Goal: Task Accomplishment & Management: Manage account settings

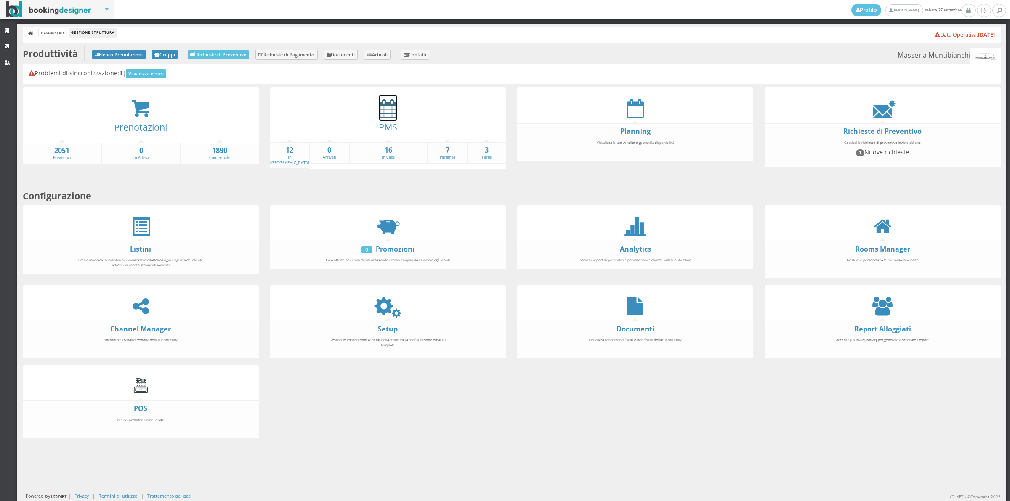
click at [390, 110] on icon at bounding box center [388, 108] width 18 height 19
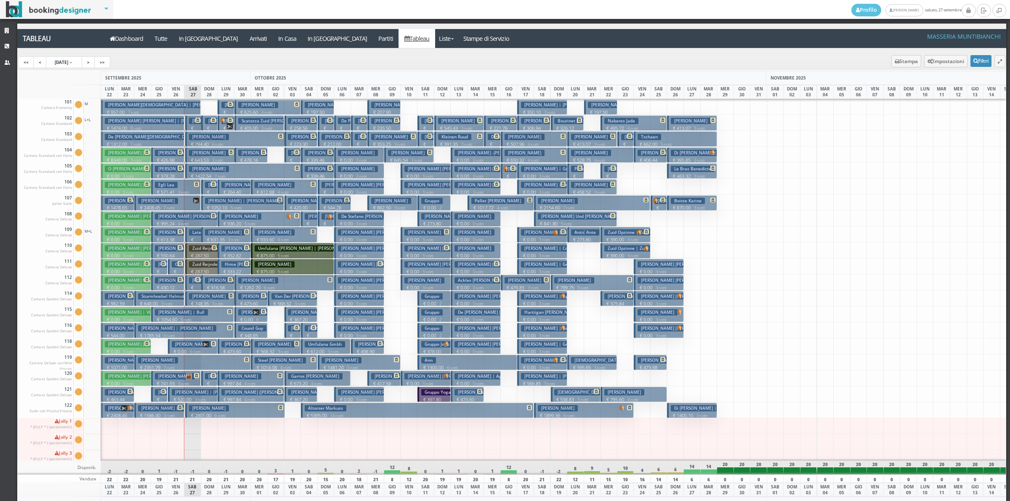
click at [196, 127] on p "€ 129.09 1 notti" at bounding box center [194, 138] width 10 height 27
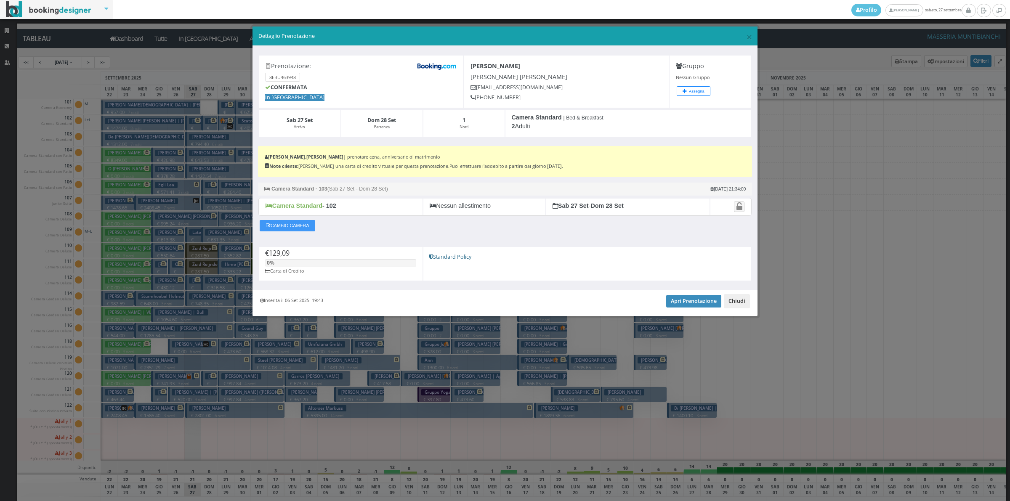
click at [732, 298] on button "Chiudi" at bounding box center [737, 301] width 26 height 14
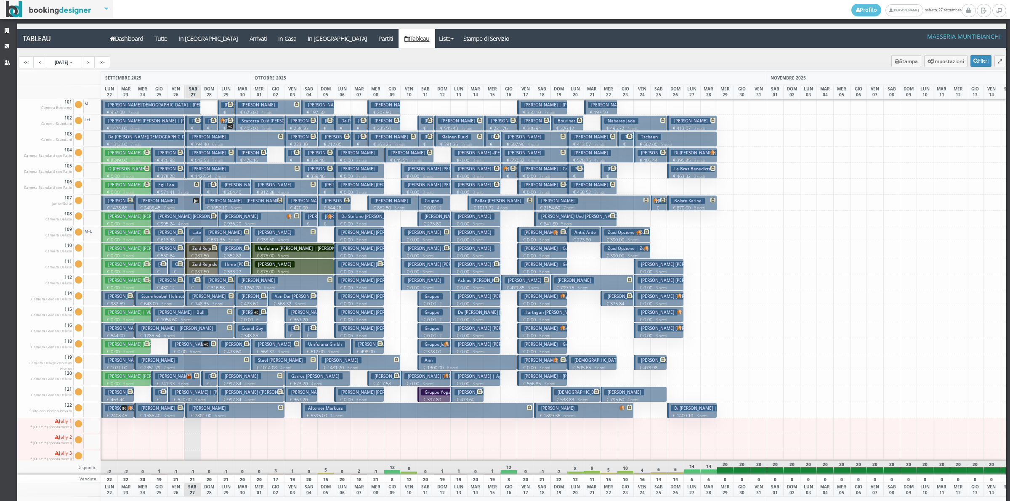
click at [194, 235] on h3 "Late Check-Out [PERSON_NAME]" at bounding box center [225, 232] width 72 height 6
click at [0, 0] on div "× Dettaglio Prenotazione Prenotazione: 8EBU463948 CONFERMATA In Arrivo Rodio Sa…" at bounding box center [0, 0] width 0 height 0
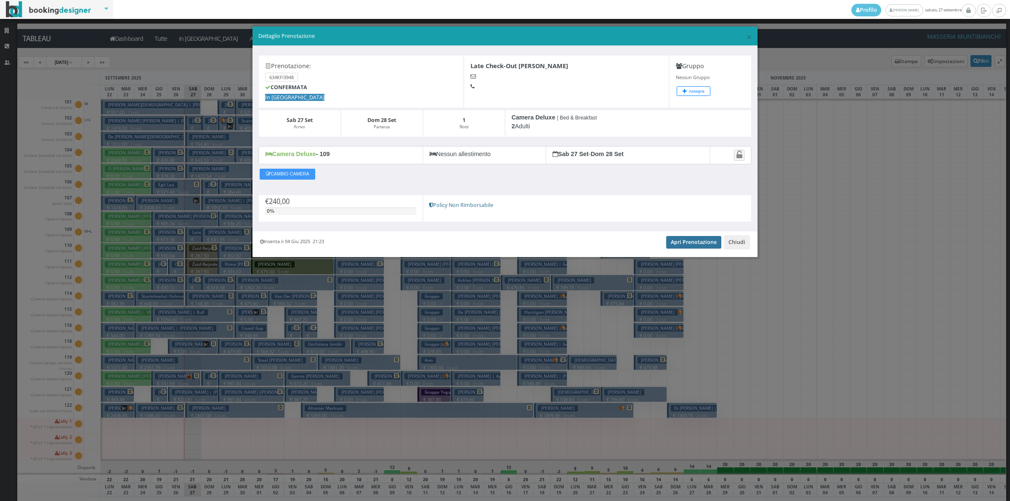
click at [688, 244] on link "Apri Prenotazione" at bounding box center [693, 242] width 55 height 13
click at [738, 237] on button "Chiudi" at bounding box center [737, 242] width 26 height 14
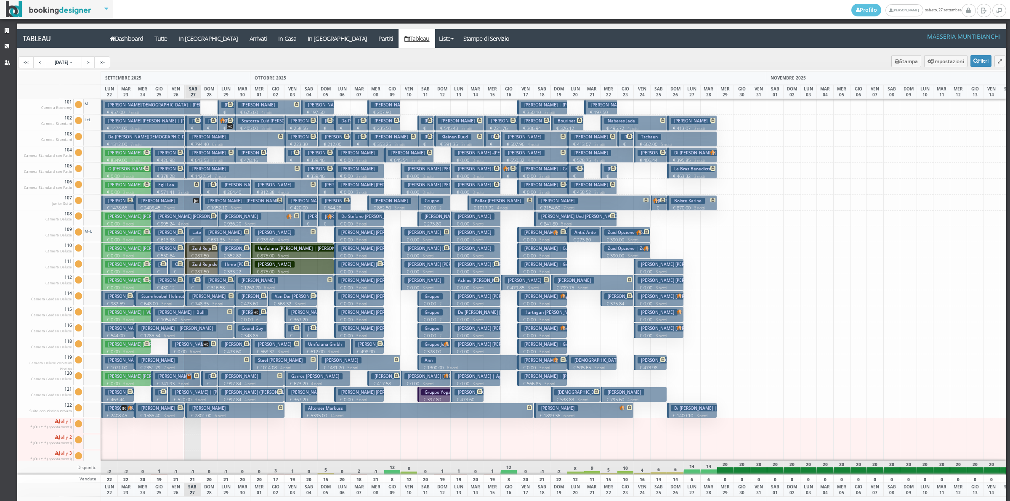
click at [171, 231] on h3 "Koch Delley Sylvie | Koch-Delley Sylvie" at bounding box center [228, 232] width 147 height 6
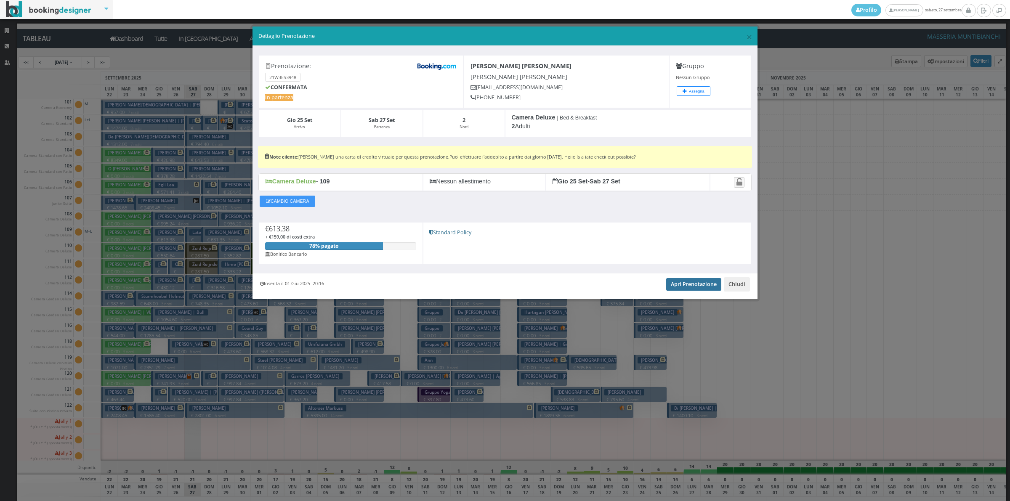
click at [713, 284] on link "Apri Prenotazione" at bounding box center [693, 284] width 55 height 13
click at [738, 288] on button "Chiudi" at bounding box center [737, 284] width 26 height 14
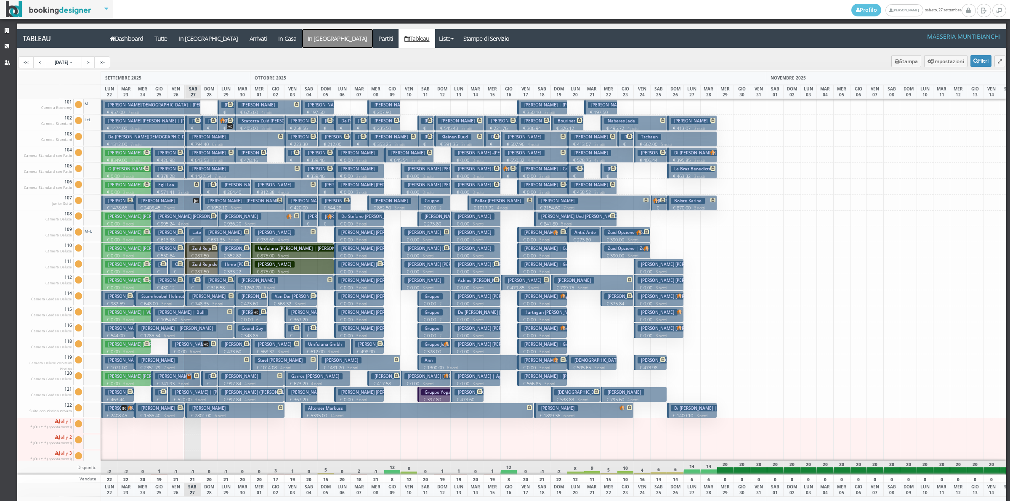
click at [302, 41] on a=pms-departure-reservations"] "In [GEOGRAPHIC_DATA]" at bounding box center [337, 38] width 71 height 19
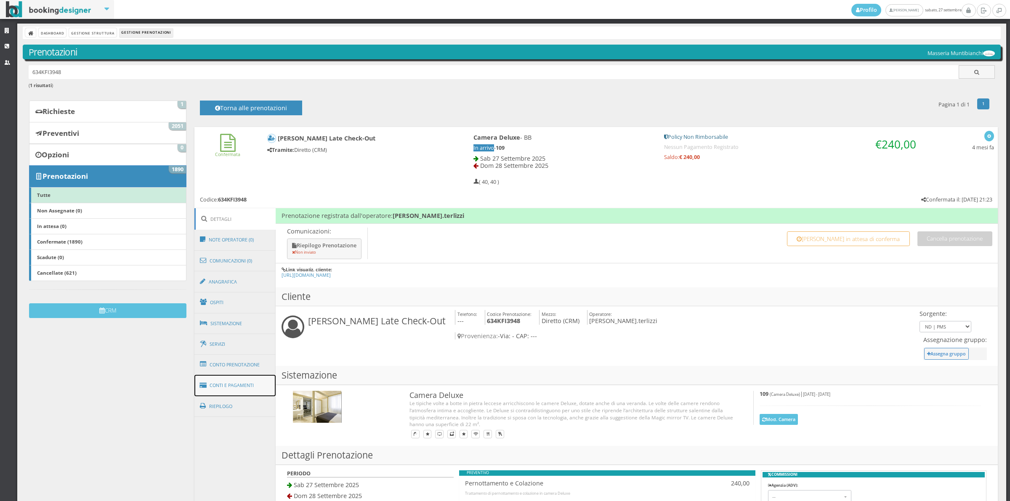
click at [252, 390] on link "Conti e Pagamenti" at bounding box center [236, 385] width 82 height 21
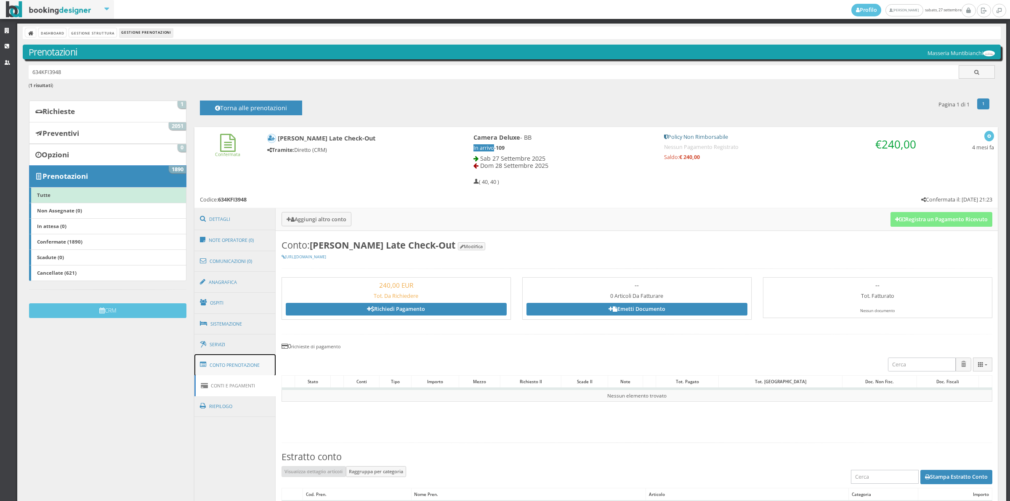
click at [247, 368] on link "Conto Prenotazione" at bounding box center [236, 365] width 82 height 22
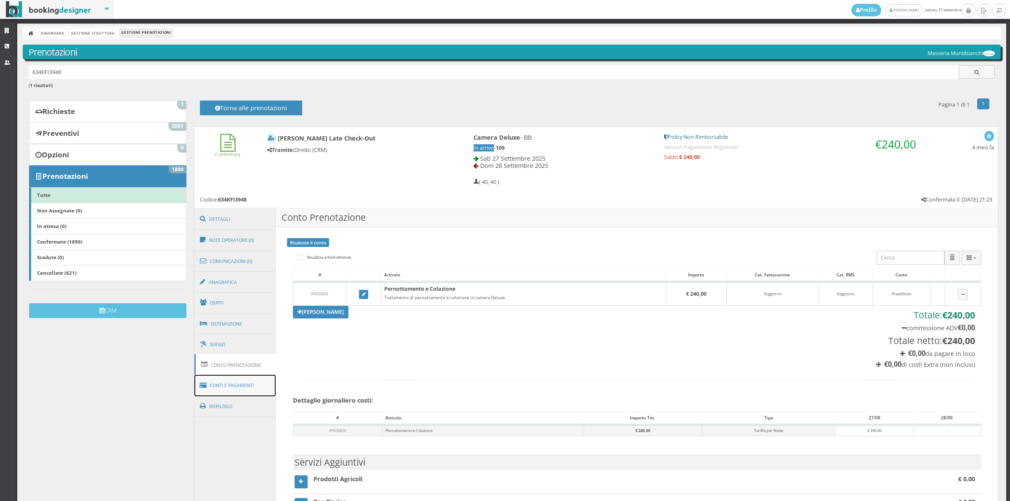
click at [252, 389] on link "Conti e Pagamenti" at bounding box center [236, 385] width 82 height 21
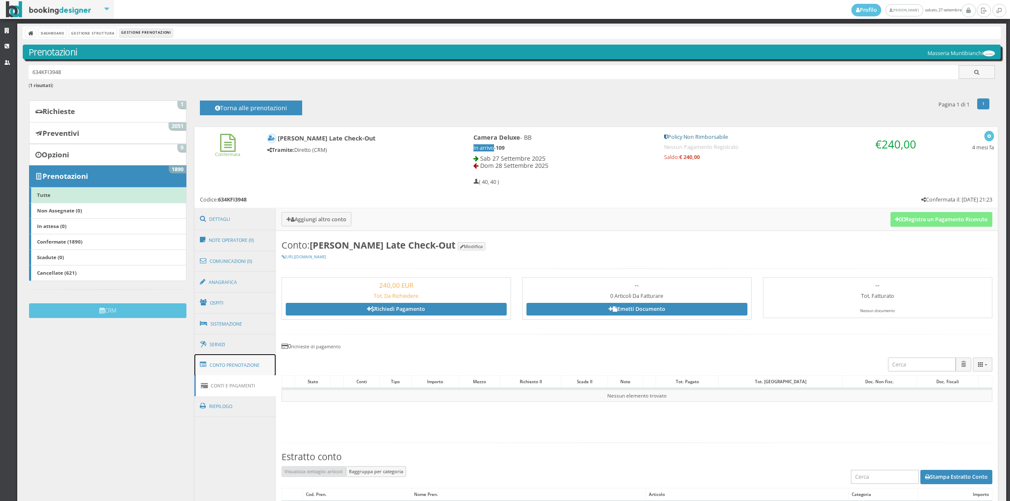
click at [245, 369] on link "Conto Prenotazione" at bounding box center [236, 365] width 82 height 22
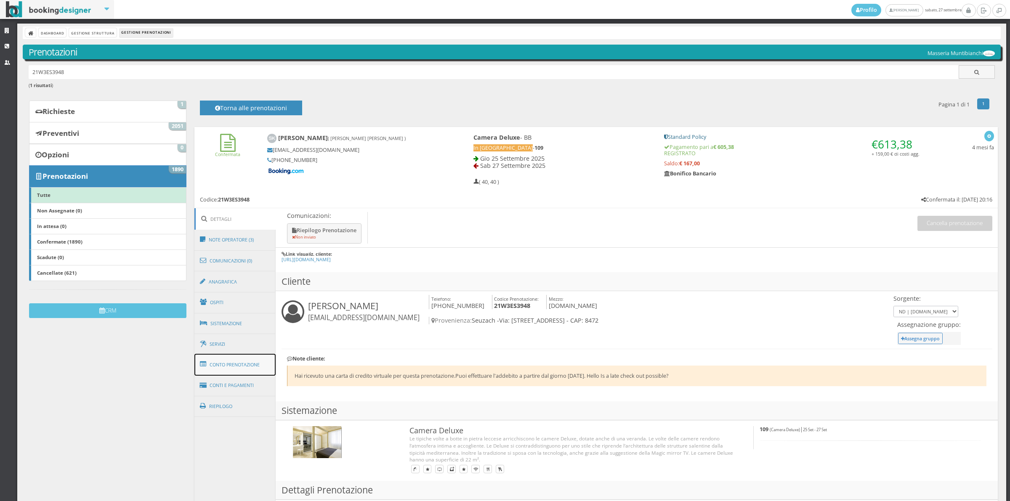
click at [247, 371] on link "Conto Prenotazione" at bounding box center [236, 365] width 82 height 22
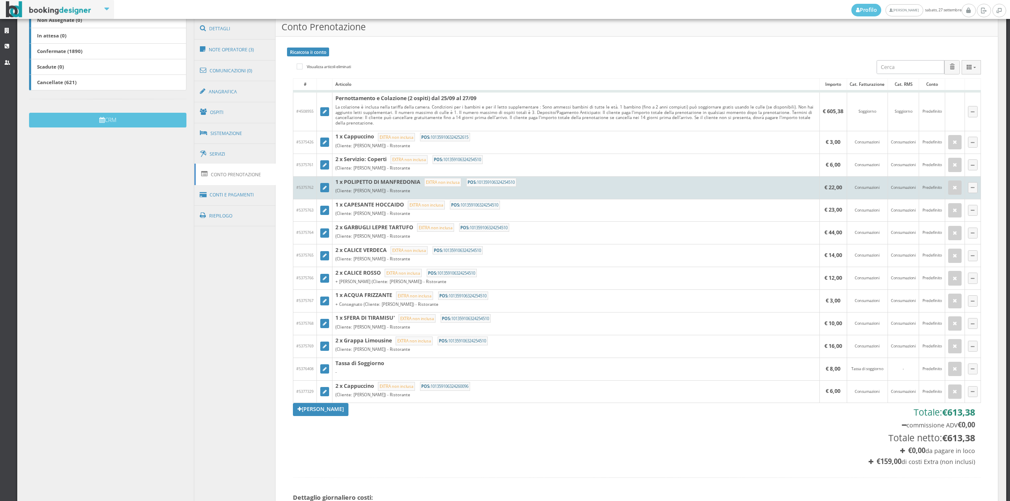
scroll to position [234, 0]
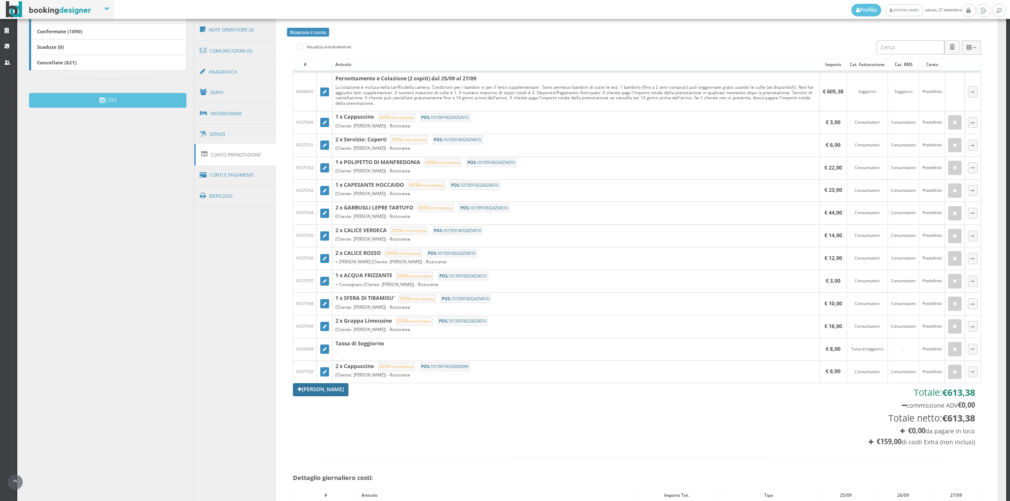
click at [320, 390] on link "Aggiungi Tariffa" at bounding box center [321, 390] width 56 height 13
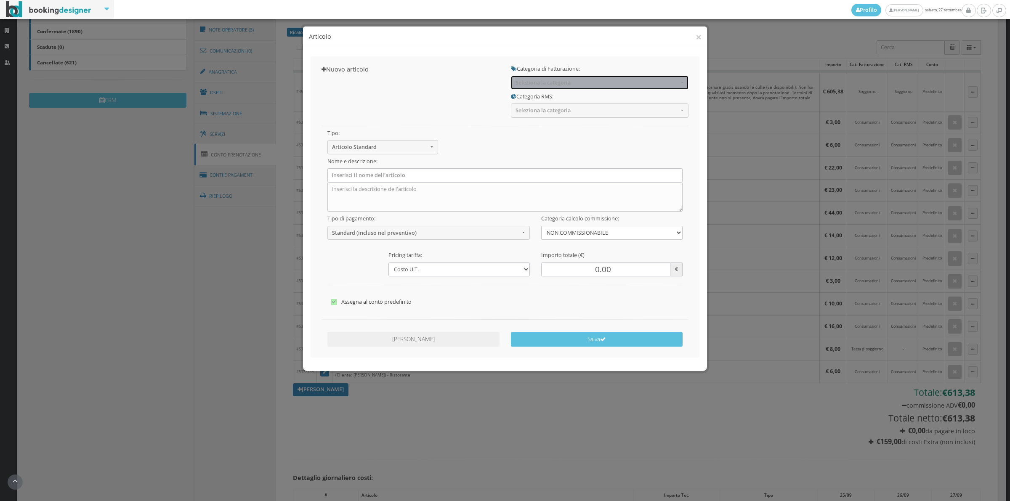
click at [563, 86] on button "Seleziona la categoria" at bounding box center [600, 83] width 178 height 14
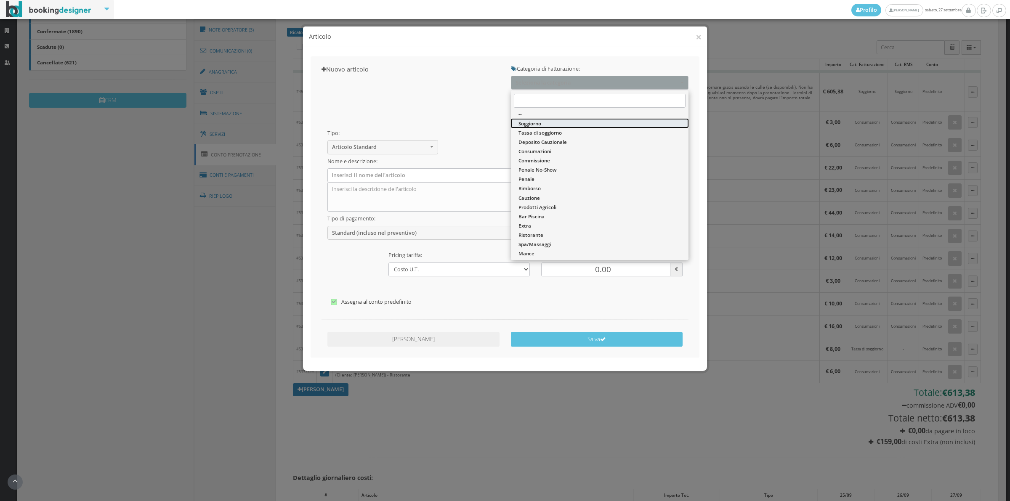
click at [547, 125] on link "Soggiorno" at bounding box center [600, 123] width 178 height 9
select select "1"
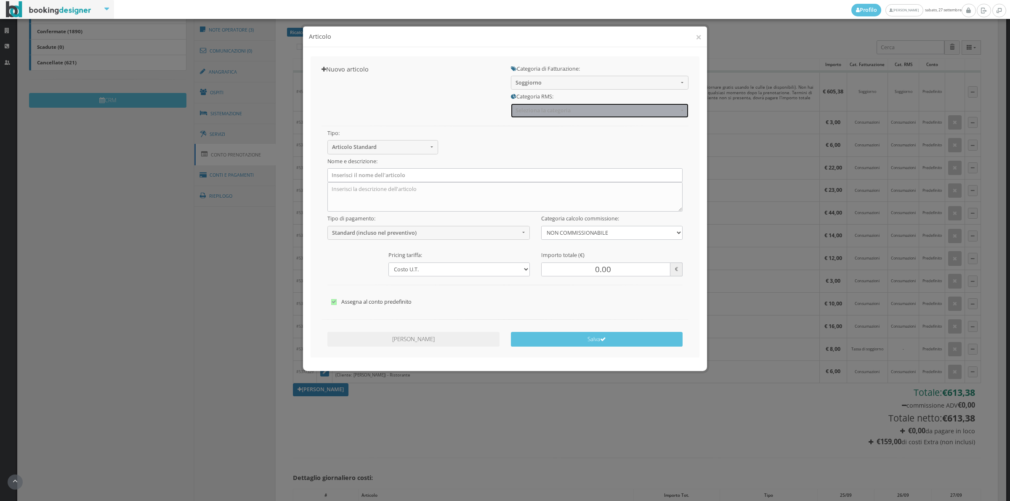
click at [544, 109] on span "Seleziona la categoria" at bounding box center [597, 110] width 163 height 6
click at [531, 110] on span "Seleziona la categoria" at bounding box center [597, 110] width 163 height 6
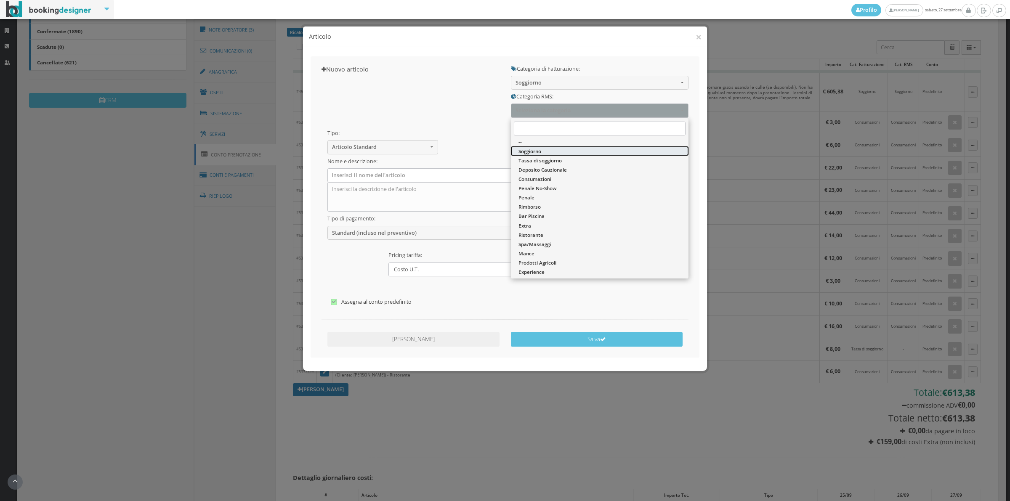
click at [531, 150] on span "Soggiorno" at bounding box center [530, 151] width 23 height 7
select select "1"
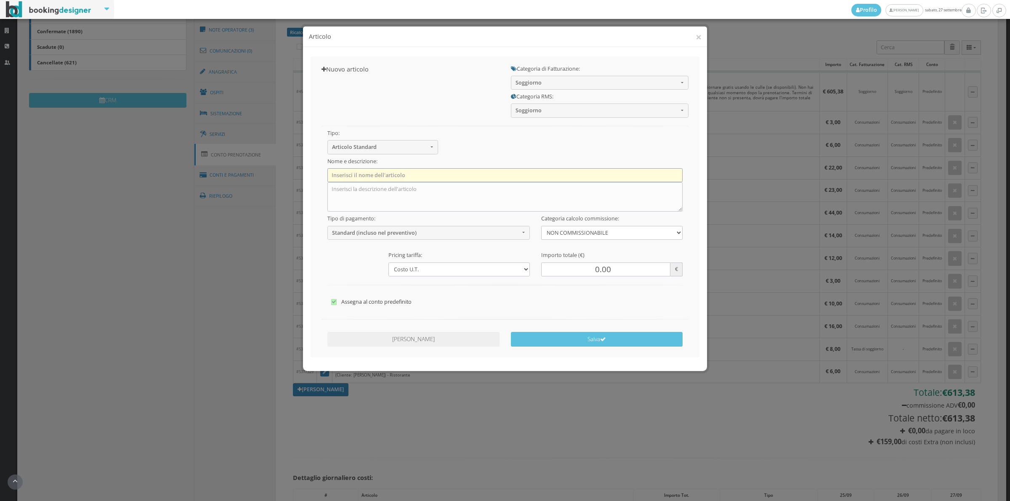
click at [424, 173] on input "text" at bounding box center [506, 175] width 356 height 14
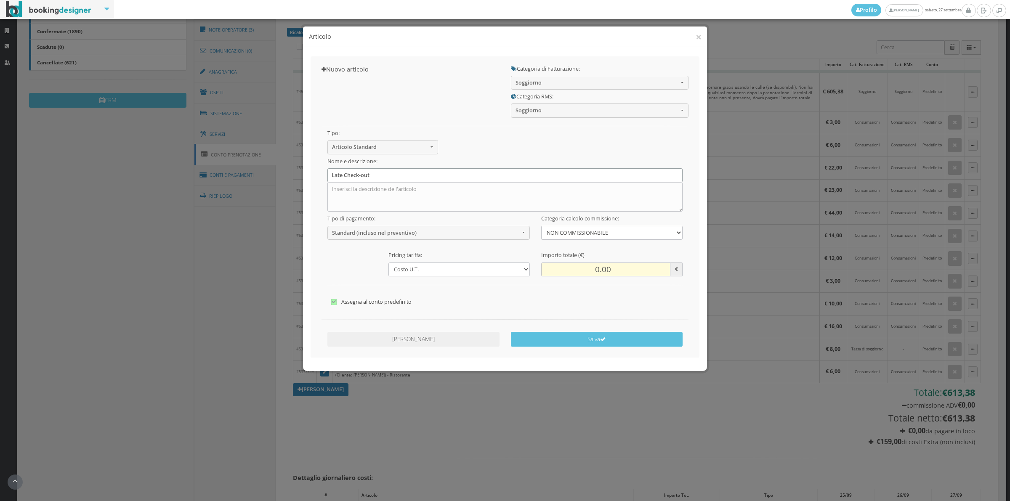
type input "Late Check-out"
click at [592, 274] on input "0.00" at bounding box center [605, 270] width 129 height 14
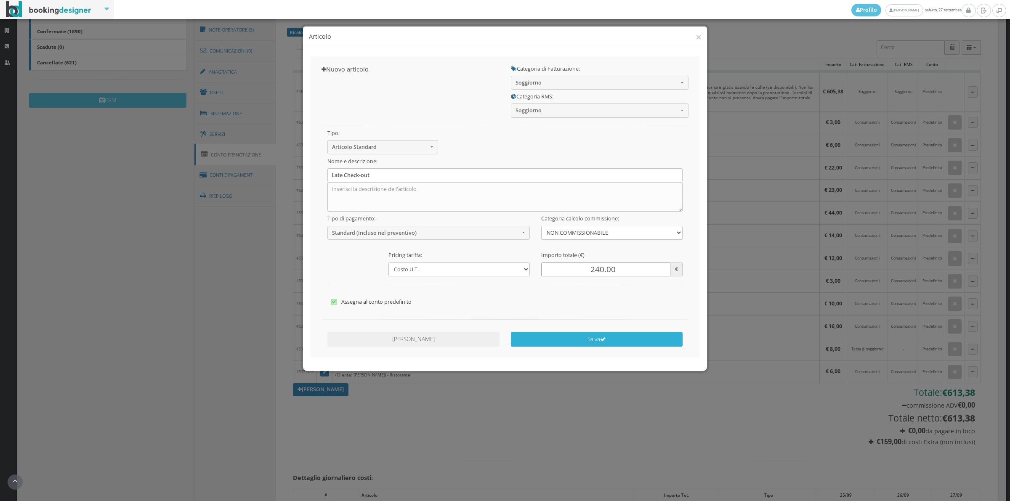
type input "240.00"
click at [592, 343] on button "Salva" at bounding box center [597, 339] width 172 height 15
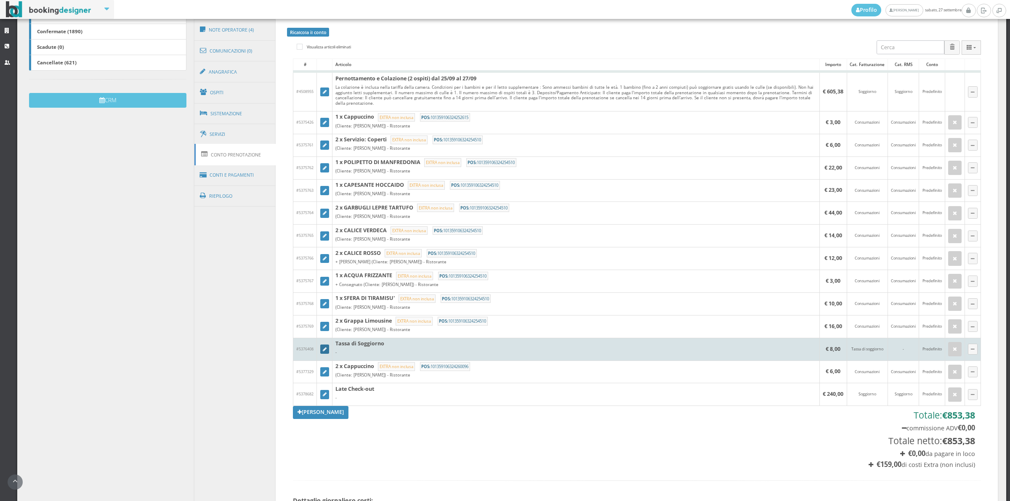
click at [324, 351] on icon at bounding box center [325, 350] width 4 height 5
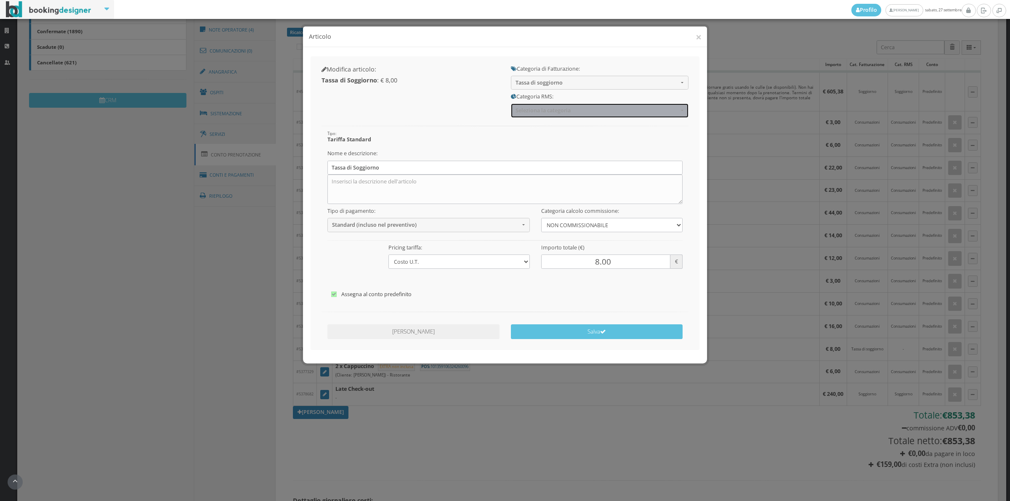
click at [571, 107] on span "Seleziona la categoria" at bounding box center [597, 110] width 163 height 6
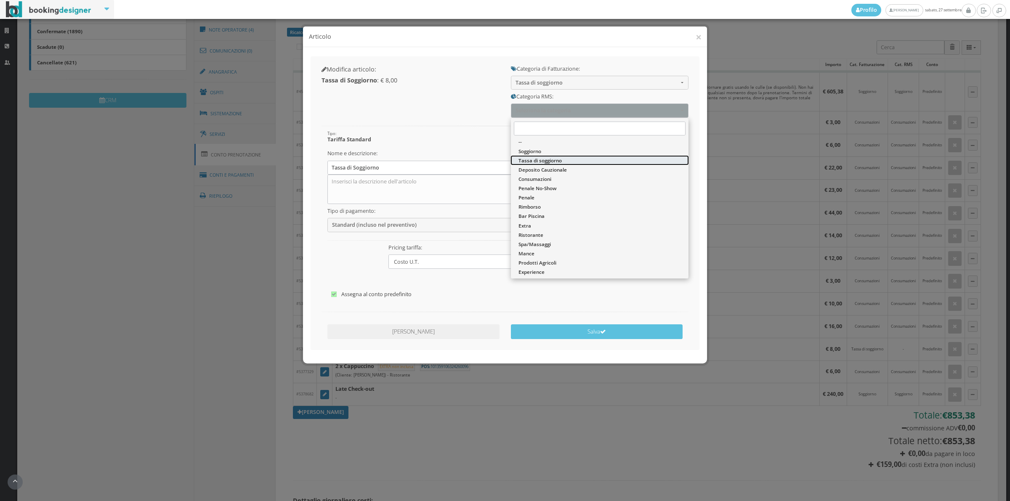
click at [545, 157] on span "Tassa di soggiorno" at bounding box center [540, 160] width 43 height 7
select select "13"
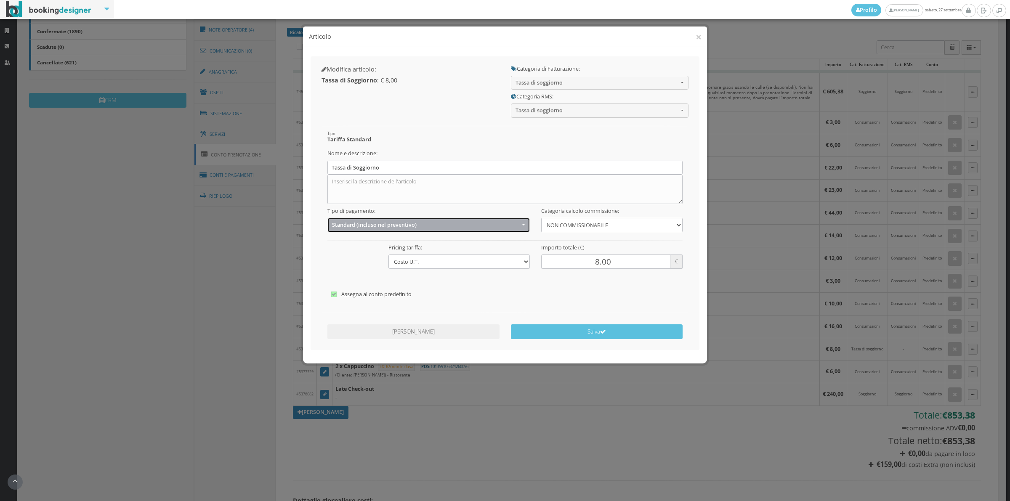
click at [344, 227] on span "Standard (incluso nel preventivo)" at bounding box center [426, 225] width 188 height 6
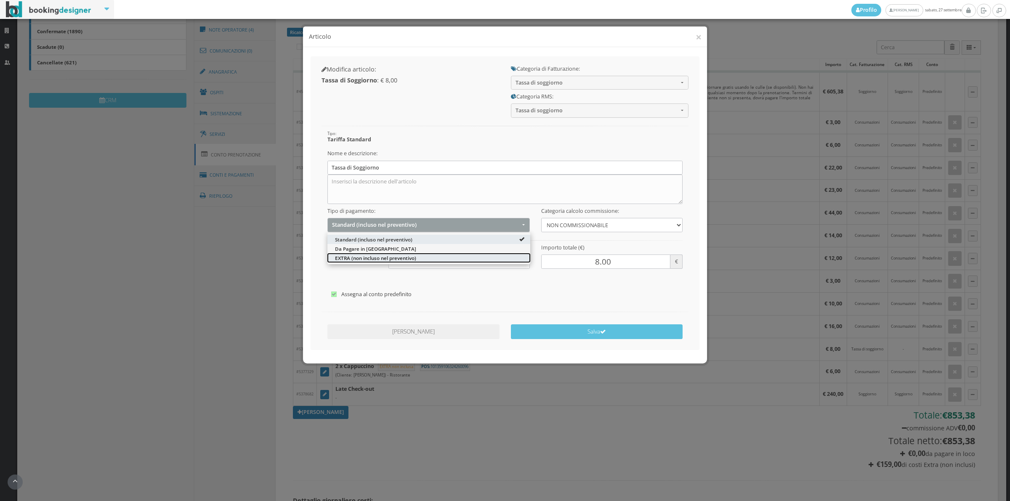
click at [344, 260] on span "EXTRA (non incluso nel preventivo)" at bounding box center [375, 258] width 81 height 7
select select "2"
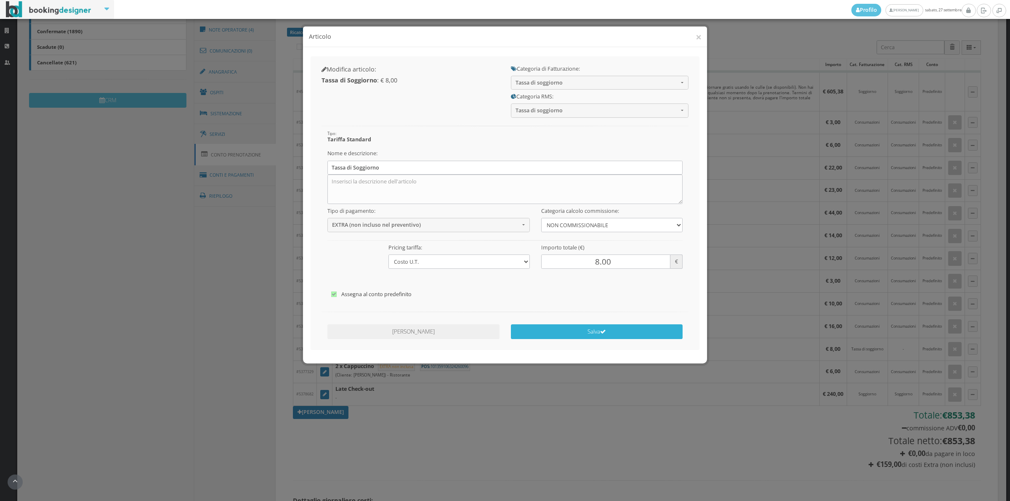
click at [584, 336] on button "Salva" at bounding box center [597, 332] width 172 height 15
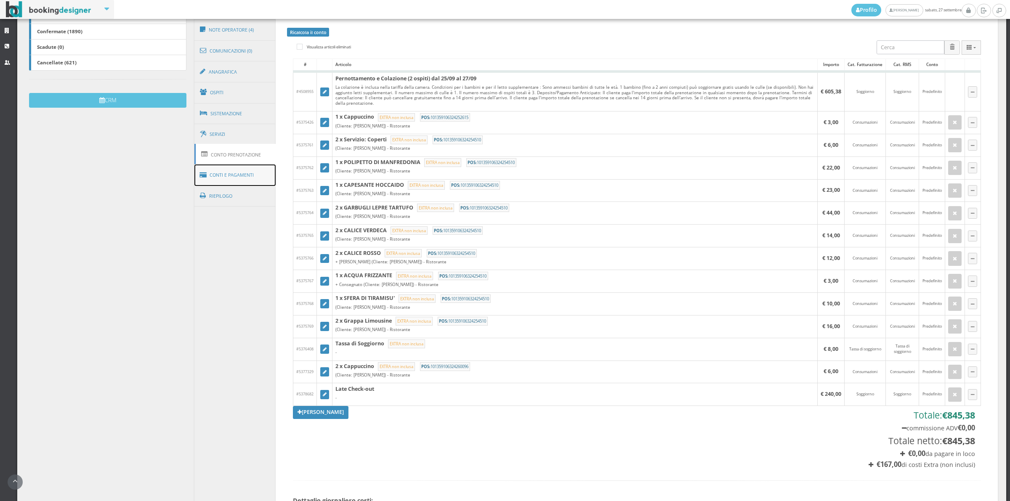
click at [242, 178] on link "Conti e Pagamenti" at bounding box center [236, 175] width 82 height 21
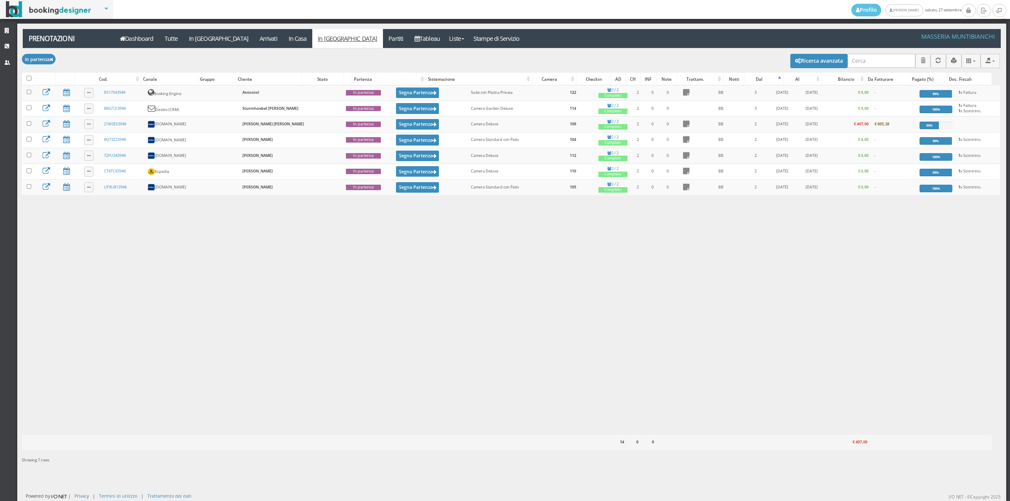
click at [30, 81] on label at bounding box center [29, 79] width 5 height 6
click at [30, 81] on input "checkbox" at bounding box center [29, 78] width 5 height 5
checkbox input "true"
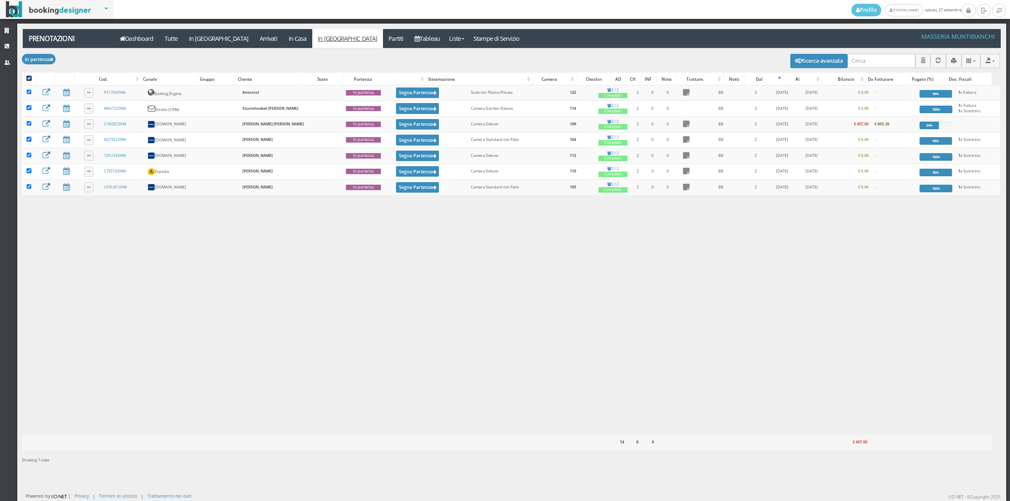
checkbox input "true"
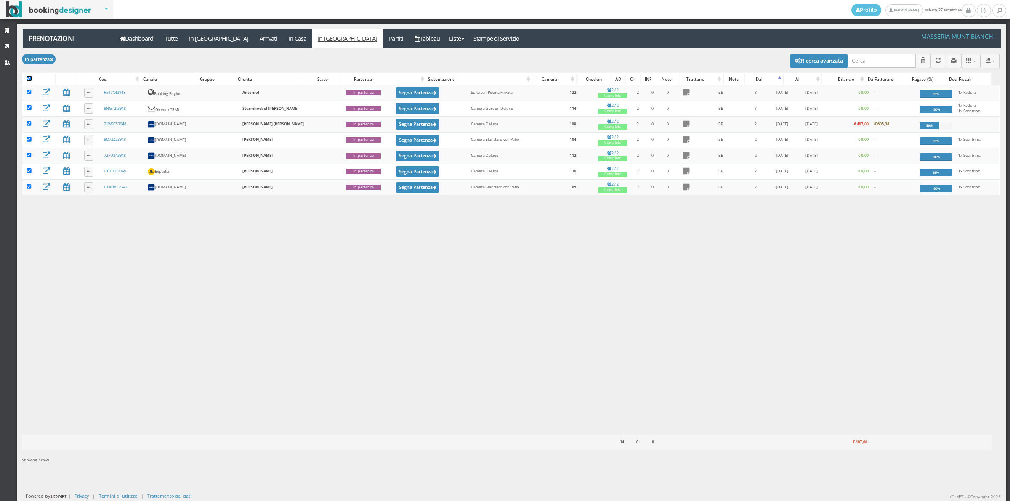
checkbox input "true"
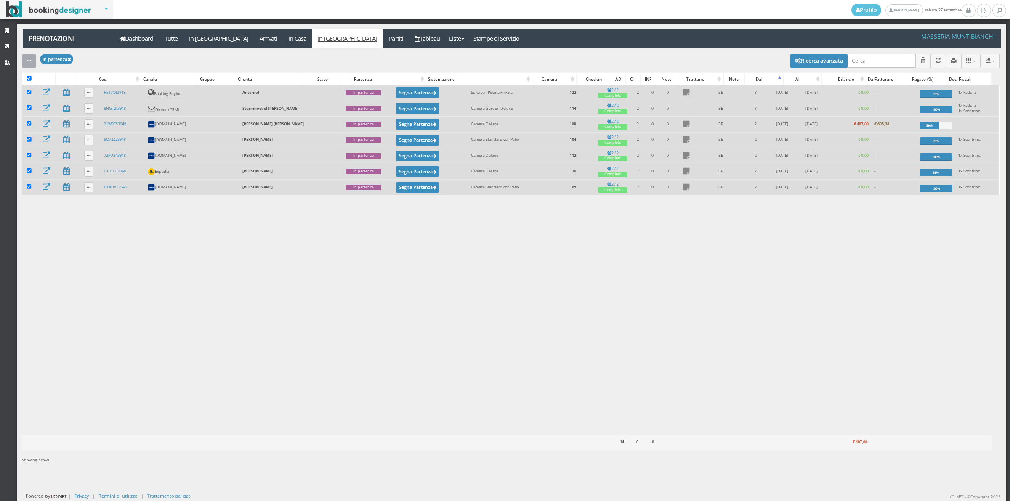
click at [32, 62] on button "button" at bounding box center [29, 61] width 14 height 14
click at [45, 121] on link "Segna come "Partito"" at bounding box center [58, 122] width 72 height 9
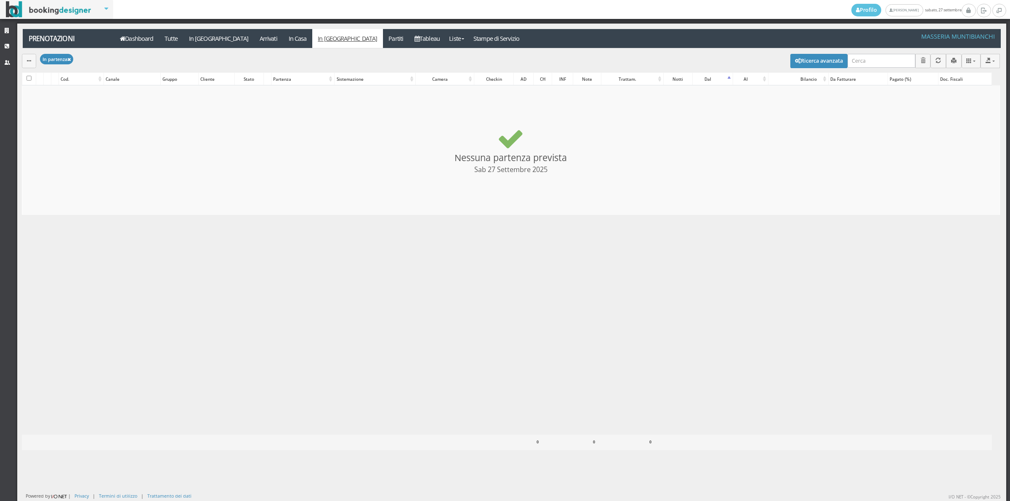
checkbox input "false"
click at [198, 38] on link "In [GEOGRAPHIC_DATA]" at bounding box center [218, 38] width 71 height 19
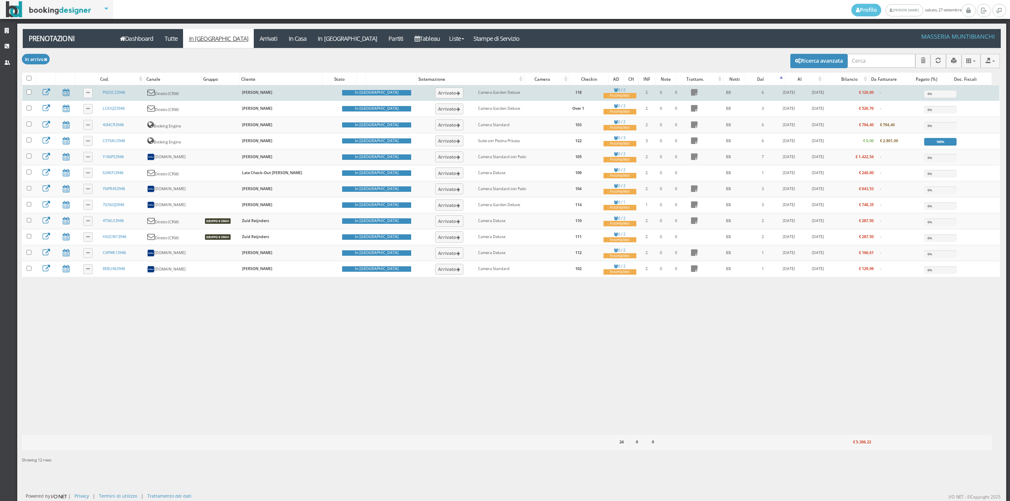
click at [28, 96] on label at bounding box center [29, 93] width 5 height 7
click at [28, 95] on input "checkbox" at bounding box center [29, 92] width 5 height 5
checkbox input "true"
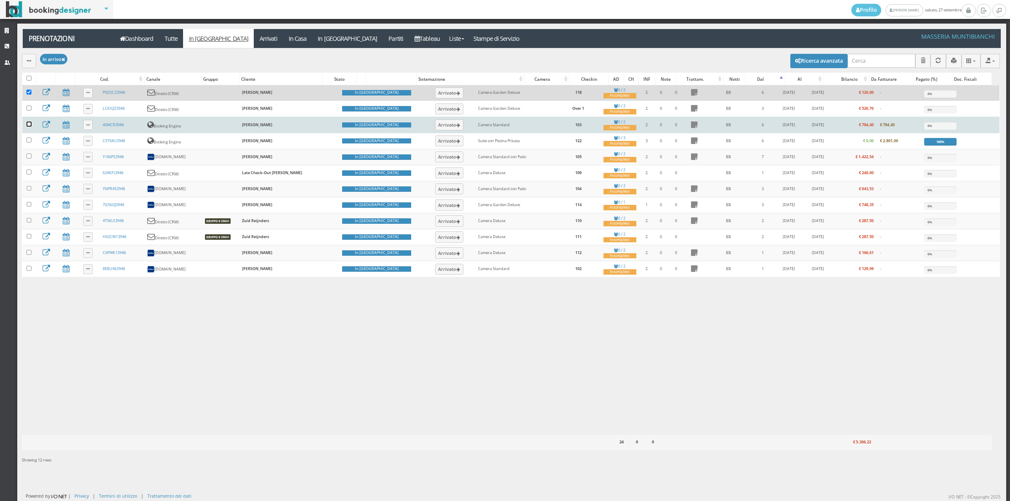
click at [30, 127] on input "checkbox" at bounding box center [29, 124] width 5 height 5
checkbox input "true"
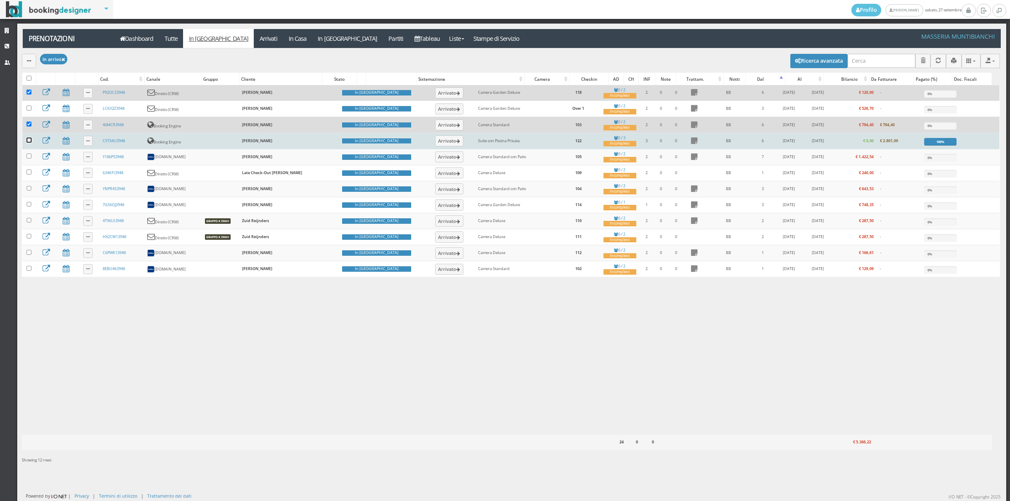
click at [30, 143] on input "checkbox" at bounding box center [29, 140] width 5 height 5
checkbox input "true"
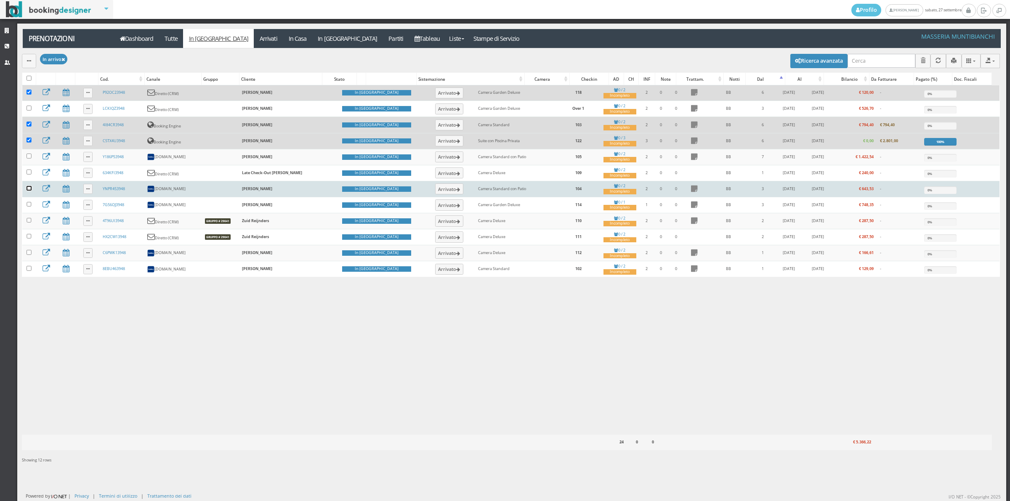
click at [29, 191] on input "checkbox" at bounding box center [29, 188] width 5 height 5
checkbox input "true"
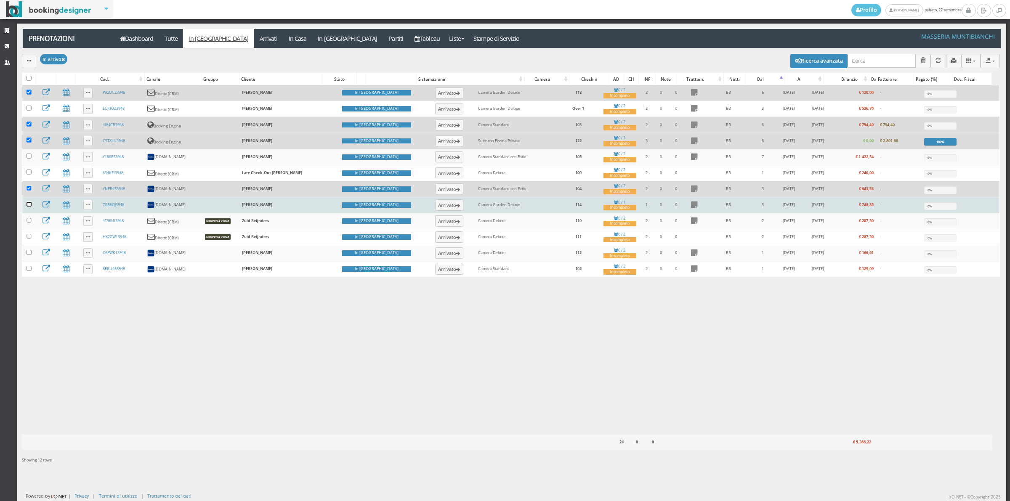
click at [29, 207] on input "checkbox" at bounding box center [29, 204] width 5 height 5
checkbox input "true"
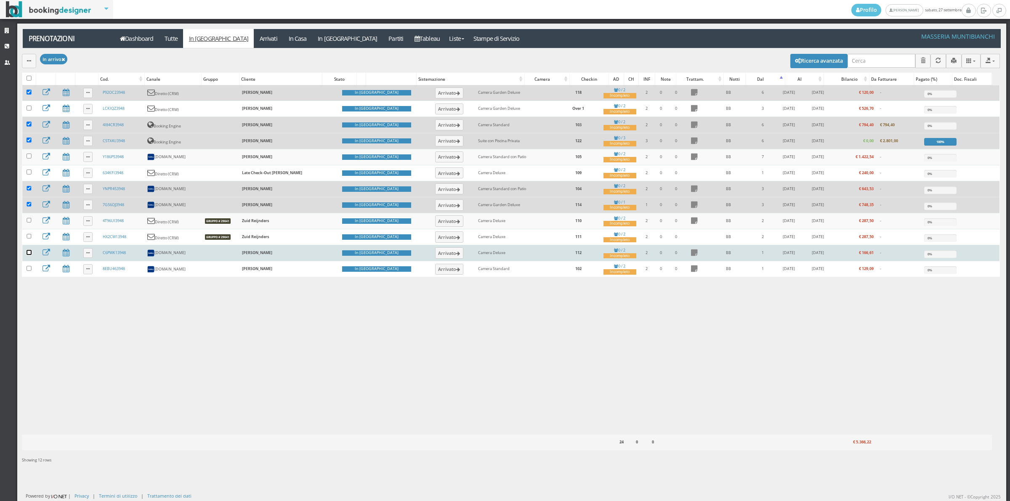
click at [28, 255] on input "checkbox" at bounding box center [29, 252] width 5 height 5
checkbox input "true"
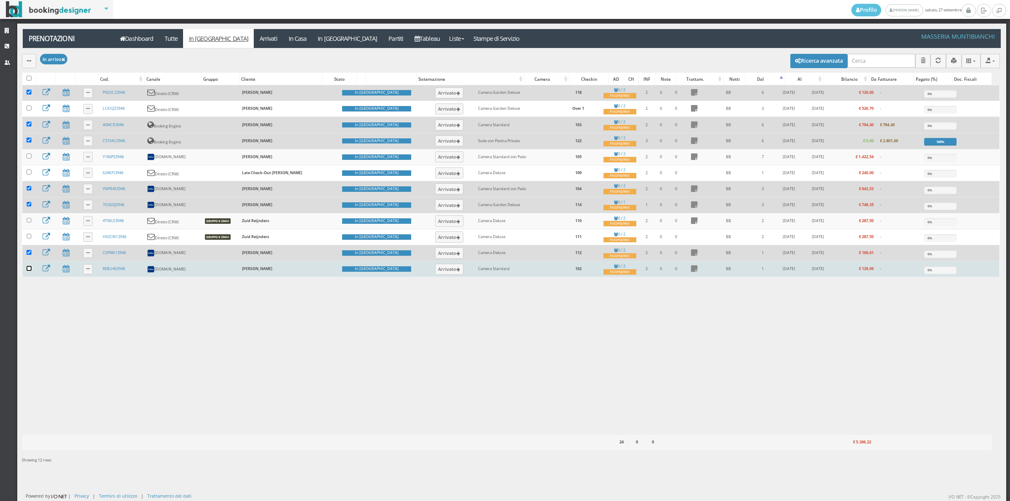
click at [28, 271] on input "checkbox" at bounding box center [29, 268] width 5 height 5
checkbox input "true"
click at [30, 60] on icon "button" at bounding box center [29, 61] width 4 height 5
click at [30, 56] on button "button" at bounding box center [29, 61] width 14 height 14
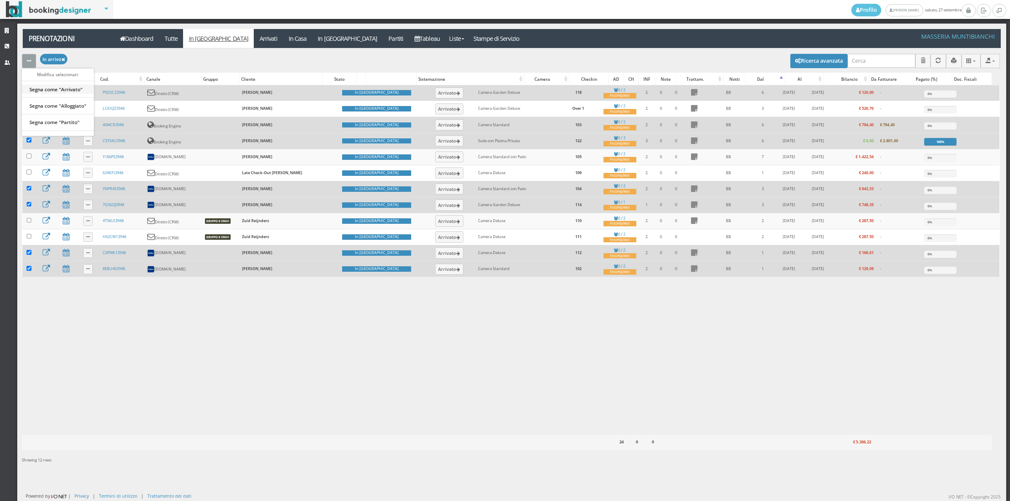
click at [45, 93] on link "Segna come "Arrivato"" at bounding box center [58, 89] width 72 height 9
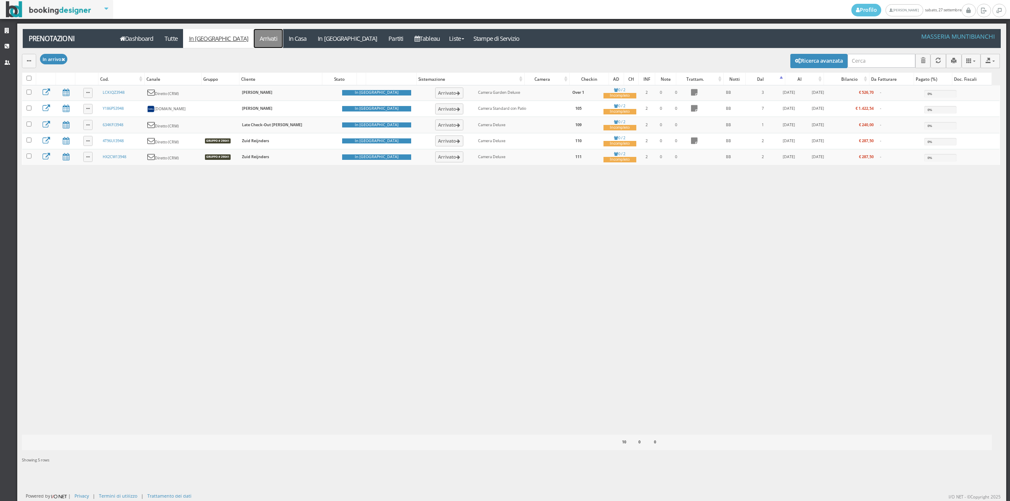
click at [254, 34] on link "Arrivati" at bounding box center [268, 38] width 29 height 19
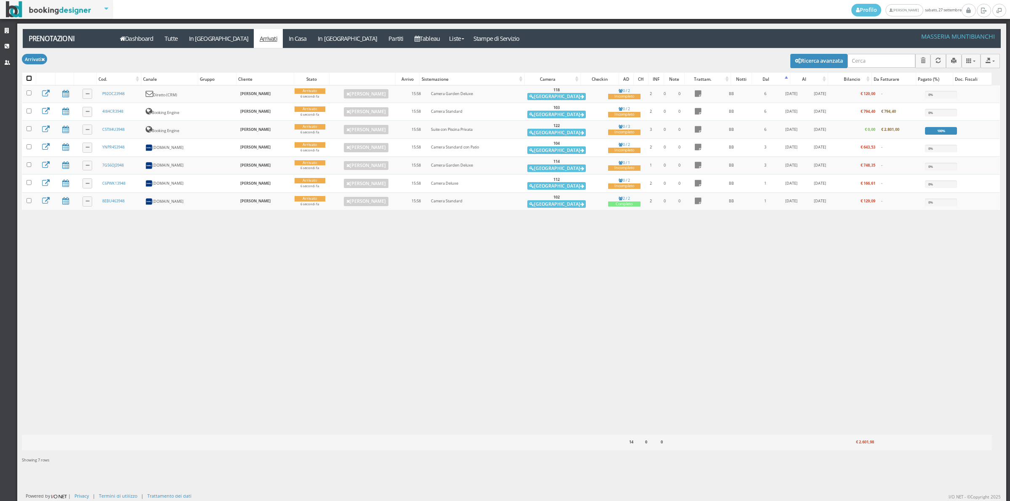
click at [29, 78] on input "checkbox" at bounding box center [29, 78] width 5 height 5
checkbox input "true"
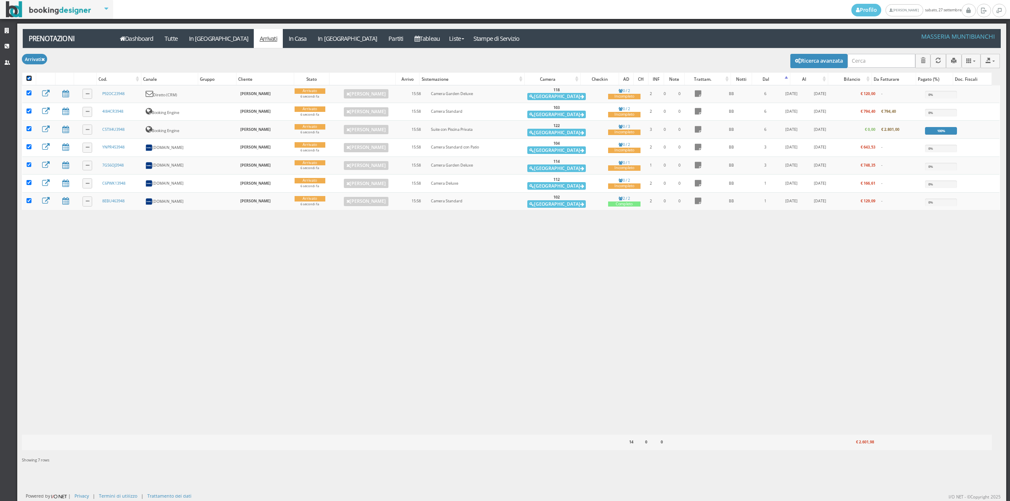
checkbox input "true"
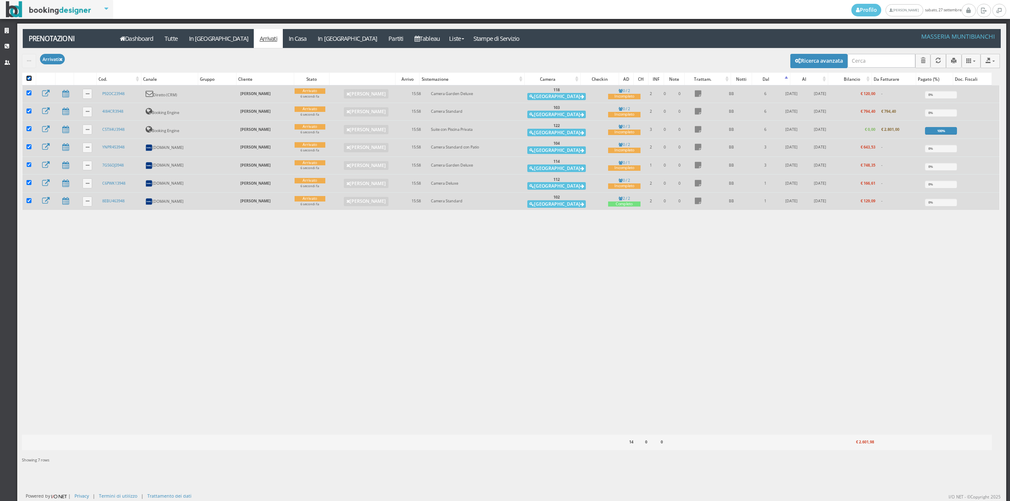
click at [29, 78] on input "checkbox" at bounding box center [29, 78] width 5 height 5
checkbox input "false"
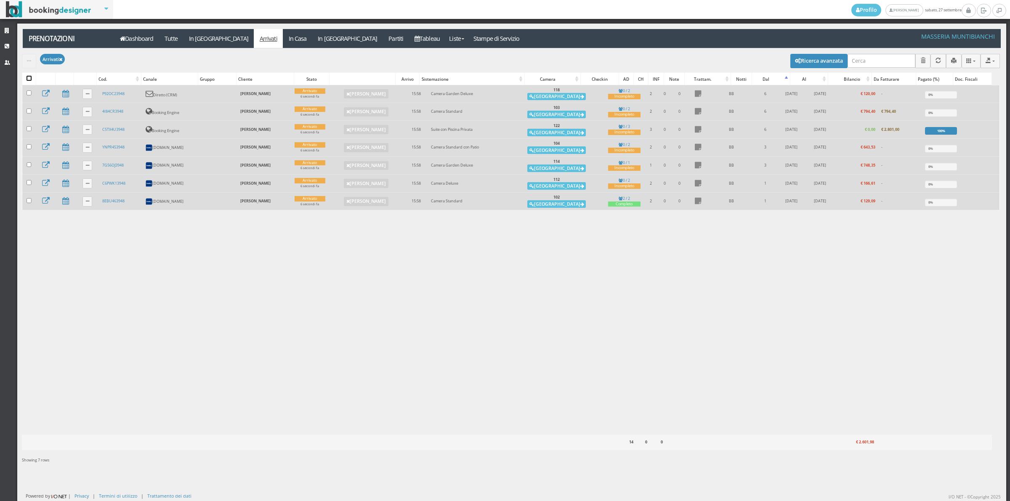
checkbox input "false"
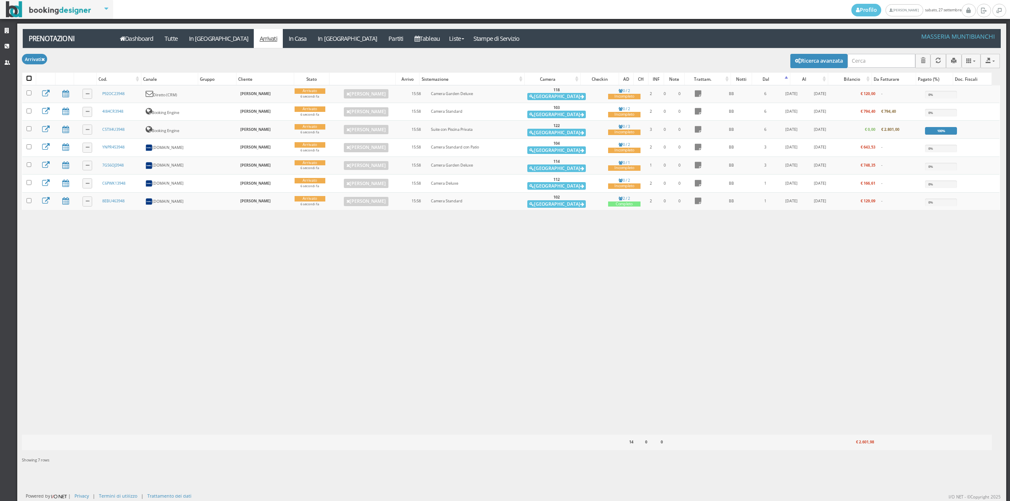
click at [27, 78] on input "checkbox" at bounding box center [29, 78] width 5 height 5
checkbox input "true"
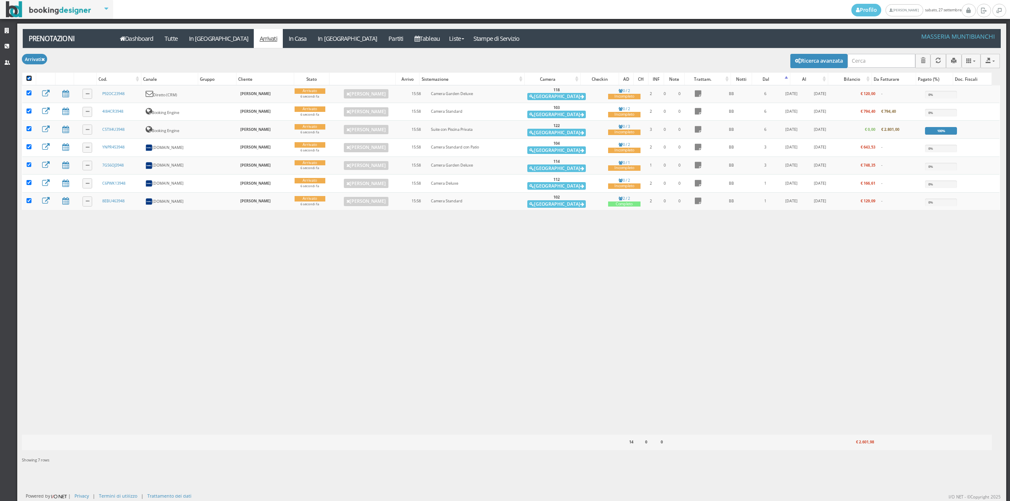
checkbox input "true"
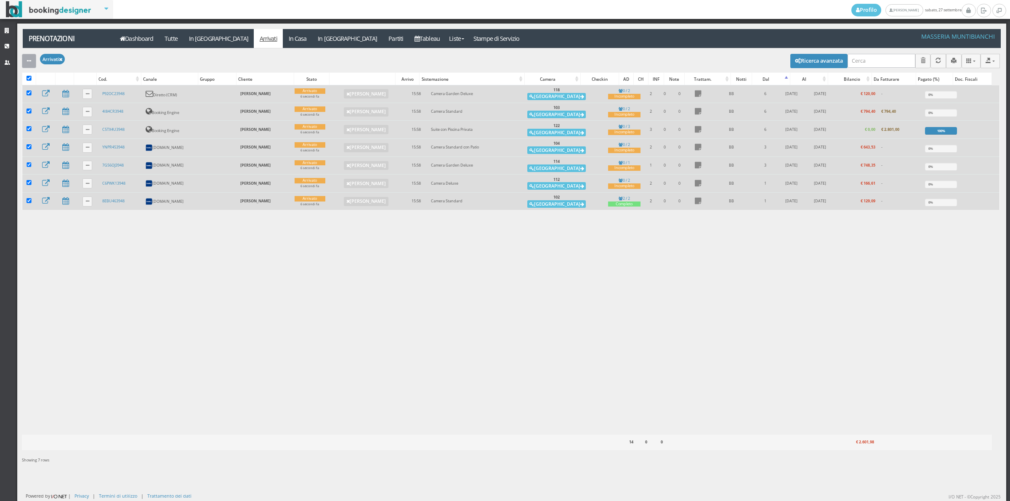
click at [28, 64] on icon "button" at bounding box center [29, 61] width 4 height 5
click at [40, 110] on link "Segna come "Alloggiato"" at bounding box center [58, 105] width 72 height 9
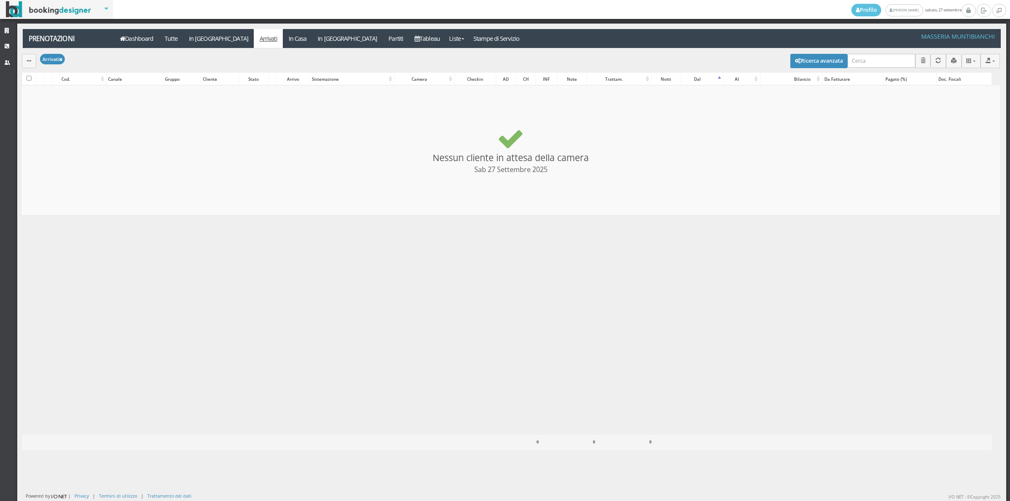
checkbox input "false"
click at [409, 41] on link "Tableau" at bounding box center [427, 38] width 37 height 19
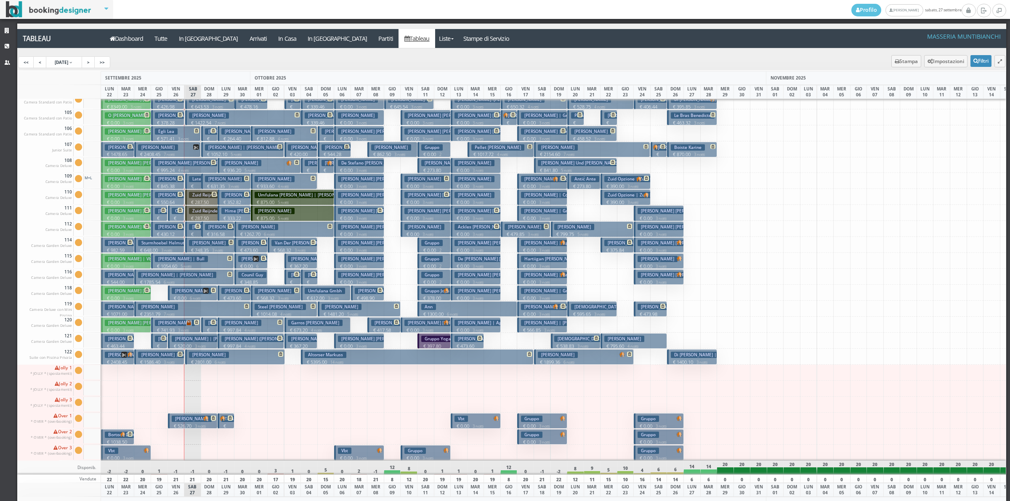
scroll to position [58, 0]
click at [184, 416] on h3 "Tobias" at bounding box center [192, 419] width 40 height 6
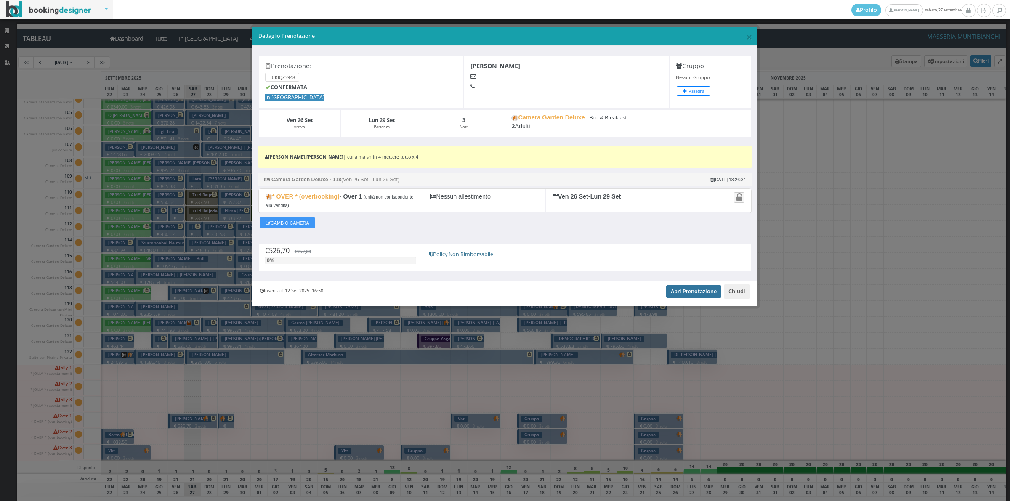
click at [711, 294] on link "Apri Prenotazione" at bounding box center [693, 291] width 55 height 13
click at [738, 294] on button "Chiudi" at bounding box center [737, 292] width 26 height 14
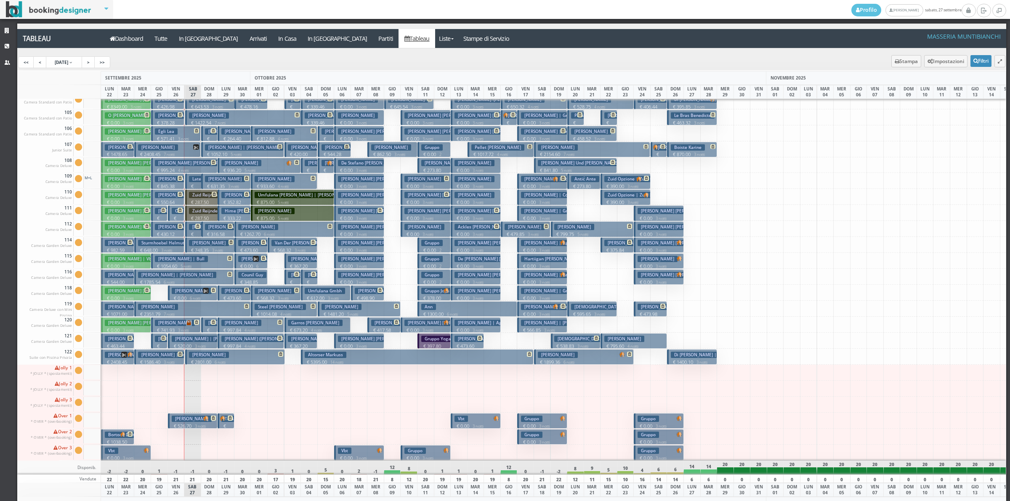
click at [222, 424] on p "€ 125.35 1 notti" at bounding box center [226, 436] width 10 height 27
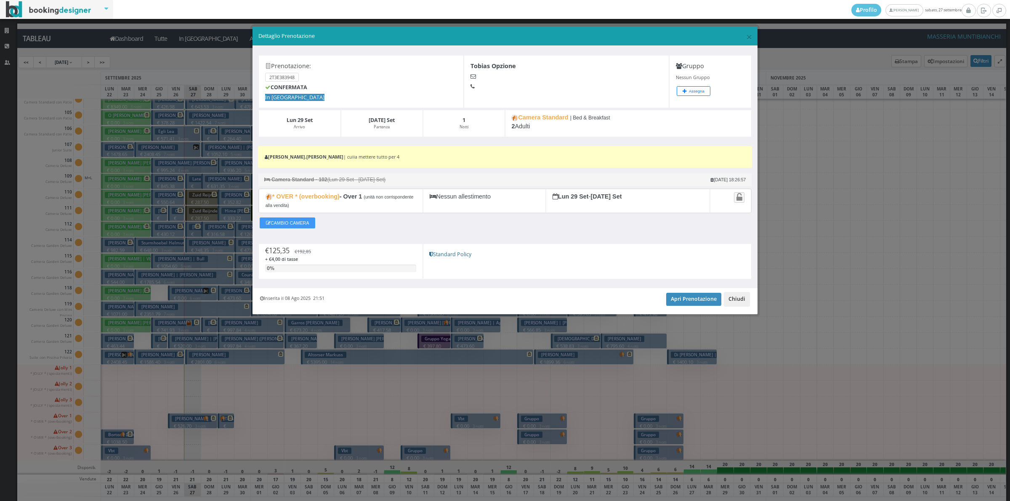
click at [734, 301] on button "Chiudi" at bounding box center [737, 299] width 26 height 14
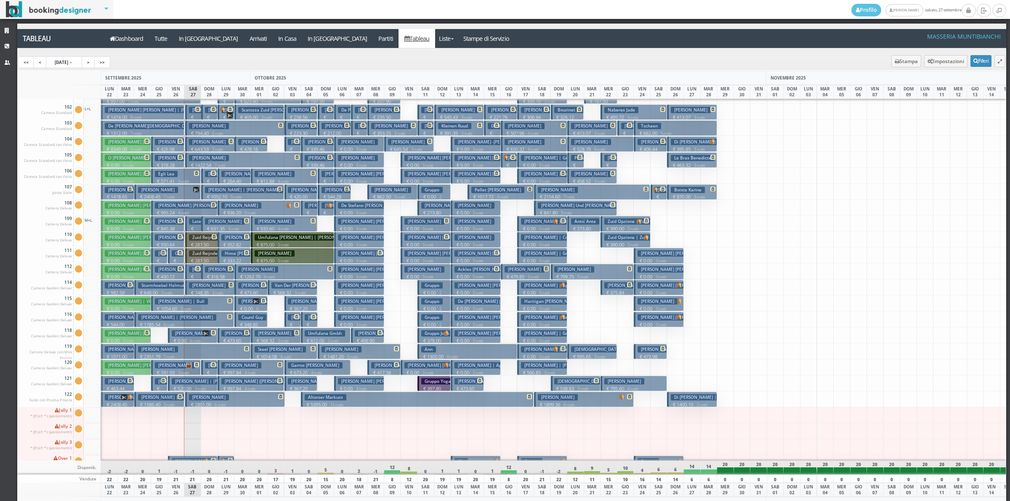
scroll to position [0, 0]
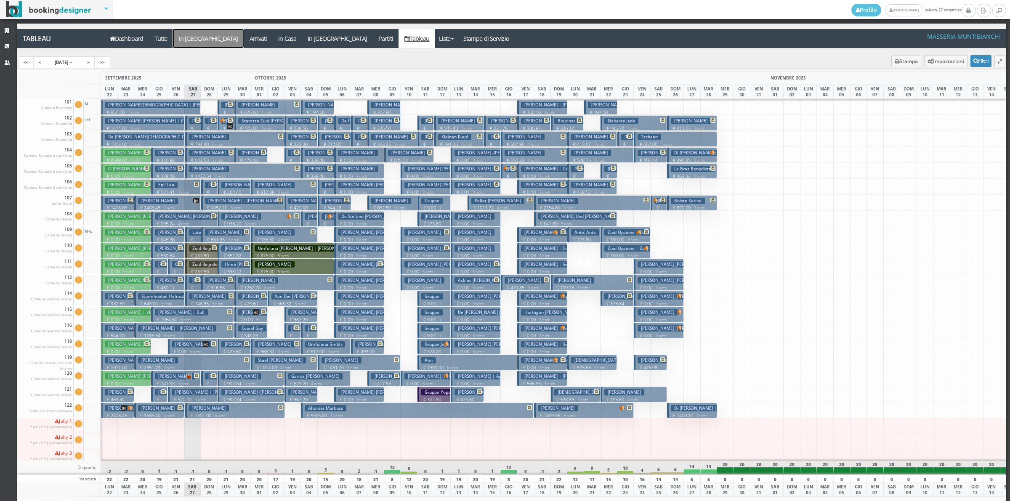
click at [197, 35] on a=pms-arrival-reservations"] "In Arrivo" at bounding box center [208, 38] width 71 height 19
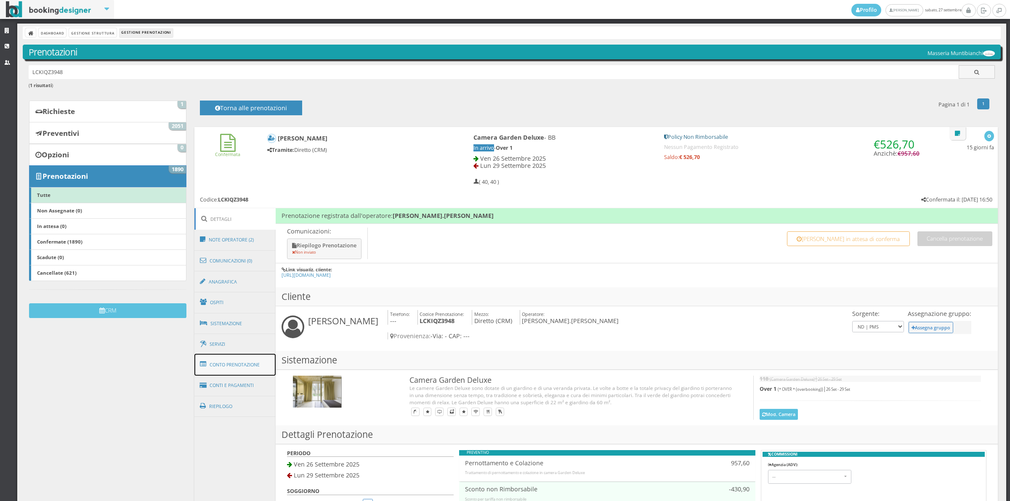
click at [246, 373] on link "Conto Prenotazione" at bounding box center [236, 365] width 82 height 22
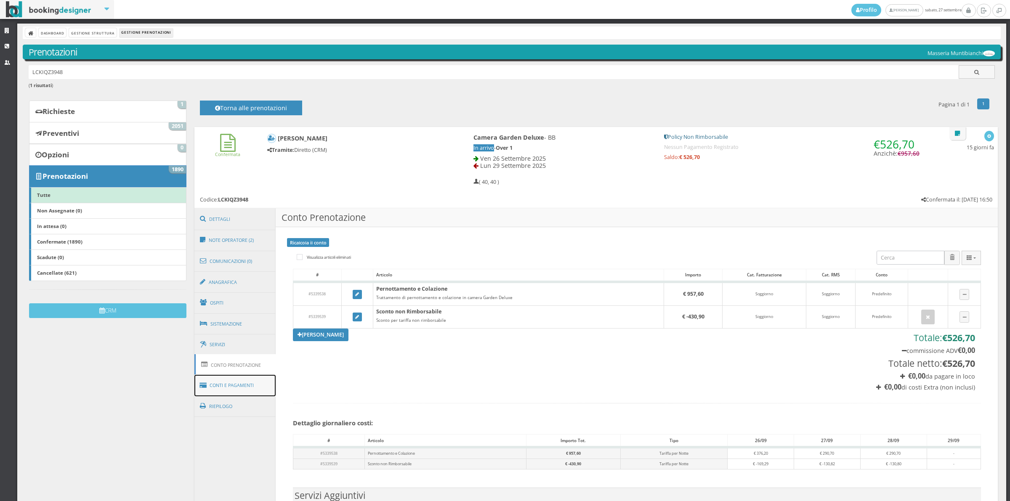
click at [249, 384] on link "Conti e Pagamenti" at bounding box center [236, 385] width 82 height 21
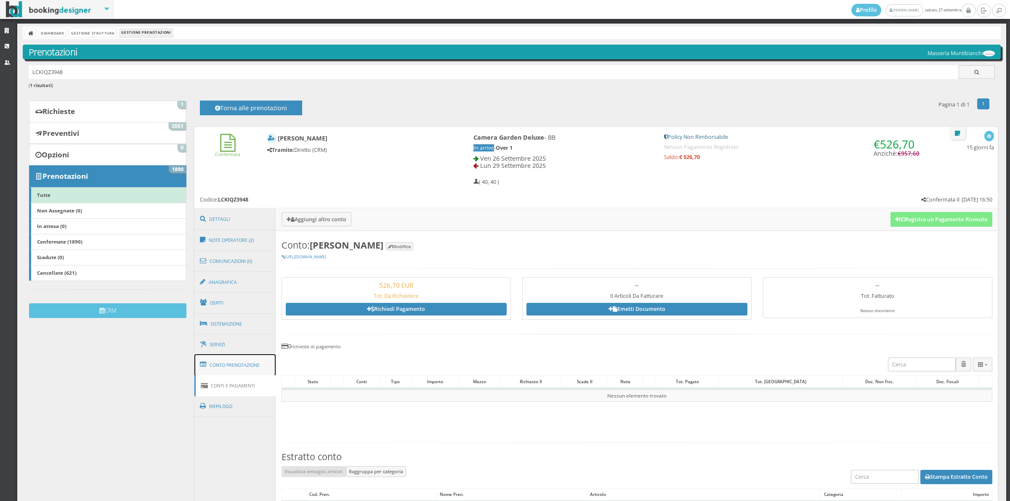
click at [253, 371] on link "Conto Prenotazione" at bounding box center [236, 365] width 82 height 22
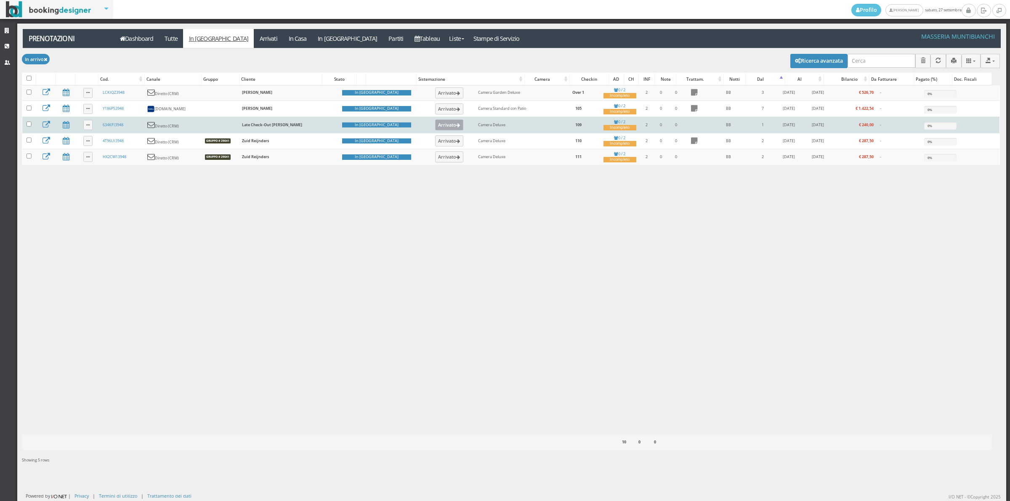
click at [456, 127] on icon at bounding box center [458, 125] width 4 height 5
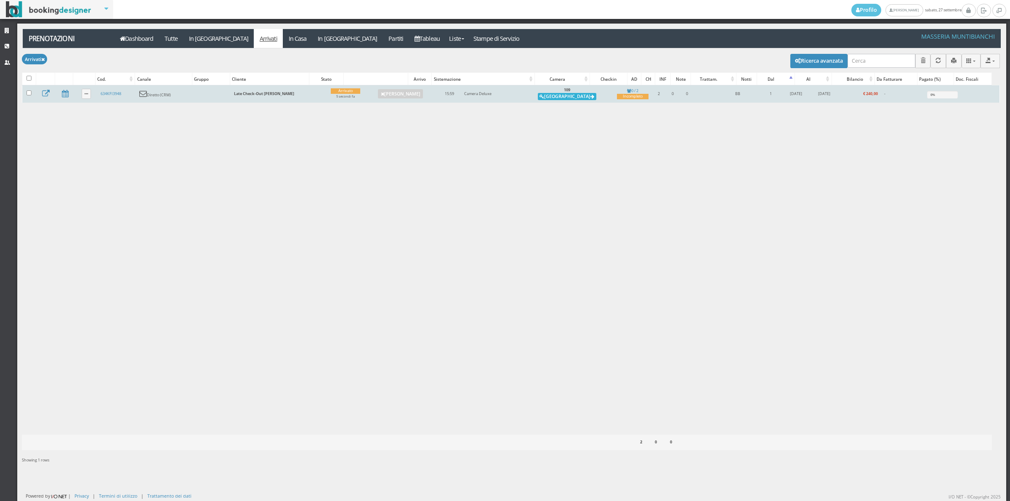
click at [560, 96] on button "[GEOGRAPHIC_DATA]" at bounding box center [567, 97] width 59 height 8
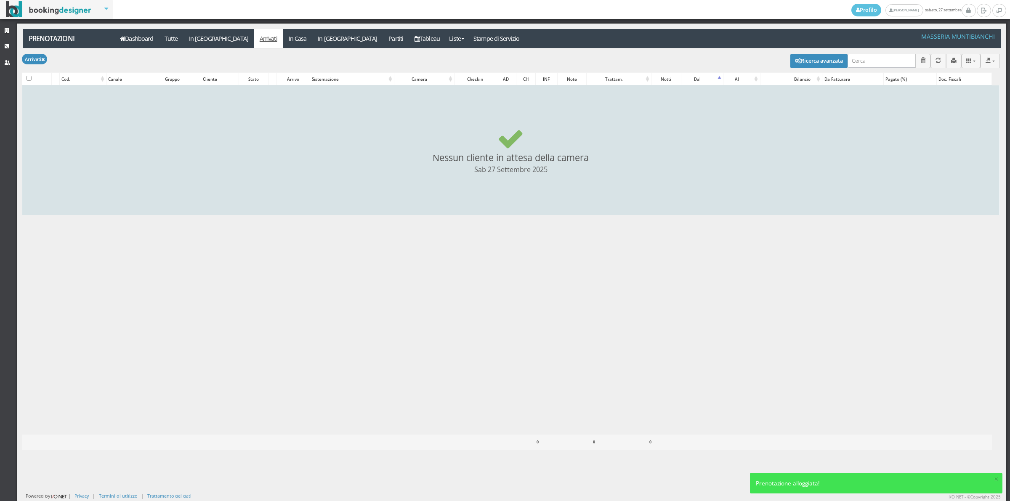
checkbox input "false"
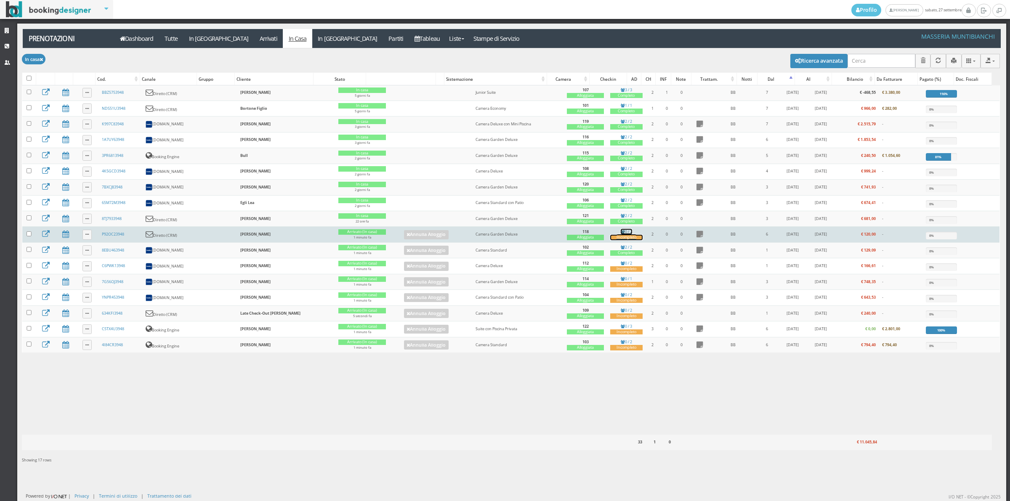
click at [616, 240] on div "Incompleto" at bounding box center [626, 237] width 32 height 5
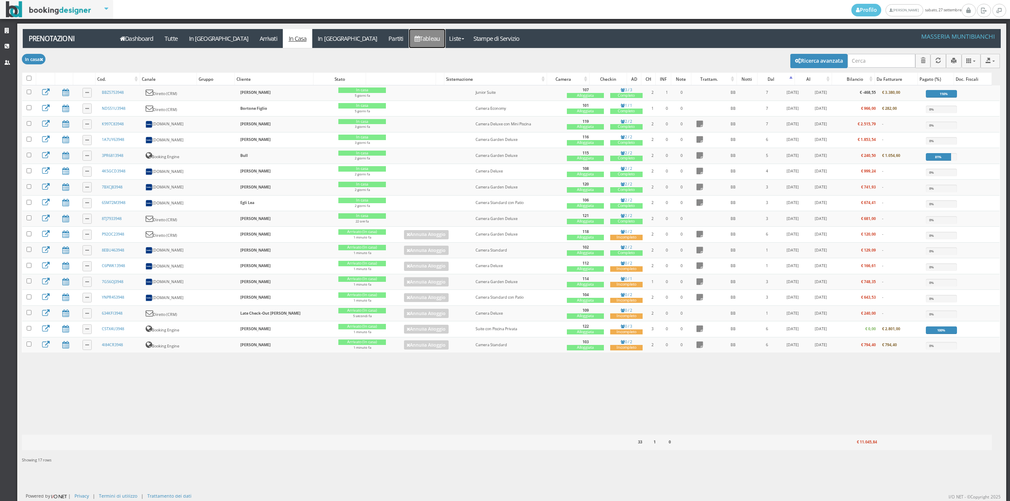
click at [409, 37] on link "Tableau" at bounding box center [427, 38] width 37 height 19
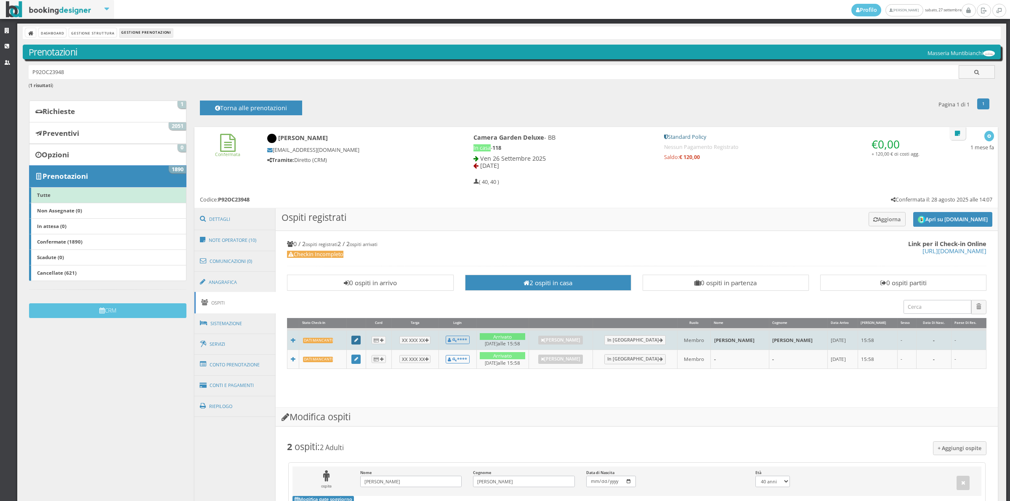
click at [358, 341] on icon at bounding box center [356, 340] width 4 height 5
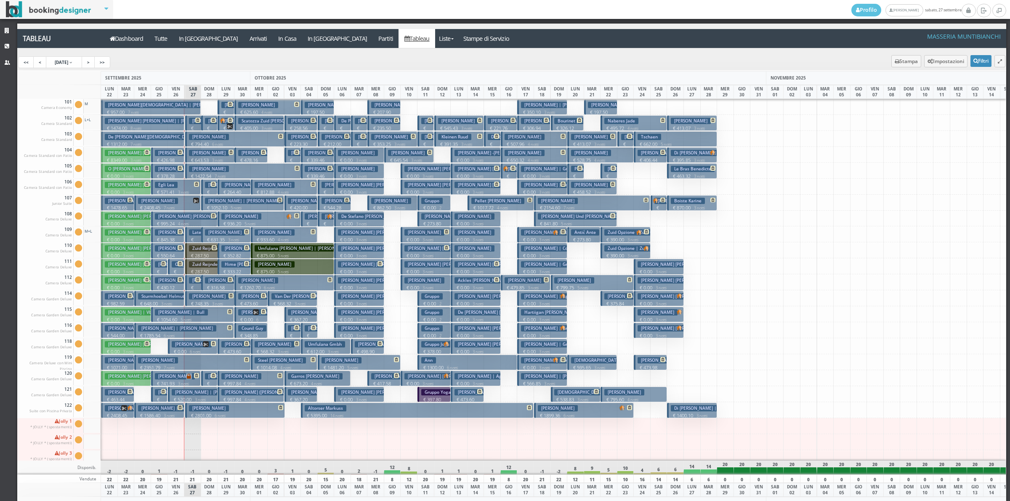
click at [161, 108] on h3 "Bortone Christian | Bortone Figlio" at bounding box center [173, 105] width 137 height 6
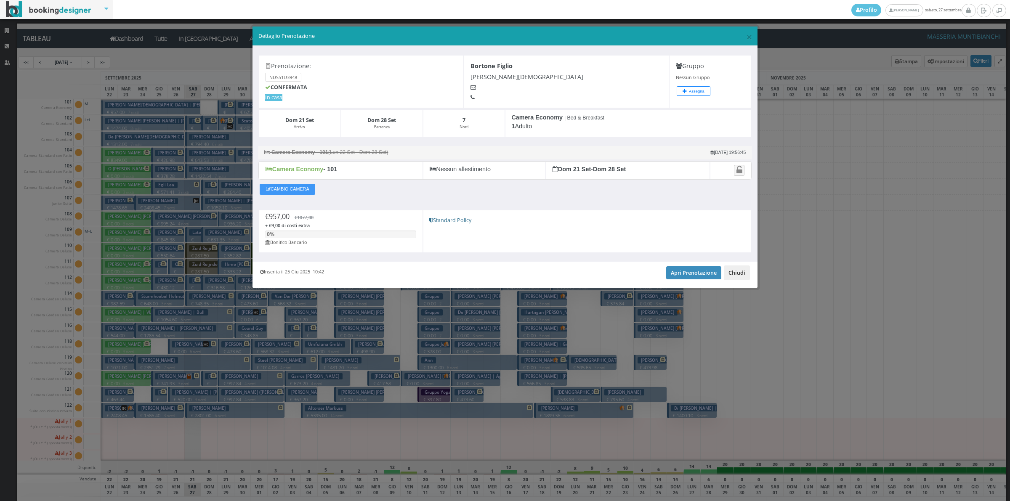
click at [746, 276] on button "Chiudi" at bounding box center [737, 273] width 26 height 14
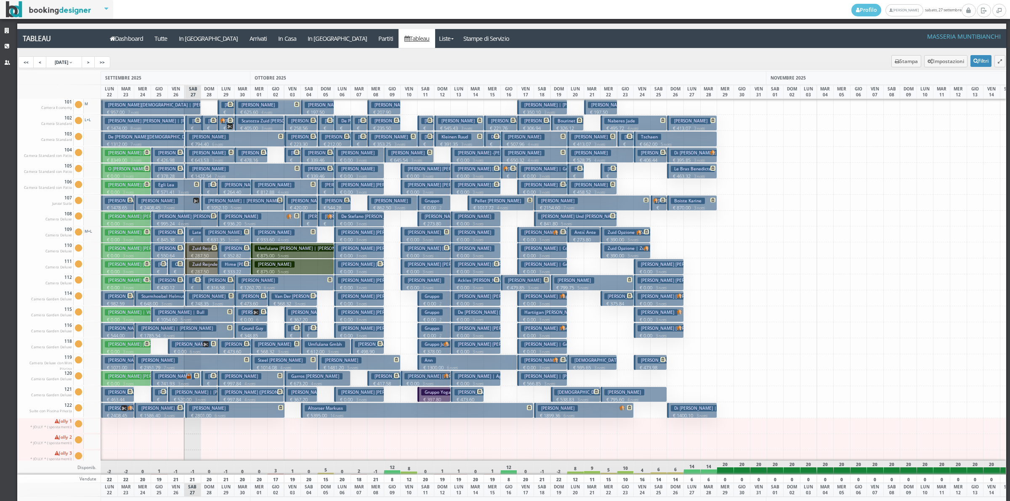
click at [112, 414] on p "€ 2408.45 7 notti" at bounding box center [118, 419] width 27 height 13
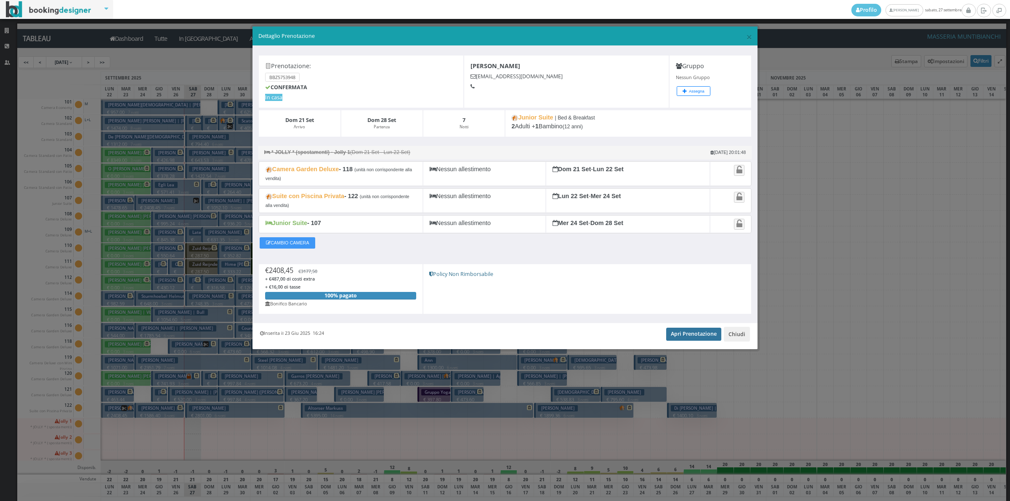
click at [706, 336] on link "Apri Prenotazione" at bounding box center [693, 334] width 55 height 13
click at [734, 338] on button "Chiudi" at bounding box center [737, 334] width 26 height 14
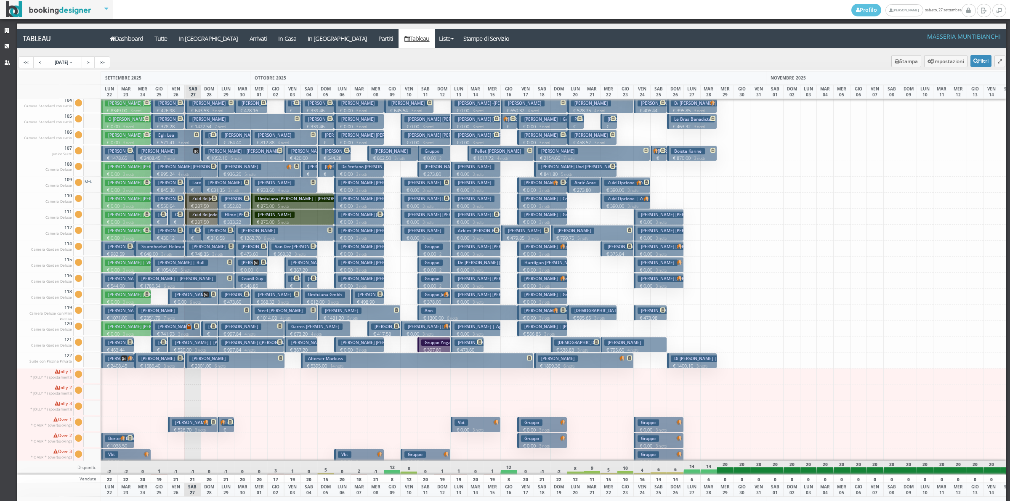
scroll to position [58, 0]
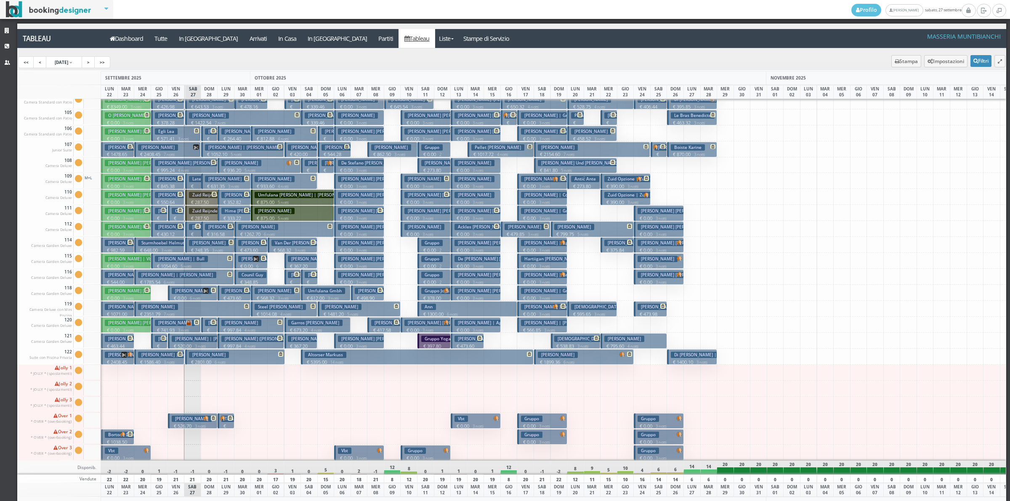
click at [122, 432] on img at bounding box center [123, 434] width 6 height 5
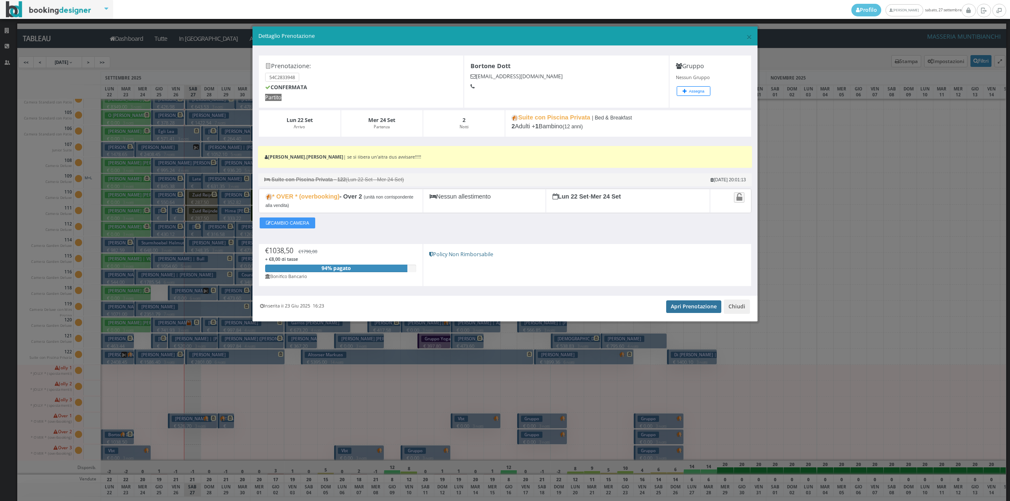
click at [678, 309] on link "Apri Prenotazione" at bounding box center [693, 307] width 55 height 13
click at [738, 311] on button "Chiudi" at bounding box center [737, 307] width 26 height 14
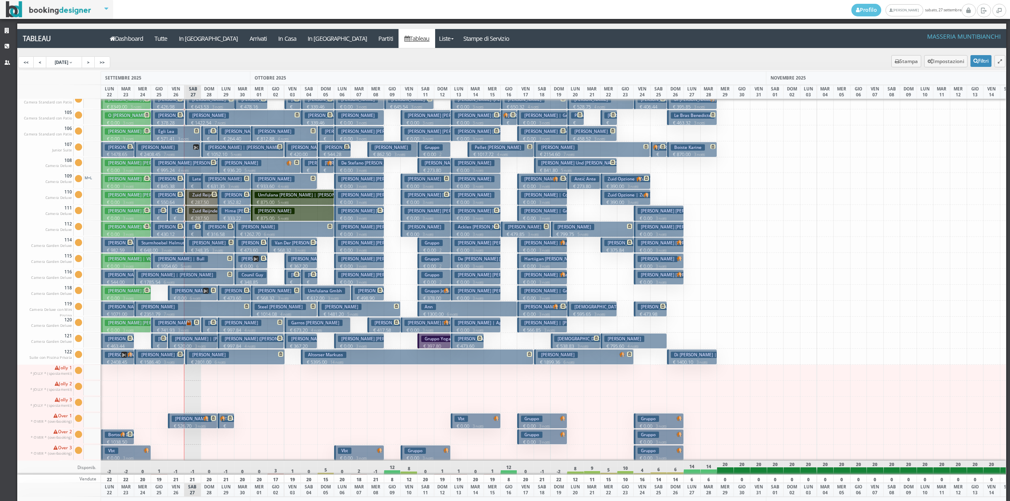
click at [113, 359] on p "€ 2408.45 7 notti" at bounding box center [118, 365] width 27 height 13
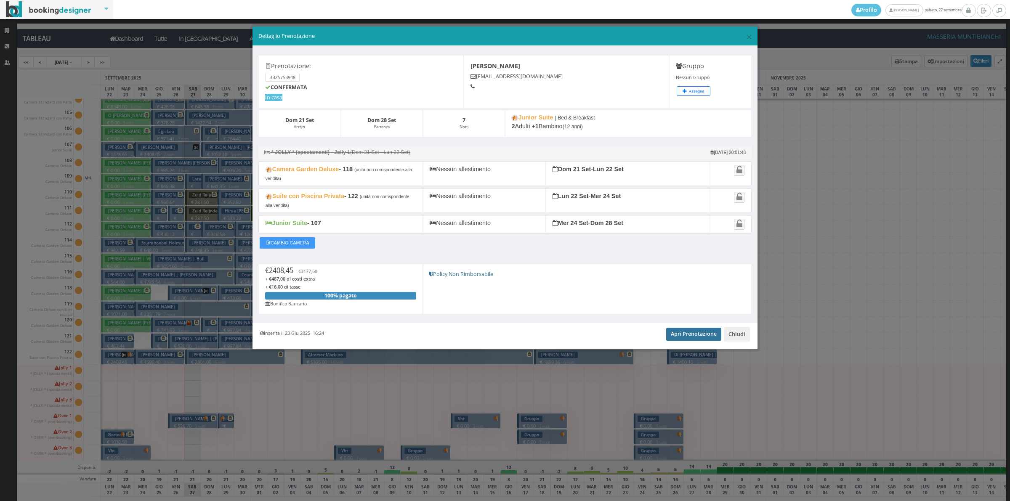
click at [679, 339] on link "Apri Prenotazione" at bounding box center [693, 334] width 55 height 13
click at [745, 338] on button "Chiudi" at bounding box center [737, 334] width 26 height 14
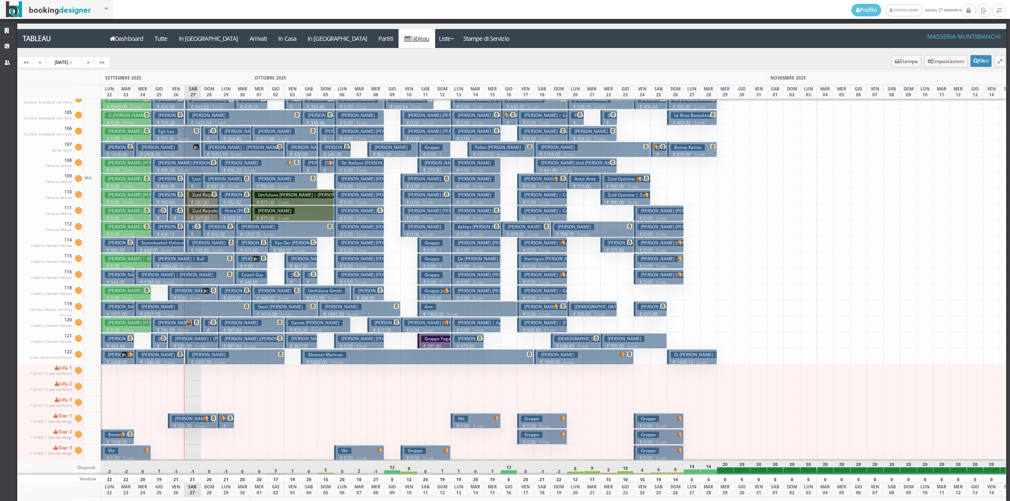
click at [114, 439] on p "€ 1038.50 2 notti" at bounding box center [118, 445] width 27 height 13
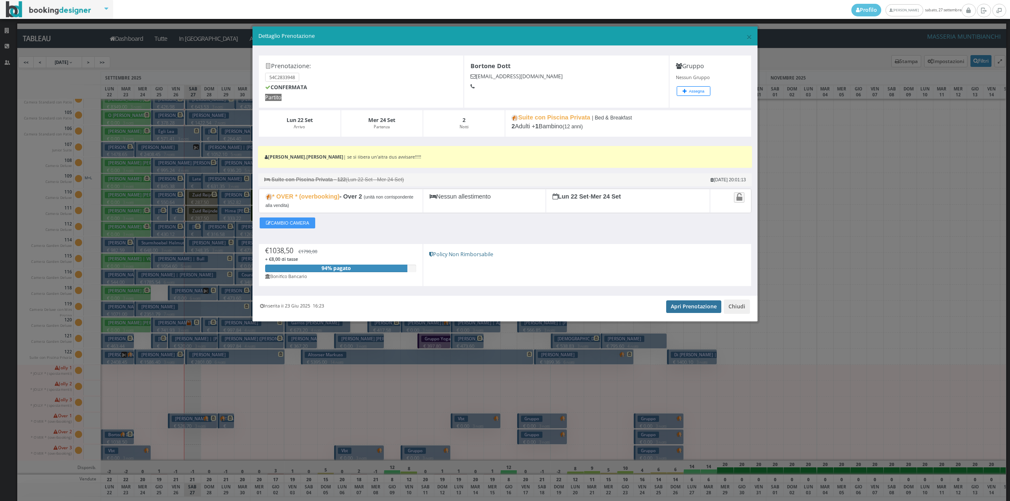
click at [685, 309] on link "Apri Prenotazione" at bounding box center [693, 307] width 55 height 13
click at [735, 304] on button "Chiudi" at bounding box center [737, 307] width 26 height 14
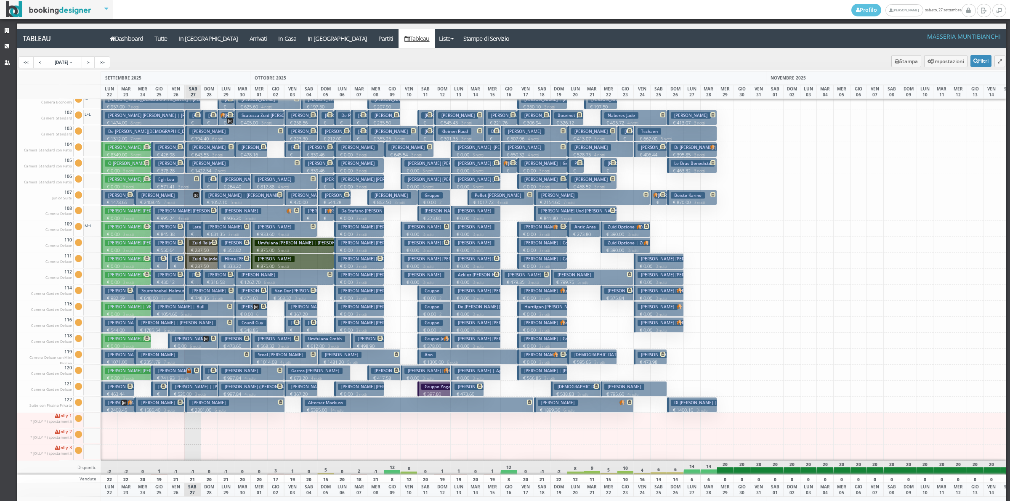
scroll to position [0, 0]
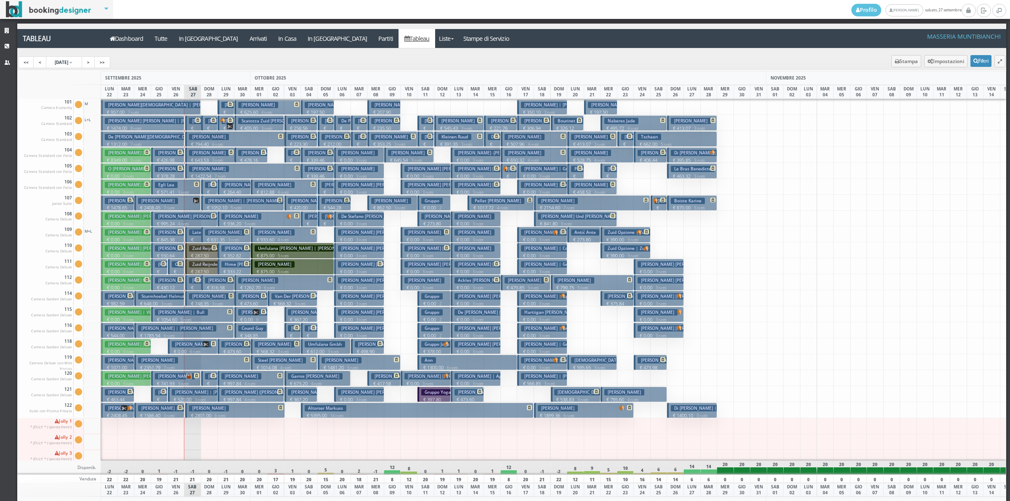
click at [189, 284] on h3 "[PERSON_NAME]" at bounding box center [209, 280] width 40 height 6
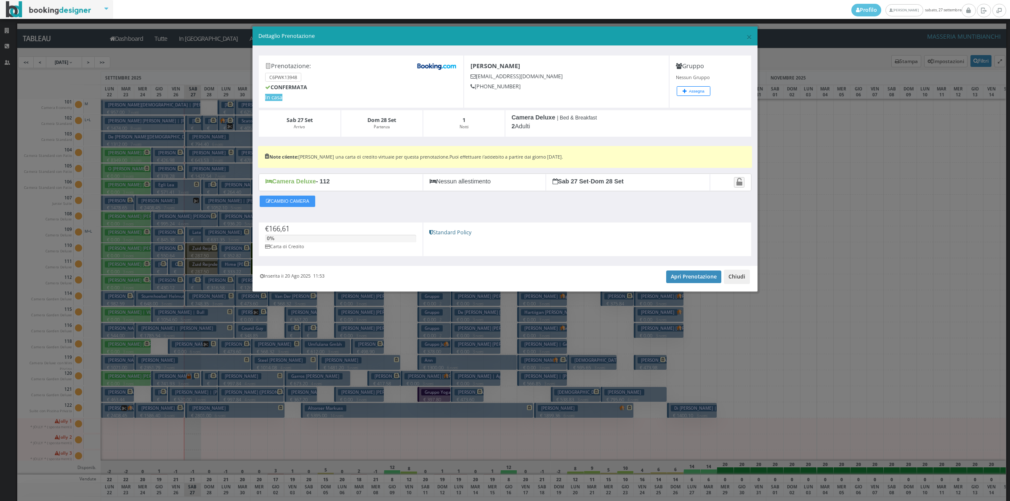
click at [741, 276] on button "Chiudi" at bounding box center [737, 277] width 26 height 14
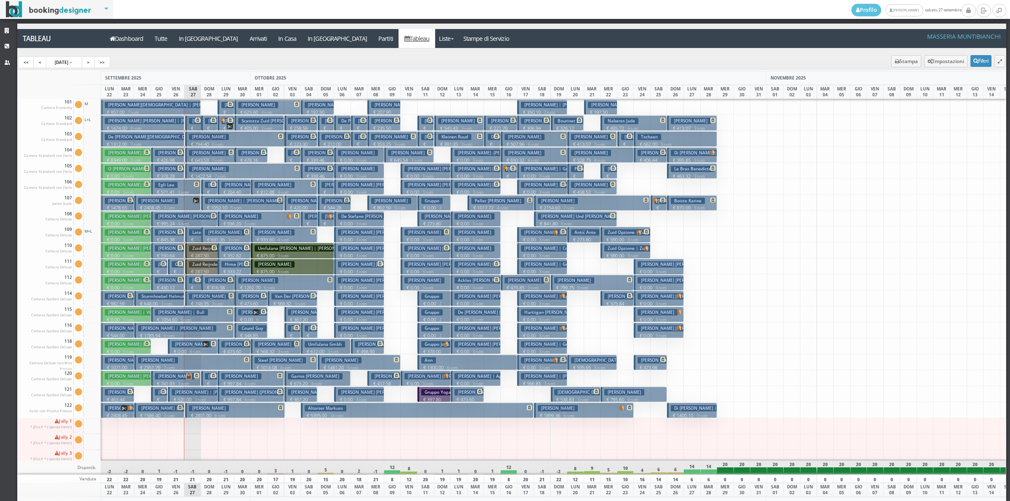
click at [157, 108] on h3 "[PERSON_NAME][DEMOGRAPHIC_DATA] | Bortone Figlio" at bounding box center [173, 105] width 137 height 6
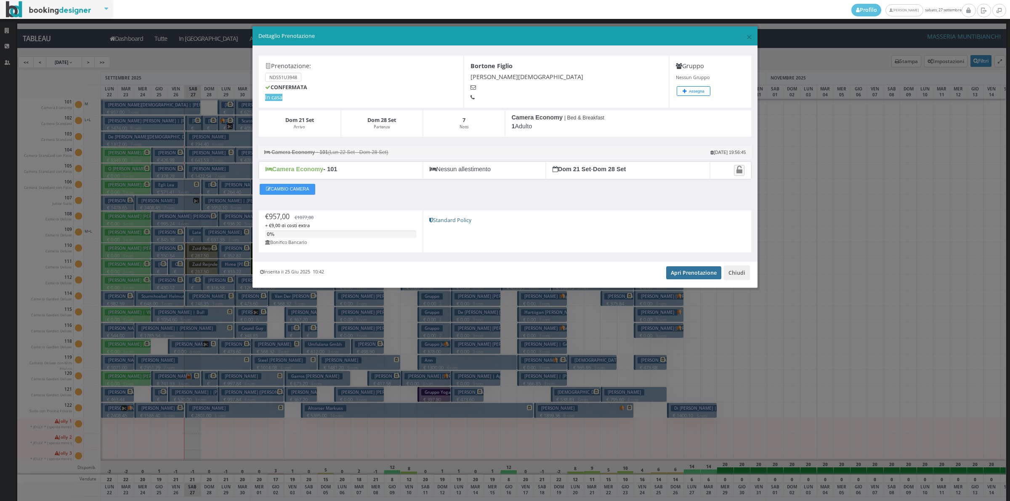
click at [697, 274] on link "Apri Prenotazione" at bounding box center [693, 273] width 55 height 13
click at [741, 274] on button "Chiudi" at bounding box center [737, 273] width 26 height 14
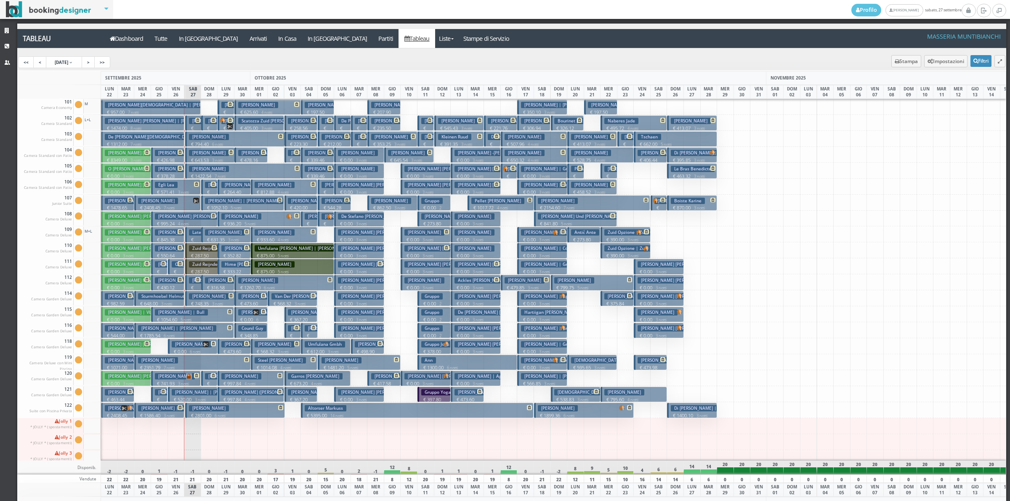
click at [179, 205] on p "€ 2408.45 7 notti" at bounding box center [168, 208] width 60 height 7
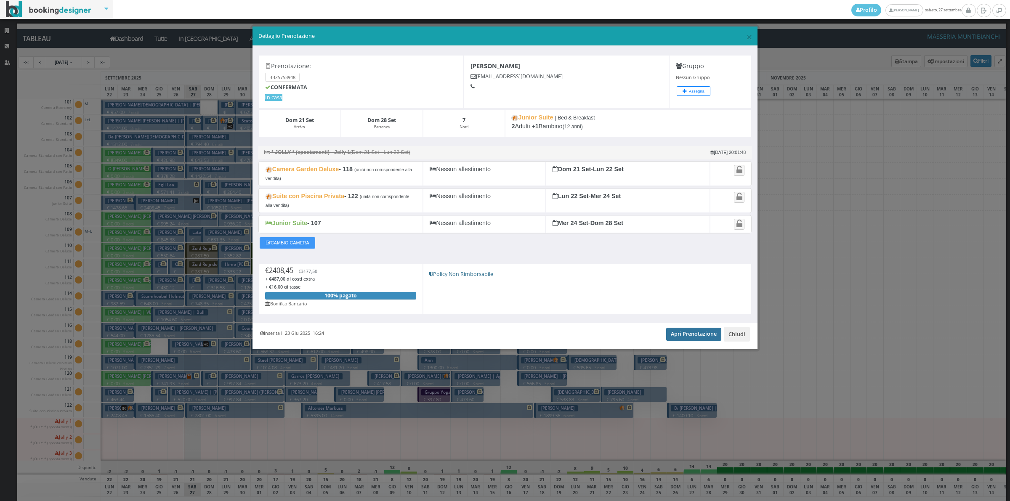
click at [683, 340] on link "Apri Prenotazione" at bounding box center [693, 334] width 55 height 13
click at [733, 341] on button "Chiudi" at bounding box center [737, 334] width 26 height 14
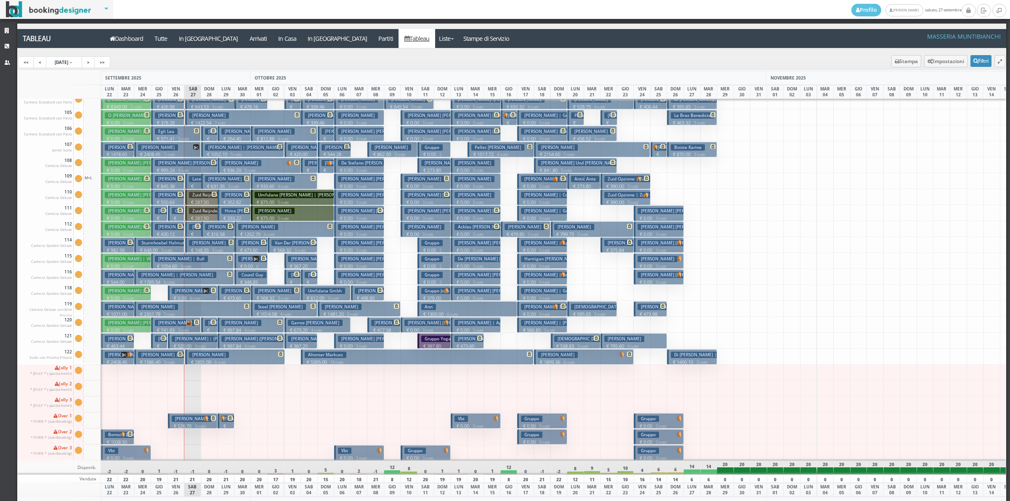
scroll to position [29, 0]
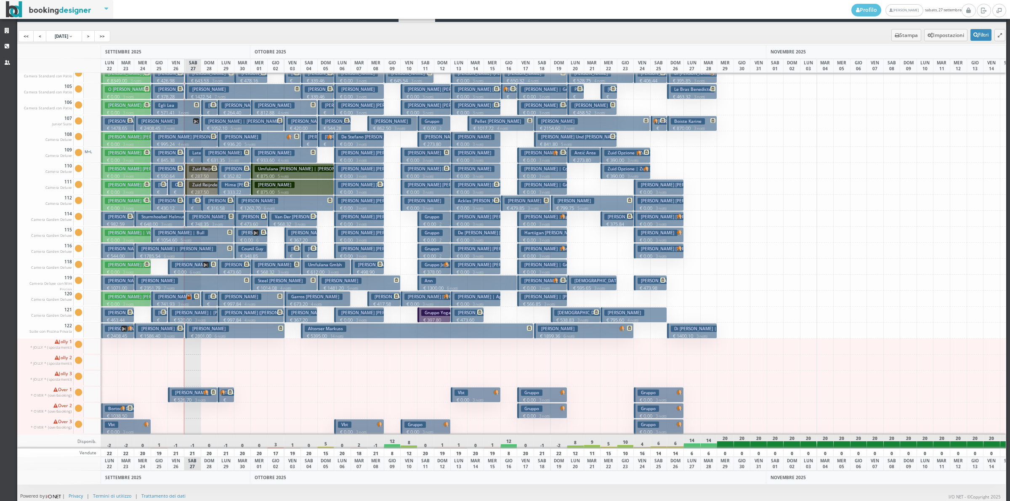
click at [112, 413] on p "€ 1038.50 2 notti" at bounding box center [118, 419] width 27 height 13
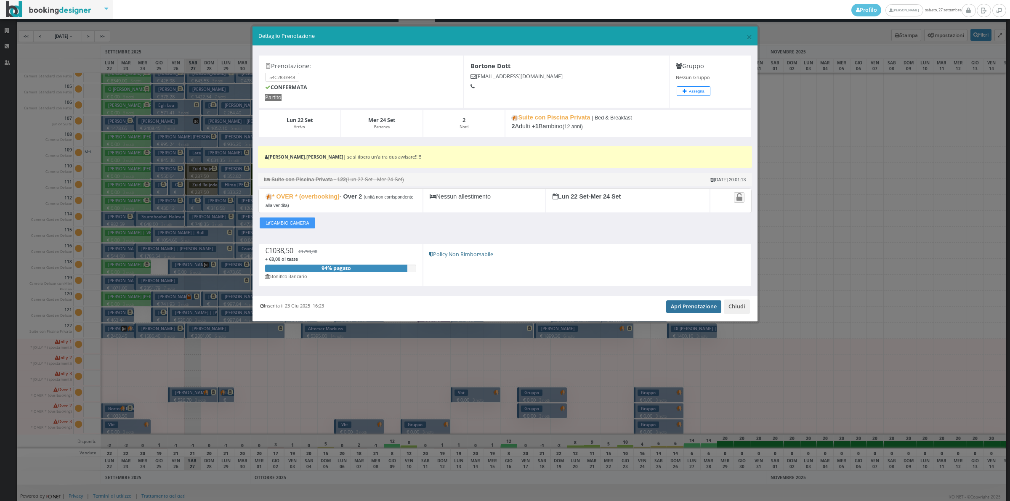
click at [683, 311] on link "Apri Prenotazione" at bounding box center [693, 307] width 55 height 13
click at [733, 306] on button "Chiudi" at bounding box center [737, 307] width 26 height 14
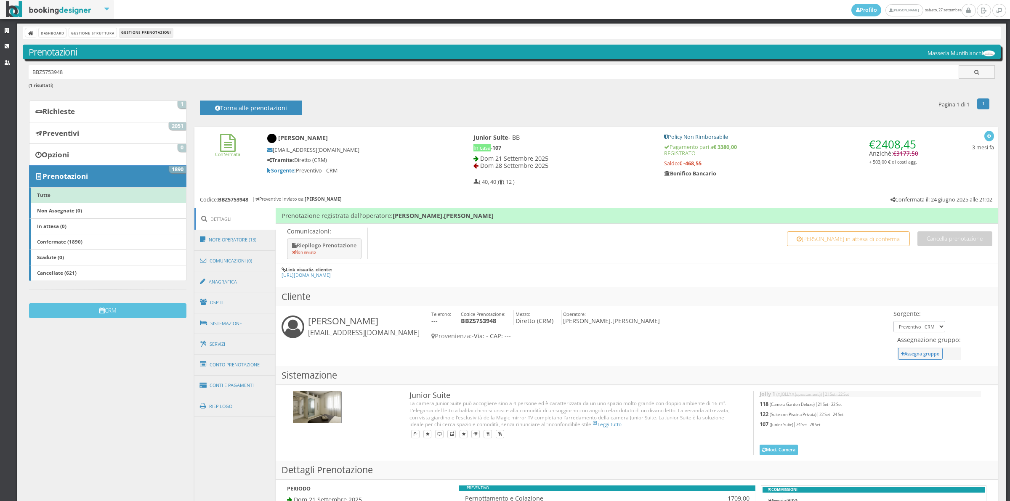
scroll to position [58, 0]
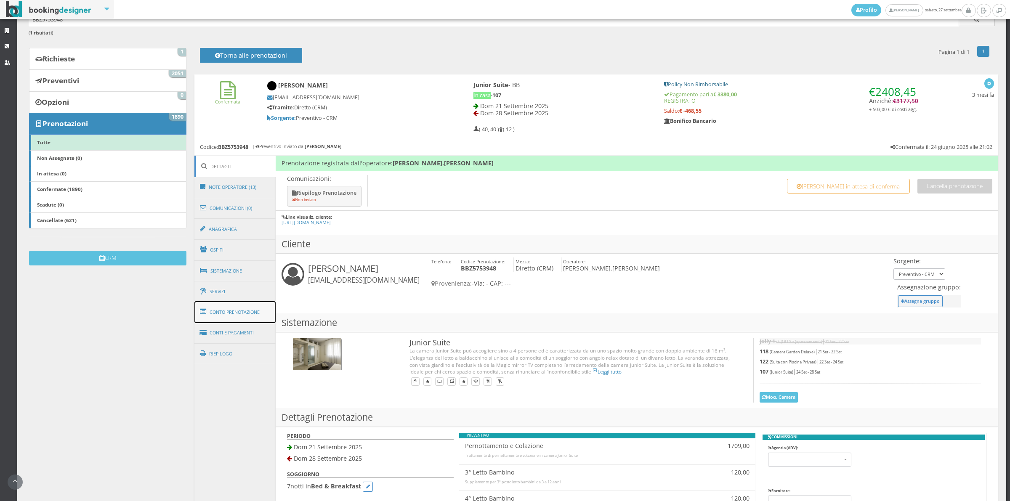
click at [257, 311] on link "Conto Prenotazione" at bounding box center [236, 312] width 82 height 22
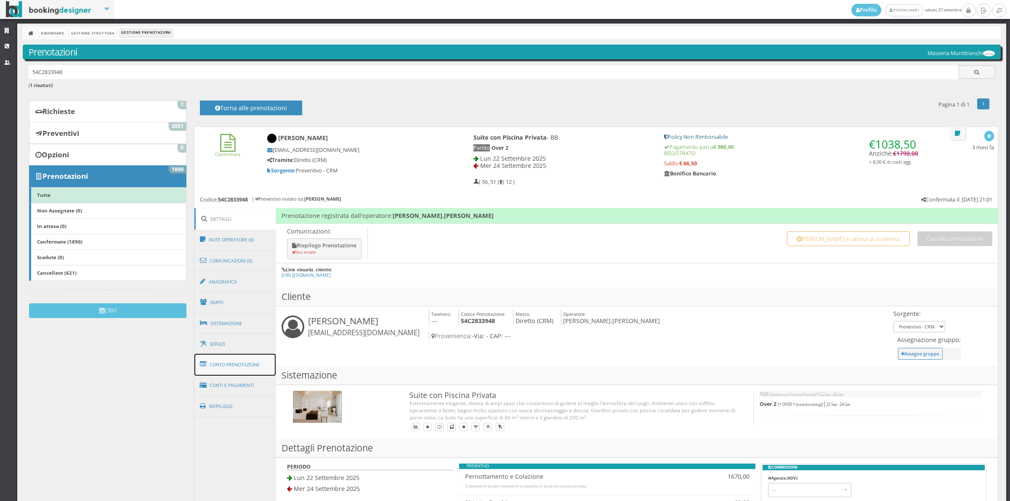
click at [224, 371] on link "Conto Prenotazione" at bounding box center [236, 365] width 82 height 22
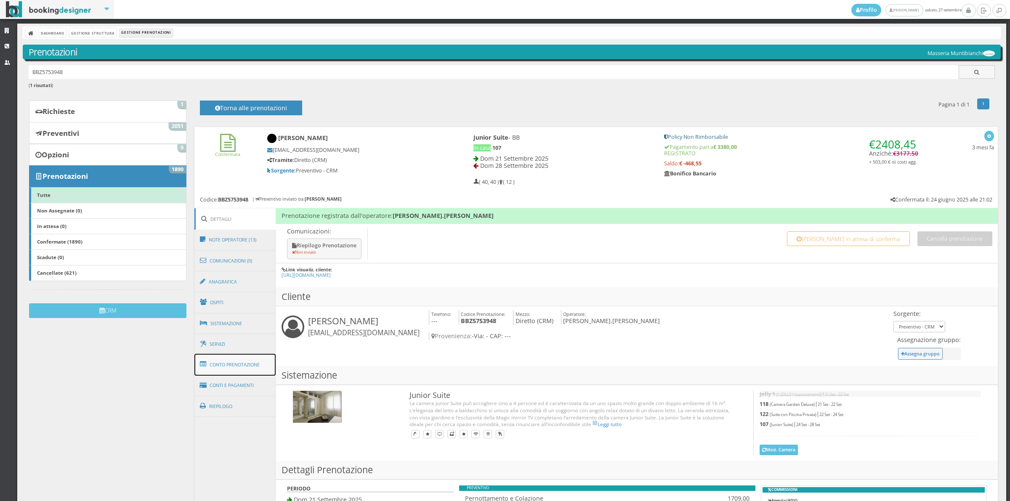
click at [253, 364] on link "Conto Prenotazione" at bounding box center [236, 365] width 82 height 22
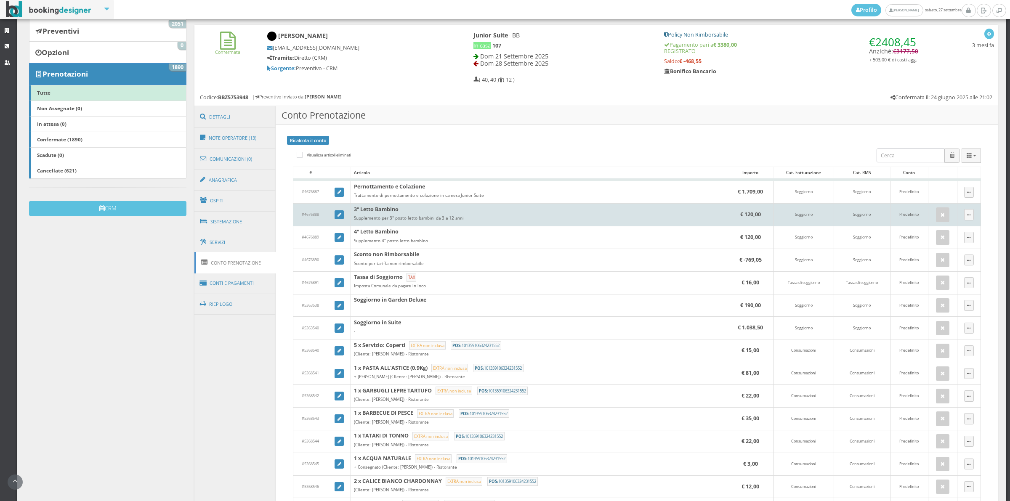
scroll to position [117, 0]
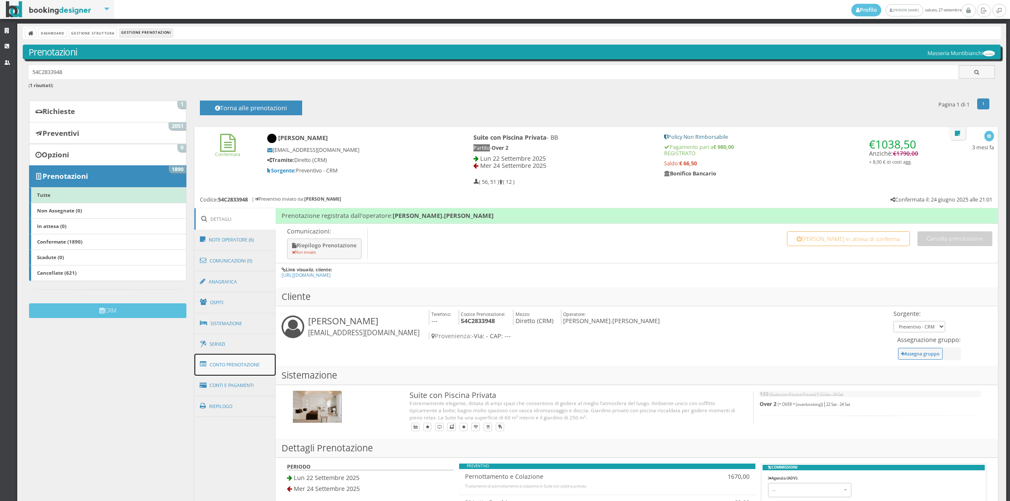
click at [222, 374] on link "Conto Prenotazione" at bounding box center [236, 365] width 82 height 22
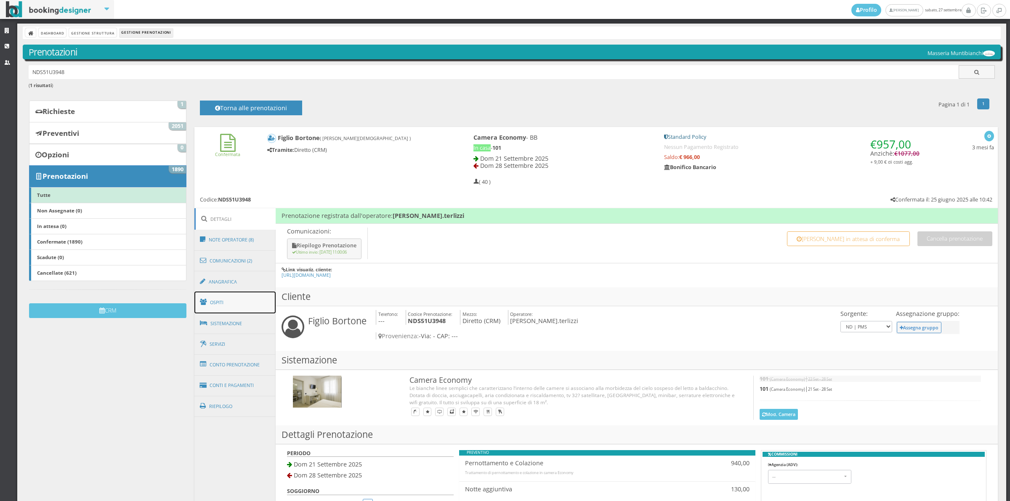
click at [254, 302] on link "Ospiti" at bounding box center [236, 303] width 82 height 22
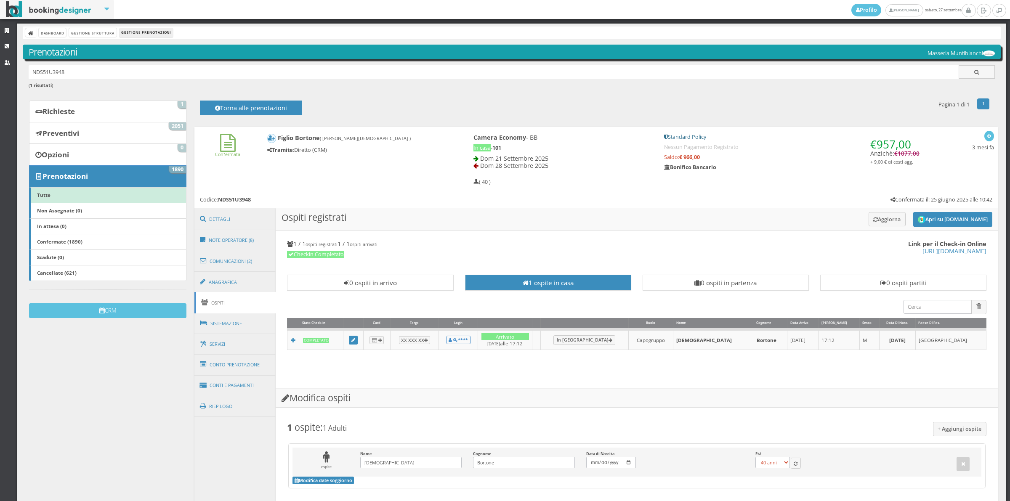
click at [254, 302] on link "Ospiti" at bounding box center [236, 302] width 82 height 21
click at [234, 370] on link "Conto Prenotazione" at bounding box center [236, 365] width 82 height 22
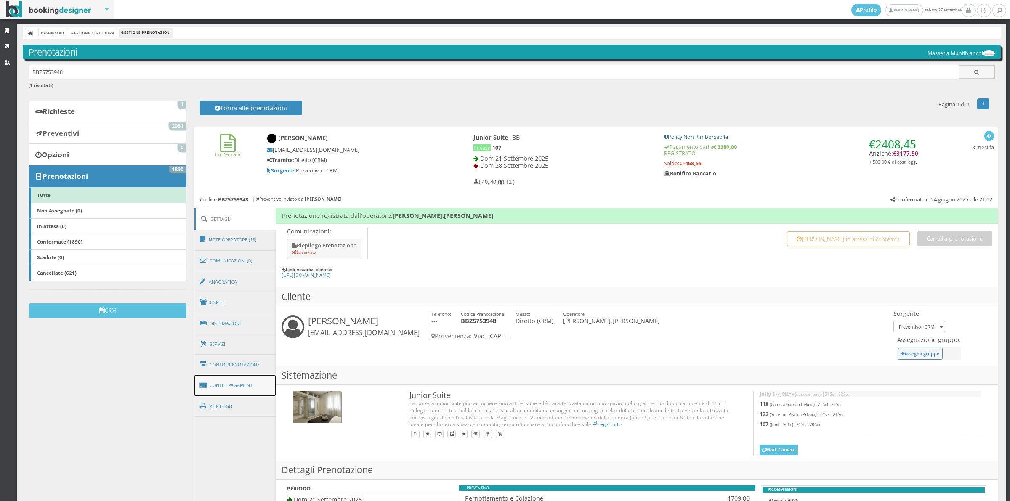
click at [238, 384] on link "Conti e Pagamenti" at bounding box center [236, 385] width 82 height 21
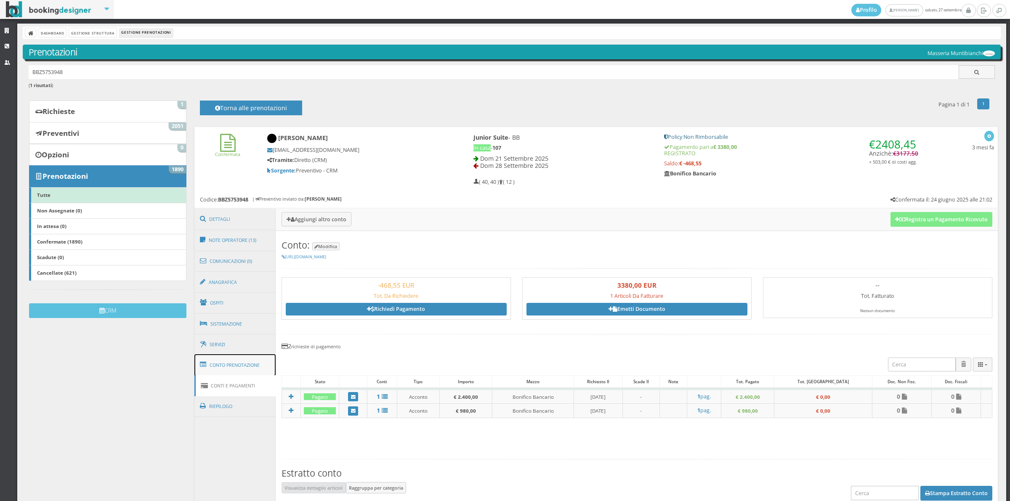
click at [241, 368] on link "Conto Prenotazione" at bounding box center [236, 365] width 82 height 22
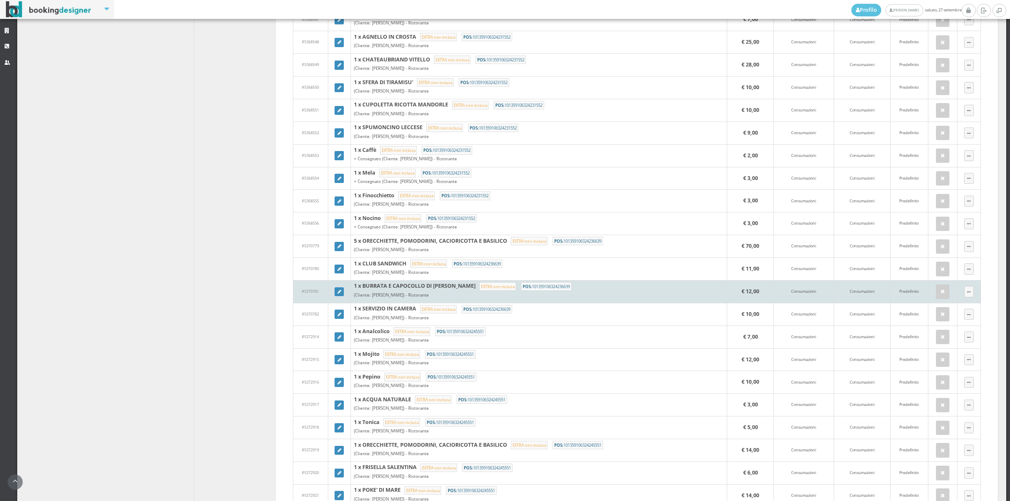
scroll to position [818, 0]
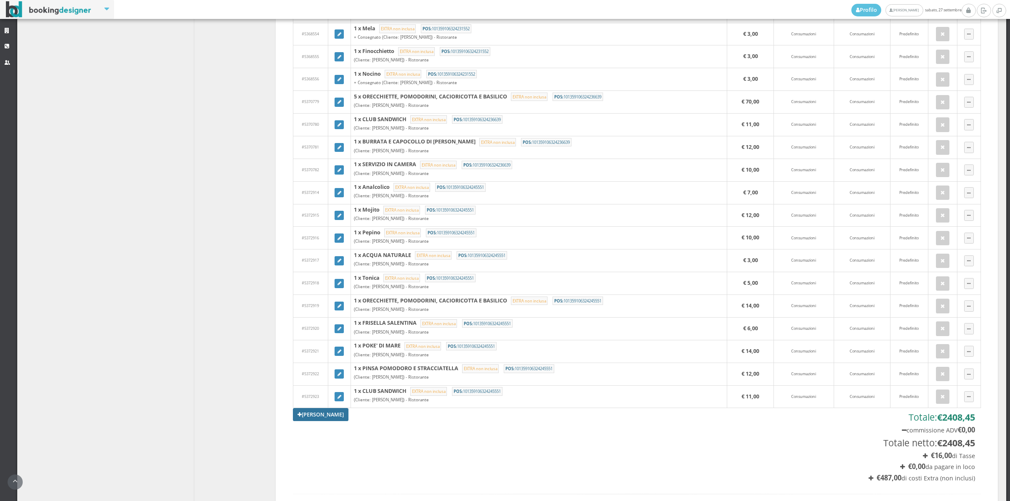
click at [308, 421] on link "[PERSON_NAME]" at bounding box center [321, 414] width 56 height 13
click at [0, 0] on div "× Articolo" at bounding box center [0, 0] width 0 height 0
click at [417, 473] on section "[PERSON_NAME] Totale: € 2408,45 commissione ADV € 0,00 Totale netto: € 2408,45 …" at bounding box center [637, 444] width 688 height 73
click at [333, 421] on link "[PERSON_NAME]" at bounding box center [321, 414] width 56 height 13
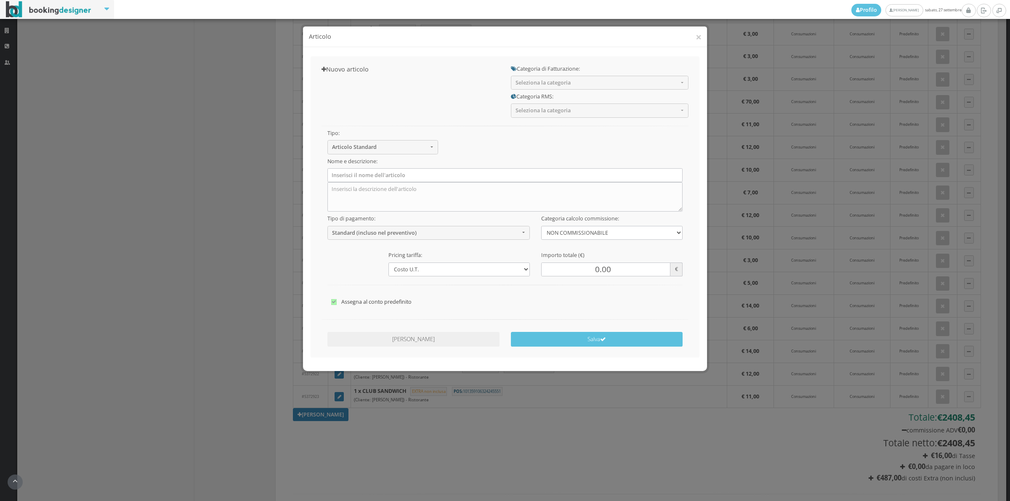
click at [547, 72] on h5 "Categoria di Fatturazione:" at bounding box center [600, 69] width 178 height 6
click at [542, 87] on button "Seleziona la categoria" at bounding box center [600, 83] width 178 height 14
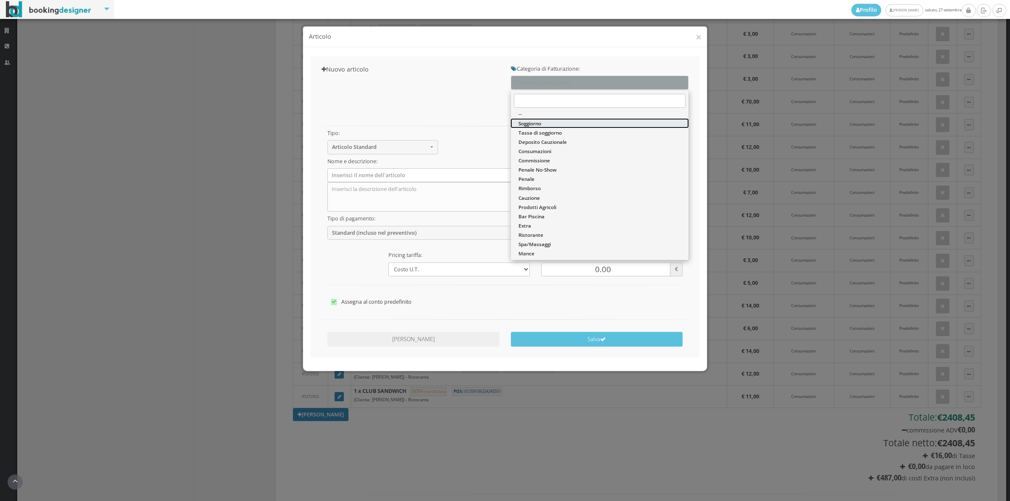
click at [535, 121] on span "Soggiorno" at bounding box center [530, 123] width 23 height 7
select select "1"
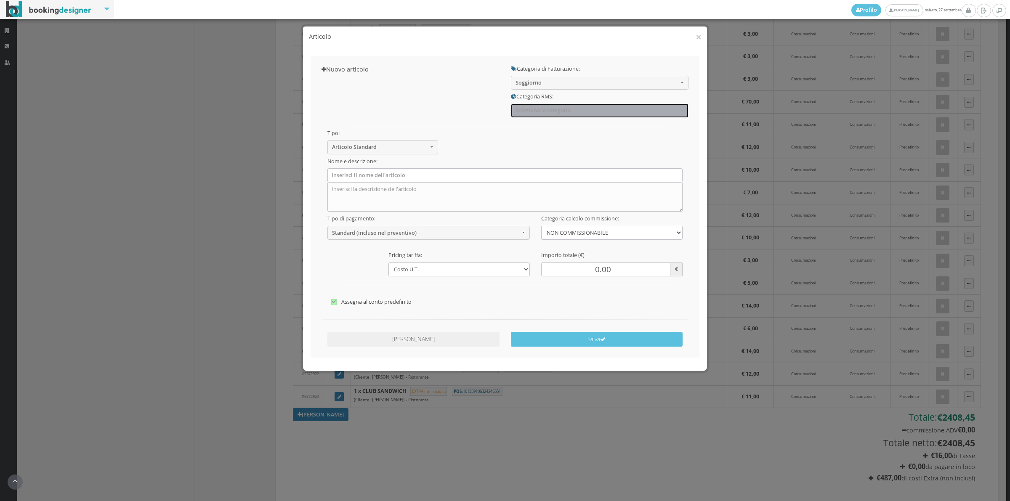
click at [540, 108] on span "Seleziona la categoria" at bounding box center [597, 110] width 163 height 6
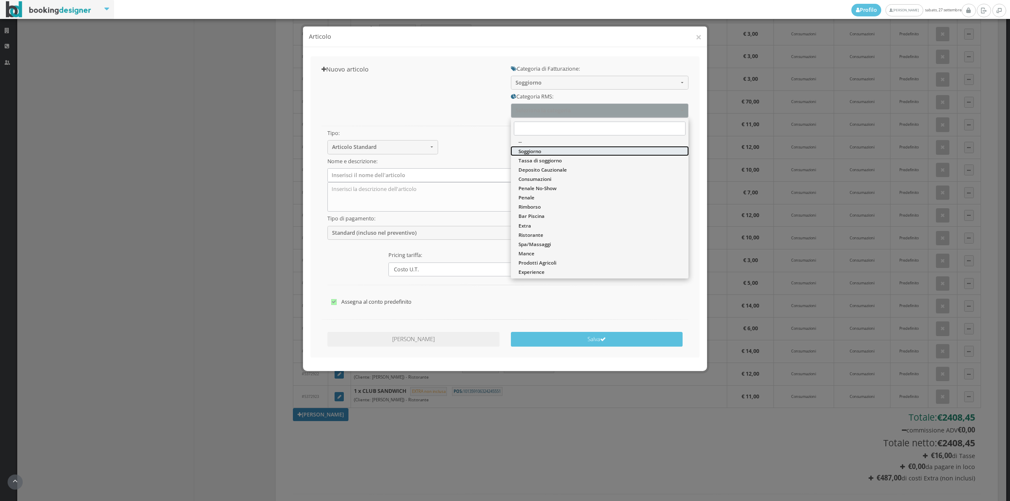
click at [527, 152] on span "Soggiorno" at bounding box center [530, 151] width 23 height 7
select select "1"
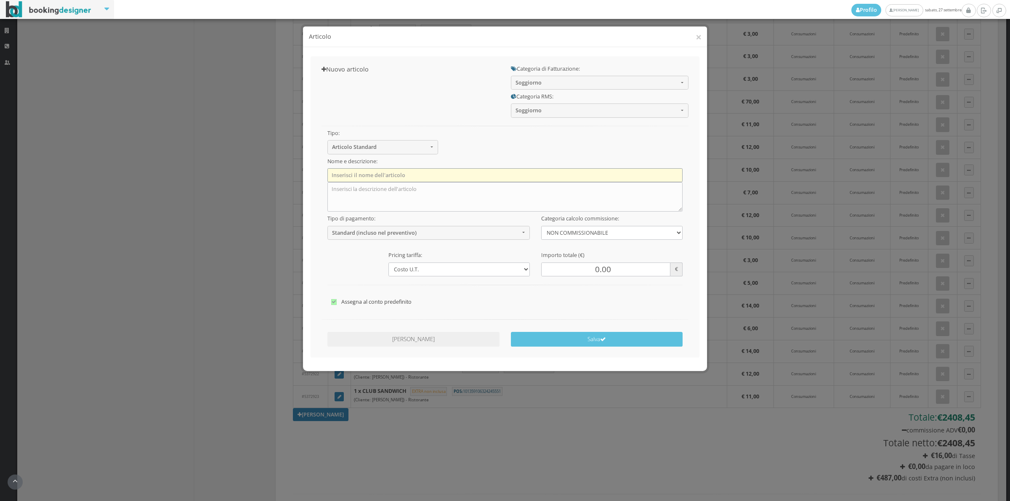
click at [420, 173] on input "text" at bounding box center [506, 175] width 356 height 14
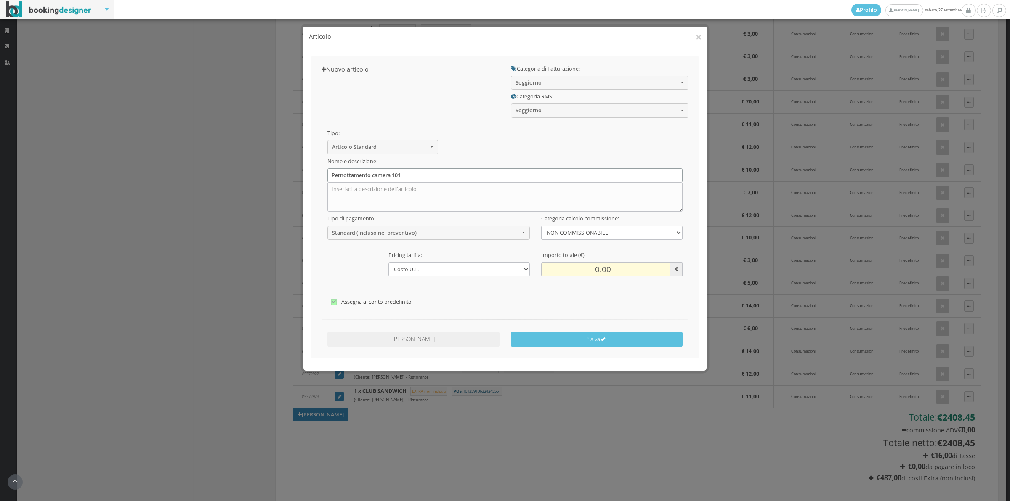
type input "Pernottamento camera 101"
click at [587, 276] on input "0.00" at bounding box center [605, 270] width 129 height 14
type input "950.00"
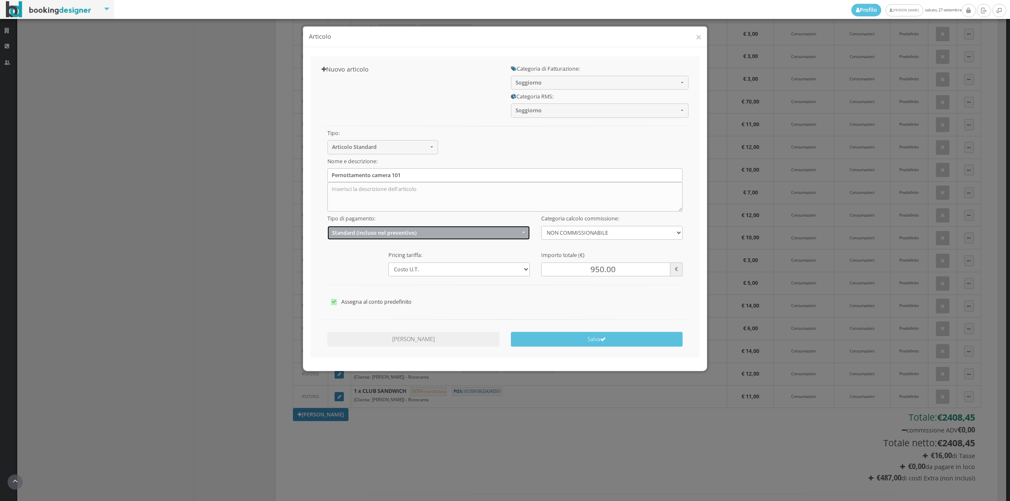
click at [368, 236] on span "Standard (incluso nel preventivo)" at bounding box center [426, 233] width 188 height 6
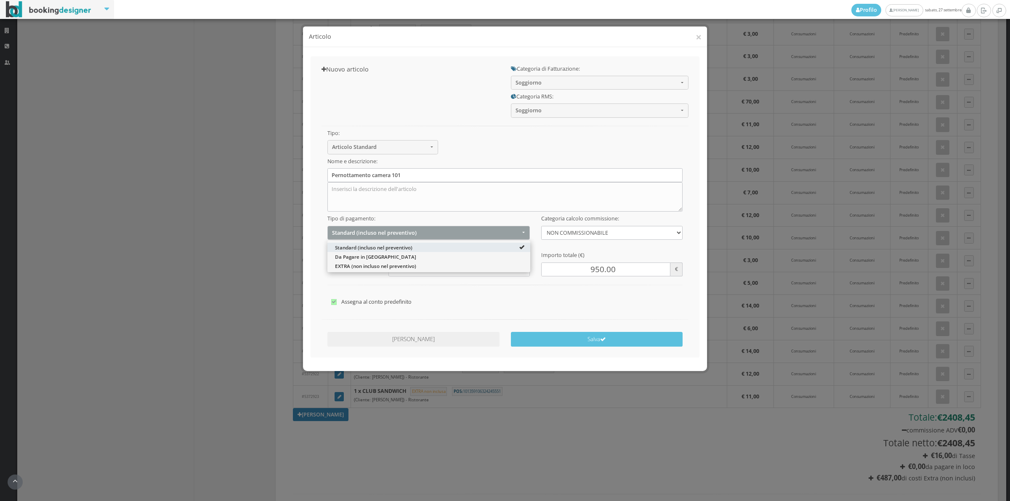
click at [360, 272] on div "Standard (incluso nel preventivo) Da Pagare in Loco EXTRA (non incluso nel prev…" at bounding box center [429, 257] width 203 height 32
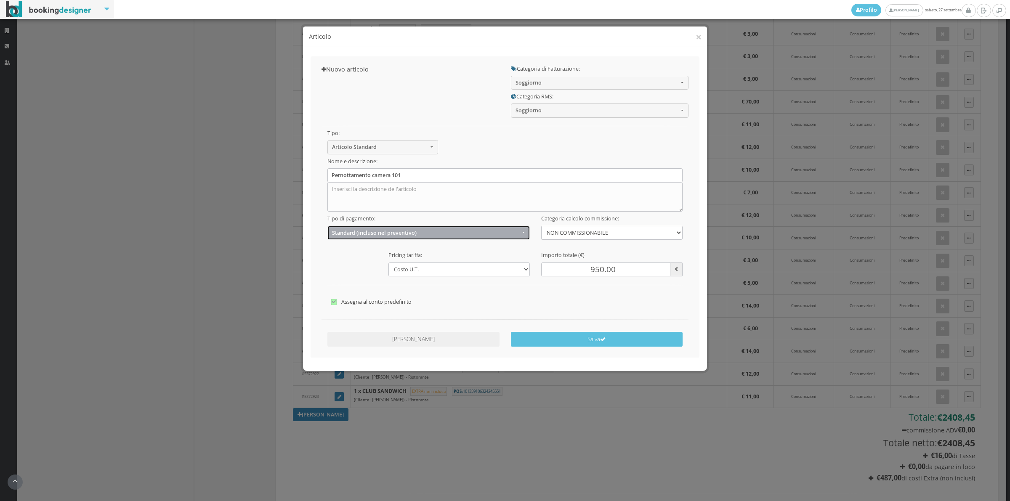
click at [376, 230] on span "Standard (incluso nel preventivo)" at bounding box center [426, 233] width 188 height 6
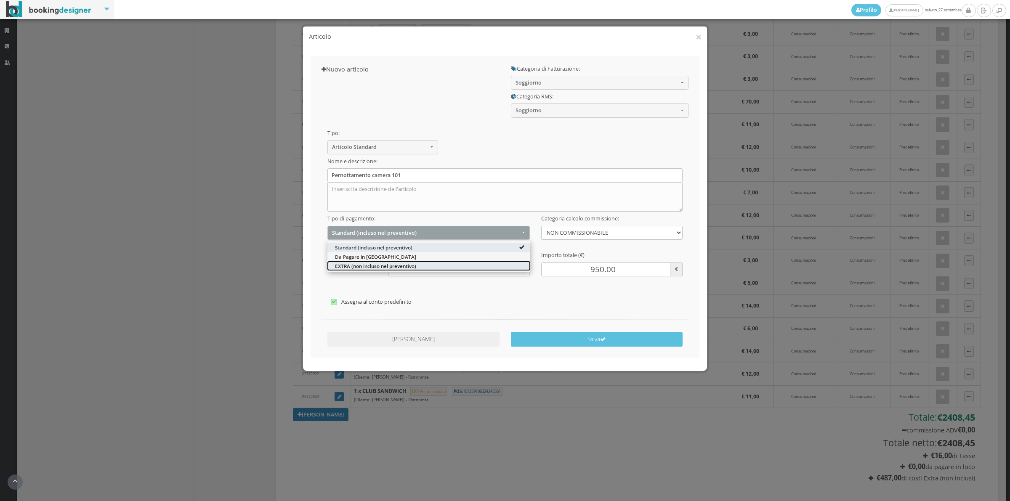
click at [352, 267] on span "EXTRA (non incluso nel preventivo)" at bounding box center [375, 265] width 81 height 7
select select "2"
click at [352, 267] on div "Tipo: Articolo Standard Articolo Standard Sconto Tassa Seleziona il tipo di art…" at bounding box center [505, 215] width 378 height 194
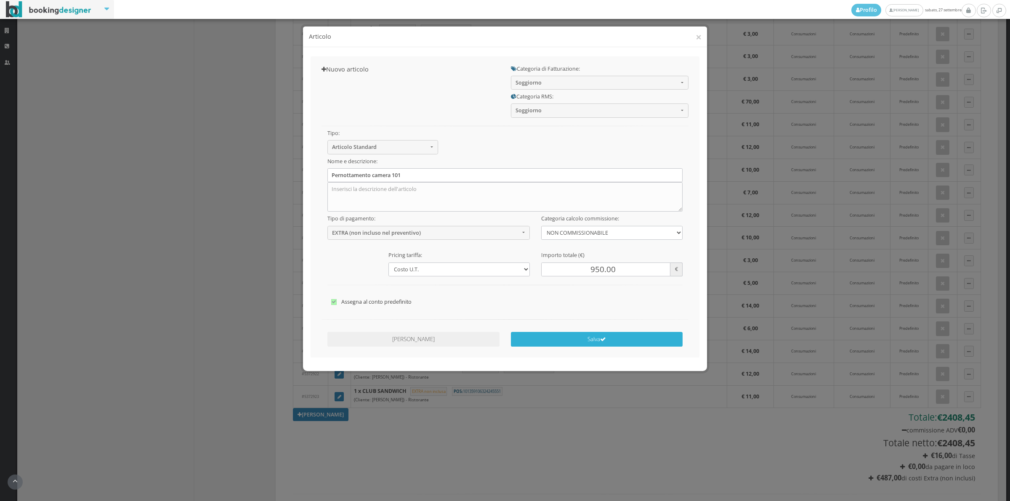
click at [605, 338] on icon "submit" at bounding box center [603, 340] width 6 height 6
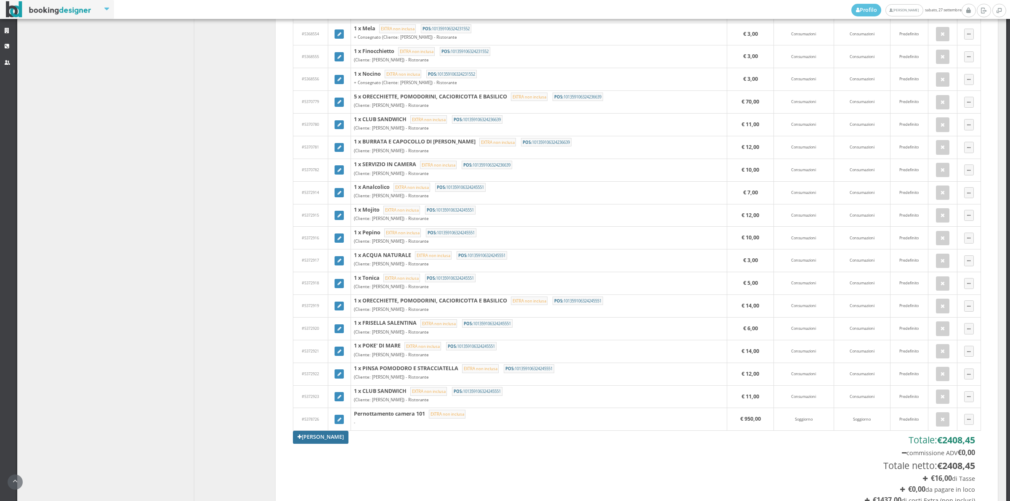
click at [330, 440] on link "Aggiungi Tariffa" at bounding box center [321, 437] width 56 height 13
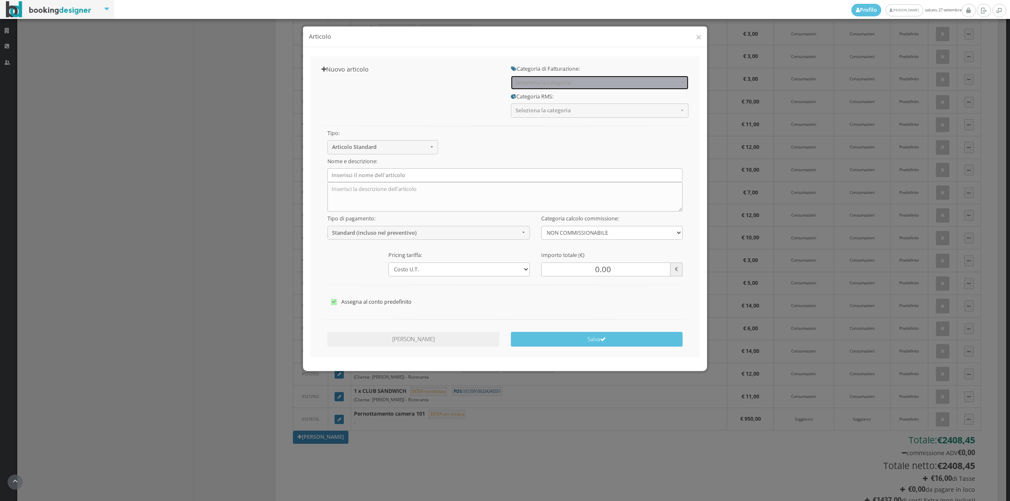
click at [537, 88] on button "Seleziona la categoria" at bounding box center [600, 83] width 178 height 14
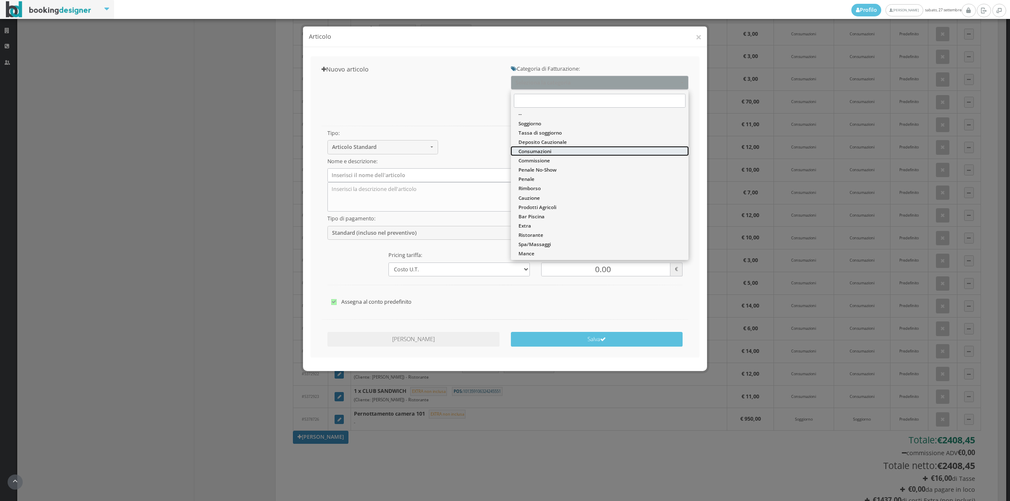
click at [533, 155] on span "Consumazioni" at bounding box center [535, 151] width 33 height 7
select select "26"
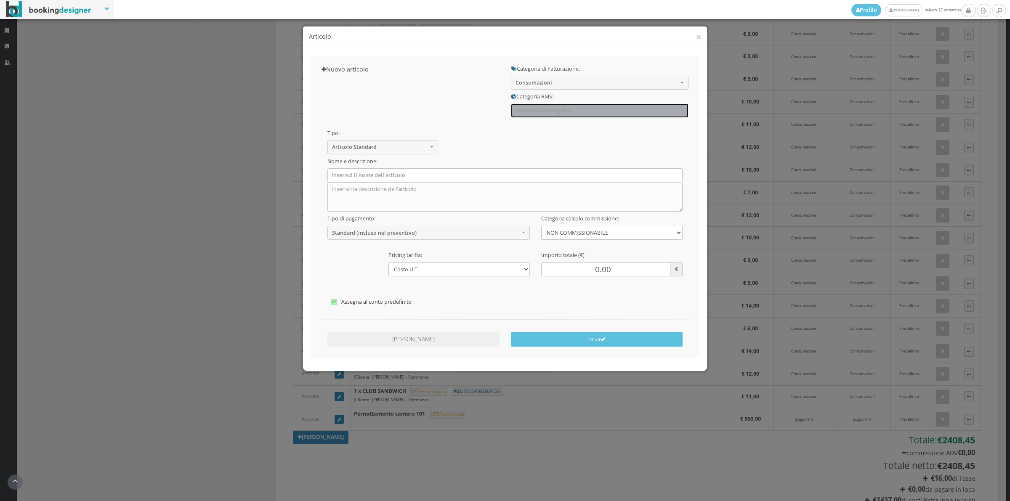
click at [530, 112] on span "Seleziona la categoria" at bounding box center [597, 110] width 163 height 6
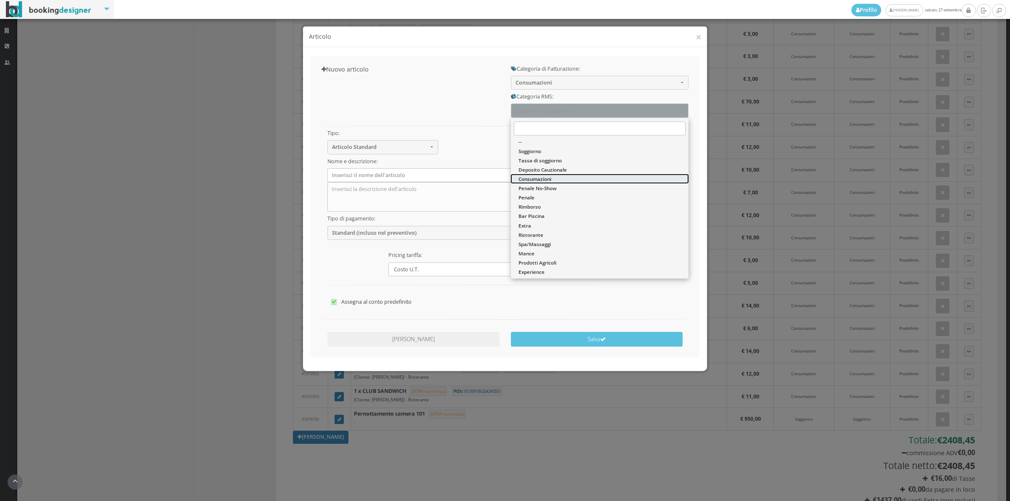
click at [537, 180] on span "Consumazioni" at bounding box center [535, 179] width 33 height 7
select select "36"
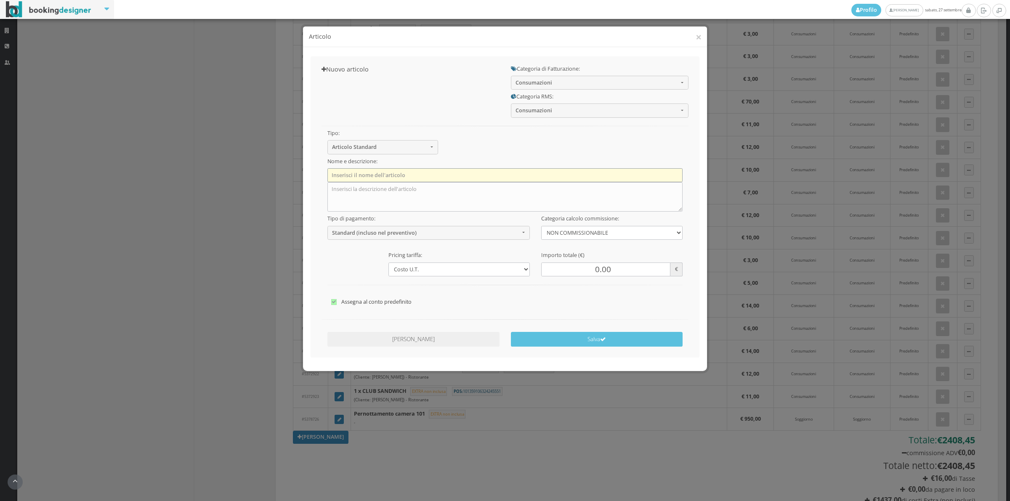
click at [349, 175] on input "text" at bounding box center [506, 175] width 356 height 14
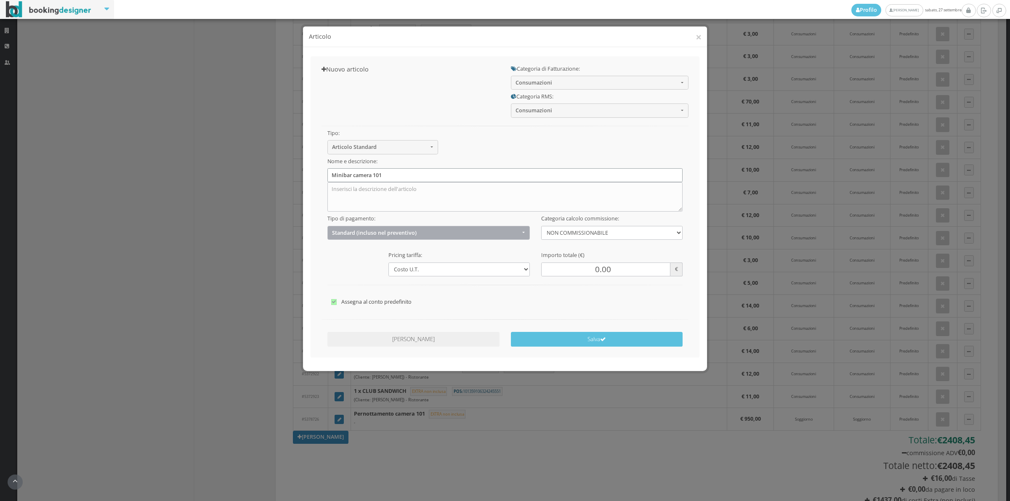
type input "Minibar camera 101"
click at [345, 237] on button "Standard (incluso nel preventivo)" at bounding box center [429, 233] width 203 height 14
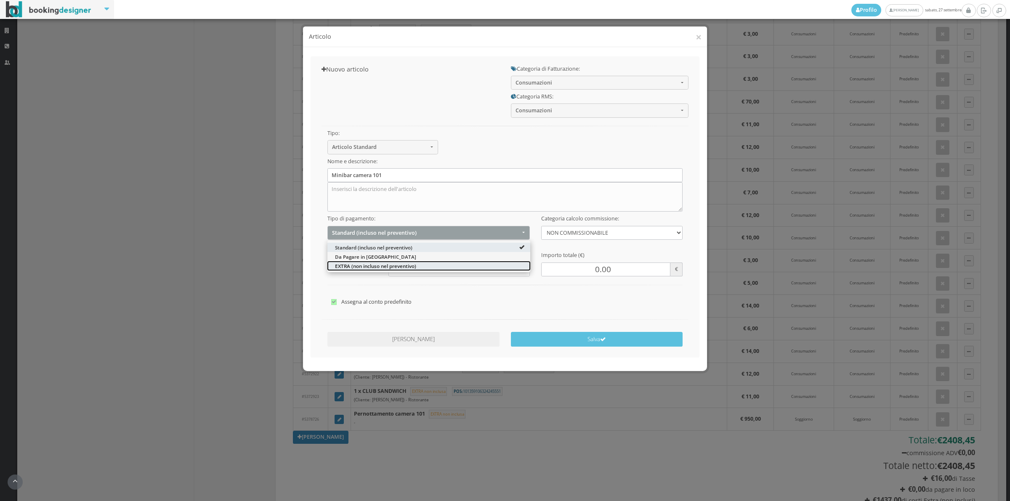
click at [340, 264] on span "EXTRA (non incluso nel preventivo)" at bounding box center [375, 265] width 81 height 7
select select "2"
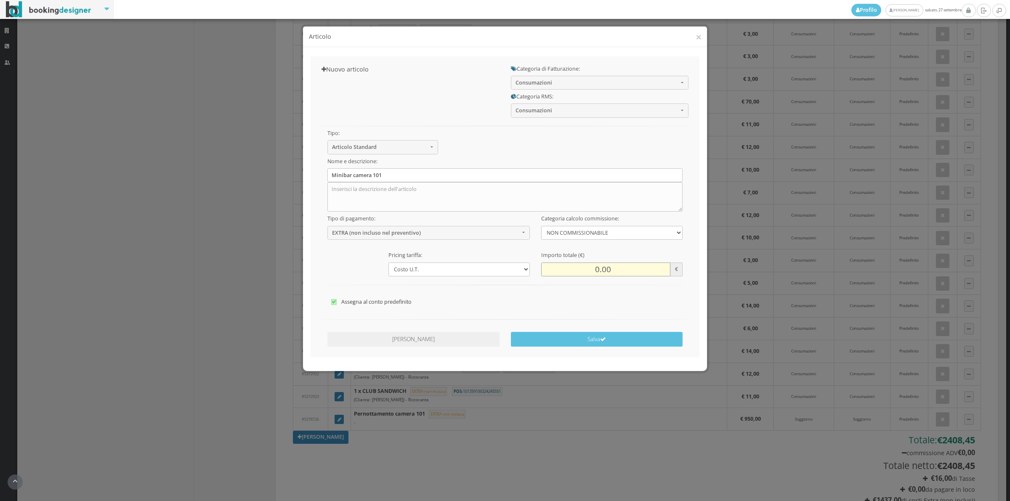
click at [592, 269] on input "0.00" at bounding box center [605, 270] width 129 height 14
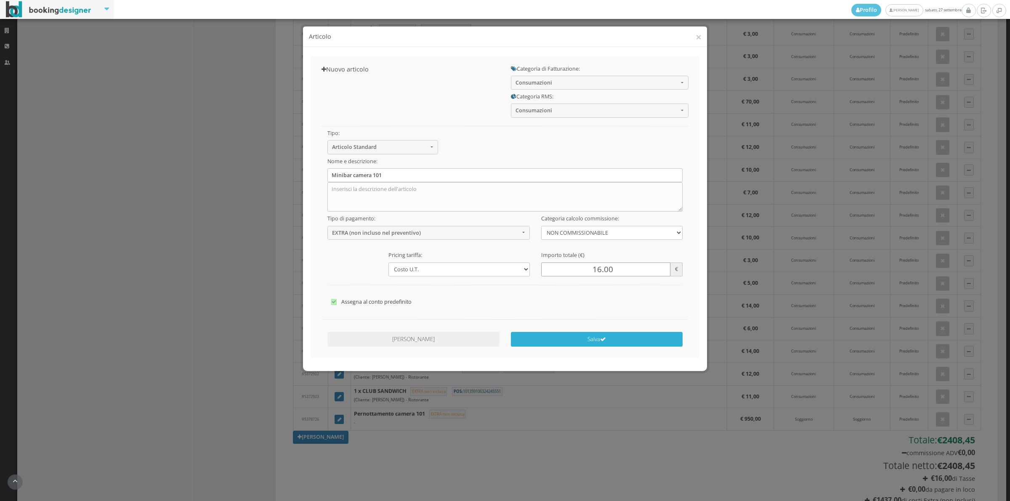
type input "16.00"
click at [590, 341] on button "Salva" at bounding box center [597, 339] width 172 height 15
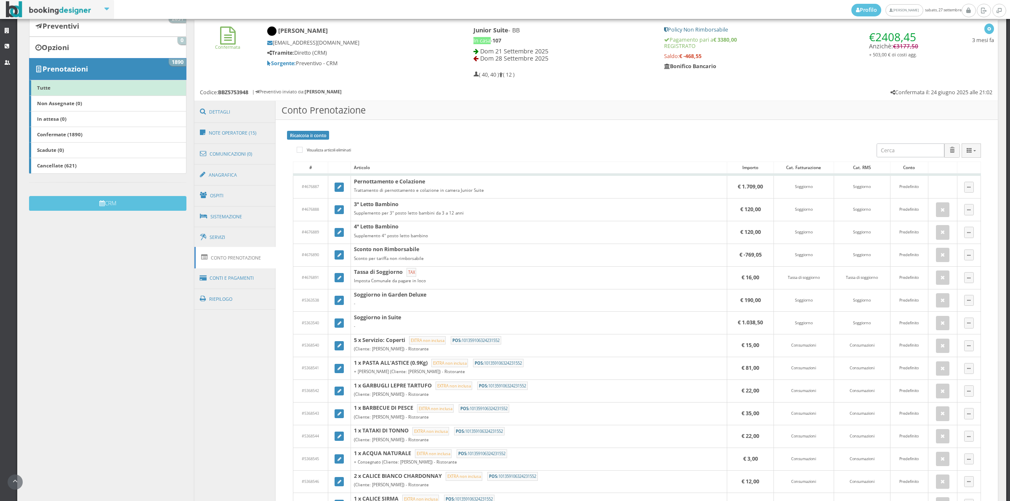
scroll to position [117, 0]
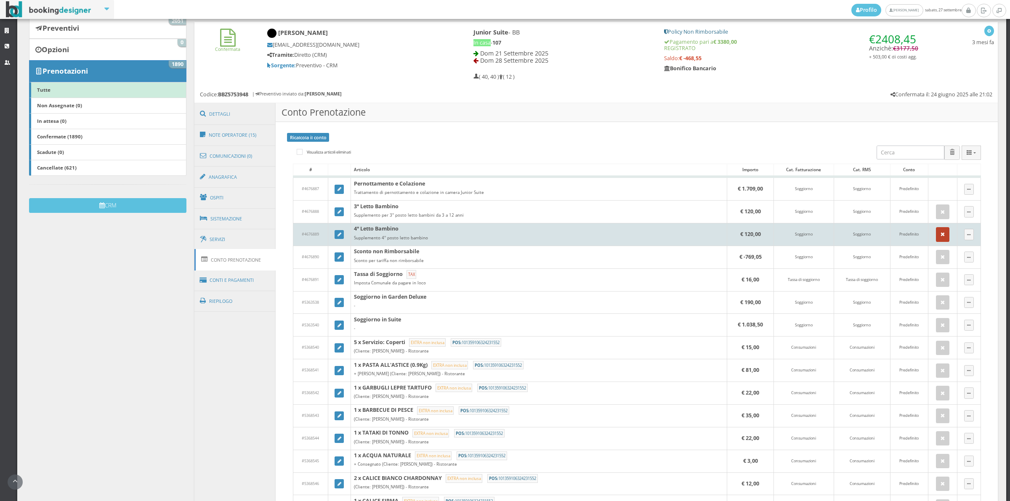
click at [941, 235] on icon "button" at bounding box center [943, 234] width 4 height 5
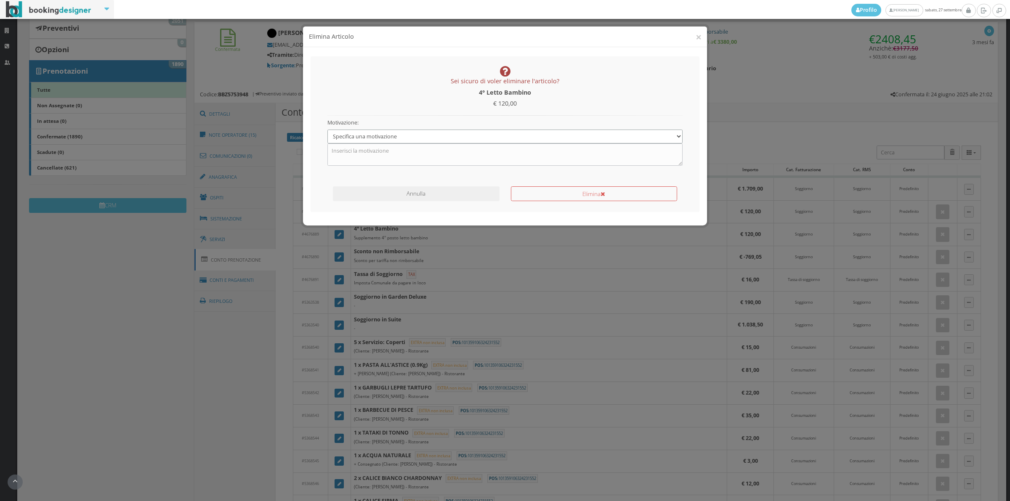
click at [401, 140] on select "Specifica una motivazione Errore di inserimento Ricalcolo del conto Il cliente …" at bounding box center [506, 137] width 356 height 14
select select "1"
click at [328, 130] on select "Specifica una motivazione Errore di inserimento Ricalcolo del conto Il cliente …" at bounding box center [506, 137] width 356 height 14
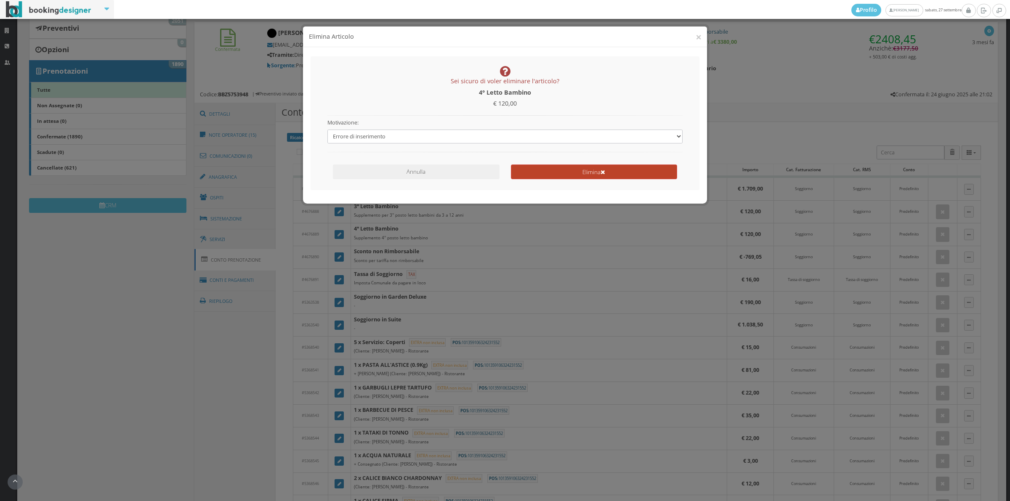
click at [626, 169] on button "Elimina" at bounding box center [594, 172] width 166 height 15
click at [0, 0] on div "Caricamento in corso... 0 di 0" at bounding box center [0, 0] width 0 height 0
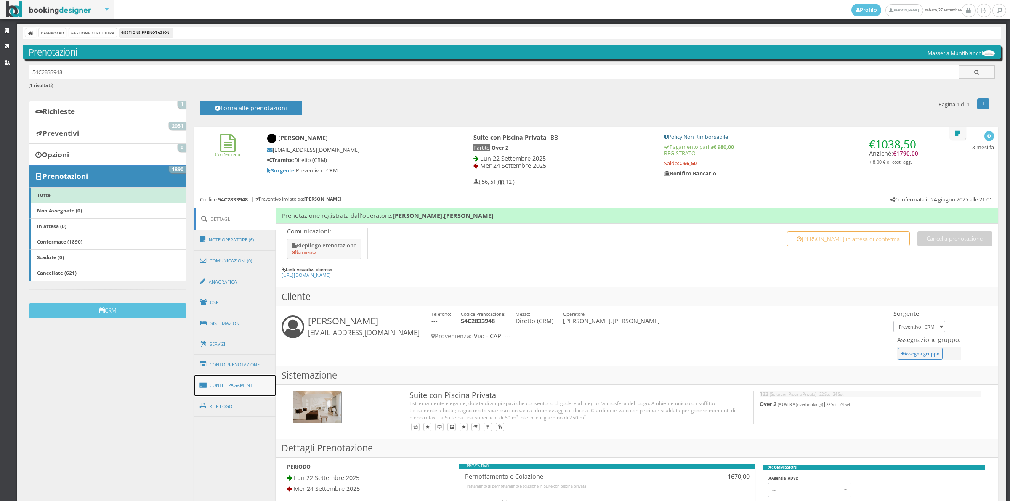
click at [250, 377] on link "Conti e Pagamenti" at bounding box center [236, 385] width 82 height 21
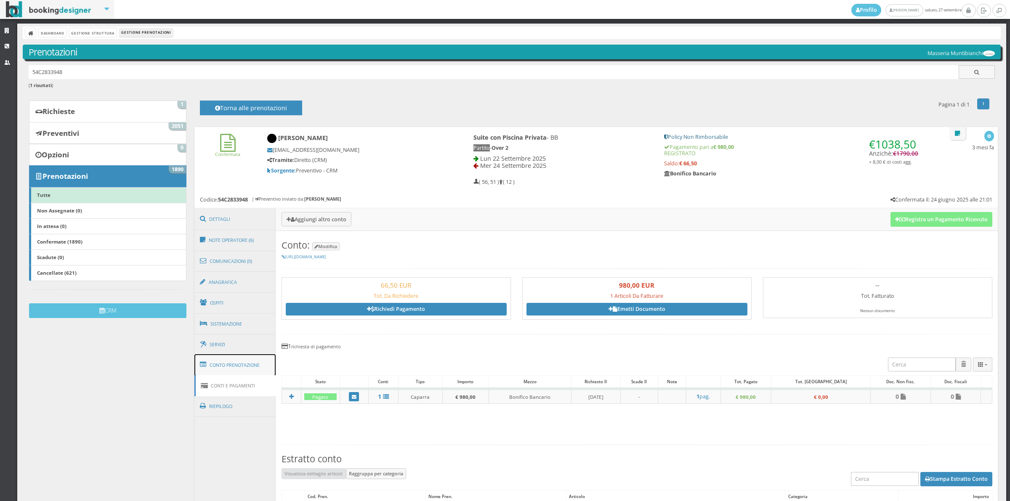
click at [249, 371] on link "Conto Prenotazione" at bounding box center [236, 365] width 82 height 22
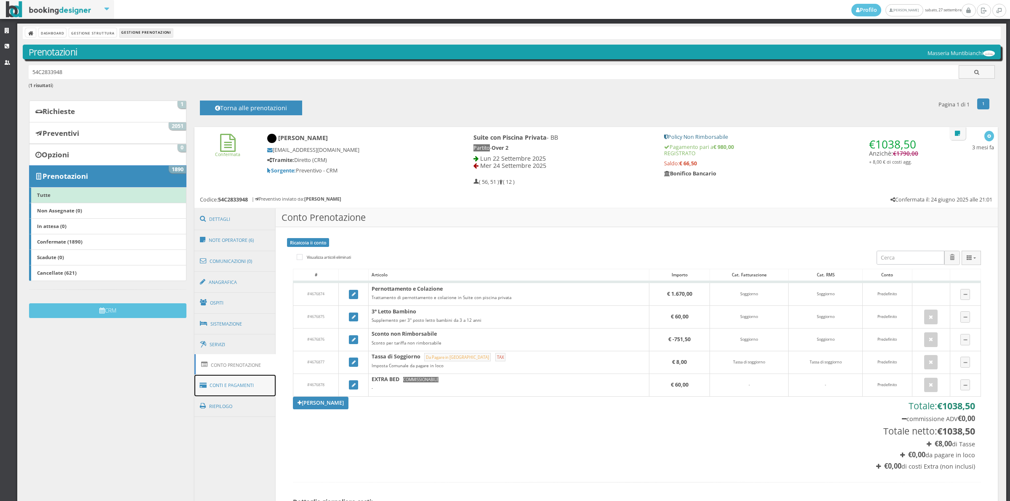
click at [247, 386] on link "Conti e Pagamenti" at bounding box center [236, 385] width 82 height 21
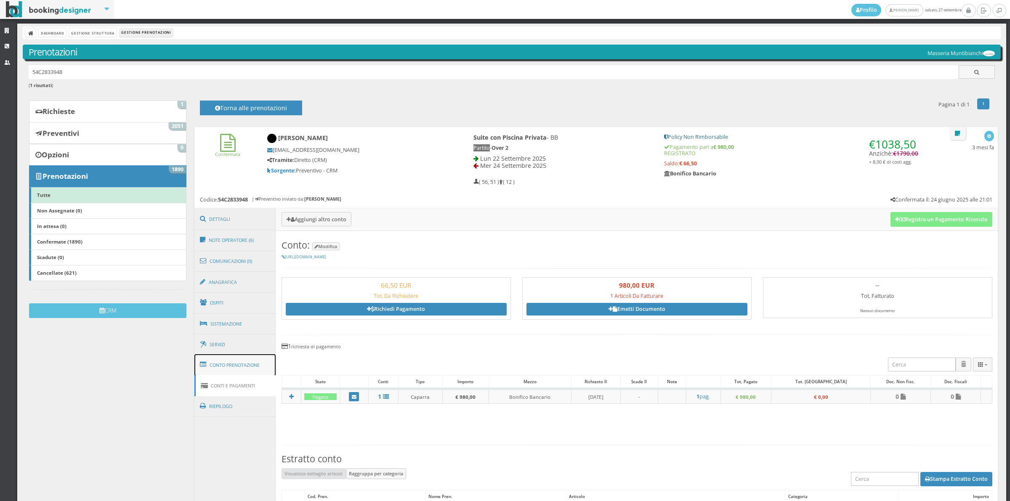
click at [251, 364] on link "Conto Prenotazione" at bounding box center [236, 365] width 82 height 22
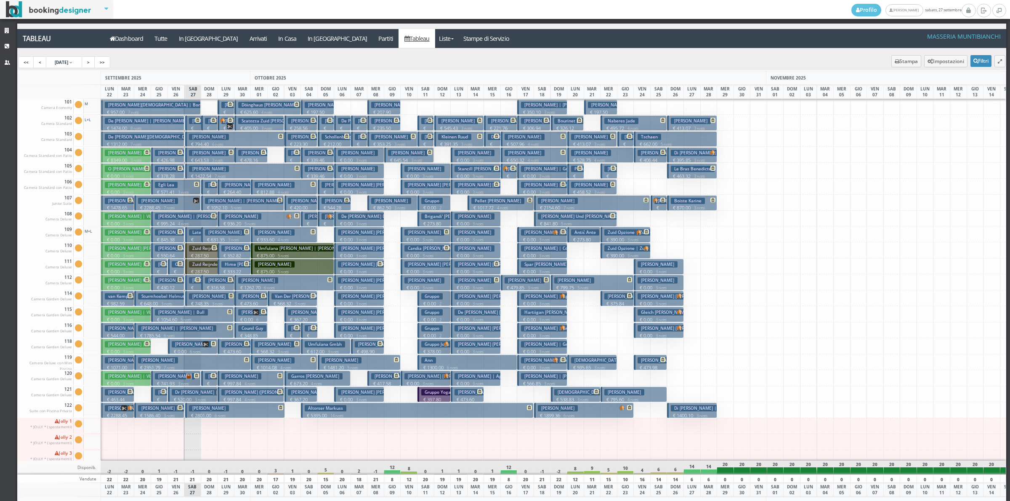
scroll to position [53, 0]
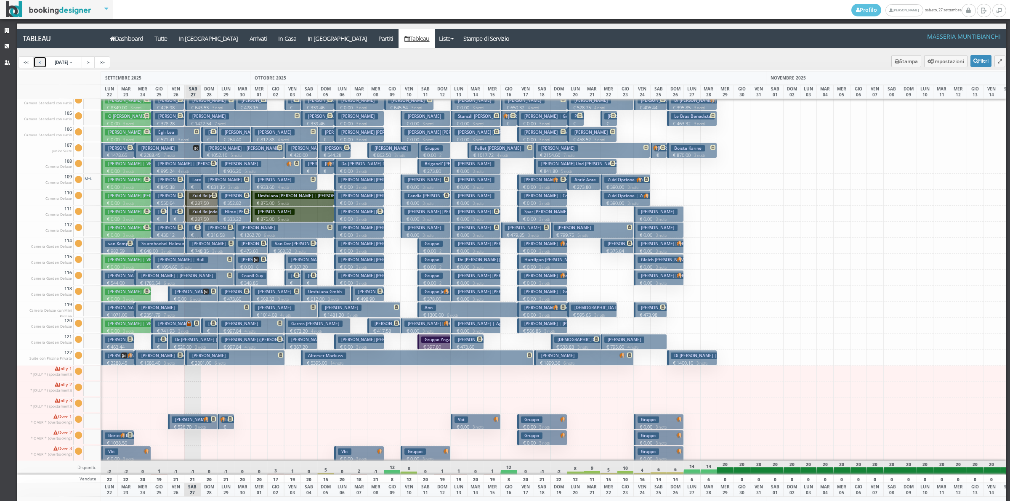
click at [36, 59] on link "<" at bounding box center [39, 62] width 13 height 12
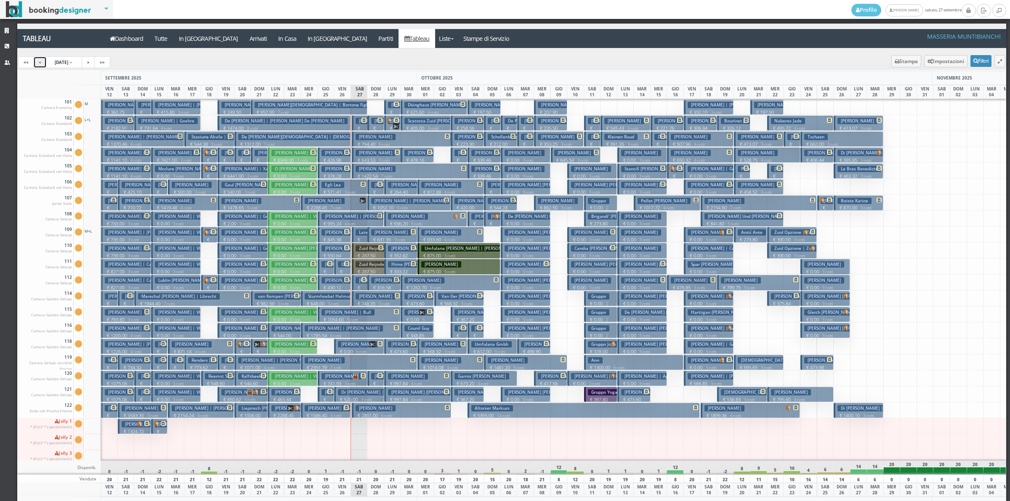
click at [334, 203] on h3 "Bortone Francesco" at bounding box center [325, 201] width 40 height 6
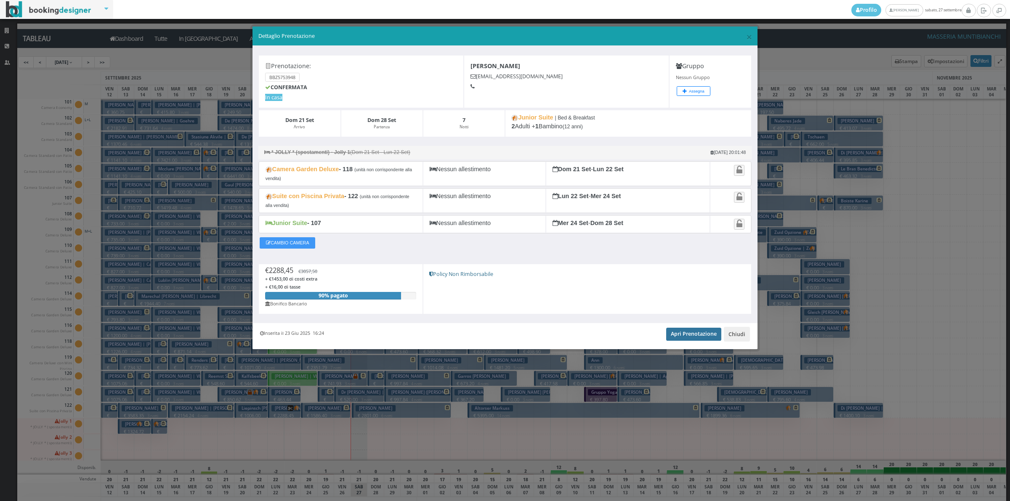
click at [687, 339] on link "Apri Prenotazione" at bounding box center [693, 334] width 55 height 13
click at [744, 339] on button "Chiudi" at bounding box center [737, 334] width 26 height 14
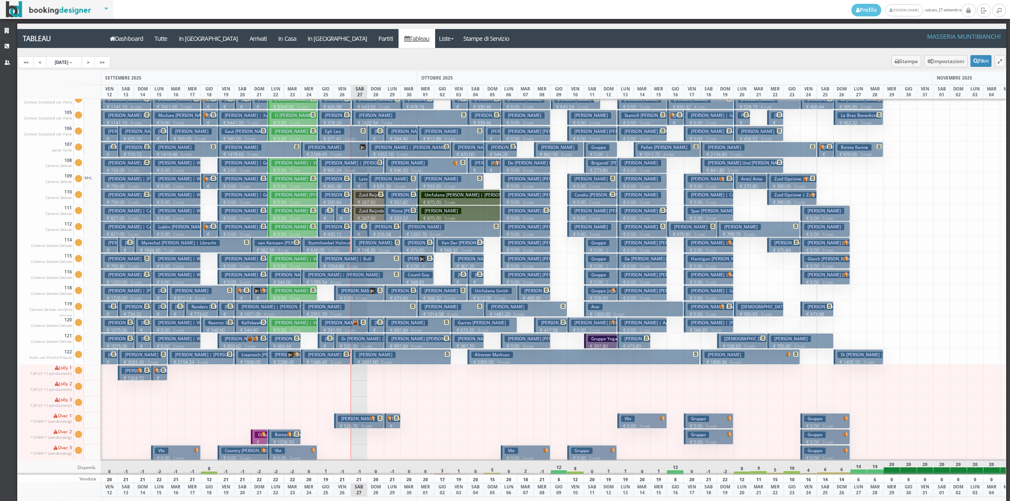
scroll to position [29, 0]
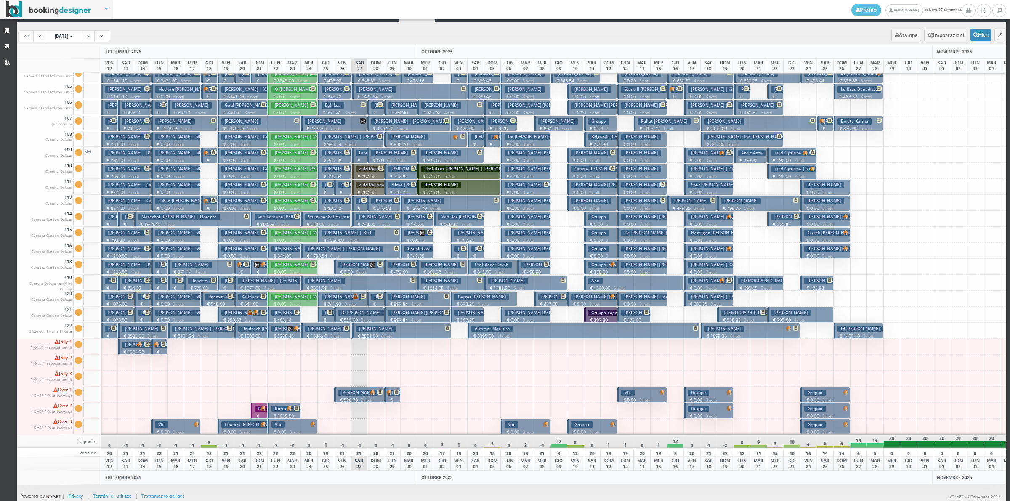
click at [287, 413] on p "€ 1038.50 2 notti" at bounding box center [285, 419] width 27 height 13
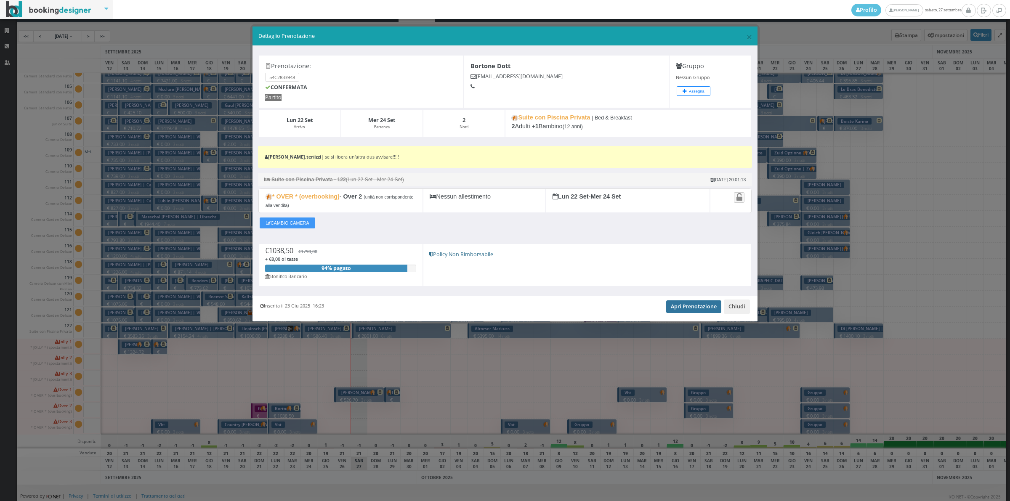
click at [687, 308] on link "Apri Prenotazione" at bounding box center [693, 307] width 55 height 13
click at [728, 307] on button "Chiudi" at bounding box center [737, 307] width 26 height 14
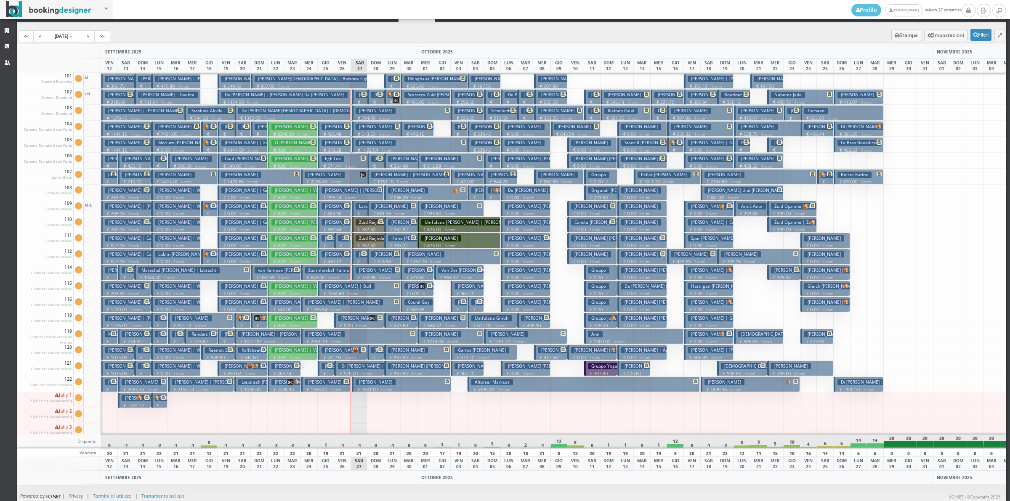
scroll to position [0, 0]
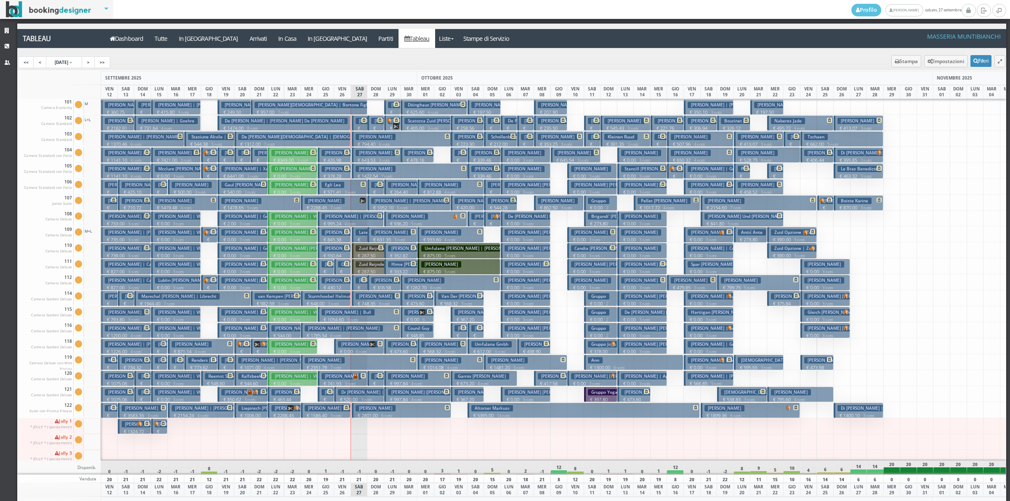
click at [336, 235] on h3 "Koch Delley Sylvie | Koch-Delley Sylvie" at bounding box center [378, 232] width 113 height 6
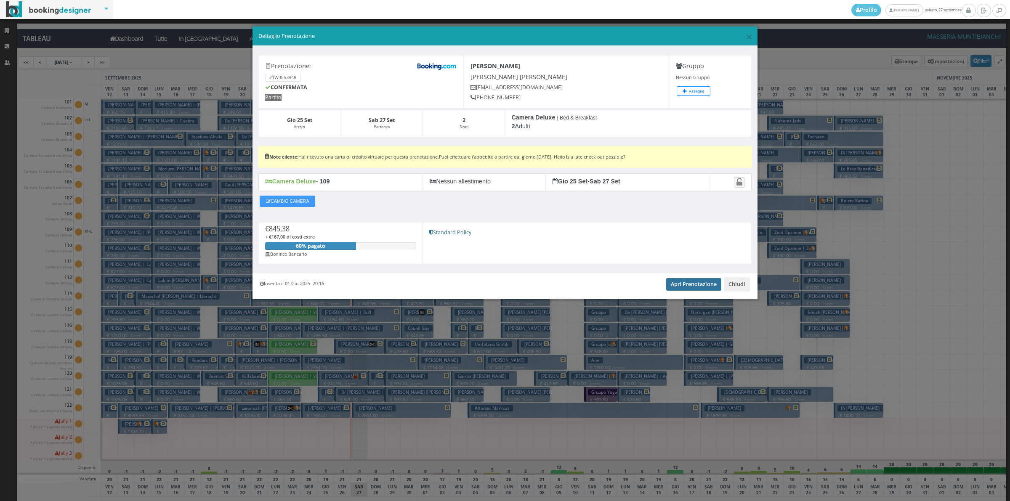
click at [682, 287] on link "Apri Prenotazione" at bounding box center [693, 284] width 55 height 13
click at [737, 283] on button "Chiudi" at bounding box center [737, 284] width 26 height 14
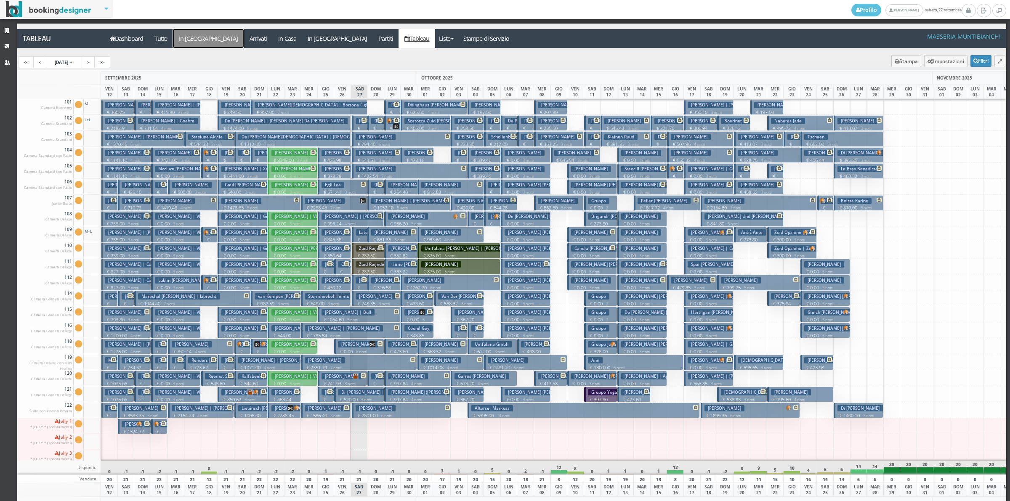
click at [194, 35] on a=pms-arrival-reservations"] "In Arrivo" at bounding box center [208, 38] width 71 height 19
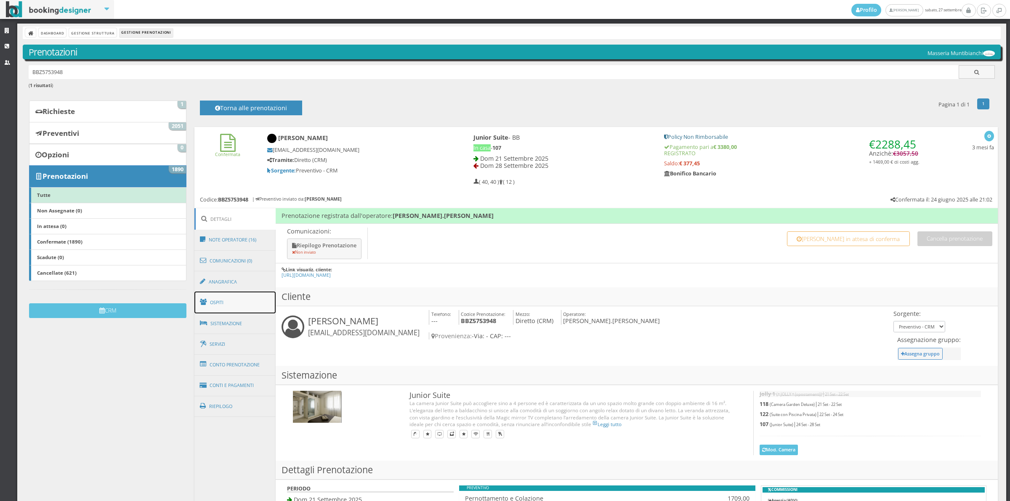
click at [243, 309] on link "Ospiti" at bounding box center [236, 303] width 82 height 22
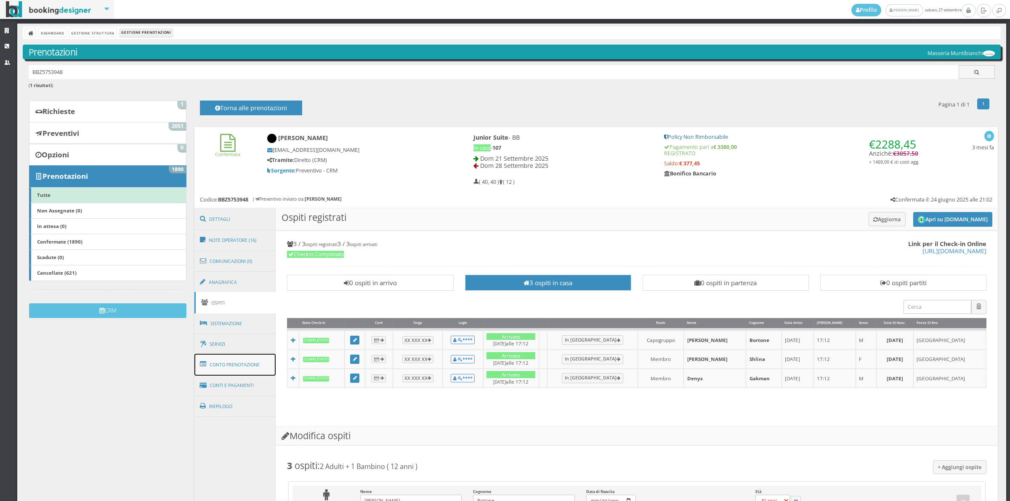
click at [240, 366] on link "Conto Prenotazione" at bounding box center [236, 365] width 82 height 22
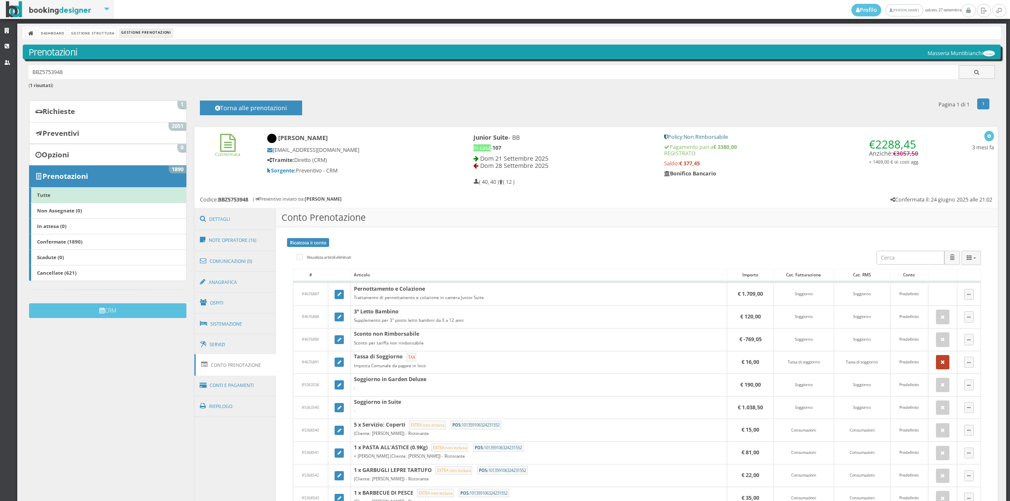
click at [941, 361] on icon "button" at bounding box center [943, 362] width 4 height 5
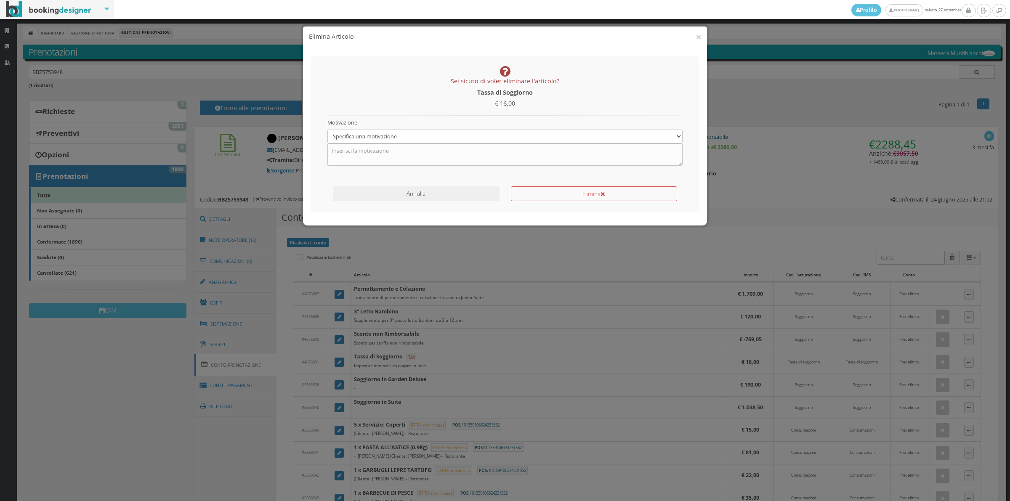
click at [445, 201] on button "Annulla" at bounding box center [416, 194] width 166 height 15
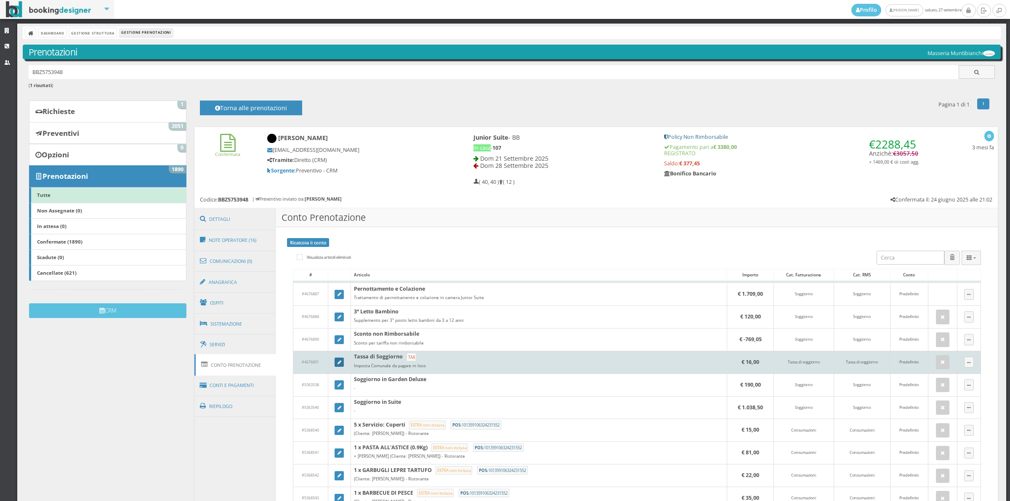
click at [336, 367] on link at bounding box center [339, 362] width 9 height 9
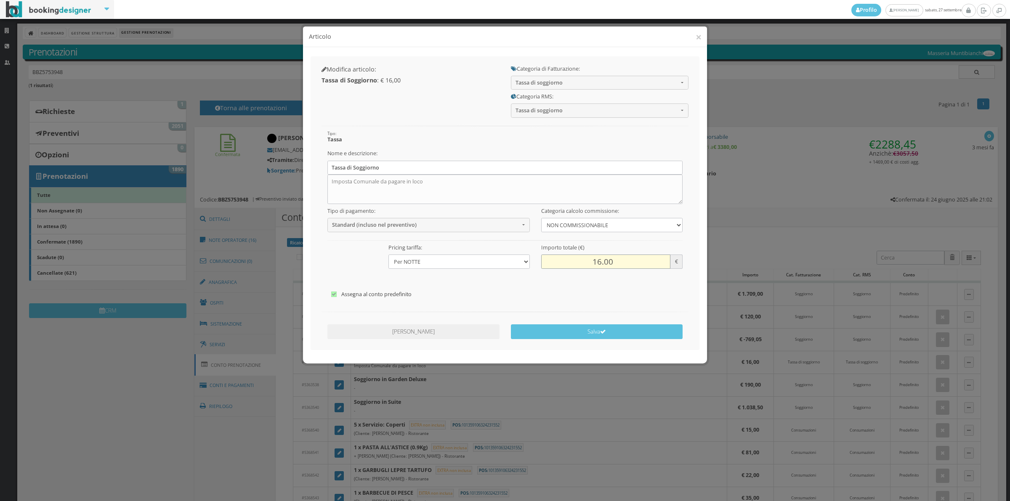
click at [586, 261] on input "16.00" at bounding box center [605, 262] width 129 height 14
type input "56.00"
click at [586, 336] on button "Salva" at bounding box center [597, 332] width 172 height 15
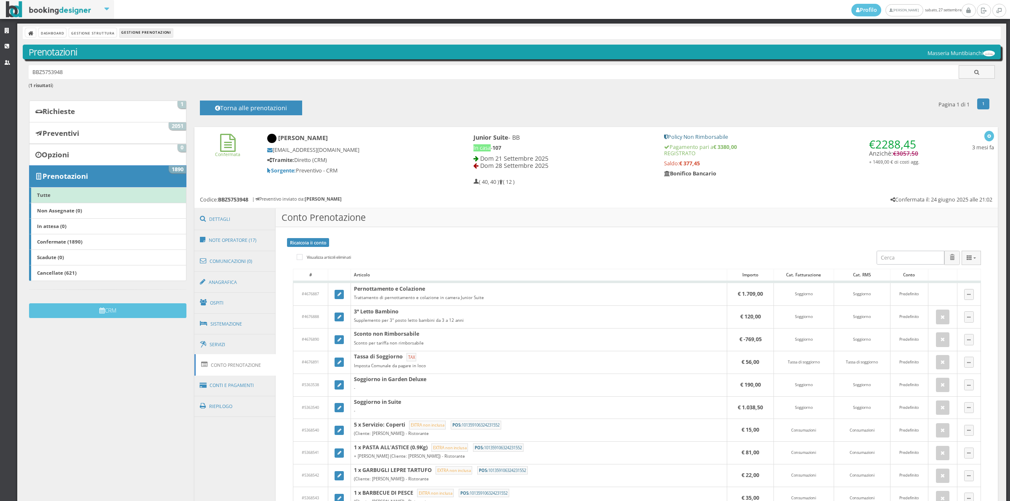
scroll to position [58, 0]
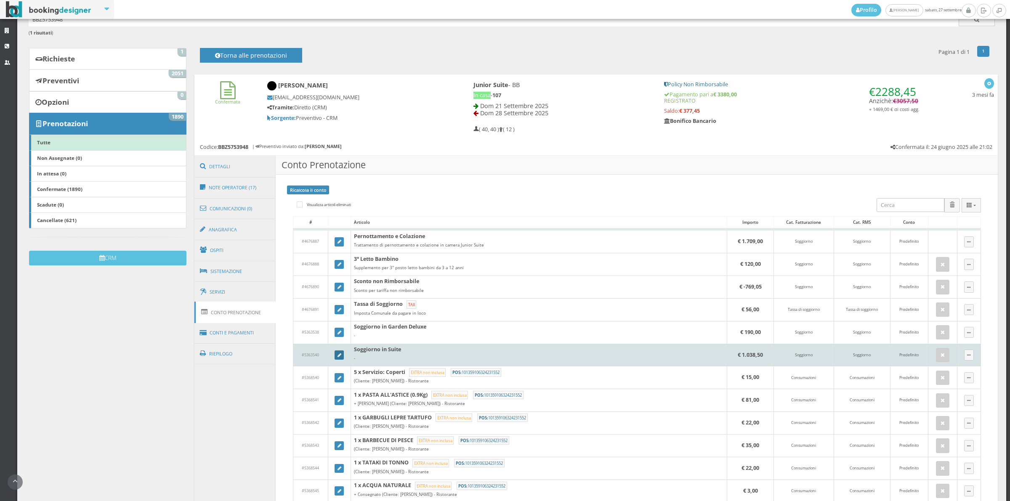
click at [341, 357] on link at bounding box center [339, 355] width 9 height 9
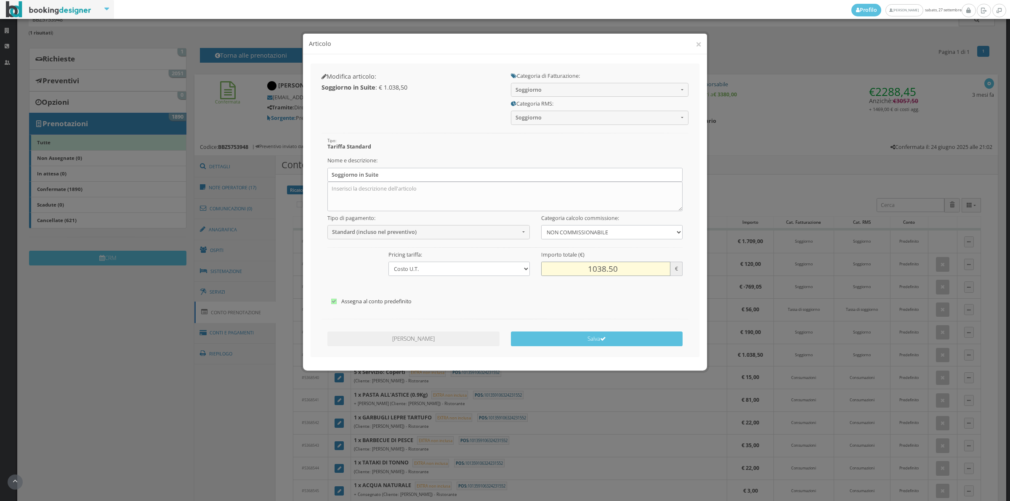
click at [584, 264] on input "1038.50" at bounding box center [605, 262] width 129 height 14
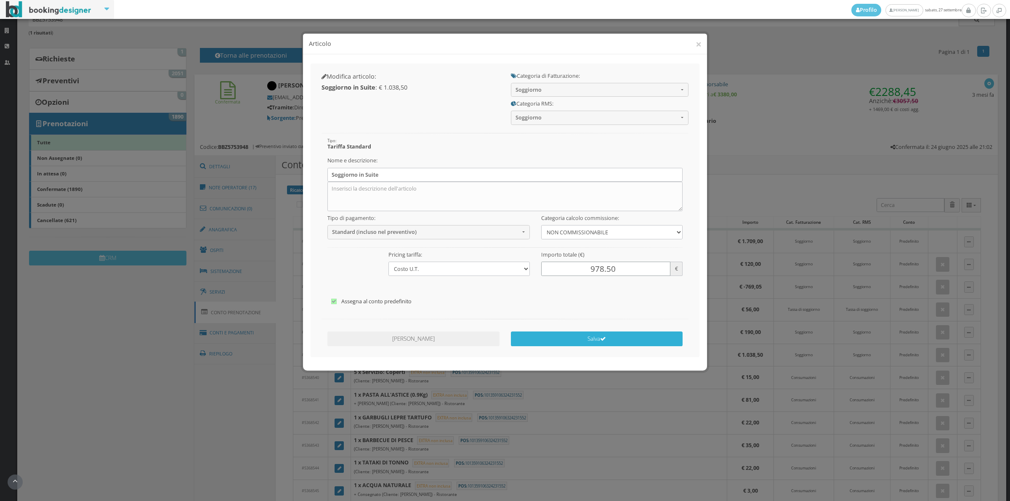
type input "978.50"
click at [589, 333] on button "Salva" at bounding box center [597, 332] width 172 height 15
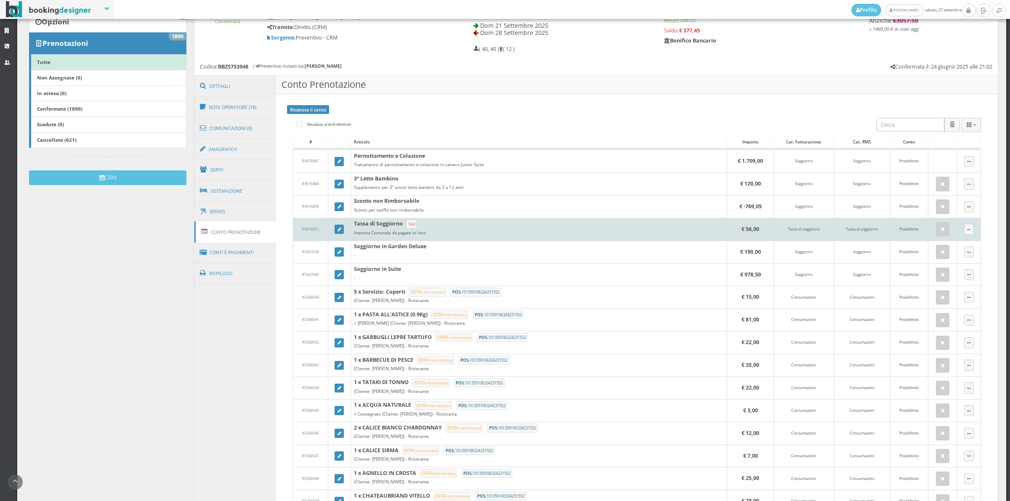
scroll to position [175, 0]
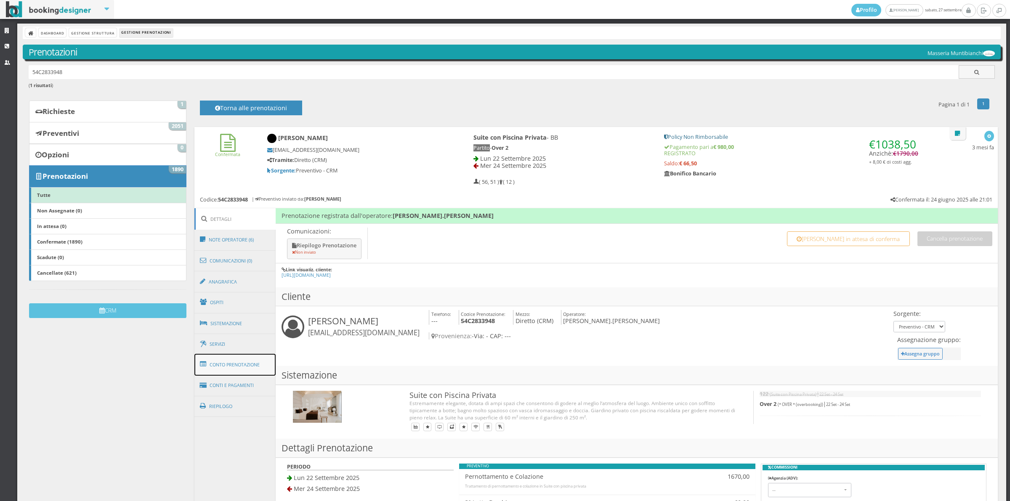
click at [253, 363] on link "Conto Prenotazione" at bounding box center [236, 365] width 82 height 22
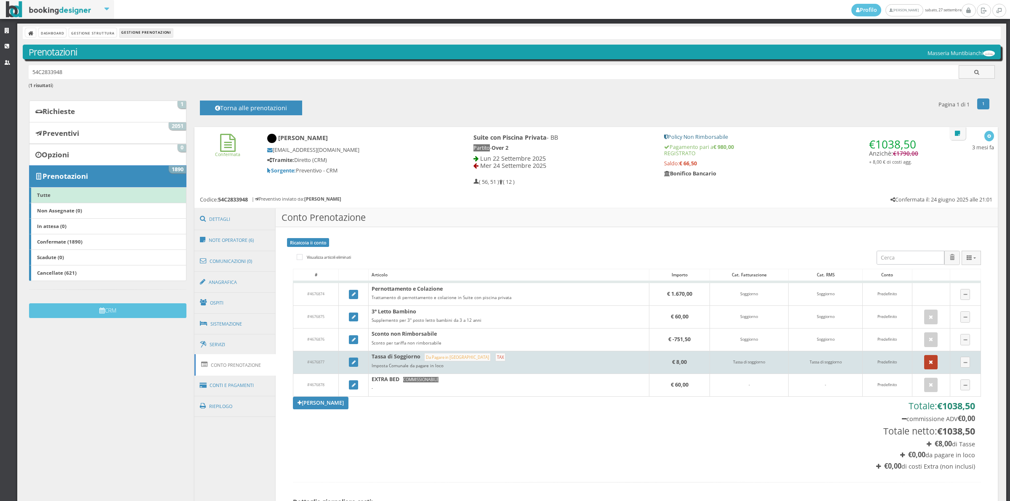
click at [925, 358] on button "button" at bounding box center [931, 362] width 13 height 14
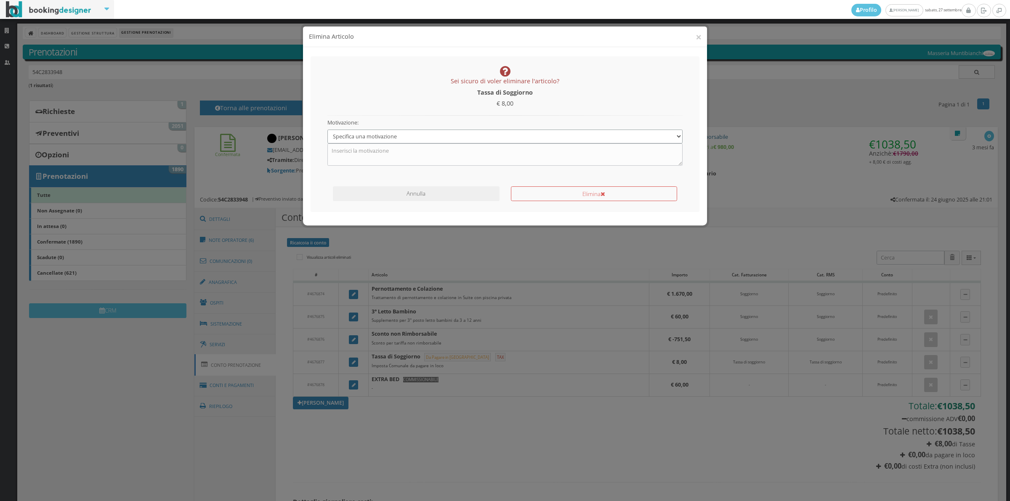
click at [436, 136] on select "Specifica una motivazione Errore di inserimento Ricalcolo del conto Il cliente …" at bounding box center [506, 137] width 356 height 14
drag, startPoint x: 436, startPoint y: 136, endPoint x: 413, endPoint y: 156, distance: 31.3
click at [436, 136] on select "Specifica una motivazione Errore di inserimento Ricalcolo del conto Il cliente …" at bounding box center [506, 137] width 356 height 14
click at [376, 134] on select "Specifica una motivazione Errore di inserimento Ricalcolo del conto Il cliente …" at bounding box center [506, 137] width 356 height 14
drag, startPoint x: 376, startPoint y: 134, endPoint x: 373, endPoint y: 139, distance: 6.2
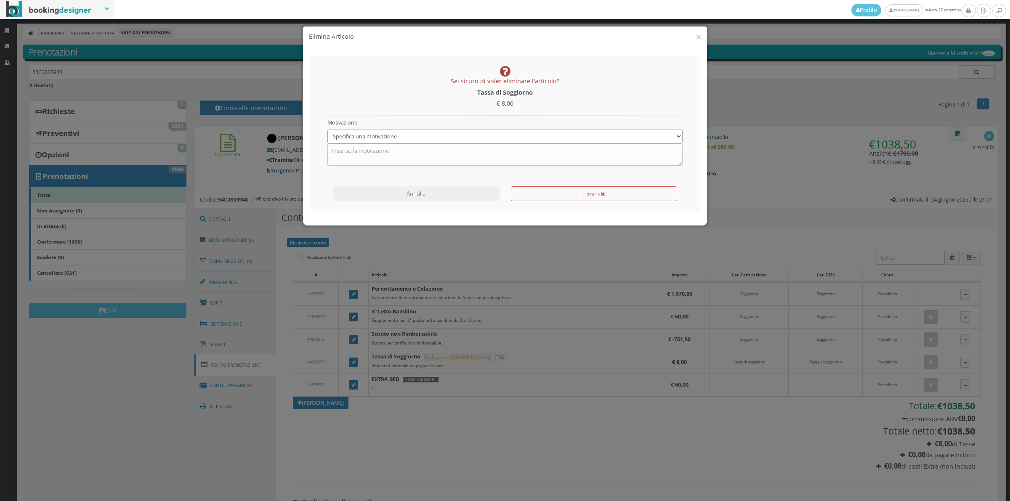
click at [376, 134] on select "Specifica una motivazione Errore di inserimento Ricalcolo del conto Il cliente …" at bounding box center [506, 137] width 356 height 14
click at [366, 139] on select "Specifica una motivazione Errore di inserimento Ricalcolo del conto Il cliente …" at bounding box center [506, 137] width 356 height 14
select select "1"
click at [328, 130] on select "Specifica una motivazione Errore di inserimento Ricalcolo del conto Il cliente …" at bounding box center [506, 137] width 356 height 14
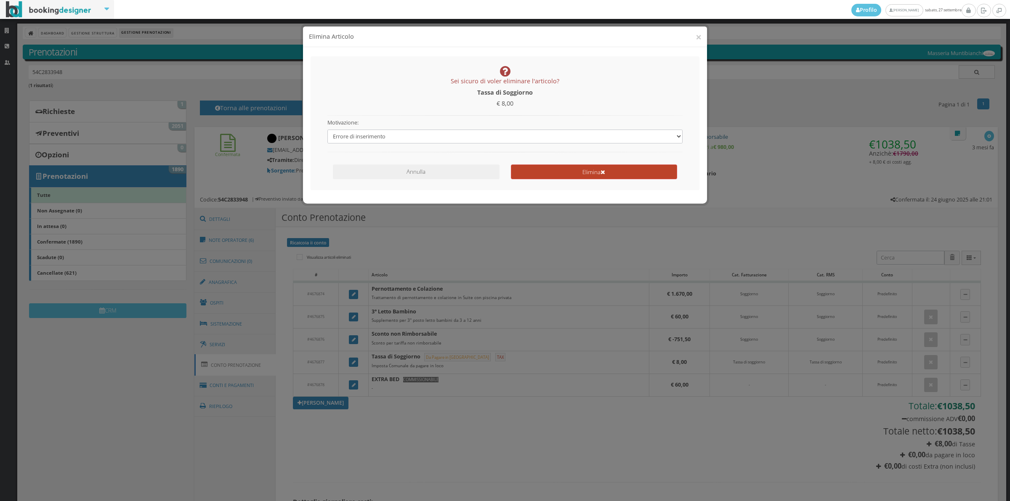
click at [545, 177] on button "Elimina" at bounding box center [594, 172] width 166 height 15
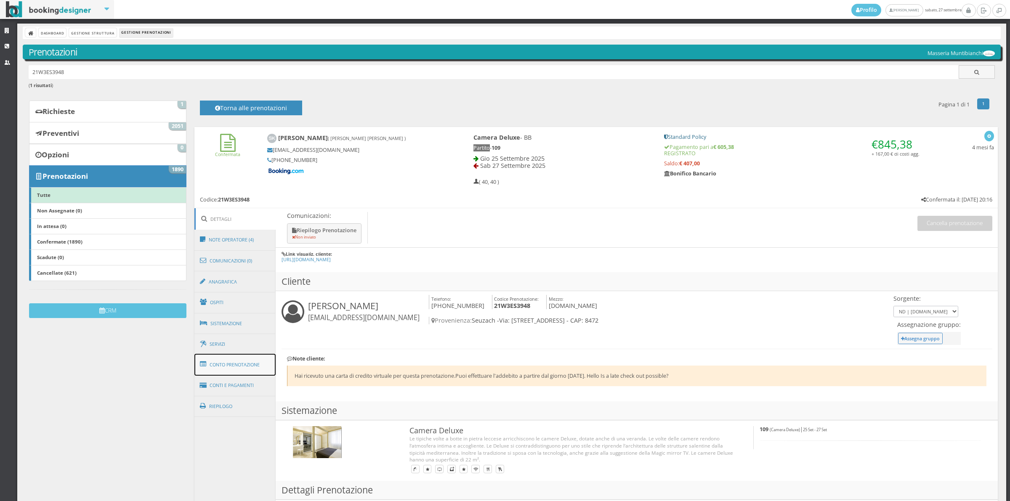
click at [244, 366] on link "Conto Prenotazione" at bounding box center [236, 365] width 82 height 22
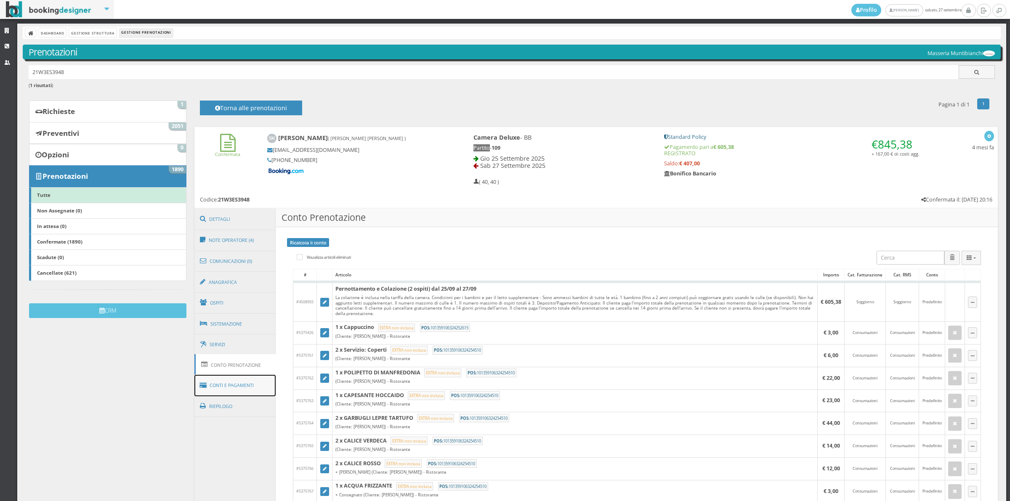
click at [248, 384] on link "Conti e Pagamenti" at bounding box center [236, 385] width 82 height 21
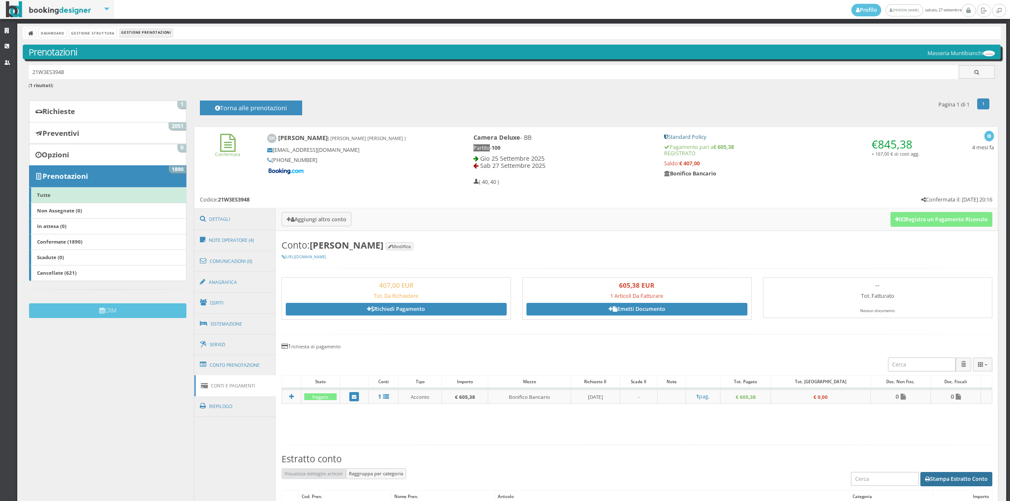
click at [924, 481] on button "Stampa Estratto Conto" at bounding box center [957, 479] width 72 height 14
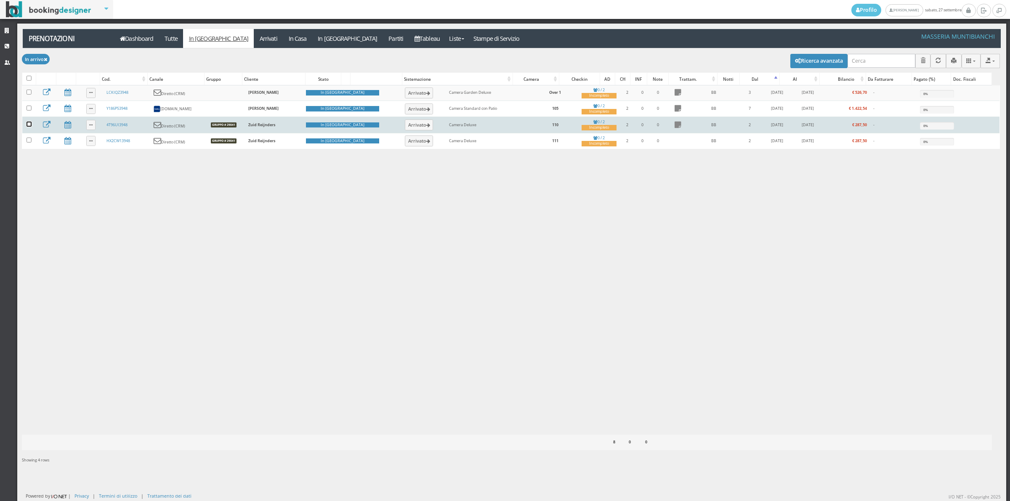
click at [30, 125] on input "checkbox" at bounding box center [29, 124] width 5 height 5
checkbox input "true"
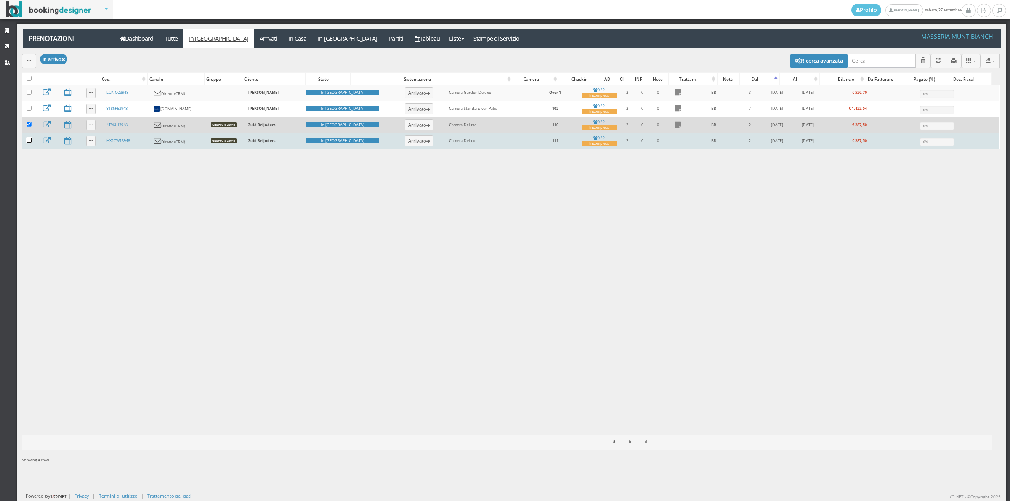
click at [29, 142] on input "checkbox" at bounding box center [29, 140] width 5 height 5
checkbox input "true"
click at [30, 64] on div "button" at bounding box center [29, 61] width 4 height 6
click at [32, 93] on link "Segna come "Arrivato"" at bounding box center [58, 89] width 72 height 9
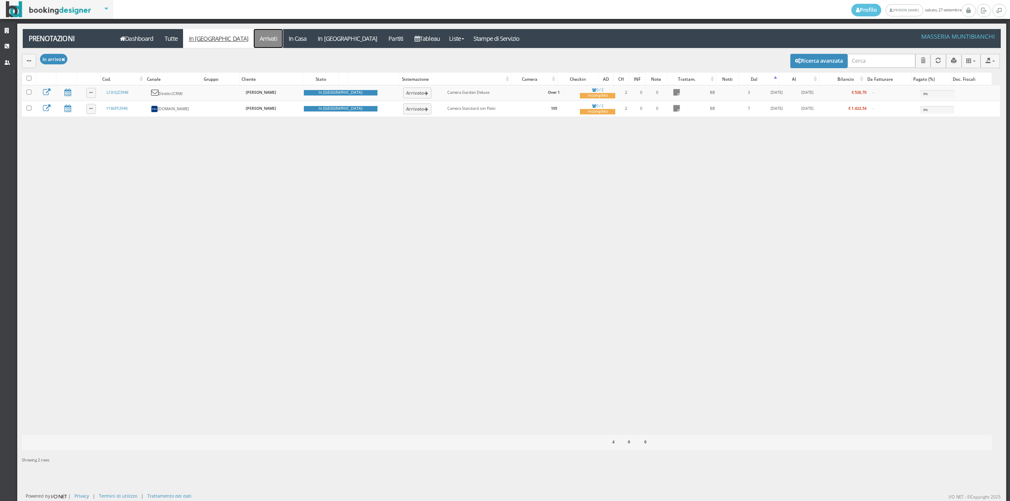
click at [254, 40] on link "Arrivati" at bounding box center [268, 38] width 29 height 19
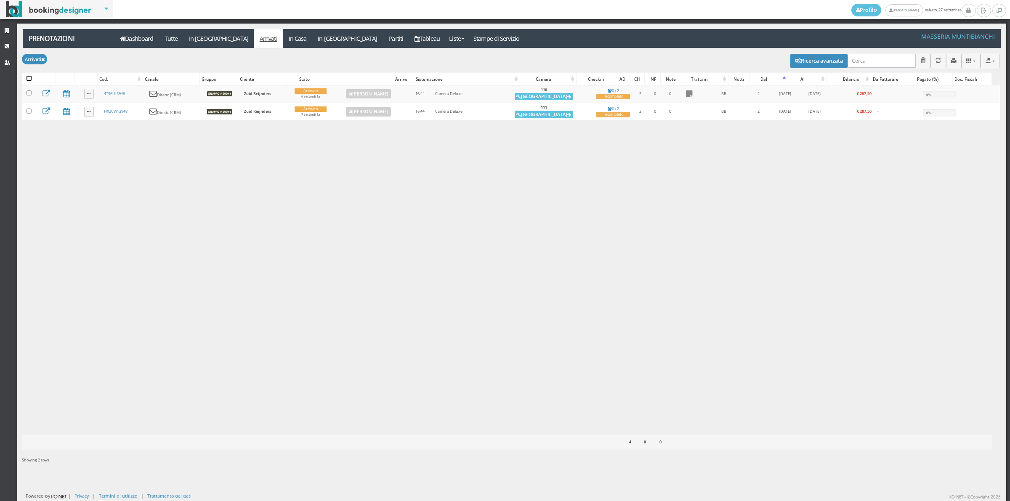
click at [27, 79] on input "checkbox" at bounding box center [29, 78] width 5 height 5
checkbox input "true"
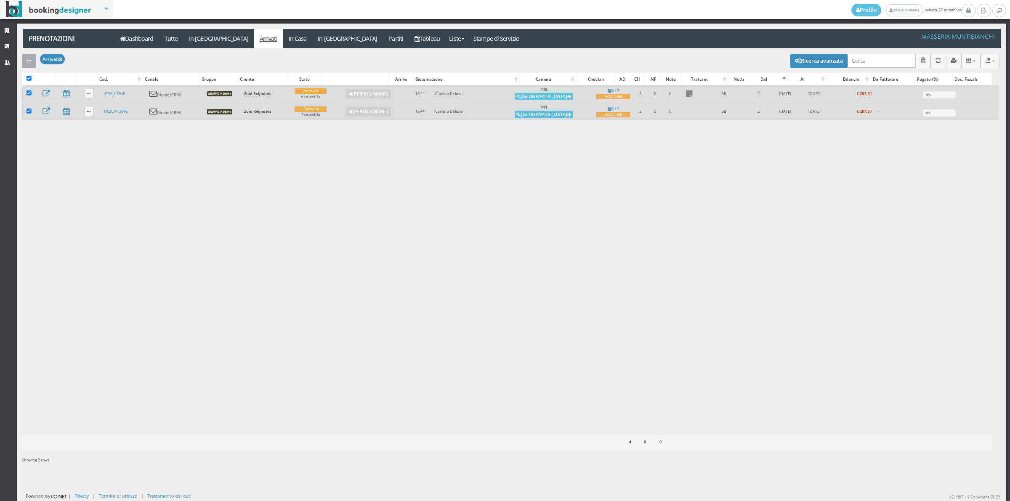
click at [30, 64] on icon "button" at bounding box center [29, 61] width 4 height 5
click at [44, 100] on ul "Modifica selezionati: Segna come "Arrivato" Segna come "Alloggiato" Segna come …" at bounding box center [58, 102] width 72 height 67
click at [32, 54] on button "button" at bounding box center [29, 61] width 14 height 14
click at [35, 107] on link "Segna come "Alloggiato"" at bounding box center [58, 105] width 72 height 9
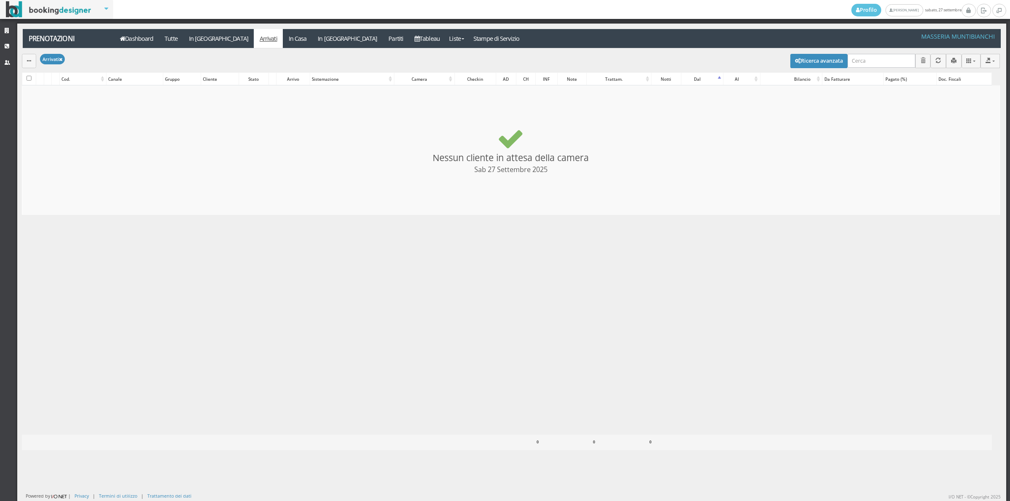
checkbox input "false"
click at [409, 41] on link "Tableau" at bounding box center [427, 38] width 37 height 19
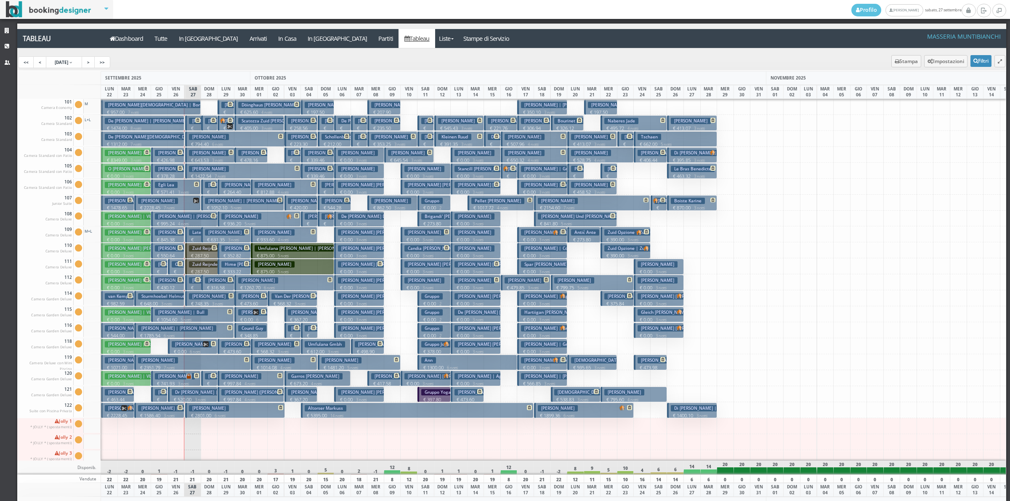
click at [194, 286] on p "€ 166.61 1 notti" at bounding box center [194, 298] width 10 height 27
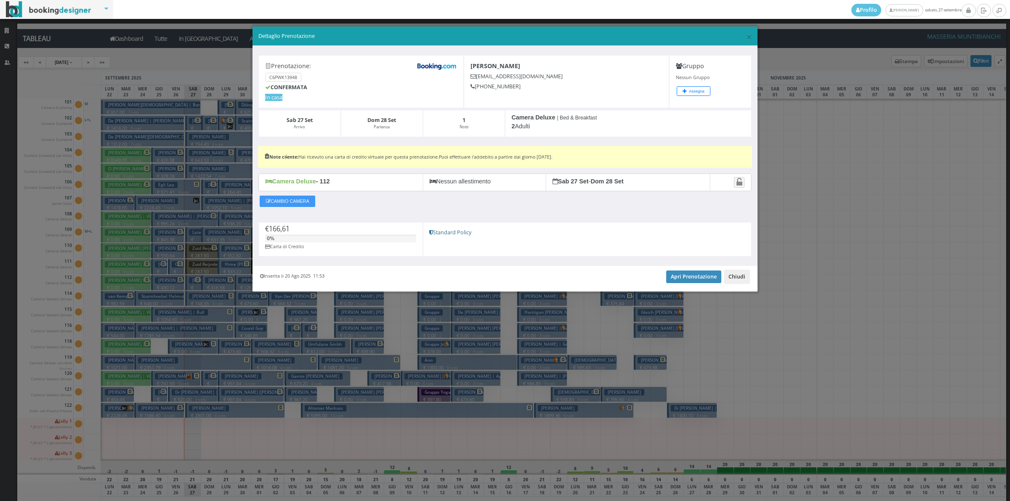
click at [746, 279] on button "Chiudi" at bounding box center [737, 277] width 26 height 14
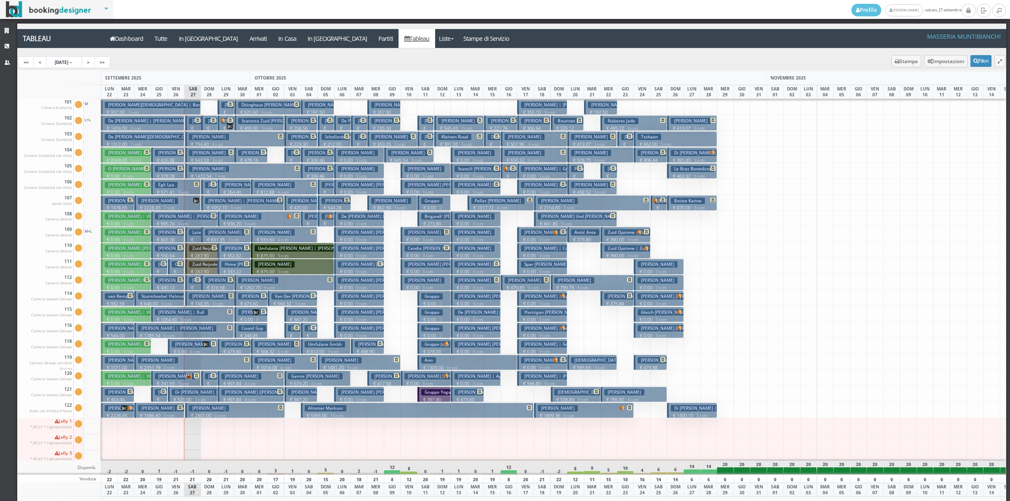
click at [207, 123] on h3 "Dinc Nihal" at bounding box center [225, 121] width 40 height 6
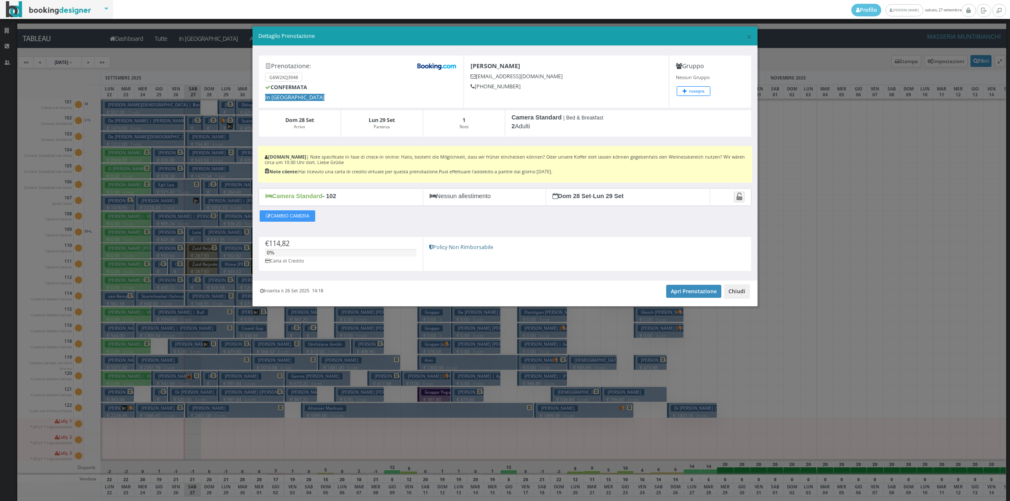
click at [746, 293] on button "Chiudi" at bounding box center [737, 292] width 26 height 14
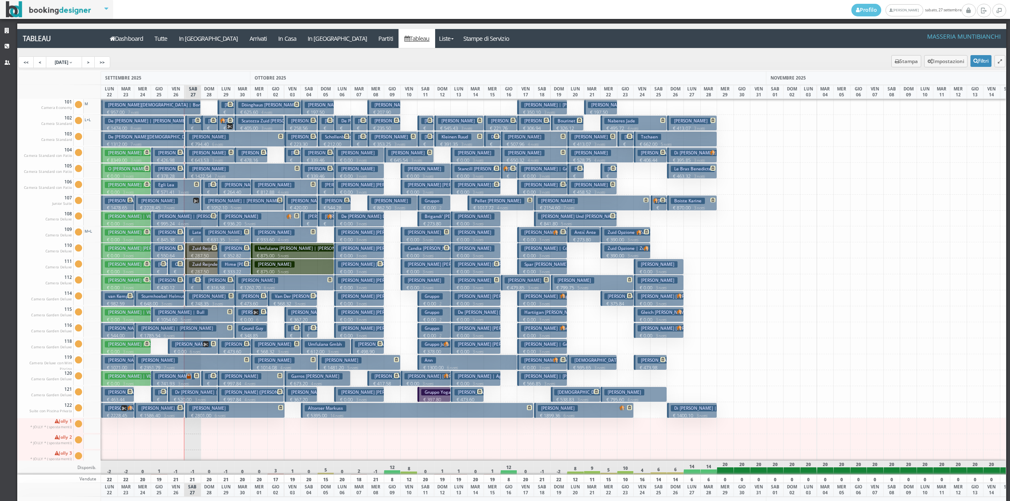
click at [210, 195] on button "Fischer Franz | Silvia € 1052.10 5 notti 2 Adulti" at bounding box center [242, 203] width 83 height 16
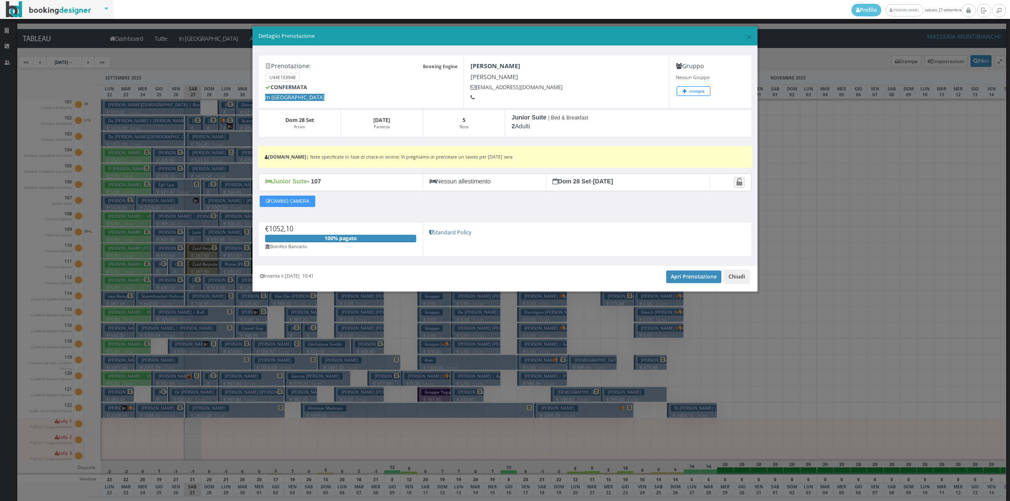
click at [730, 279] on button "Chiudi" at bounding box center [737, 277] width 26 height 14
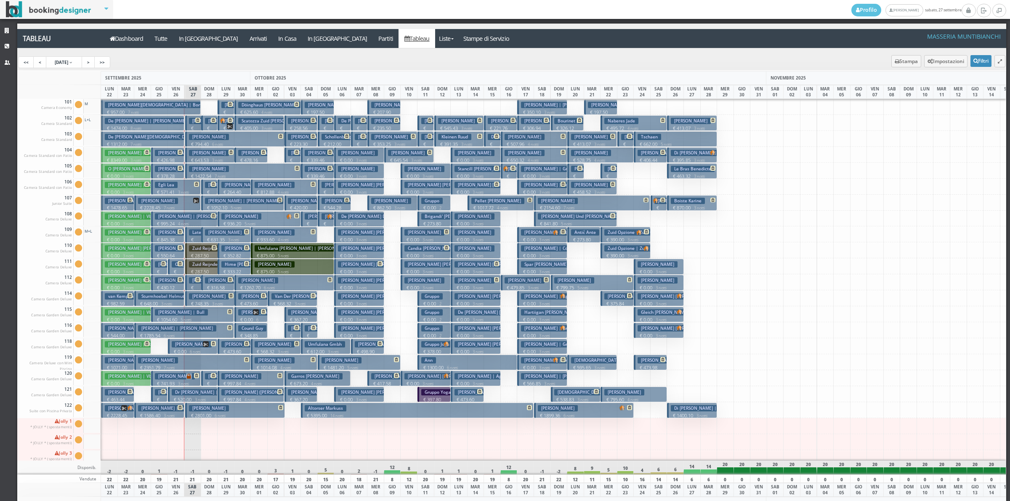
click at [212, 189] on p "€ 152.84 1 notti" at bounding box center [210, 202] width 10 height 27
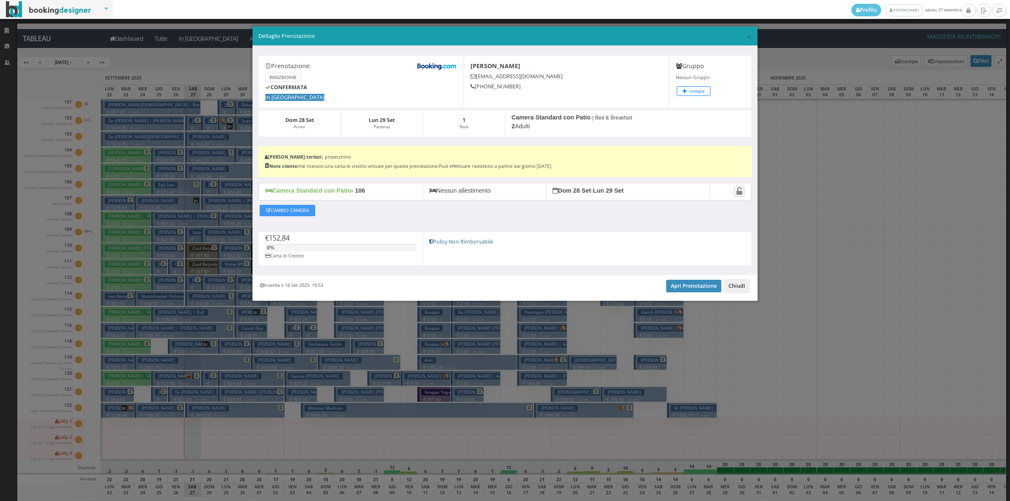
click at [744, 288] on button "Chiudi" at bounding box center [737, 286] width 26 height 14
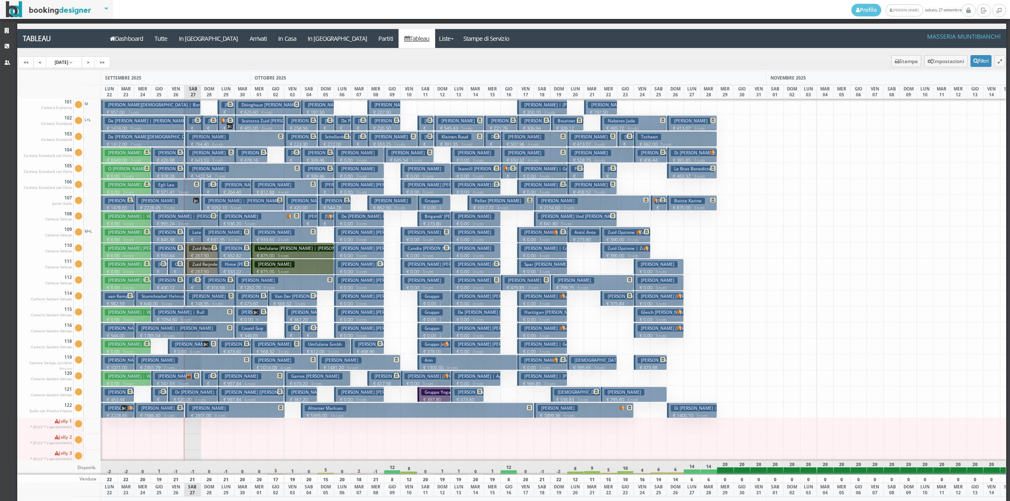
click at [206, 376] on h3 "[PERSON_NAME] | [PERSON_NAME]" at bounding box center [244, 376] width 78 height 6
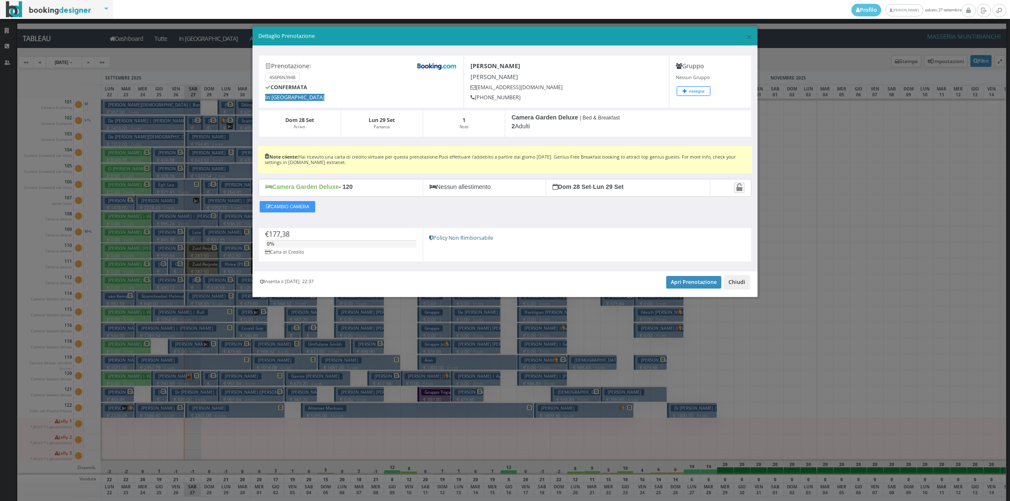
click at [744, 284] on button "Chiudi" at bounding box center [737, 282] width 26 height 14
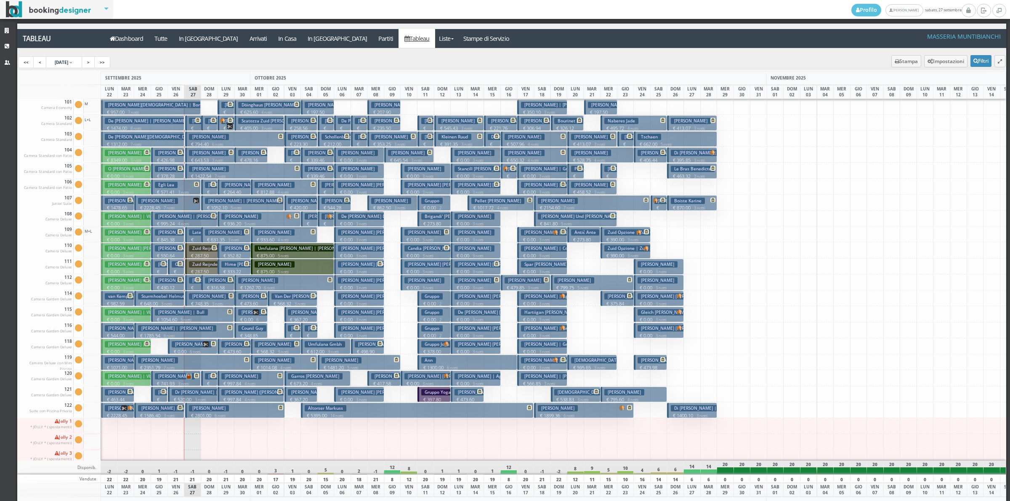
click at [171, 240] on p "€ 845.38 2 notti" at bounding box center [168, 243] width 27 height 13
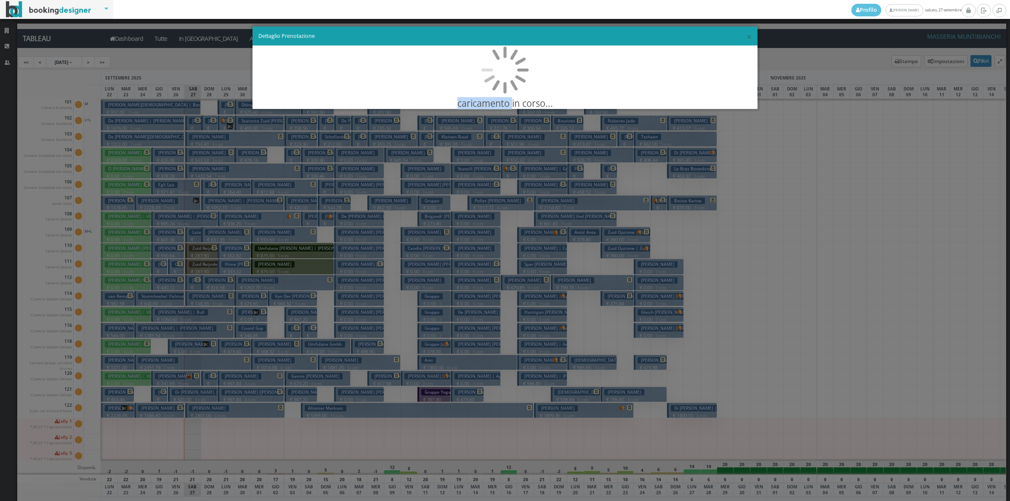
click at [171, 240] on div "× Dettaglio Prenotazione caricamento in corso..." at bounding box center [505, 250] width 1010 height 501
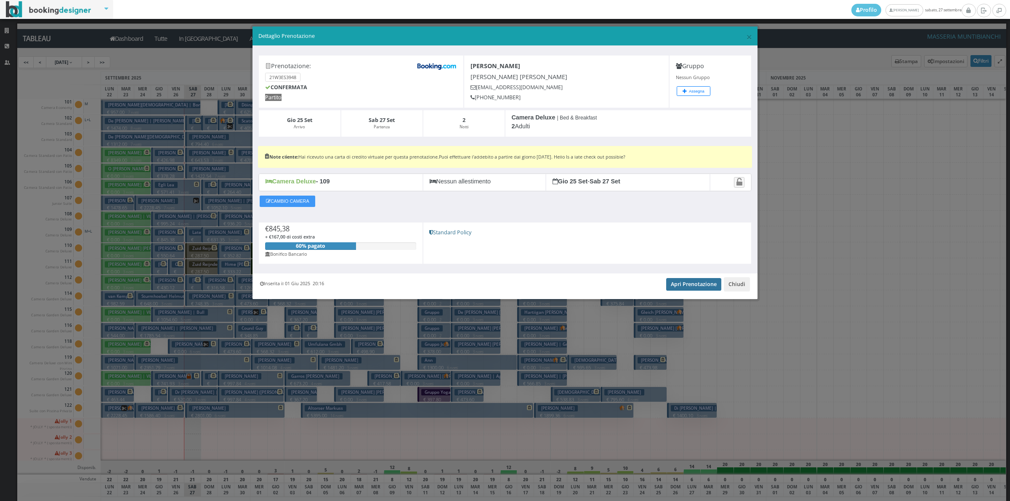
click at [700, 287] on link "Apri Prenotazione" at bounding box center [693, 284] width 55 height 13
click at [732, 290] on button "Chiudi" at bounding box center [737, 284] width 26 height 14
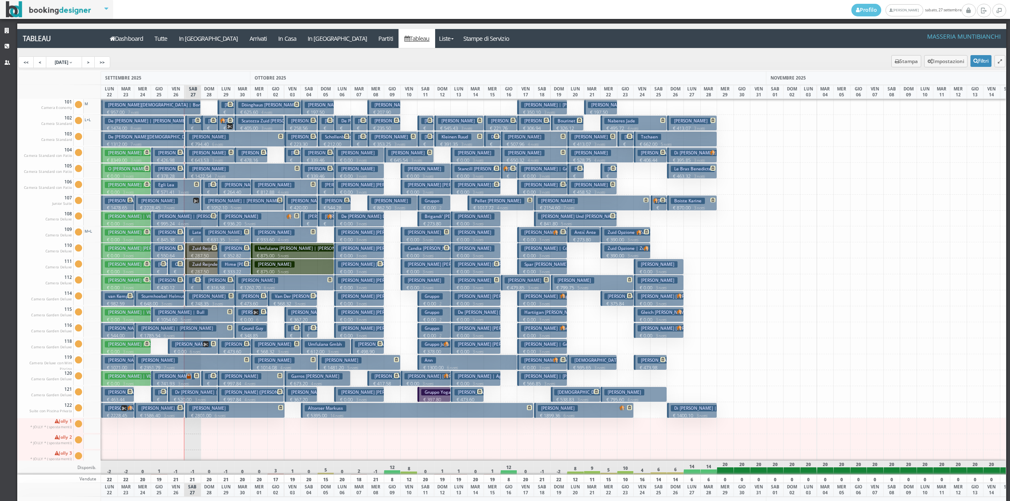
click at [180, 207] on p "€ 2228.45 7 notti" at bounding box center [168, 208] width 60 height 7
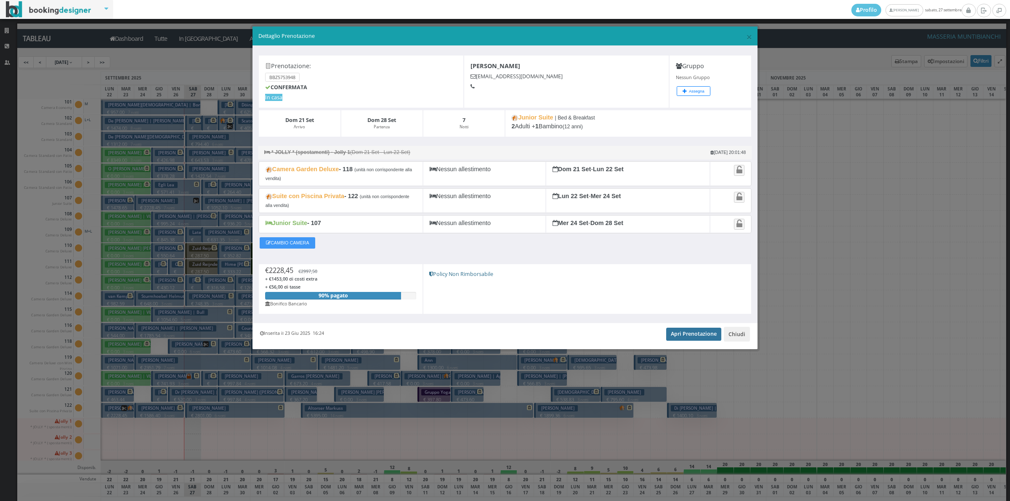
click at [714, 338] on link "Apri Prenotazione" at bounding box center [693, 334] width 55 height 13
click at [750, 339] on button "Chiudi" at bounding box center [737, 334] width 26 height 14
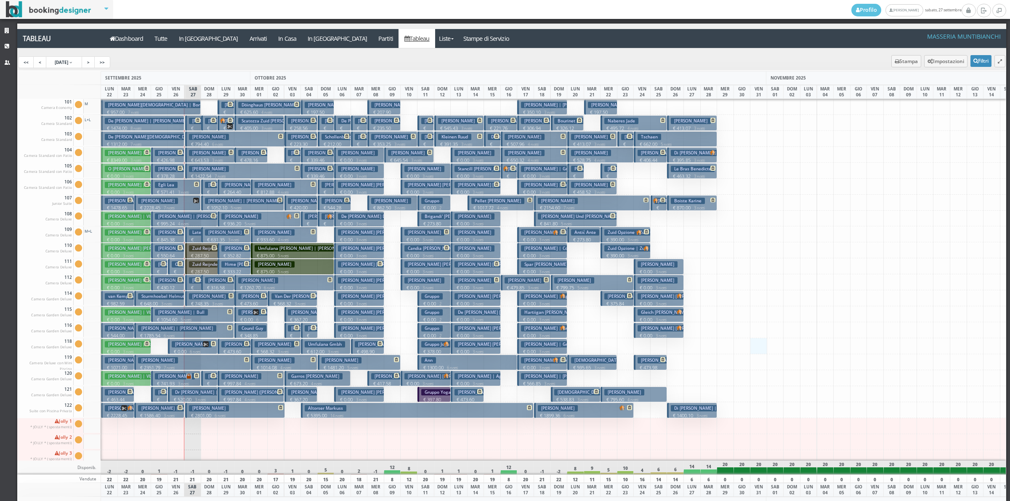
click at [750, 339] on div at bounding box center [758, 346] width 17 height 16
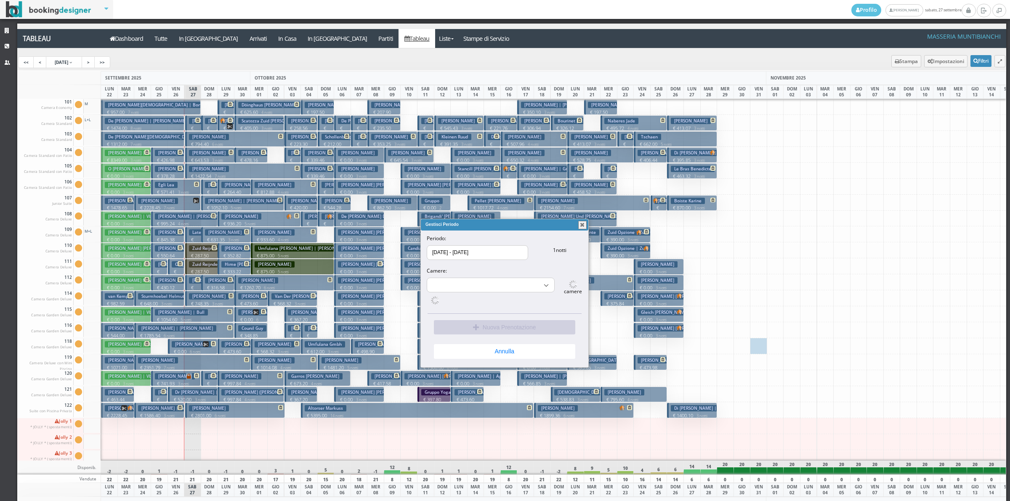
select select "15515"
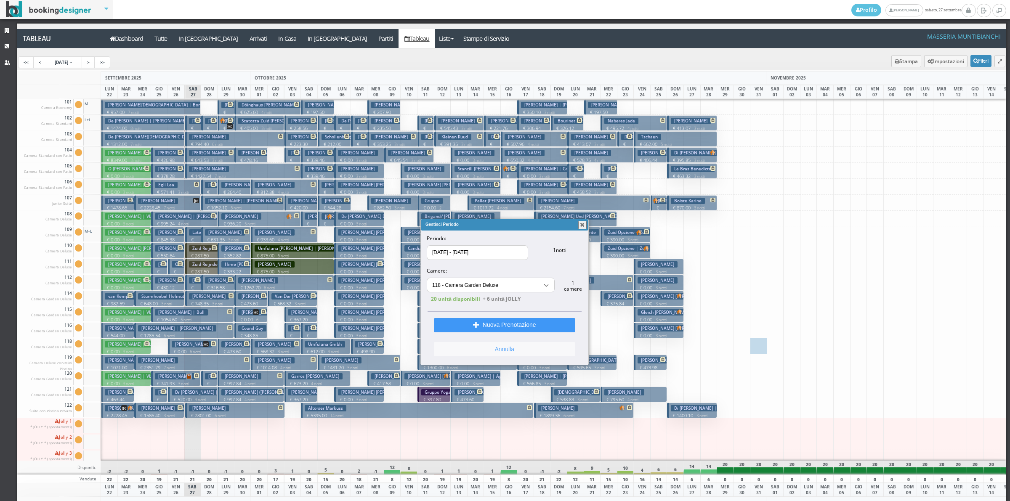
click at [511, 354] on button "Annulla" at bounding box center [504, 349] width 141 height 14
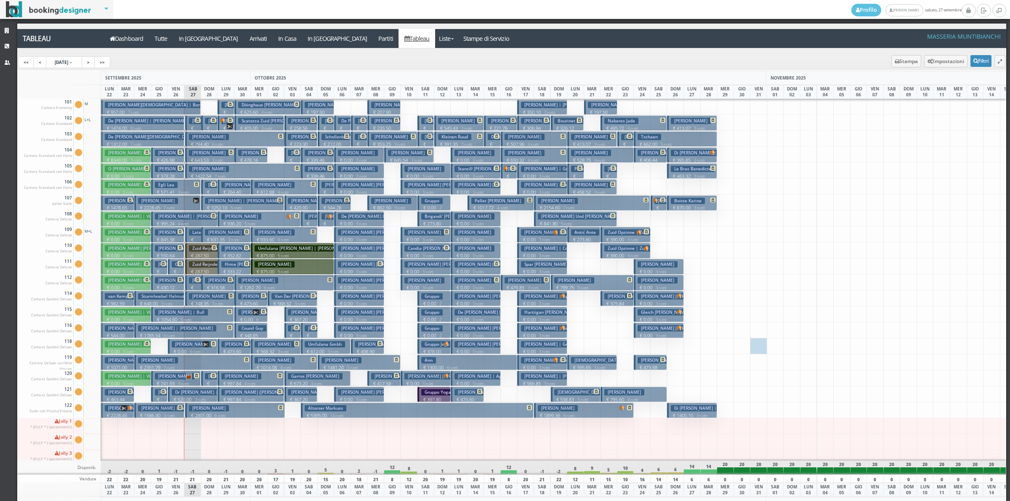
click at [165, 377] on h3 "Blattner Barbara" at bounding box center [175, 376] width 40 height 6
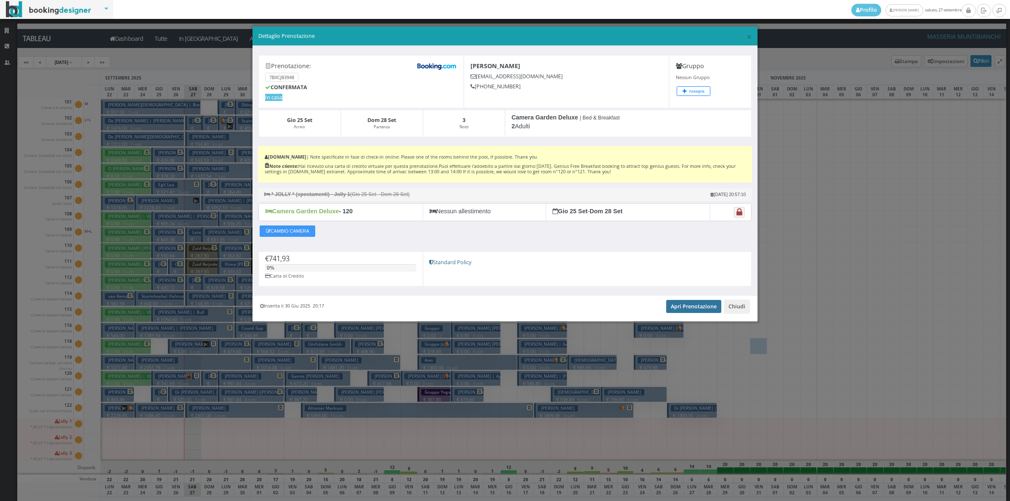
click at [687, 308] on link "Apri Prenotazione" at bounding box center [693, 306] width 55 height 13
click at [742, 309] on button "Chiudi" at bounding box center [737, 307] width 26 height 14
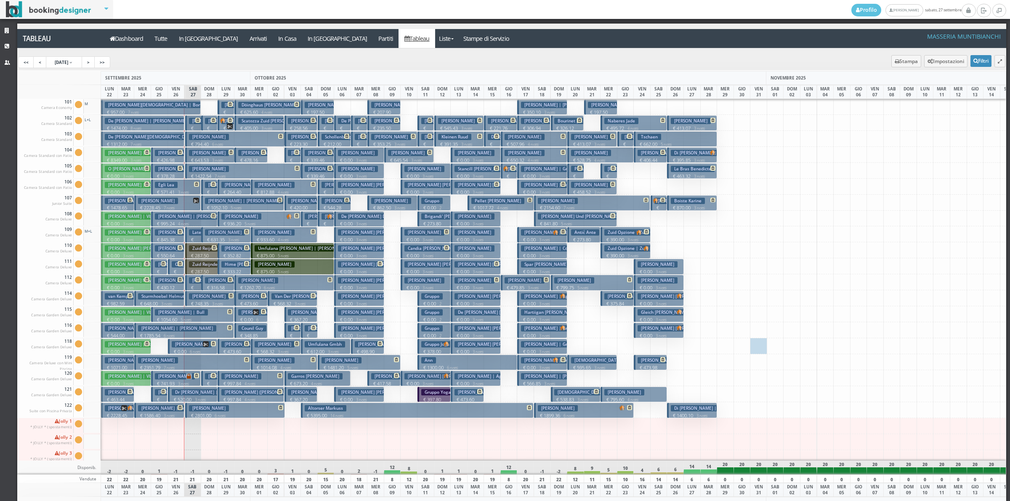
click at [159, 396] on h3 "Arpino Giovanni" at bounding box center [175, 392] width 40 height 6
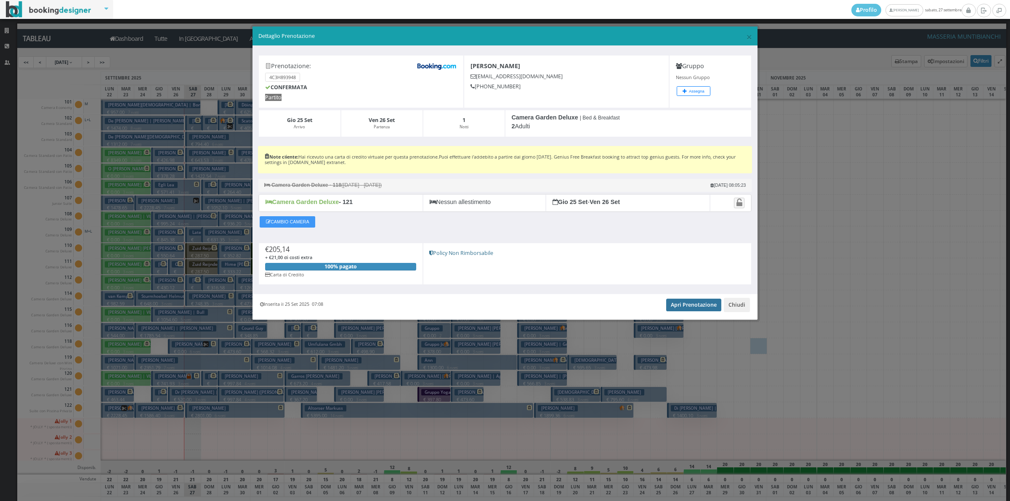
click at [693, 307] on link "Apri Prenotazione" at bounding box center [693, 305] width 55 height 13
click at [741, 311] on button "Chiudi" at bounding box center [737, 305] width 26 height 14
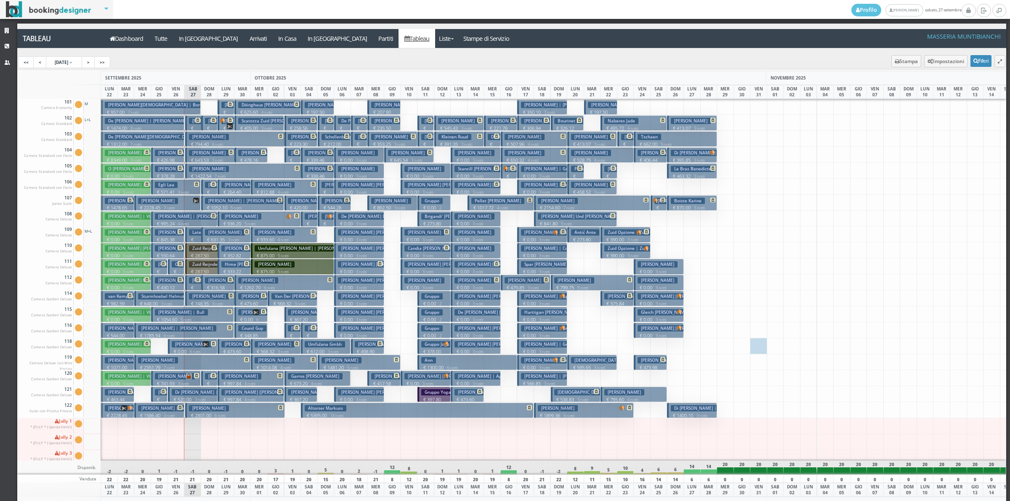
click at [178, 396] on h3 "Dr Balser Gerd | Umfulana Gmbh Balser" at bounding box center [214, 392] width 84 height 6
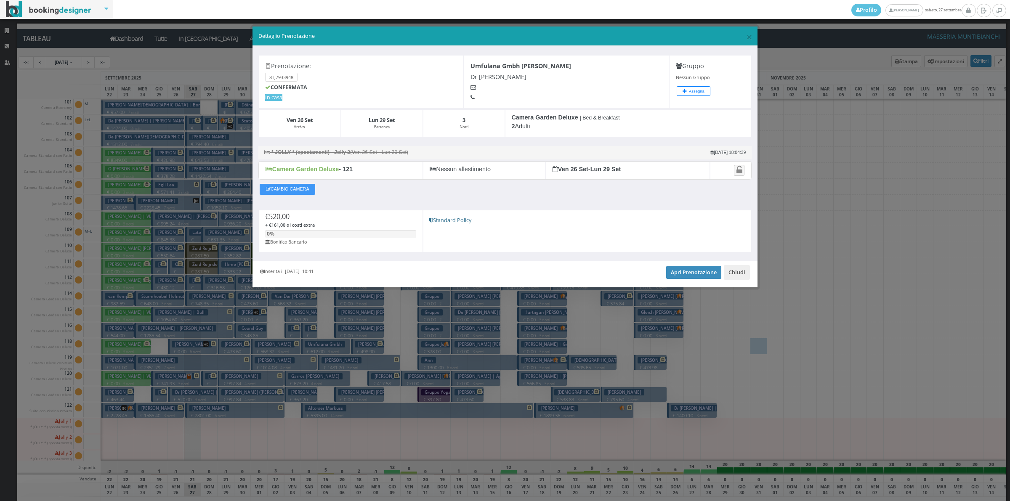
click at [691, 281] on div "Inserita il 24 Feb 2025 10:41 Apri Prenotazione Chiudi" at bounding box center [505, 274] width 505 height 26
click at [691, 278] on link "Apri Prenotazione" at bounding box center [693, 272] width 55 height 13
click at [730, 275] on button "Chiudi" at bounding box center [737, 272] width 26 height 14
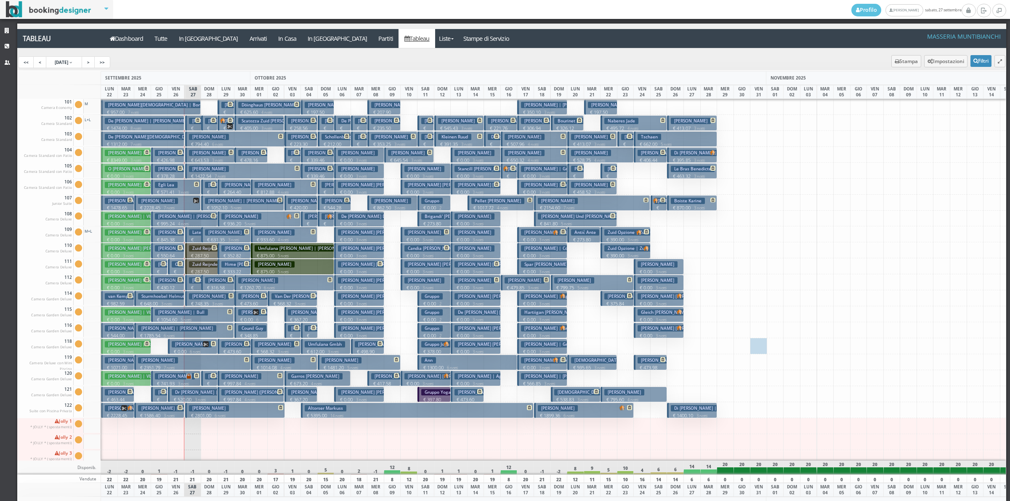
click at [174, 266] on h3 "Oh Gayun" at bounding box center [195, 264] width 47 height 6
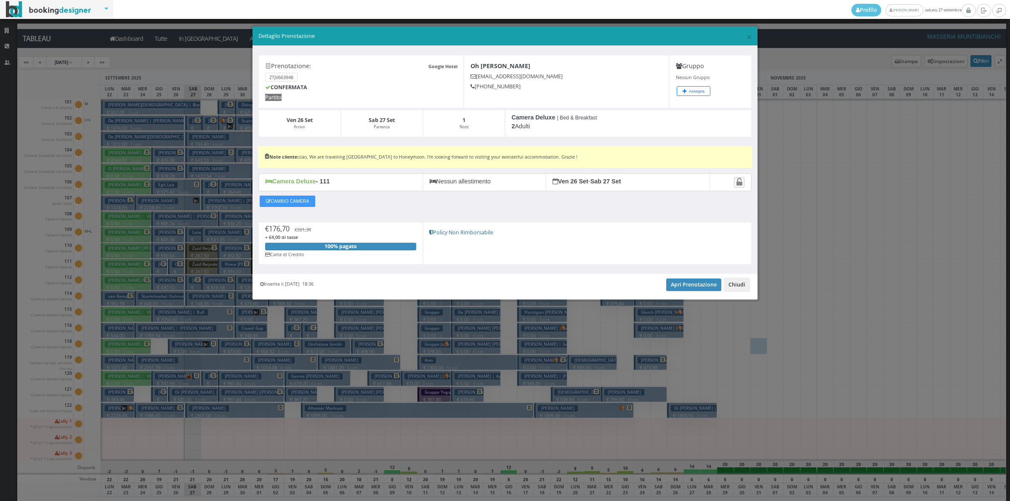
click at [737, 291] on button "Chiudi" at bounding box center [737, 285] width 26 height 14
click at [737, 291] on div at bounding box center [742, 299] width 17 height 16
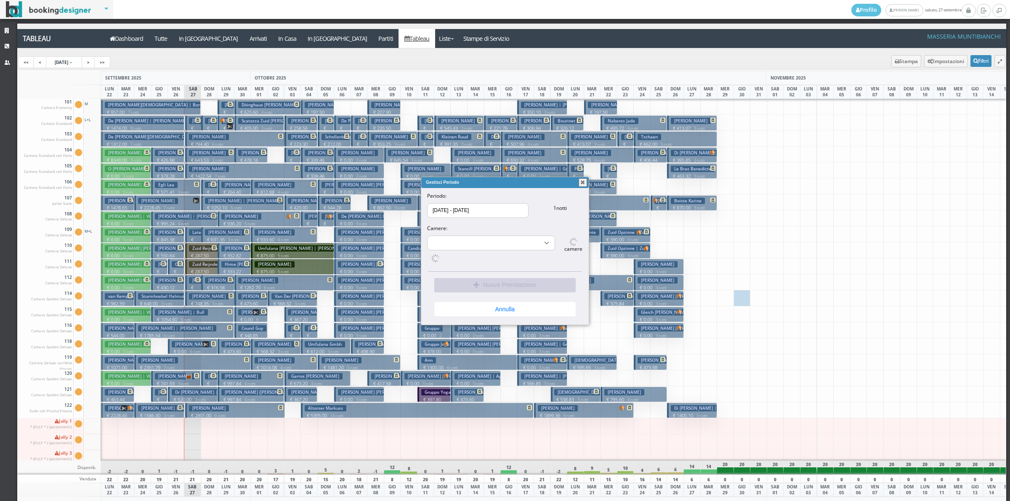
select select "15491"
click at [506, 309] on button "Annulla" at bounding box center [504, 307] width 141 height 14
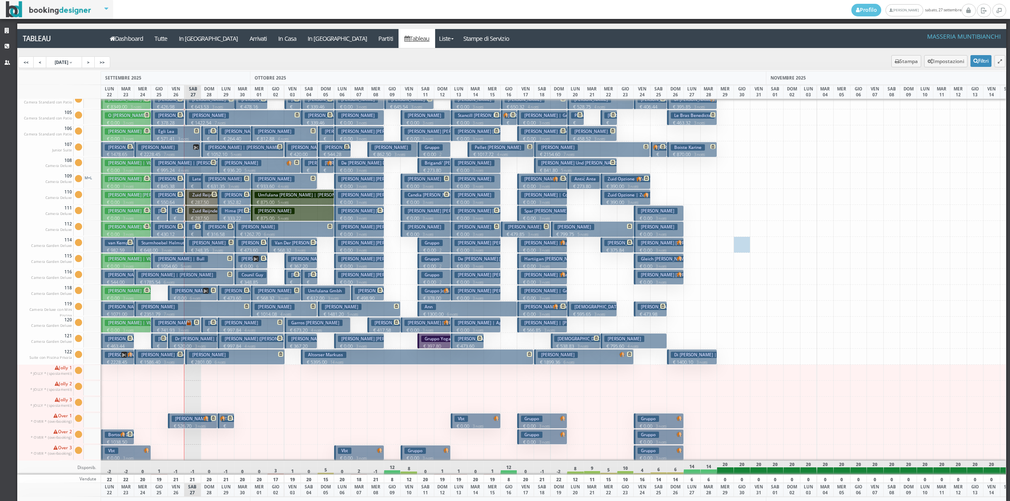
scroll to position [58, 0]
click at [123, 439] on p "€ 1038.50 2 notti" at bounding box center [118, 445] width 27 height 13
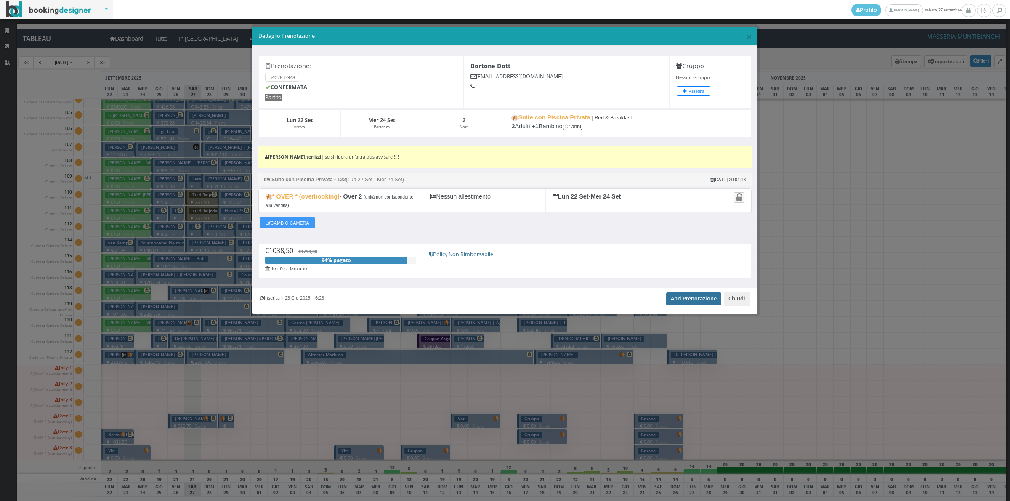
click at [685, 301] on link "Apri Prenotazione" at bounding box center [693, 299] width 55 height 13
click at [737, 304] on button "Chiudi" at bounding box center [737, 299] width 26 height 14
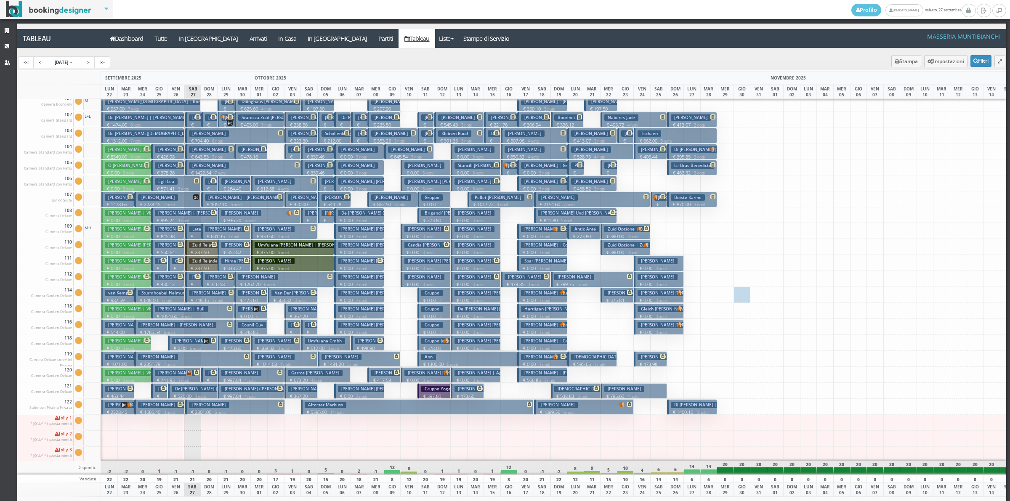
scroll to position [0, 0]
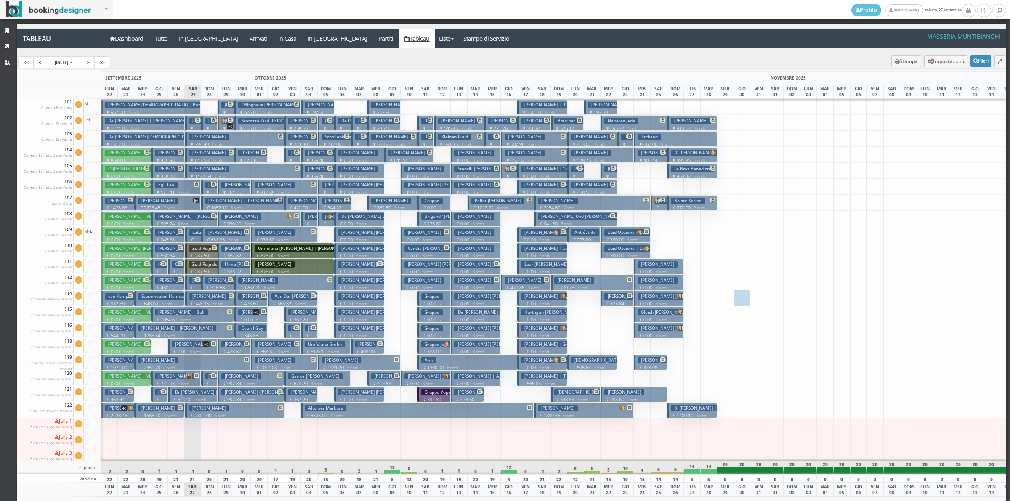
click at [189, 203] on button "Bortone Francesco € 2228.45 7 notti 2 Adulti + 1 Bambino (12 anni)" at bounding box center [167, 203] width 67 height 16
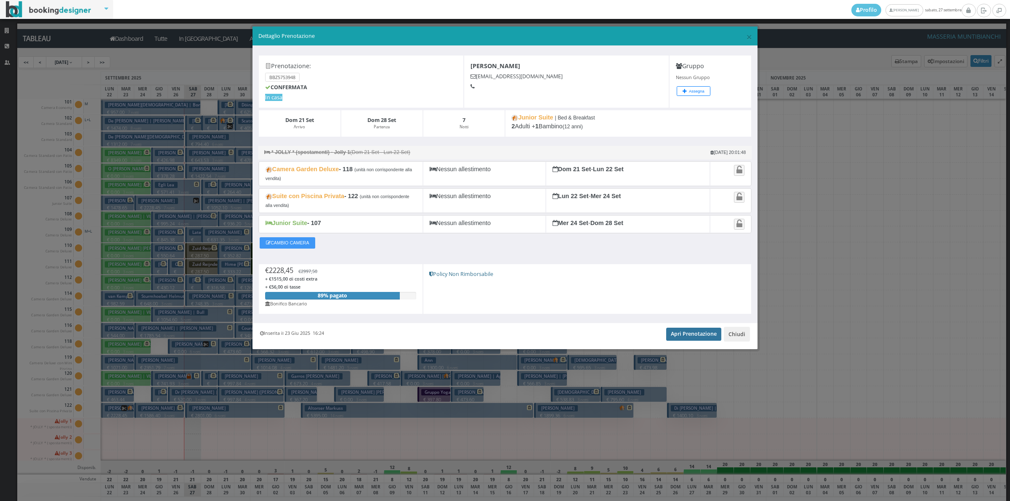
click at [682, 341] on link "Apri Prenotazione" at bounding box center [693, 334] width 55 height 13
click at [697, 340] on link "Apri Prenotazione" at bounding box center [693, 334] width 55 height 13
click at [737, 341] on button "Chiudi" at bounding box center [737, 334] width 26 height 14
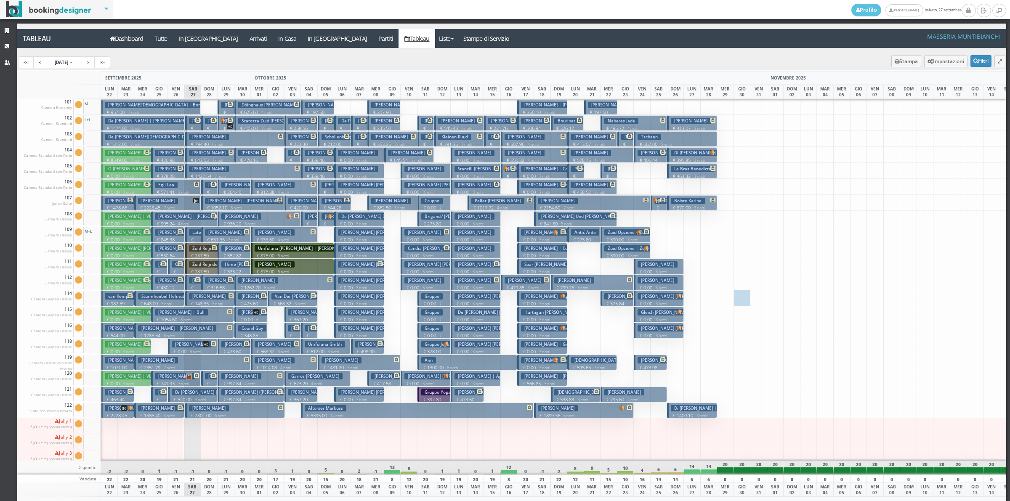
click at [116, 410] on h3 "[PERSON_NAME]" at bounding box center [125, 408] width 40 height 6
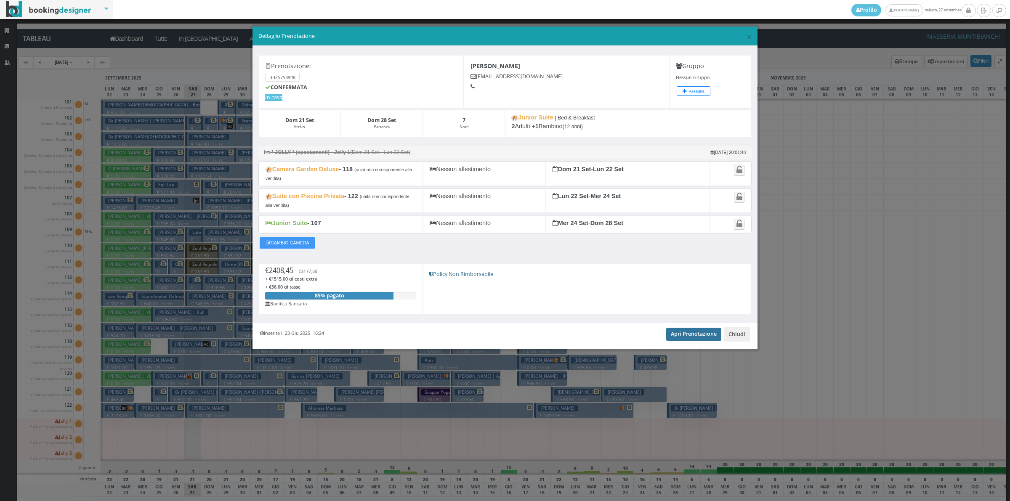
click at [686, 337] on link "Apri Prenotazione" at bounding box center [693, 334] width 55 height 13
click at [738, 340] on button "Chiudi" at bounding box center [737, 334] width 26 height 14
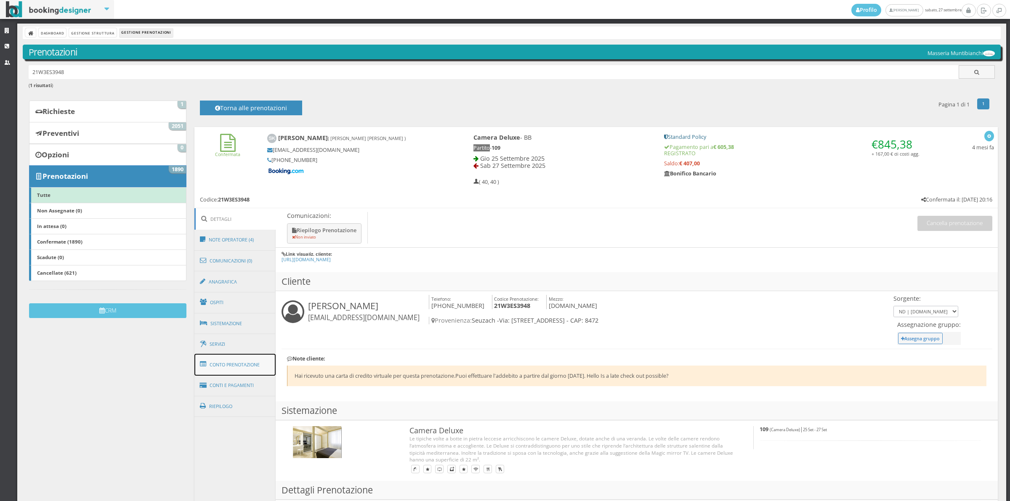
click at [257, 370] on link "Conto Prenotazione" at bounding box center [236, 365] width 82 height 22
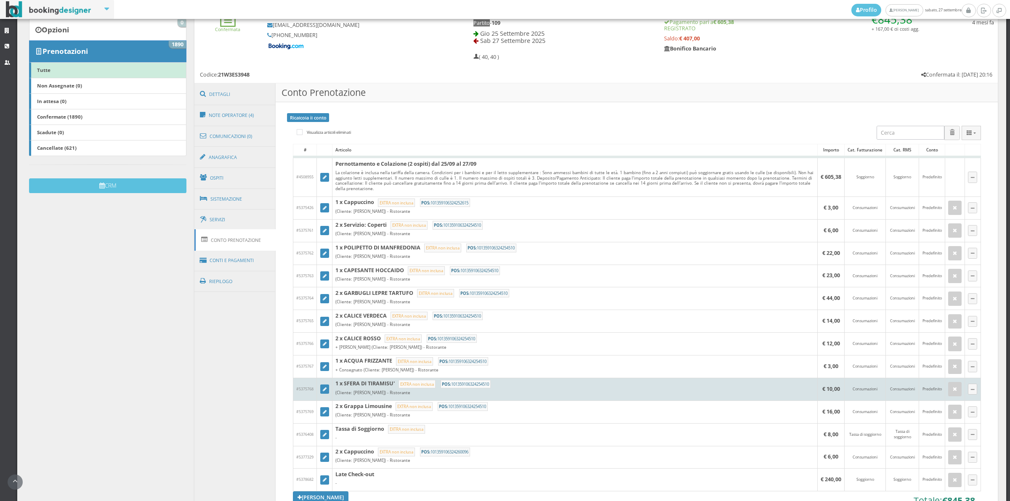
scroll to position [175, 0]
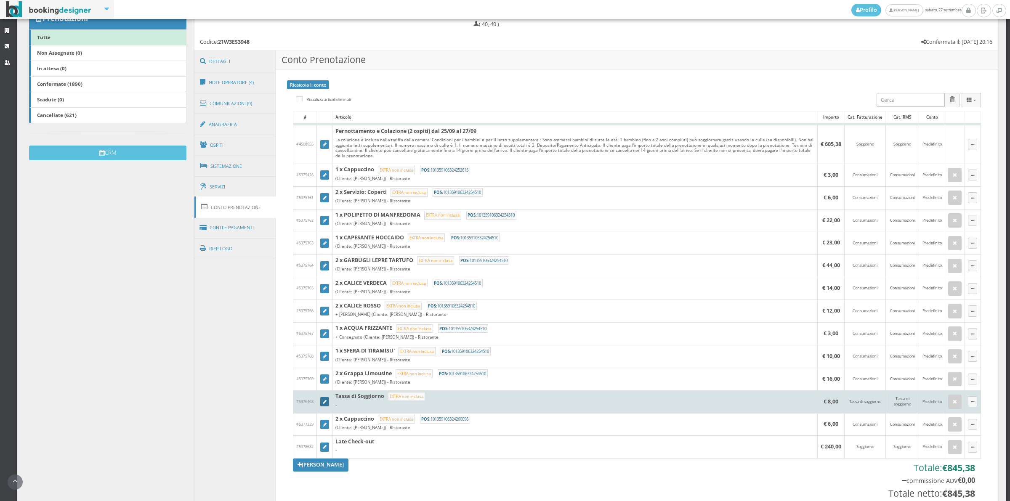
click at [325, 403] on icon at bounding box center [325, 402] width 4 height 5
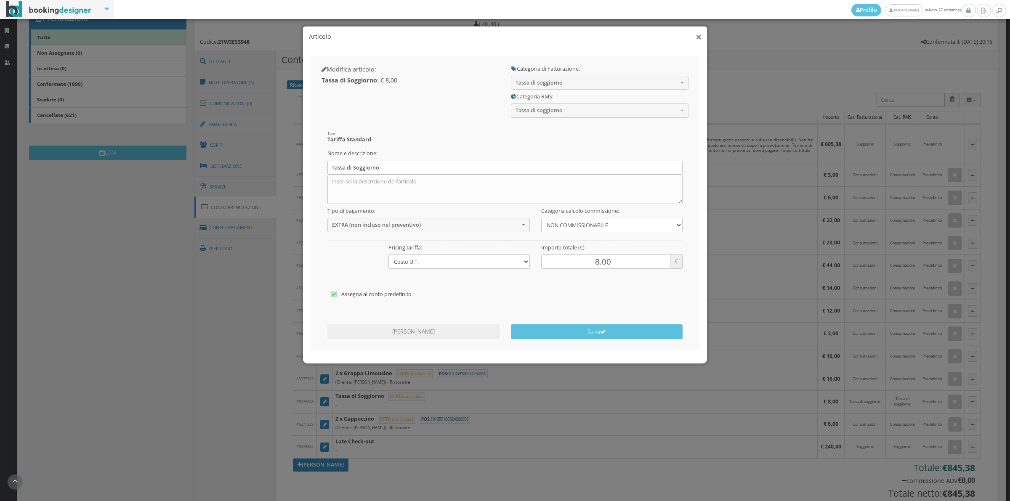
click at [697, 41] on button "×" at bounding box center [699, 37] width 6 height 11
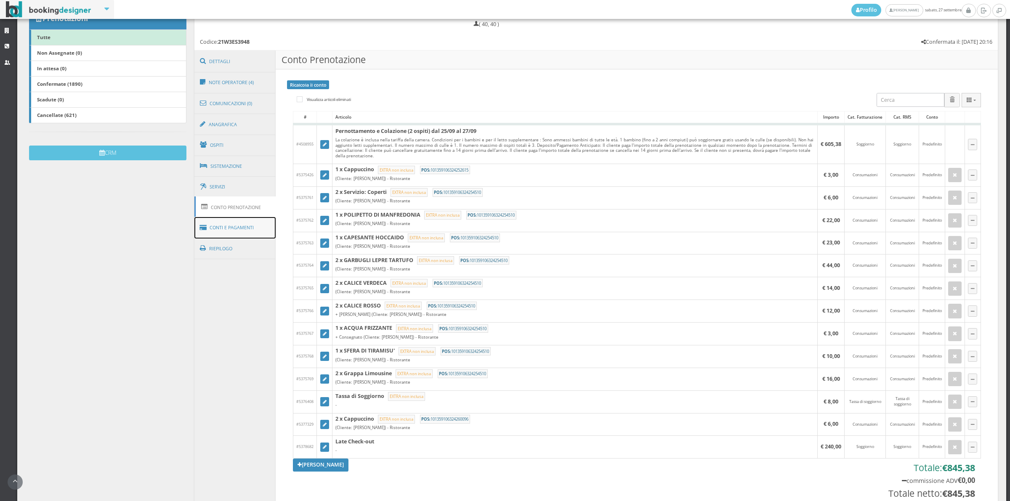
click at [250, 229] on link "Conti e Pagamenti" at bounding box center [236, 227] width 82 height 21
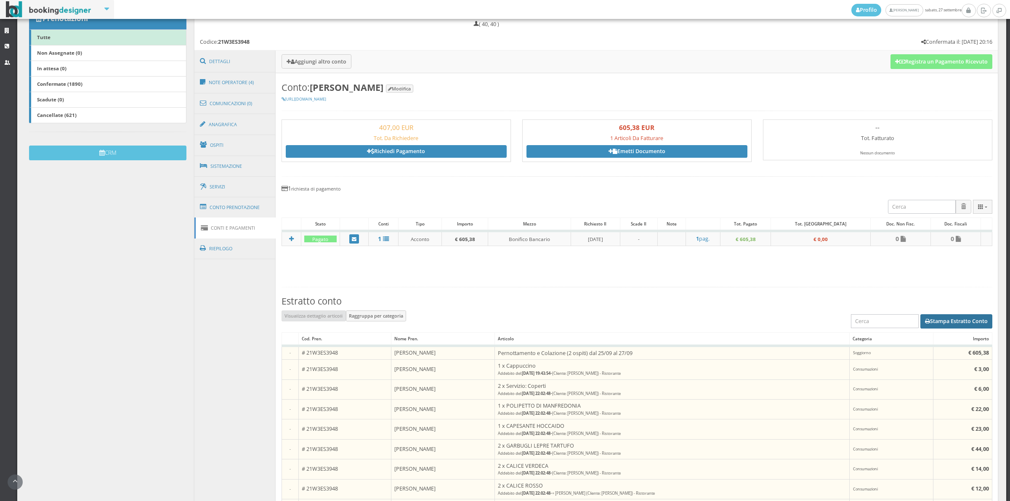
click at [937, 319] on button "Stampa Estratto Conto" at bounding box center [957, 321] width 72 height 14
click at [214, 217] on link "Conto Prenotazione" at bounding box center [236, 208] width 82 height 22
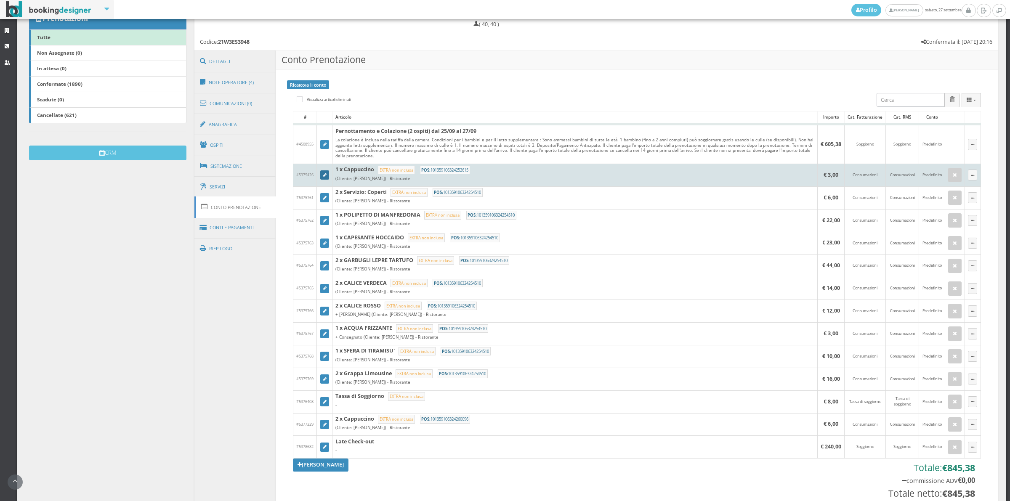
click at [325, 177] on icon at bounding box center [325, 175] width 4 height 5
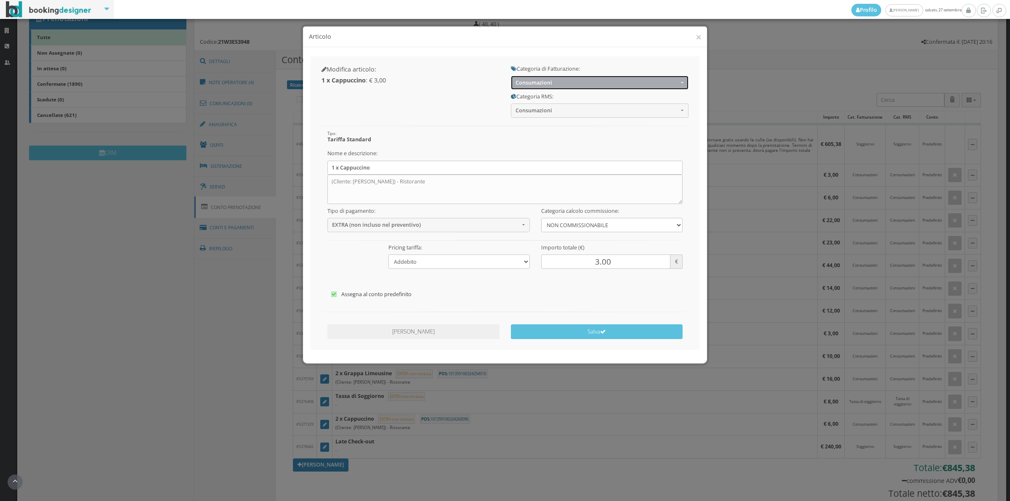
click at [522, 78] on button "Consumazioni" at bounding box center [600, 83] width 178 height 14
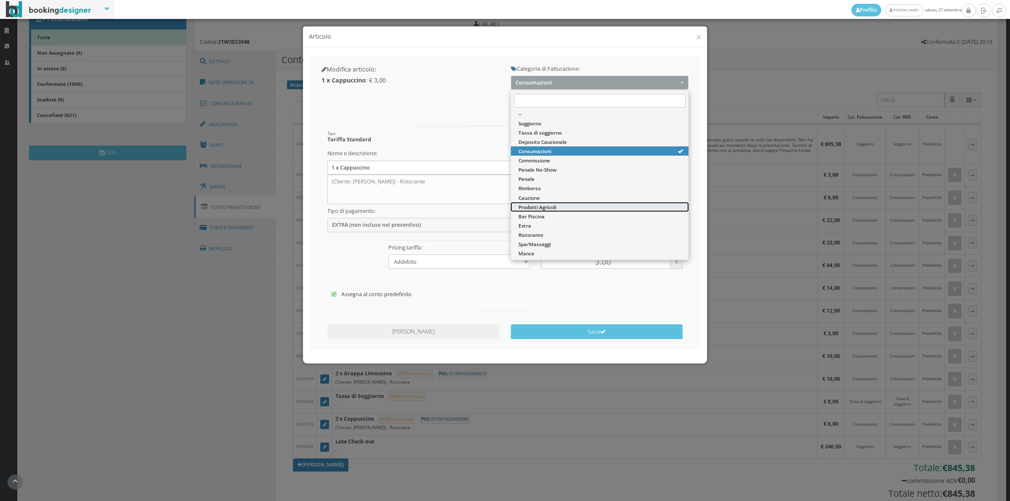
click at [536, 203] on link "Prodotti Agricoli" at bounding box center [600, 207] width 178 height 9
select select "60"
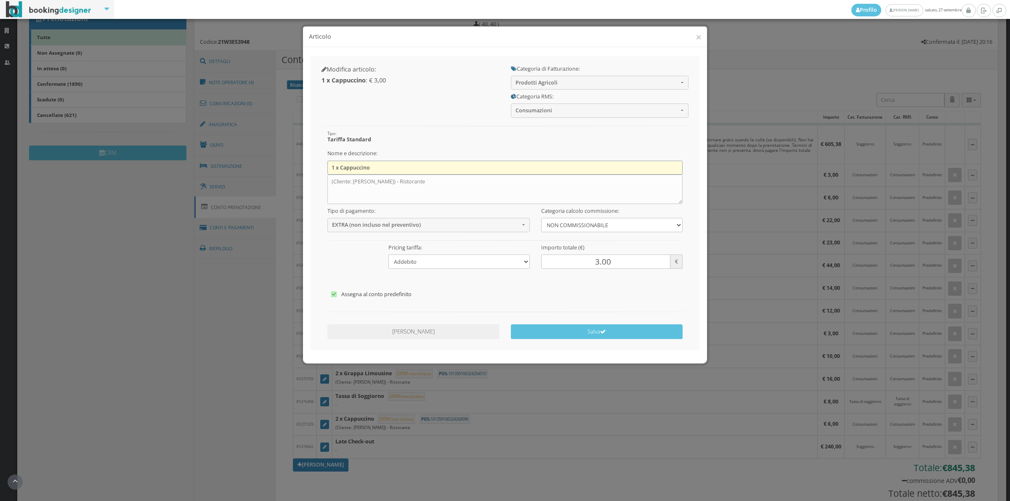
click at [382, 170] on input "1 x Cappuccino" at bounding box center [506, 168] width 356 height 14
type input "1"
click at [411, 182] on textarea "(Cliente: Peter Koch) - Ristorante" at bounding box center [506, 189] width 356 height 29
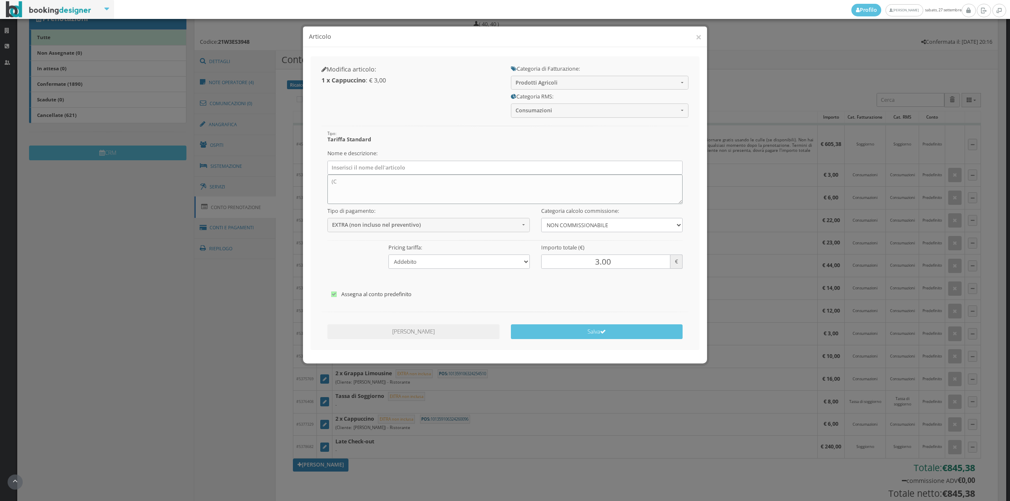
type textarea "("
click at [591, 325] on button "Salva" at bounding box center [597, 332] width 172 height 15
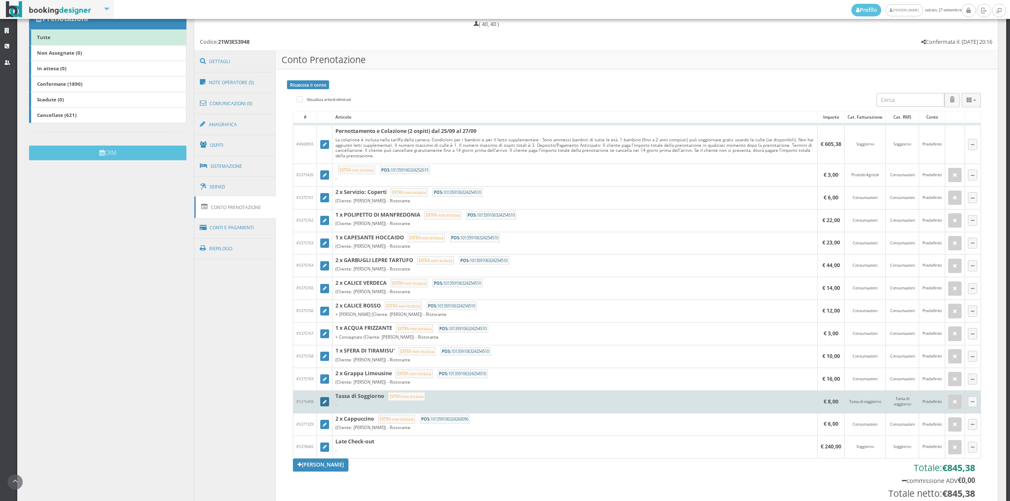
click at [326, 405] on link at bounding box center [324, 401] width 9 height 9
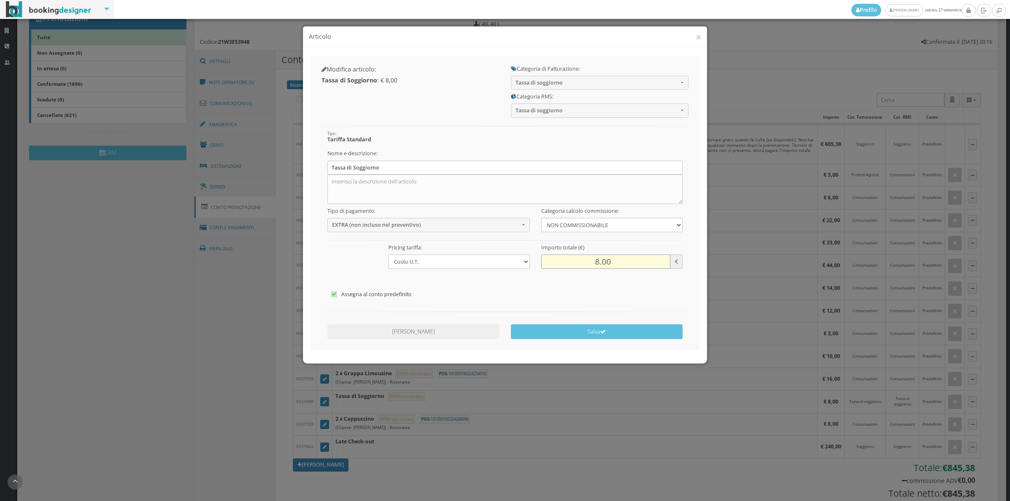
click at [594, 267] on input "8.00" at bounding box center [605, 262] width 129 height 14
type input "4.00"
click at [578, 335] on button "Salva" at bounding box center [597, 332] width 172 height 15
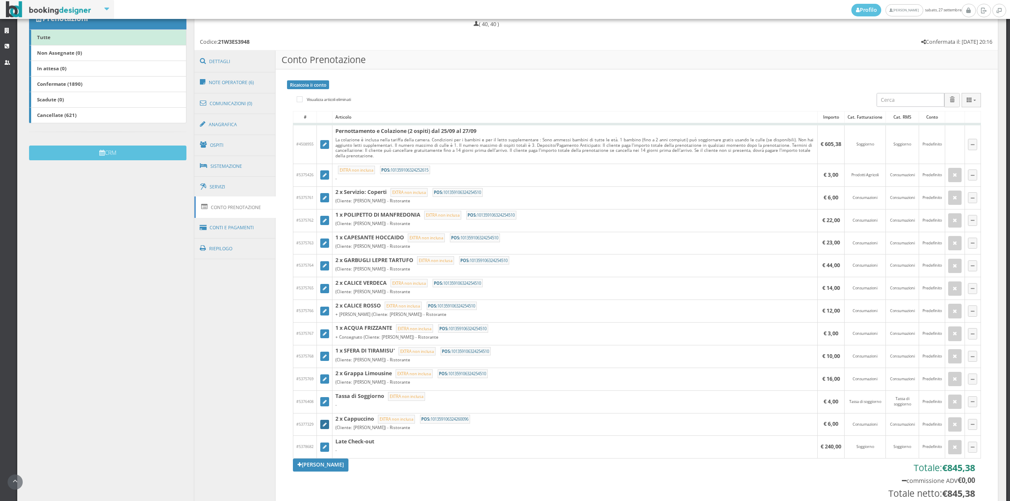
click at [324, 426] on icon at bounding box center [325, 425] width 4 height 5
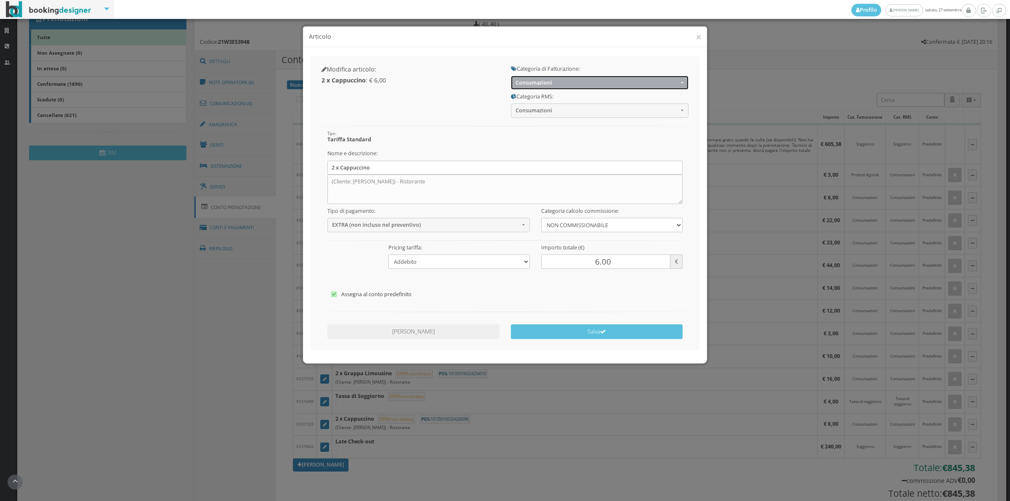
click at [550, 83] on span "Consumazioni" at bounding box center [597, 83] width 163 height 6
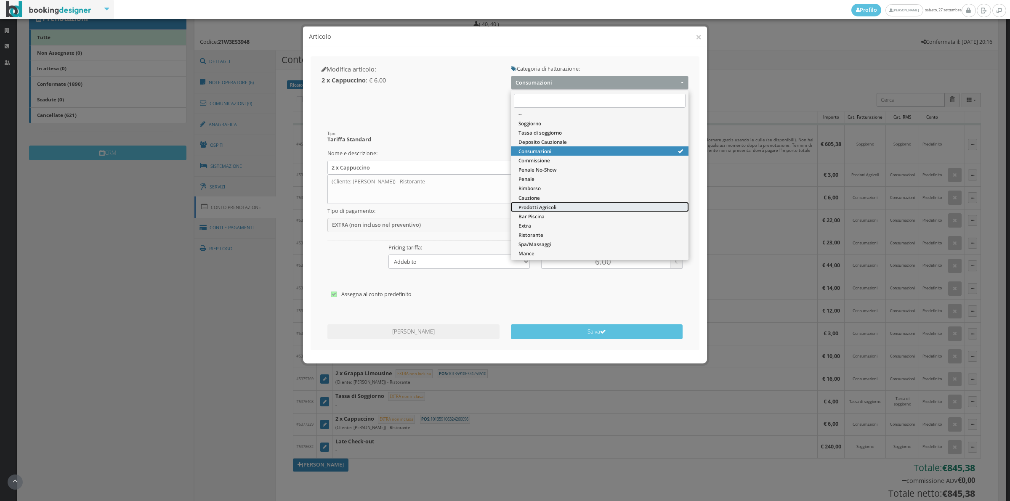
click at [542, 203] on link "Prodotti Agricoli" at bounding box center [600, 207] width 178 height 9
select select "60"
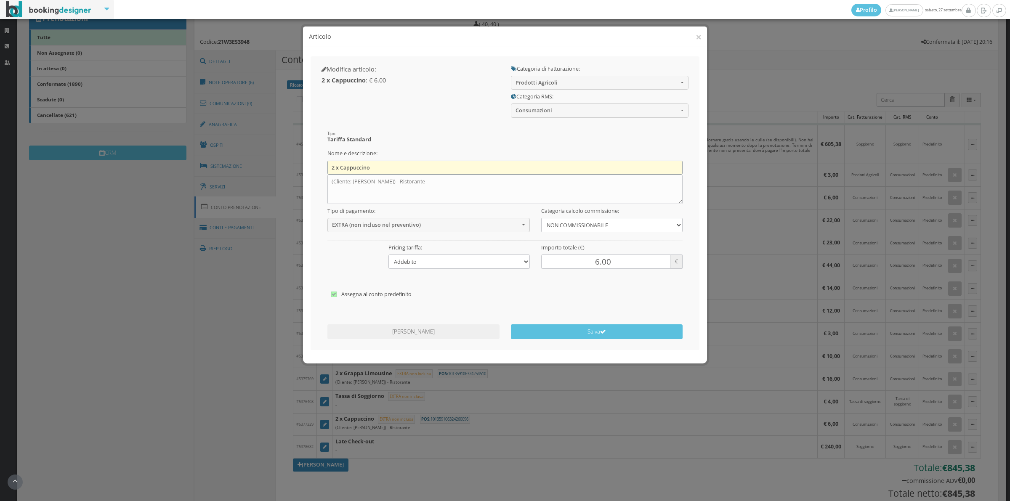
click at [441, 169] on input "2 x Cappuccino" at bounding box center [506, 168] width 356 height 14
type input "2"
click at [437, 191] on textarea "(Cliente: Peter Koch) - Ristorante" at bounding box center [506, 189] width 356 height 29
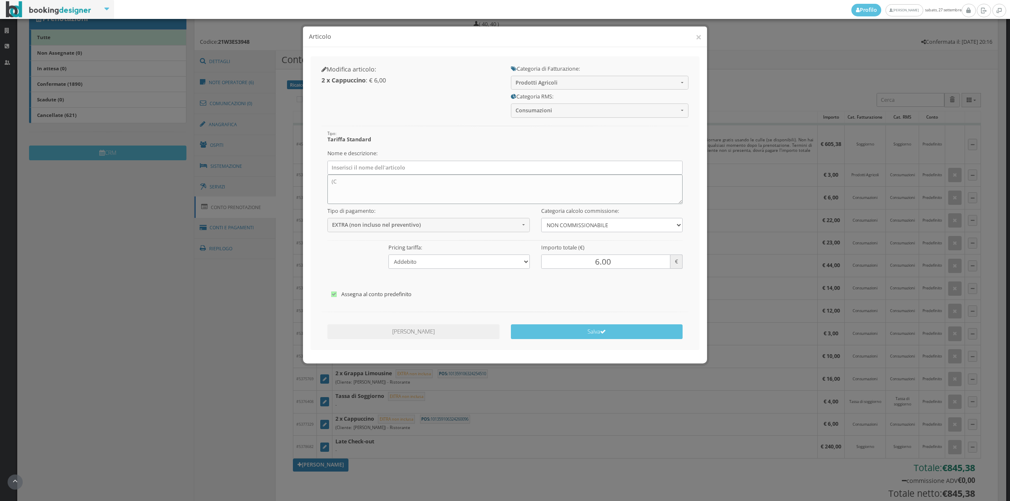
type textarea "("
click at [559, 332] on button "Salva" at bounding box center [597, 332] width 172 height 15
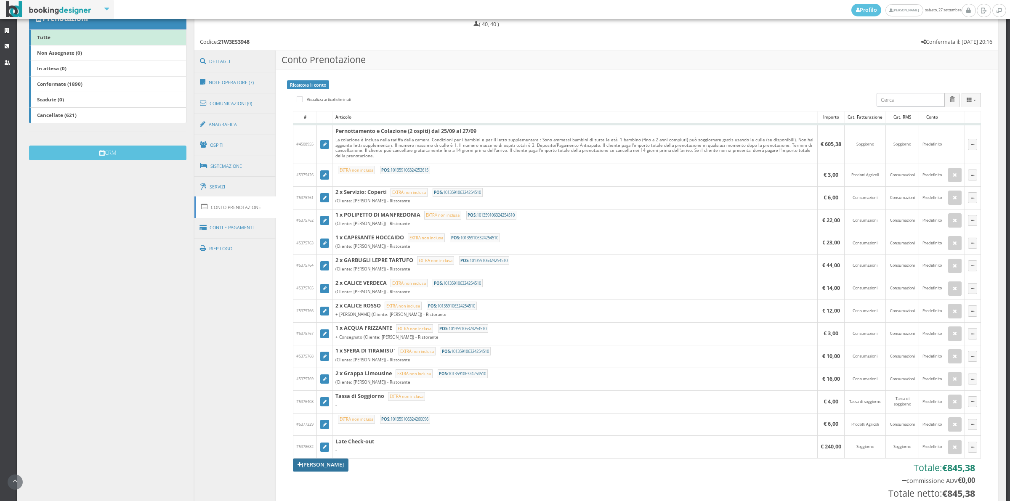
click at [320, 472] on link "[PERSON_NAME]" at bounding box center [321, 465] width 56 height 13
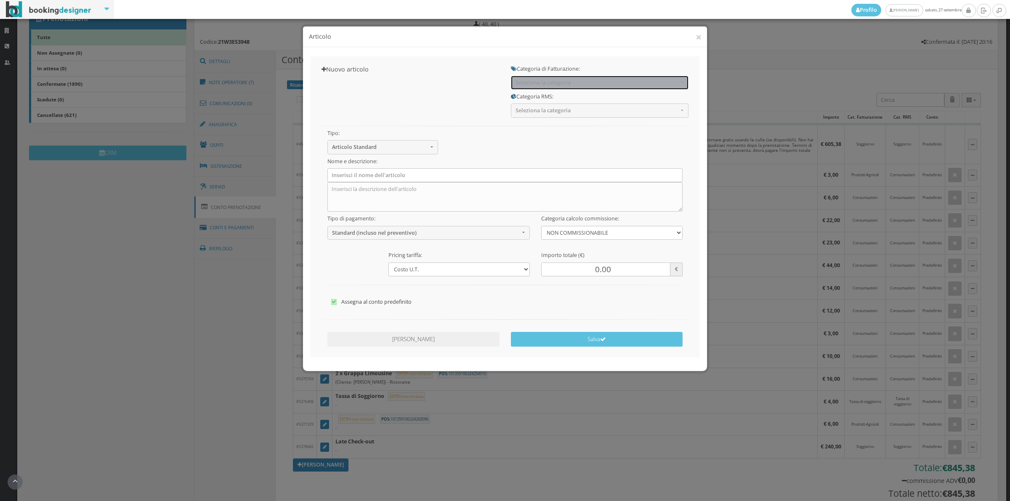
click at [553, 79] on button "Seleziona la categoria" at bounding box center [600, 83] width 178 height 14
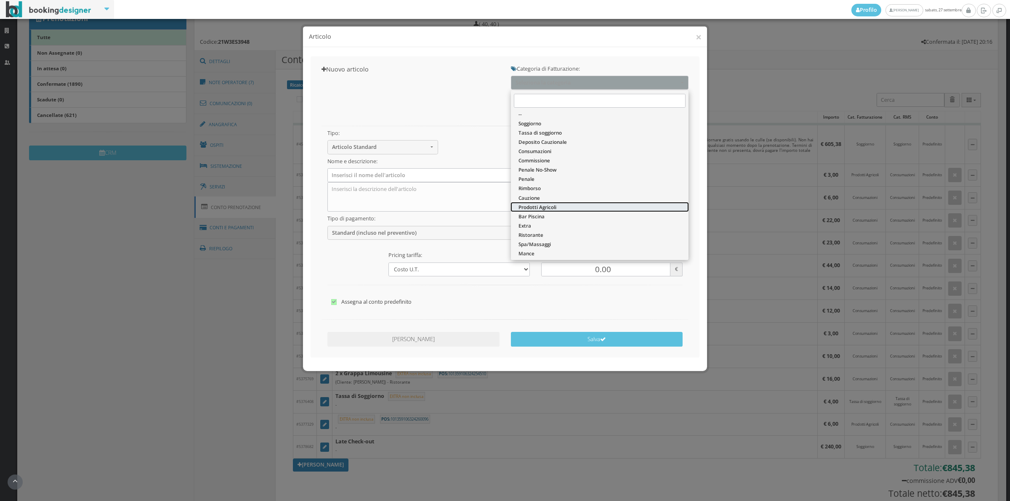
click at [534, 208] on span "Prodotti Agricoli" at bounding box center [538, 207] width 38 height 7
select select "60"
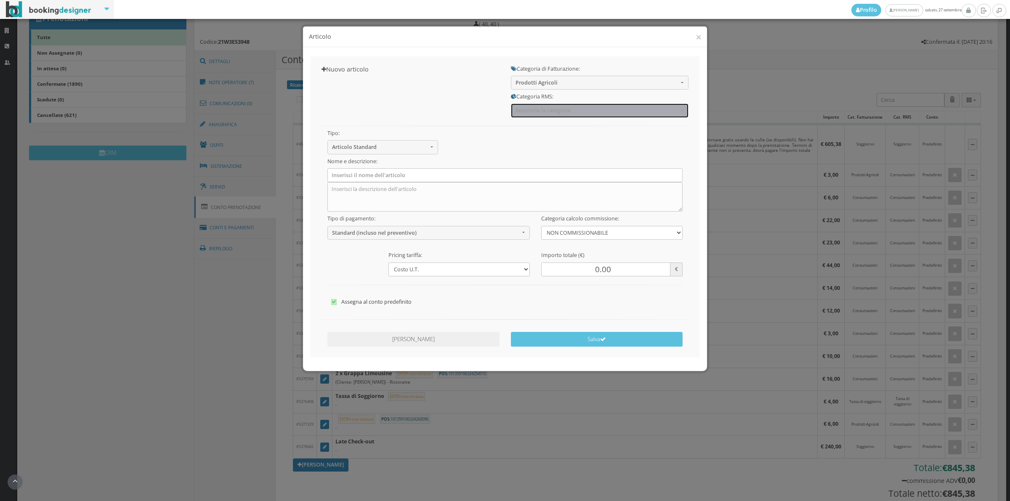
click at [535, 110] on span "Seleziona la categoria" at bounding box center [597, 110] width 163 height 6
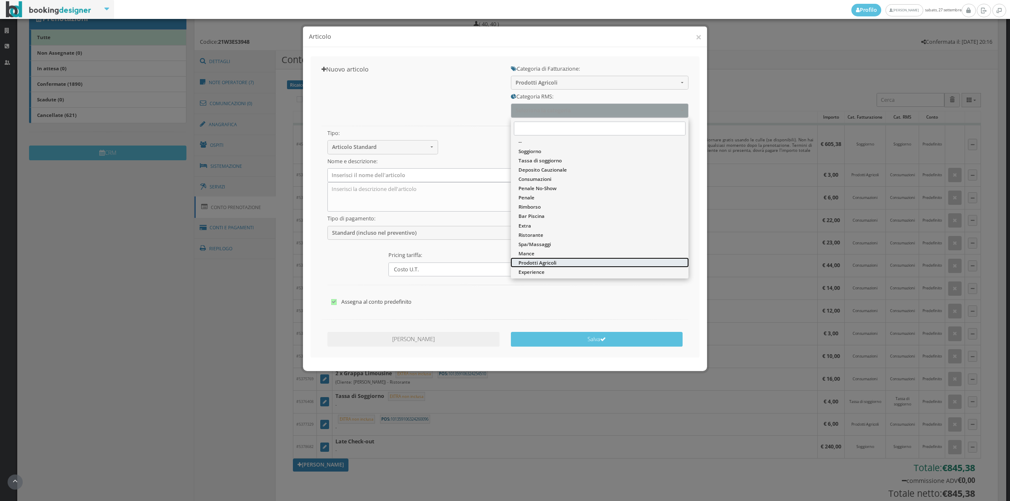
click at [537, 259] on span "Prodotti Agricoli" at bounding box center [538, 262] width 38 height 7
select select "49"
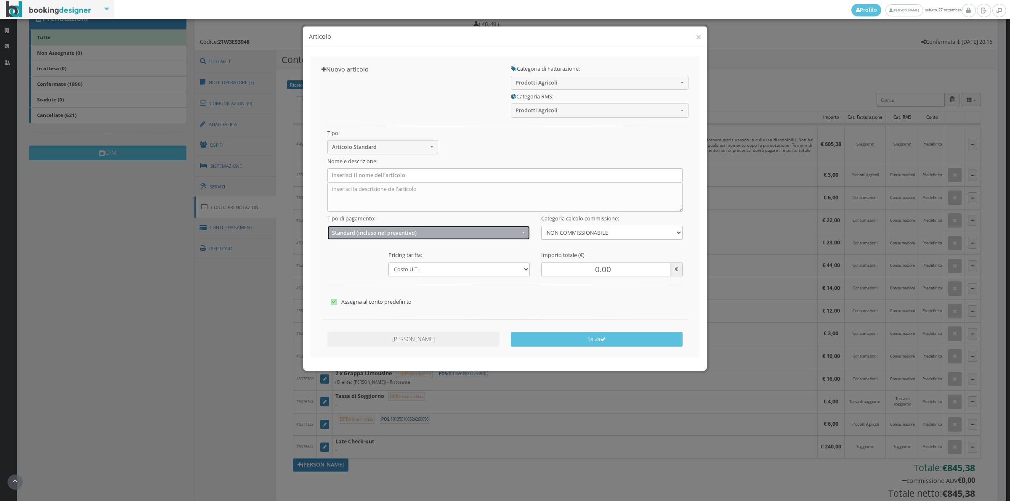
click at [381, 236] on span "Standard (incluso nel preventivo)" at bounding box center [426, 233] width 188 height 6
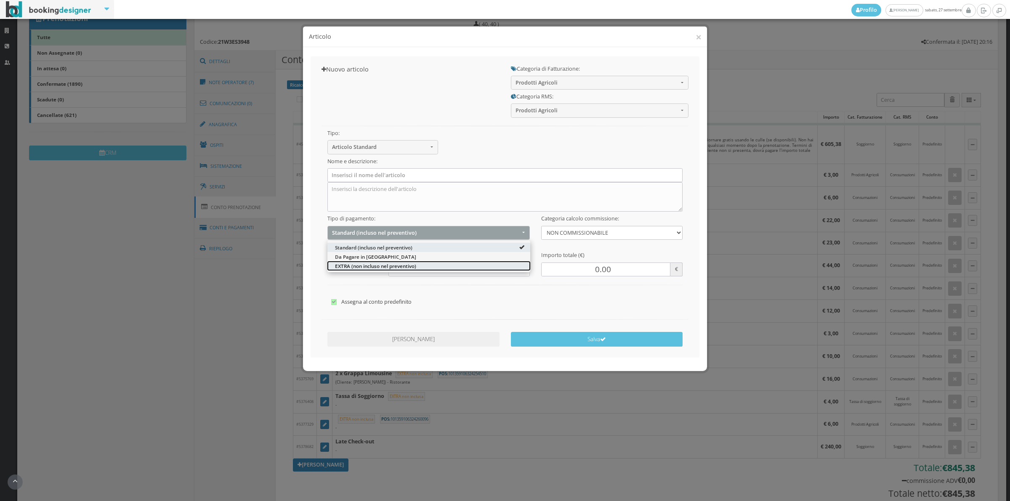
click at [360, 266] on span "EXTRA (non incluso nel preventivo)" at bounding box center [375, 265] width 81 height 7
select select "2"
click at [360, 266] on div "Tipo: Articolo Standard Articolo Standard Sconto Tassa Seleziona il tipo di art…" at bounding box center [505, 215] width 378 height 194
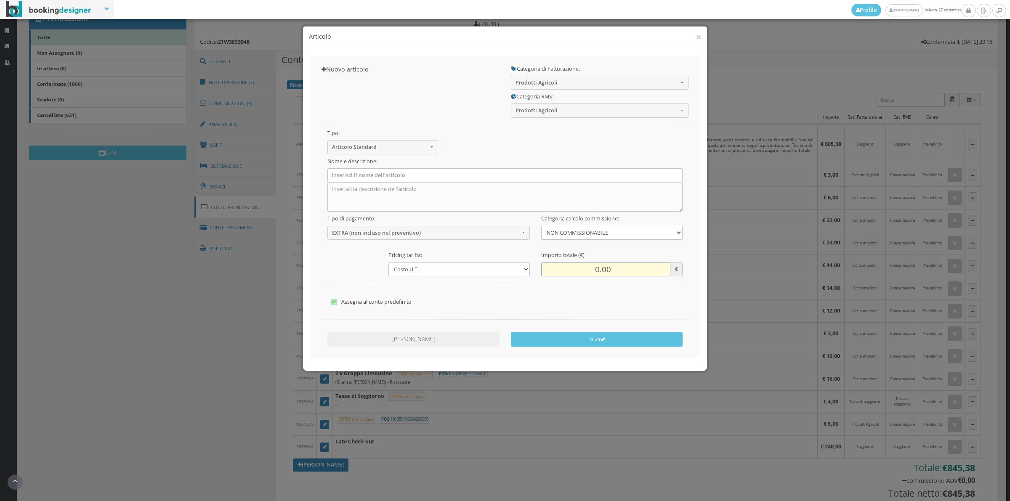
click at [591, 268] on input "0.00" at bounding box center [605, 270] width 129 height 14
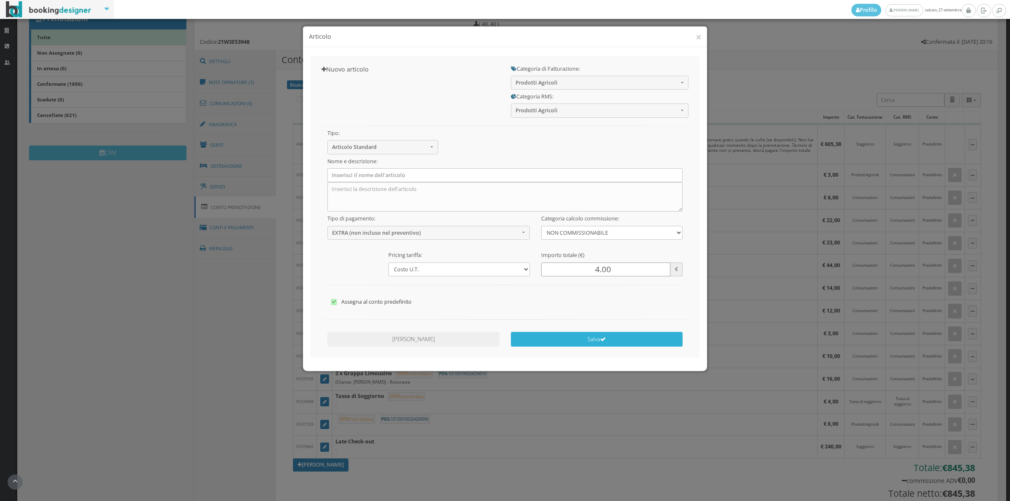
type input "4.00"
drag, startPoint x: 595, startPoint y: 337, endPoint x: 586, endPoint y: 335, distance: 9.1
click at [594, 337] on button "Salva" at bounding box center [597, 339] width 172 height 15
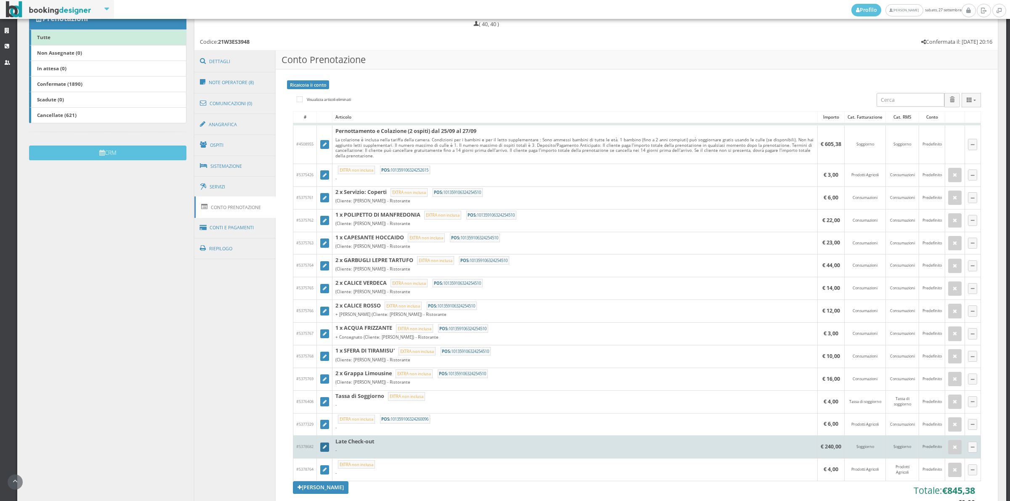
click at [325, 451] on link at bounding box center [324, 447] width 9 height 9
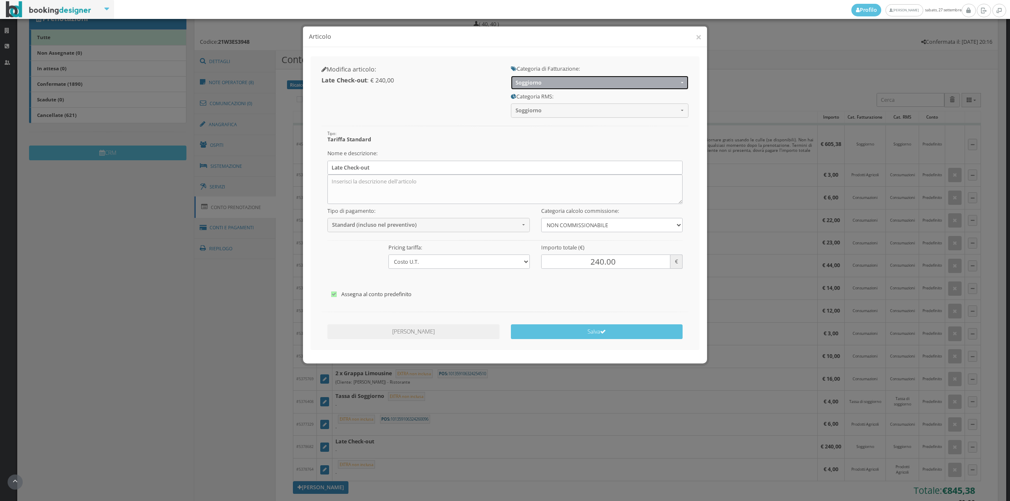
click at [550, 77] on button "Soggiorno" at bounding box center [600, 83] width 178 height 14
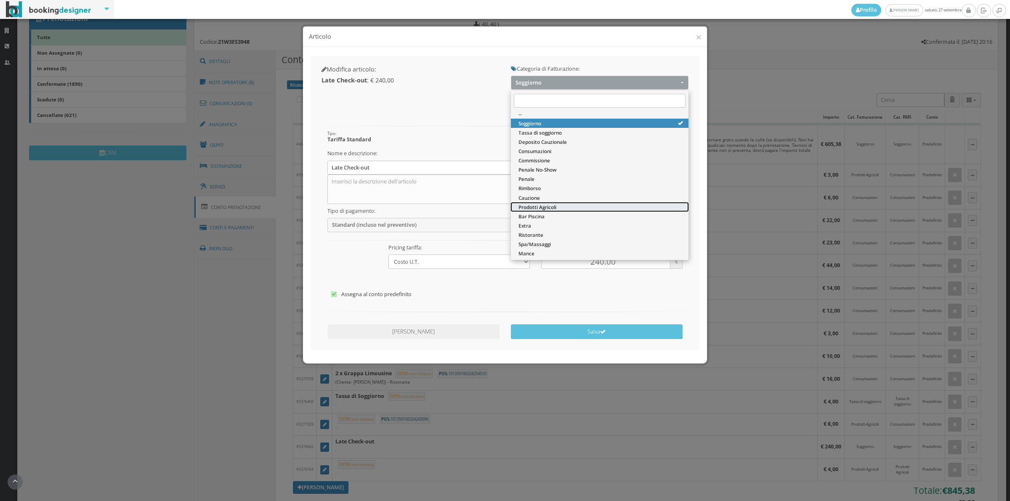
click at [544, 209] on span "Prodotti Agricoli" at bounding box center [538, 207] width 38 height 7
select select "60"
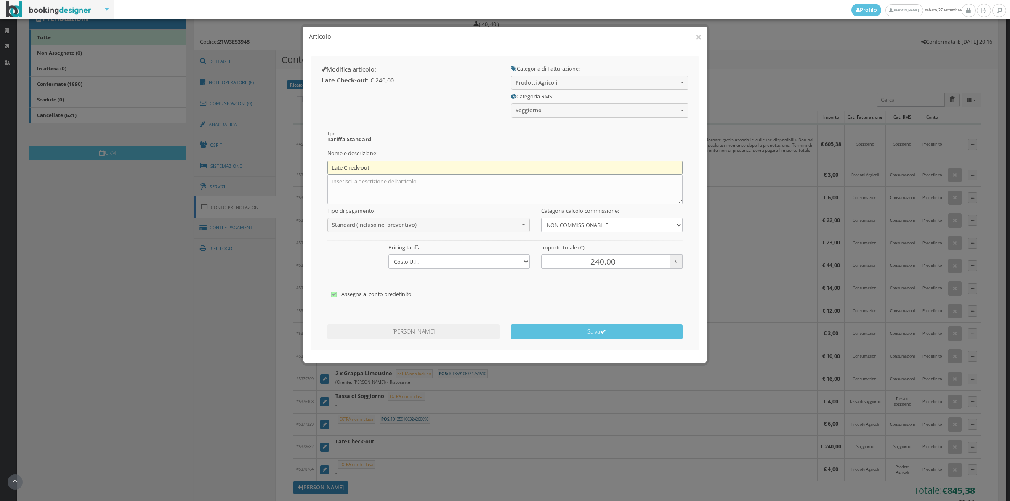
click at [371, 172] on input "Late Check-out" at bounding box center [506, 168] width 356 height 14
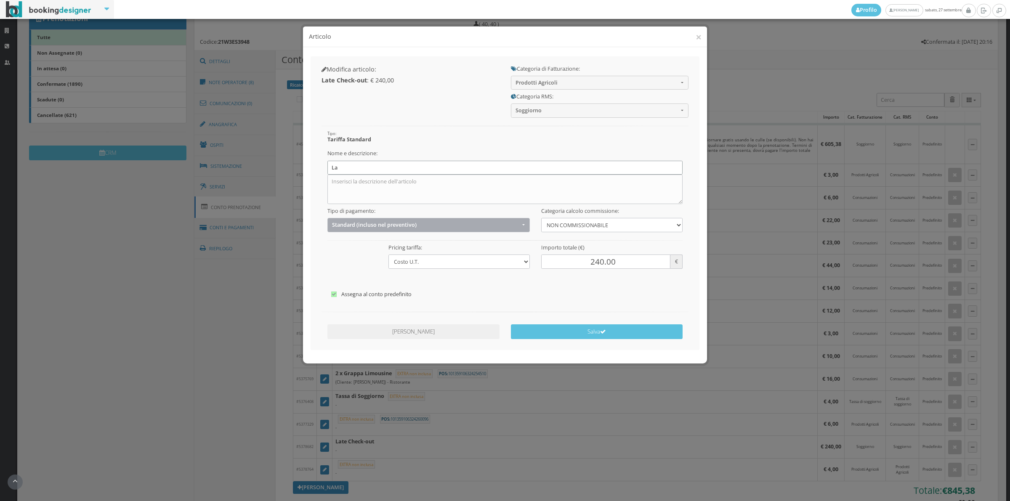
type input "L"
click at [356, 226] on span "Standard (incluso nel preventivo)" at bounding box center [426, 225] width 188 height 6
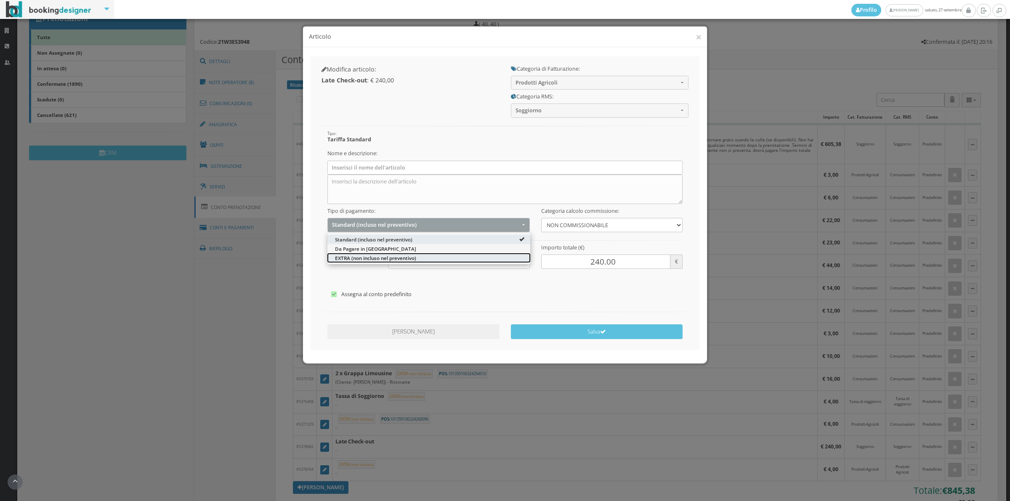
click at [349, 258] on span "EXTRA (non incluso nel preventivo)" at bounding box center [375, 258] width 81 height 7
select select "2"
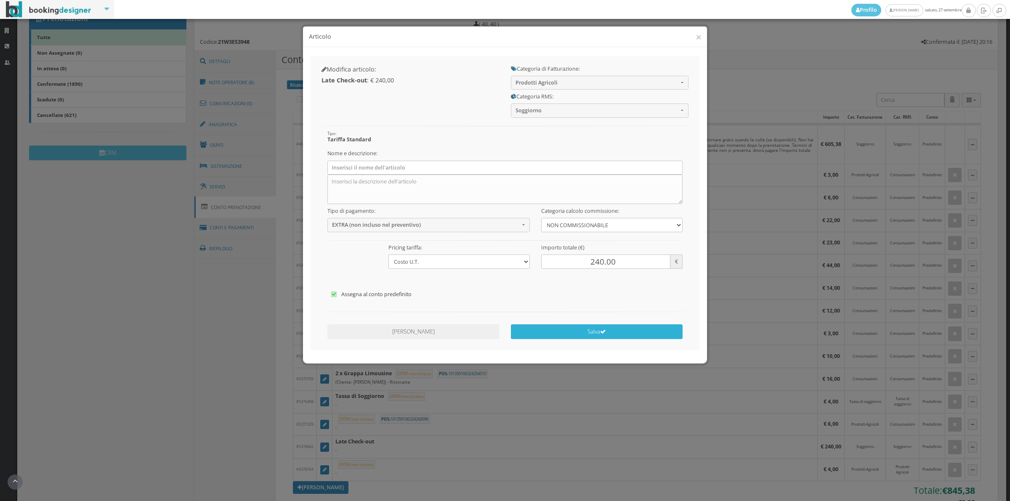
click at [612, 335] on button "Salva" at bounding box center [597, 332] width 172 height 15
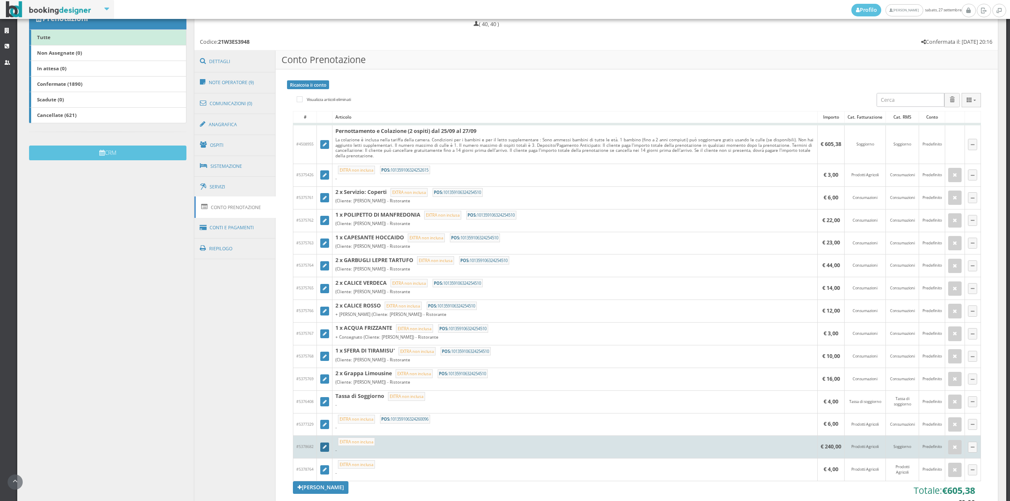
click at [323, 448] on icon at bounding box center [325, 447] width 4 height 5
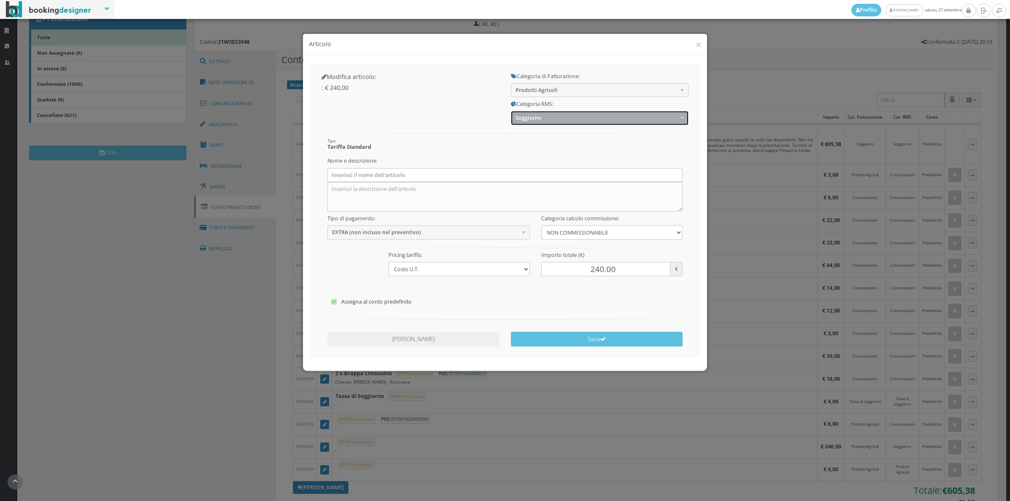
click at [535, 108] on span "Soggiorno" at bounding box center [597, 110] width 163 height 6
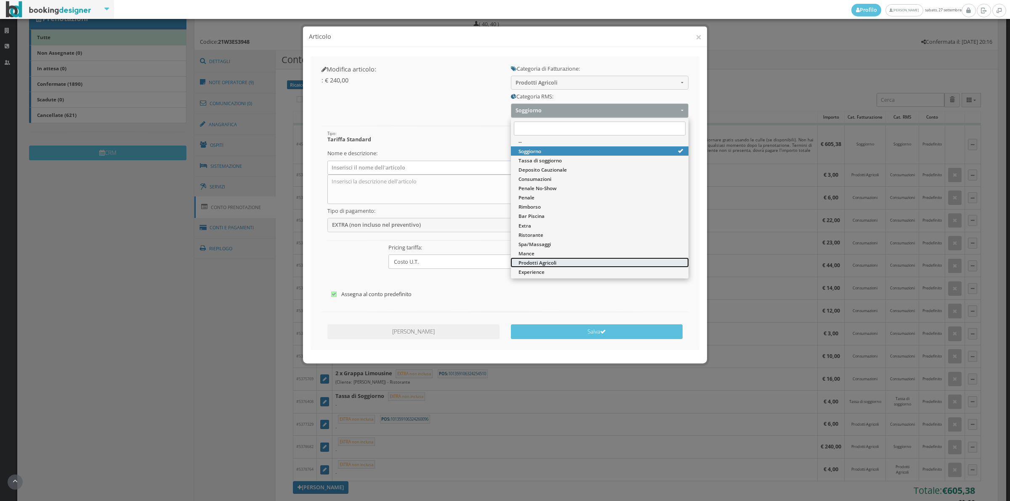
click at [545, 260] on span "Prodotti Agricoli" at bounding box center [538, 262] width 38 height 7
select select "49"
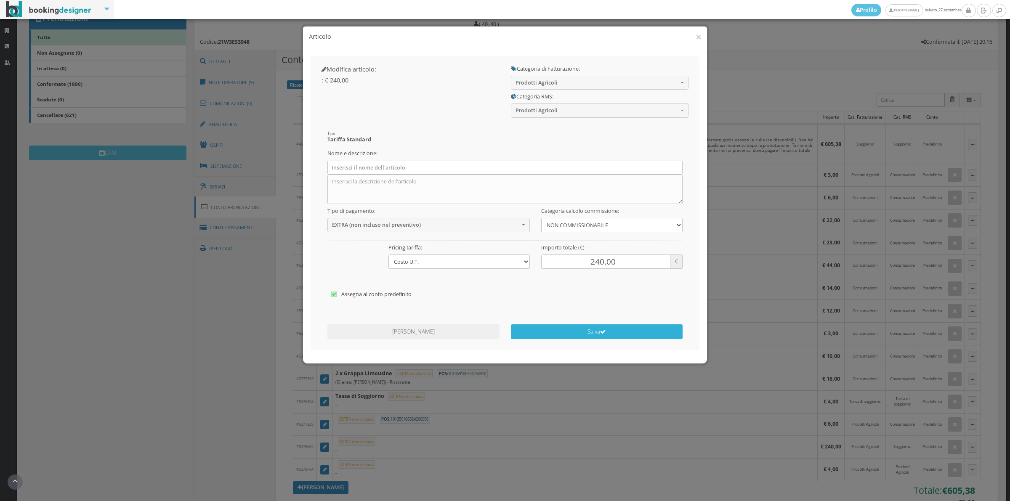
click at [553, 331] on button "Salva" at bounding box center [597, 332] width 172 height 15
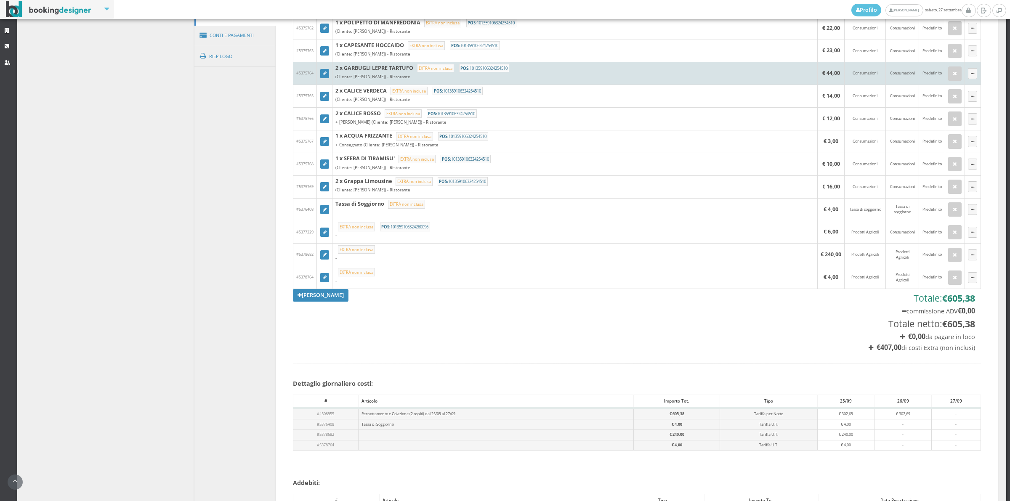
scroll to position [234, 0]
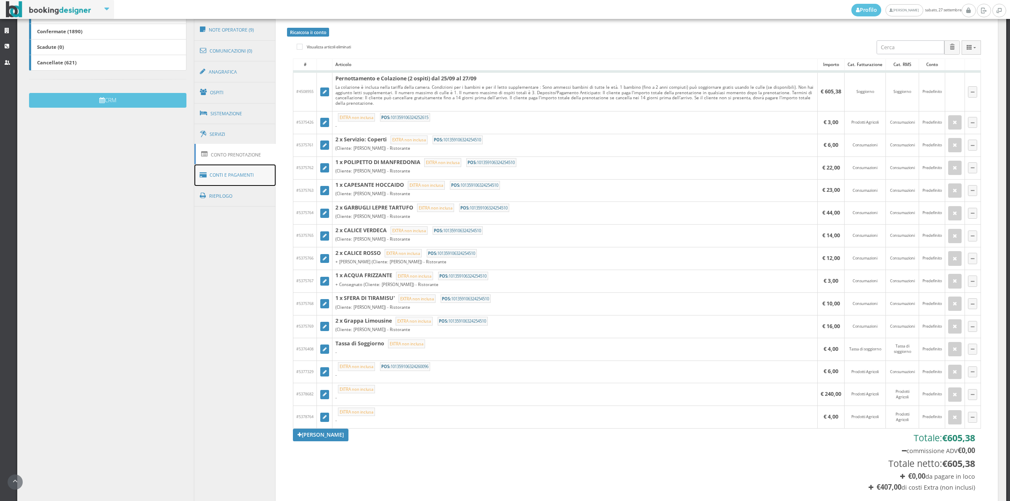
click at [235, 176] on link "Conti e Pagamenti" at bounding box center [236, 175] width 82 height 21
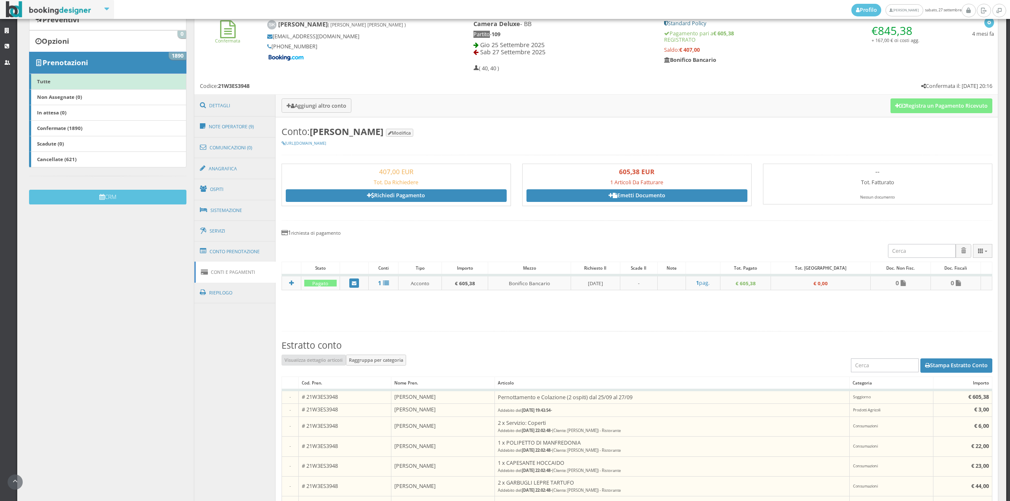
scroll to position [117, 0]
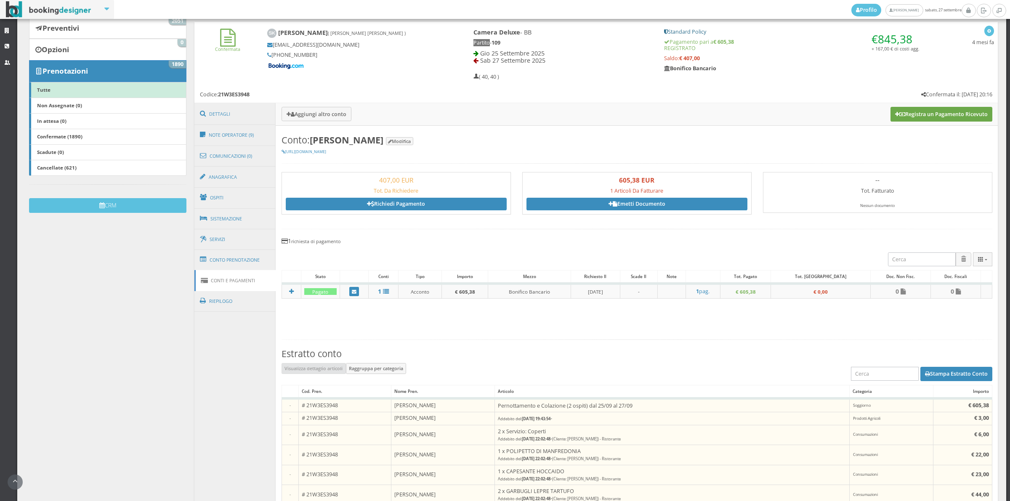
click at [947, 116] on button "Registra un Pagamento Ricevuto" at bounding box center [942, 114] width 102 height 14
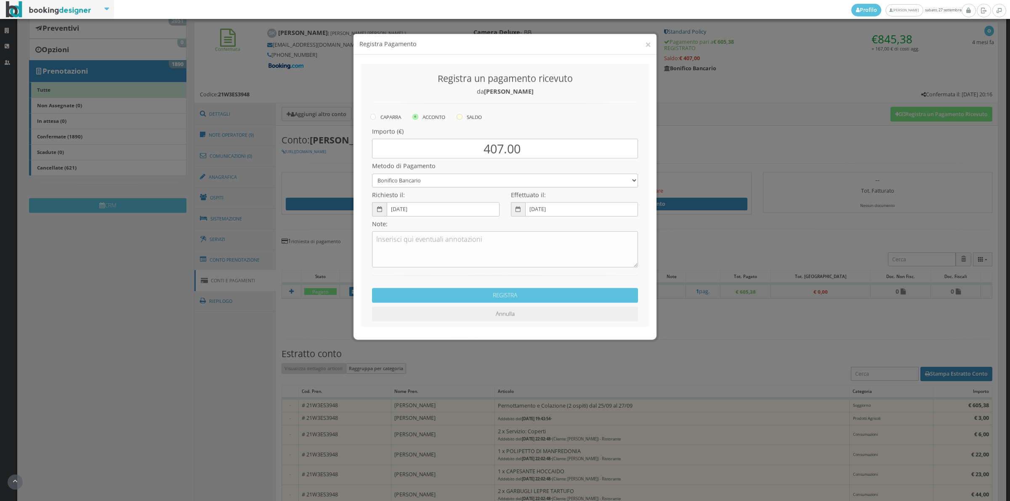
click at [464, 107] on label "SALDO" at bounding box center [469, 109] width 25 height 10
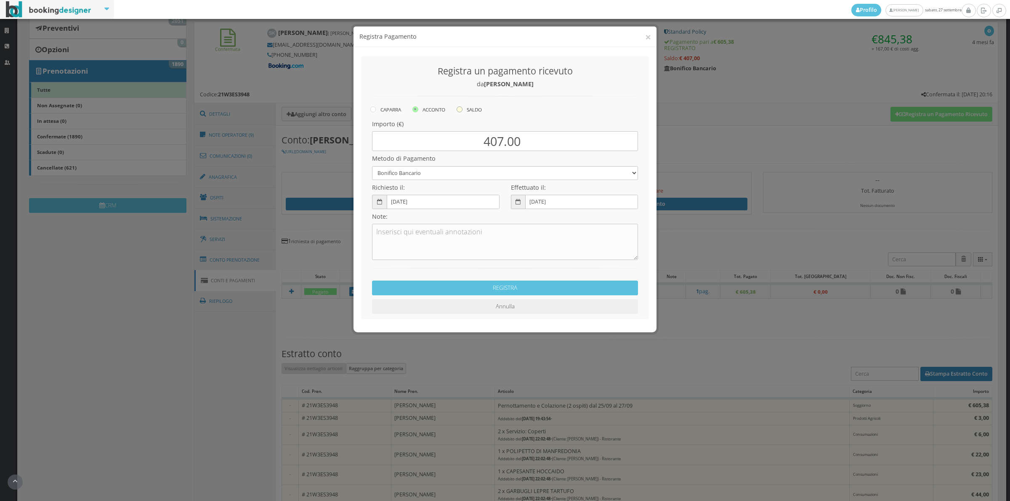
radio input "true"
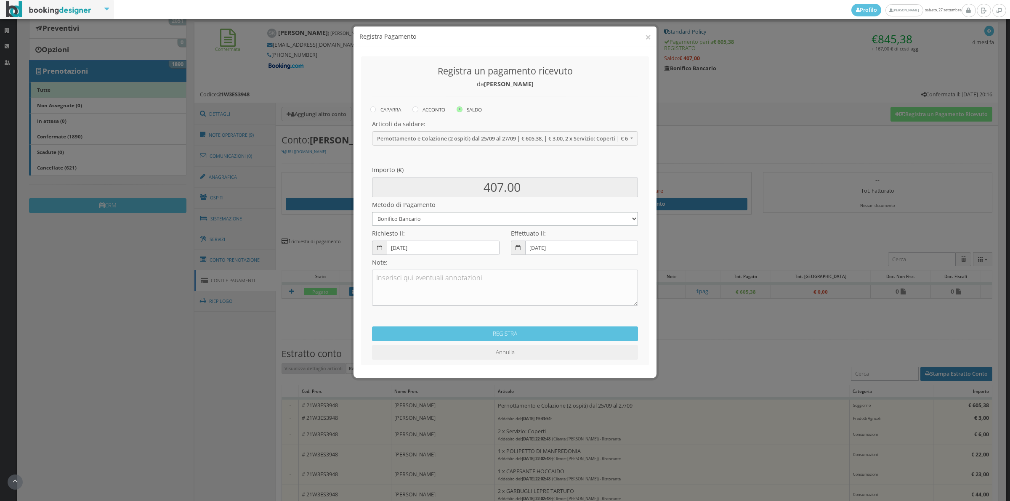
click at [434, 219] on select "Bonifico Bancario Carta di Credito Contanti Assegno Bancario Assegno Circolare …" at bounding box center [505, 219] width 266 height 14
select select "2589"
click at [372, 212] on select "Bonifico Bancario Carta di Credito Contanti Assegno Bancario Assegno Circolare …" at bounding box center [505, 219] width 266 height 14
click at [462, 337] on button "REGISTRA" at bounding box center [505, 334] width 266 height 15
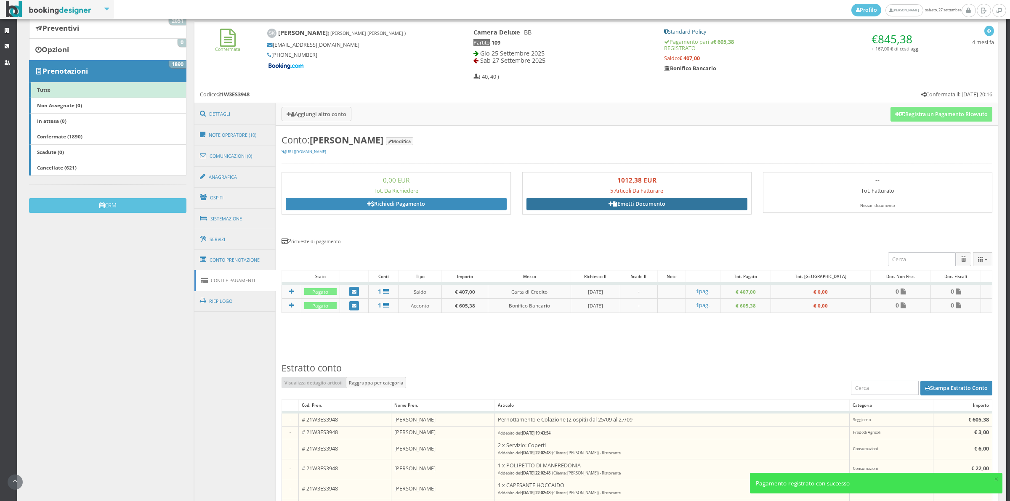
click at [649, 205] on link "Emetti Documento" at bounding box center [637, 204] width 221 height 13
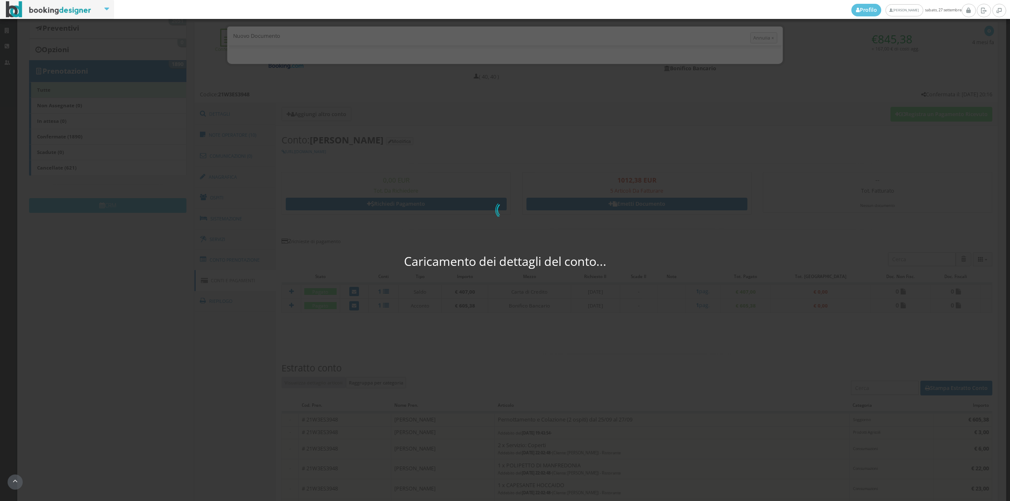
select select "CH"
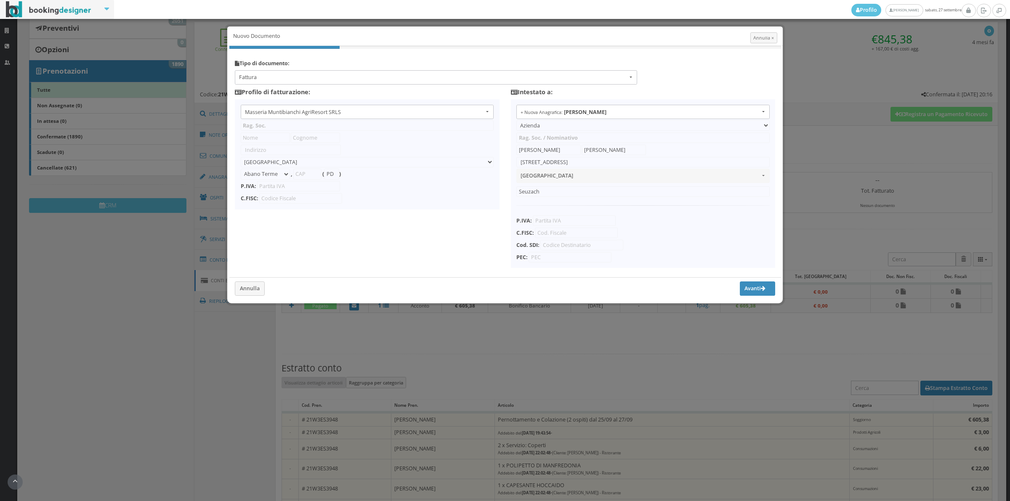
type input "Masseria Muntibianchi AgriResort SRLS"
type input "SP 277 Otranto-Giurdignano"
select select "Giurdignano"
type input "73020"
type input "LE"
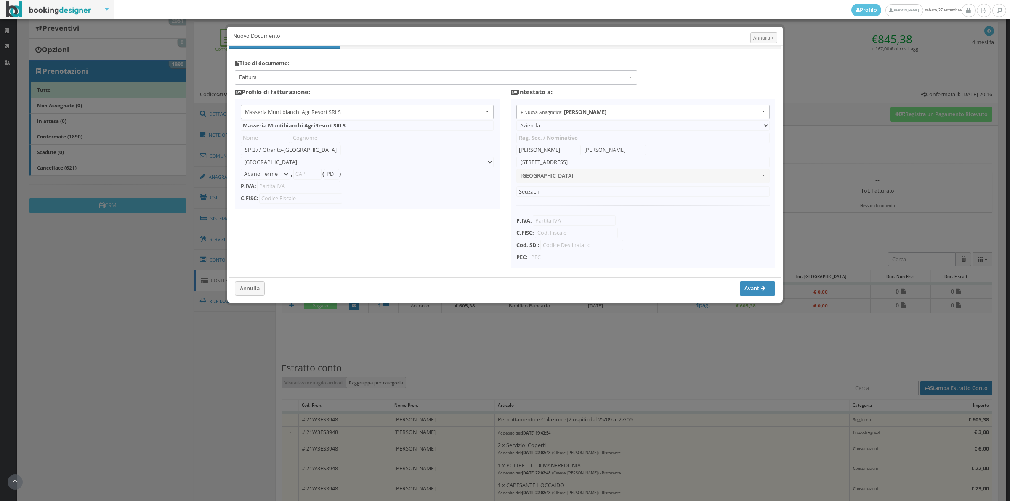
type input "05265030758"
click at [262, 75] on span "Fattura" at bounding box center [433, 78] width 389 height 8
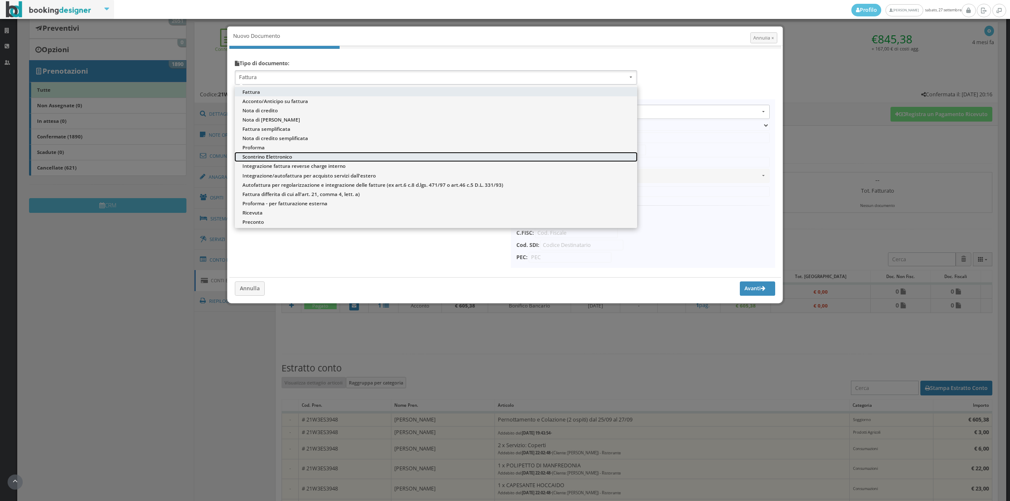
click at [259, 154] on span "Scontrino Elettronico" at bounding box center [268, 156] width 50 height 7
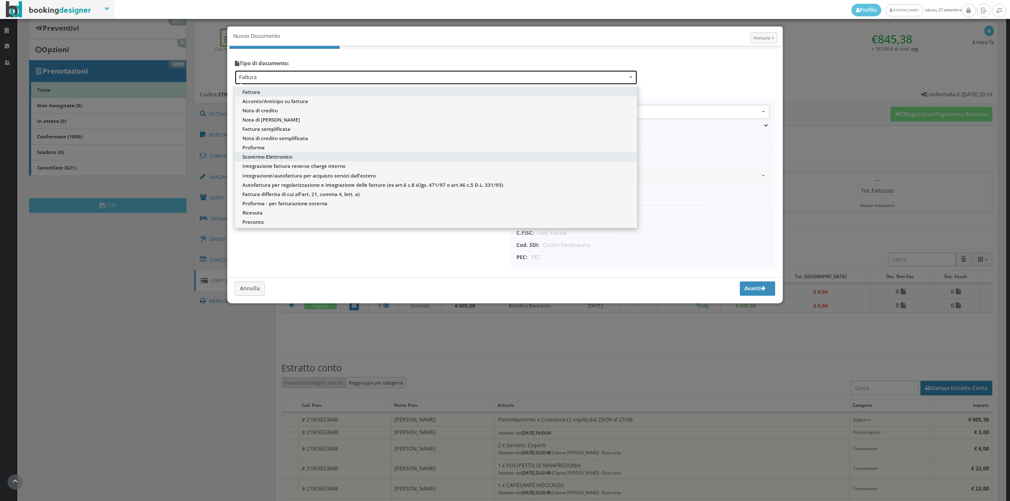
select select "ION02"
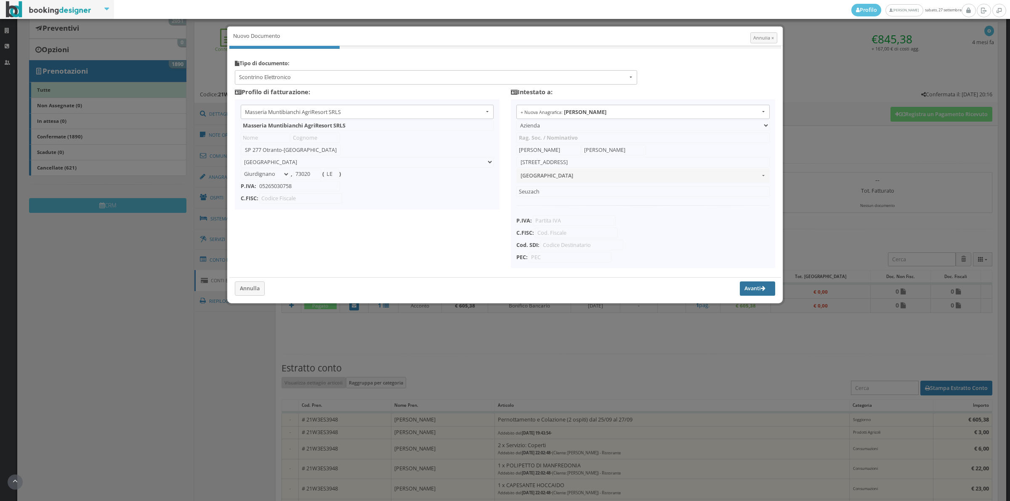
click at [750, 285] on button "Avanti" at bounding box center [757, 289] width 35 height 14
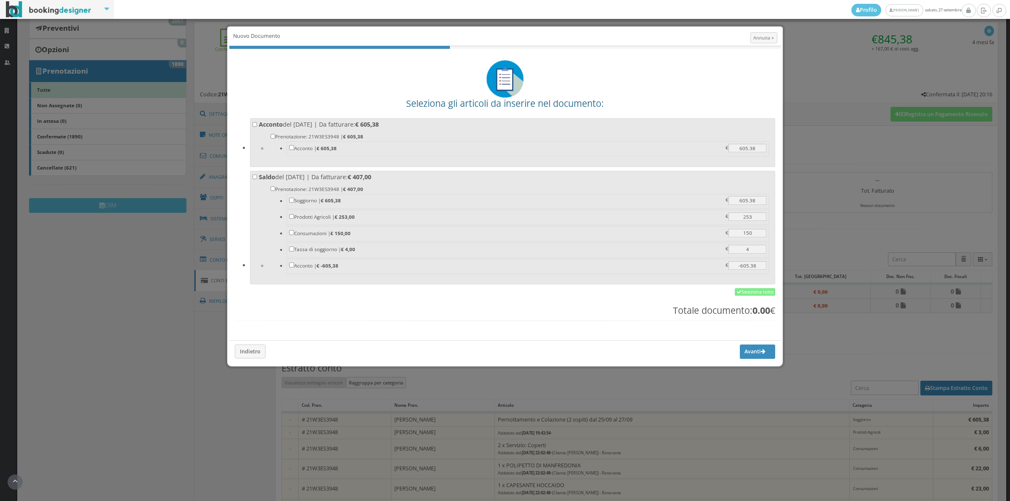
click at [295, 127] on label "Acconto del 26/09/2025 | Da fatturare: € 605,38 Prenotazione: 21W3ES3948 | € 60…" at bounding box center [513, 141] width 521 height 42
click at [258, 127] on input "Acconto del 26/09/2025 | Da fatturare: € 605,38 Prenotazione: 21W3ES3948 | € 60…" at bounding box center [255, 124] width 5 height 5
checkbox input "true"
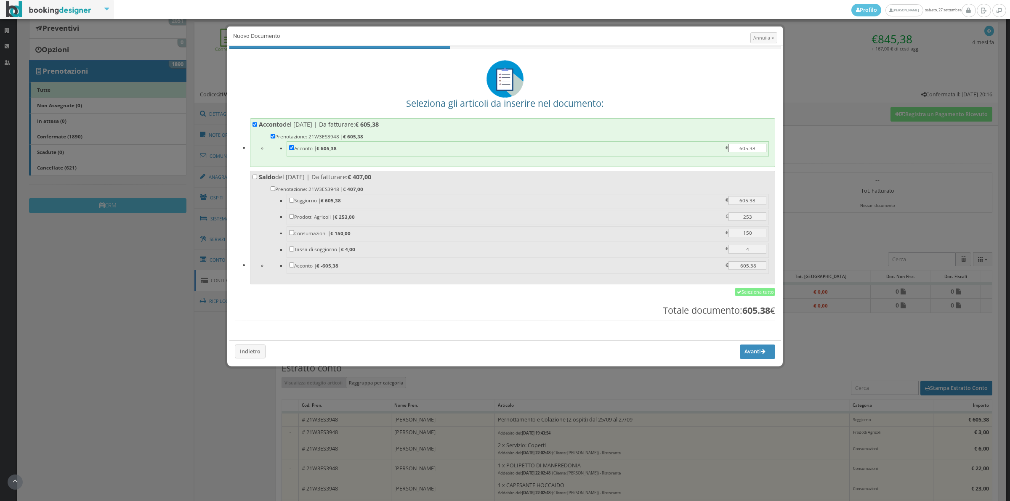
click at [293, 179] on label "Saldo del 27/09/2025 | Da fatturare: € 407,00 Prenotazione: 21W3ES3948 | € 407,…" at bounding box center [513, 226] width 521 height 107
click at [258, 179] on input "Saldo del 27/09/2025 | Da fatturare: € 407,00 Prenotazione: 21W3ES3948 | € 407,…" at bounding box center [255, 177] width 5 height 5
checkbox input "true"
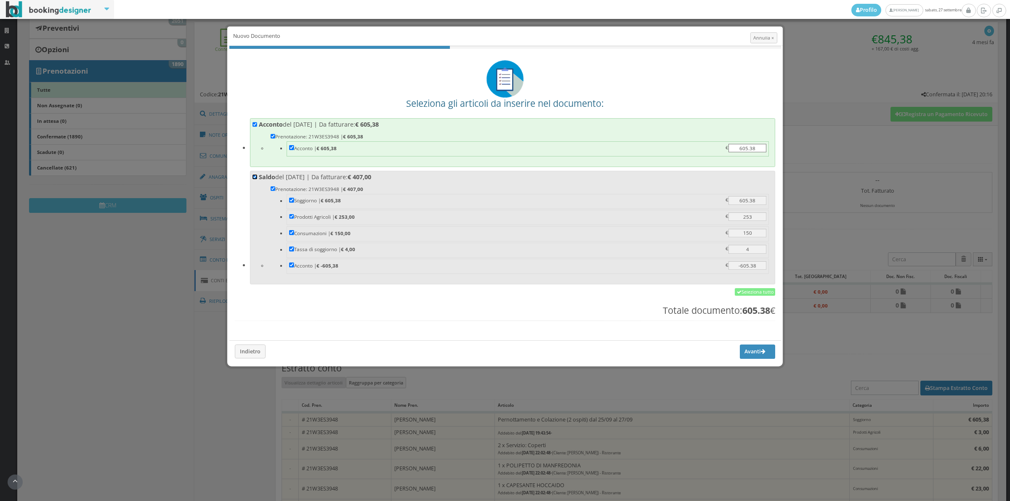
checkbox input "true"
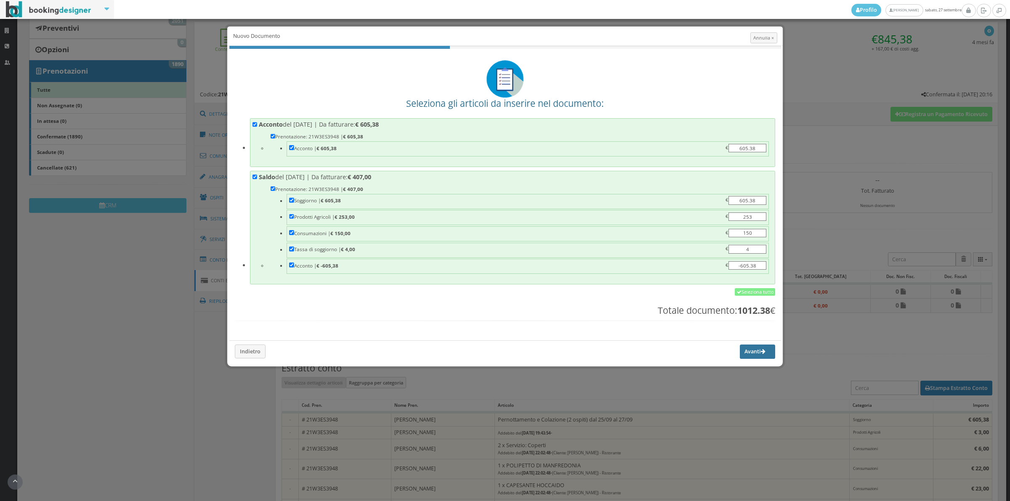
click at [746, 354] on button "Avanti" at bounding box center [757, 352] width 35 height 14
click at [0, 0] on div "Caricamento dei dettagli del conto... 0 di 0" at bounding box center [0, 0] width 0 height 0
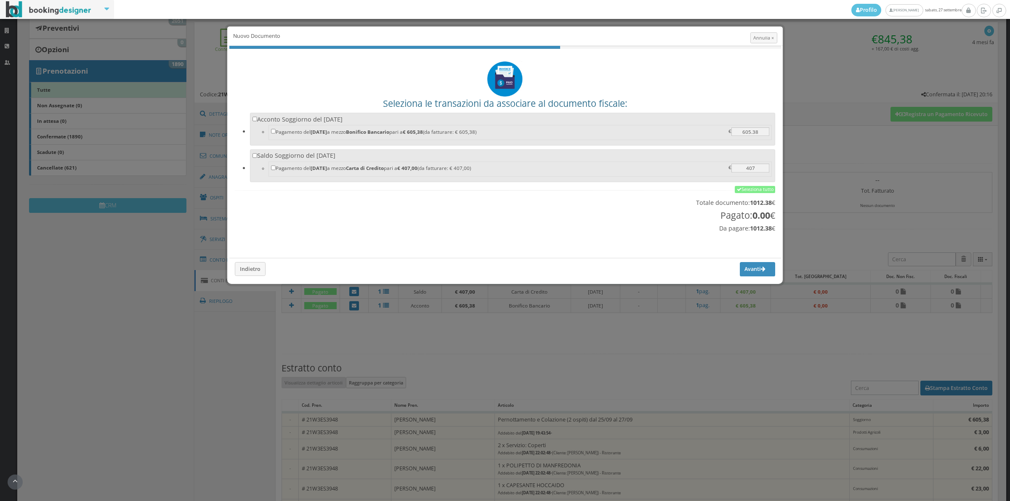
click at [325, 117] on label "Acconto Soggiorno del 26/09/2025 Pagamento del 26/09/2025 a mezzo Bonifico Banc…" at bounding box center [513, 128] width 521 height 26
click at [258, 117] on input "Acconto Soggiorno del 26/09/2025 Pagamento del 26/09/2025 a mezzo Bonifico Banc…" at bounding box center [255, 119] width 5 height 5
checkbox input "true"
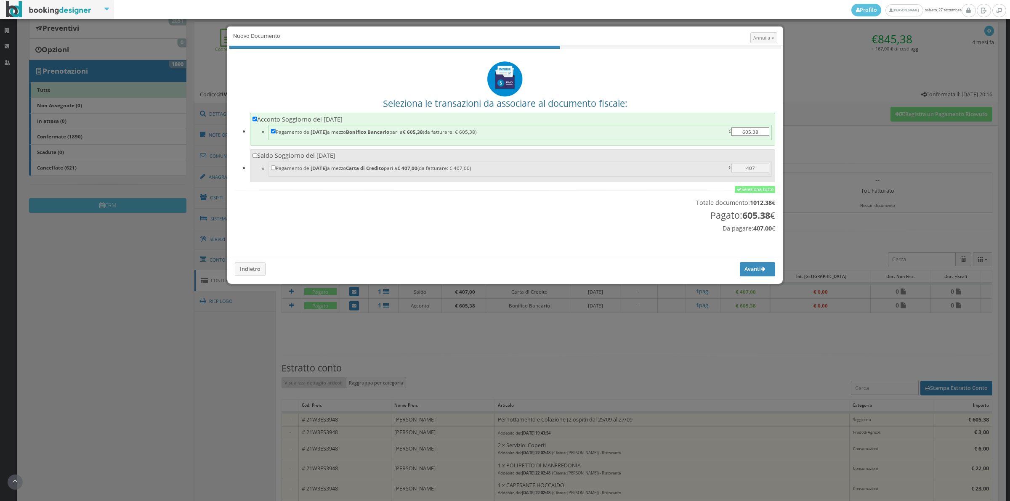
click at [325, 117] on label "Acconto Soggiorno del 26/09/2025 Pagamento del 26/09/2025 a mezzo Bonifico Banc…" at bounding box center [513, 128] width 521 height 26
click at [258, 117] on input "Acconto Soggiorno del 26/09/2025 Pagamento del 26/09/2025 a mezzo Bonifico Banc…" at bounding box center [255, 119] width 5 height 5
checkbox input "false"
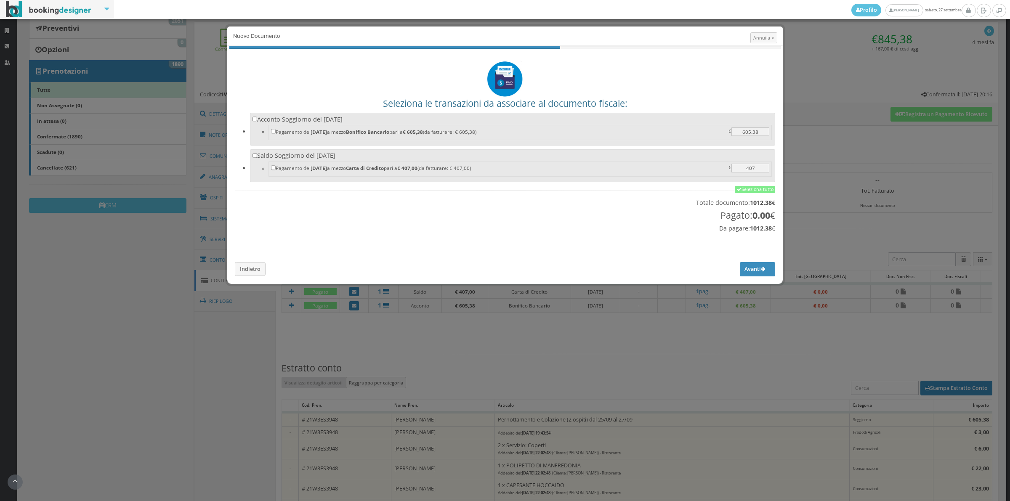
click at [320, 158] on label "Saldo Soggiorno del 27/09/2025 Pagamento del 27/09/2025 a mezzo Carta di Credit…" at bounding box center [513, 165] width 521 height 26
click at [258, 158] on input "Saldo Soggiorno del 27/09/2025 Pagamento del 27/09/2025 a mezzo Carta di Credit…" at bounding box center [255, 155] width 5 height 5
checkbox input "true"
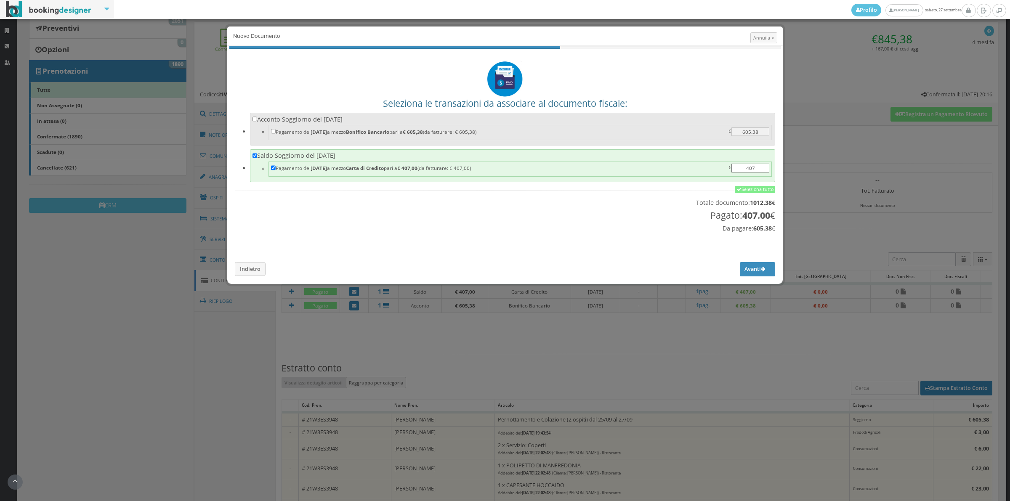
click at [293, 120] on label "Acconto Soggiorno del 26/09/2025 Pagamento del 26/09/2025 a mezzo Bonifico Banc…" at bounding box center [513, 128] width 521 height 26
click at [258, 120] on input "Acconto Soggiorno del 26/09/2025 Pagamento del 26/09/2025 a mezzo Bonifico Banc…" at bounding box center [255, 119] width 5 height 5
checkbox input "true"
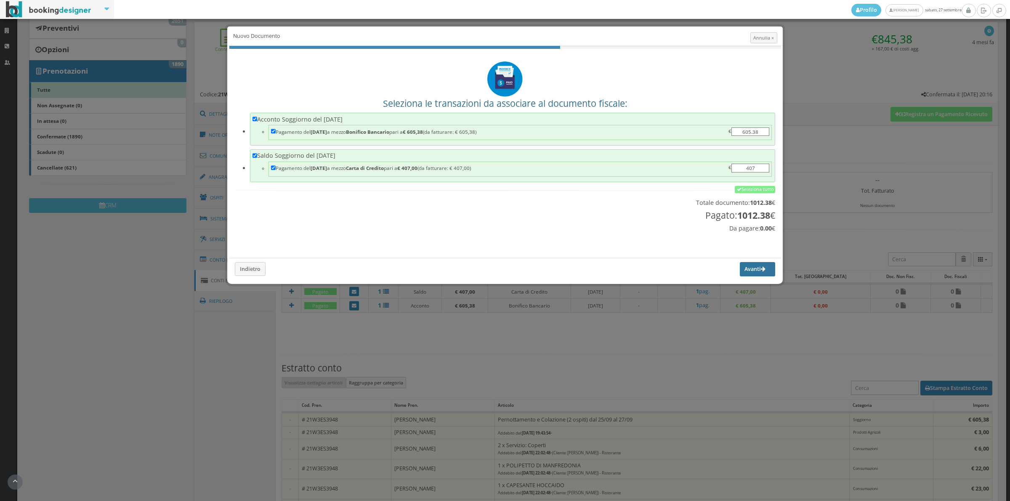
click at [752, 272] on button "Avanti" at bounding box center [757, 269] width 35 height 14
click at [0, 0] on div "0 di 0" at bounding box center [0, 0] width 0 height 0
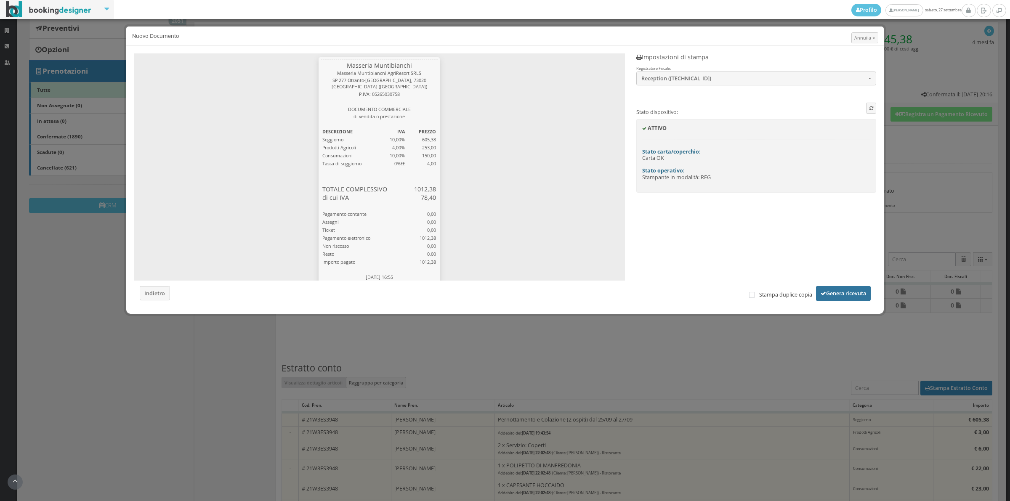
click at [845, 291] on button "Genera ricevuta" at bounding box center [843, 293] width 55 height 14
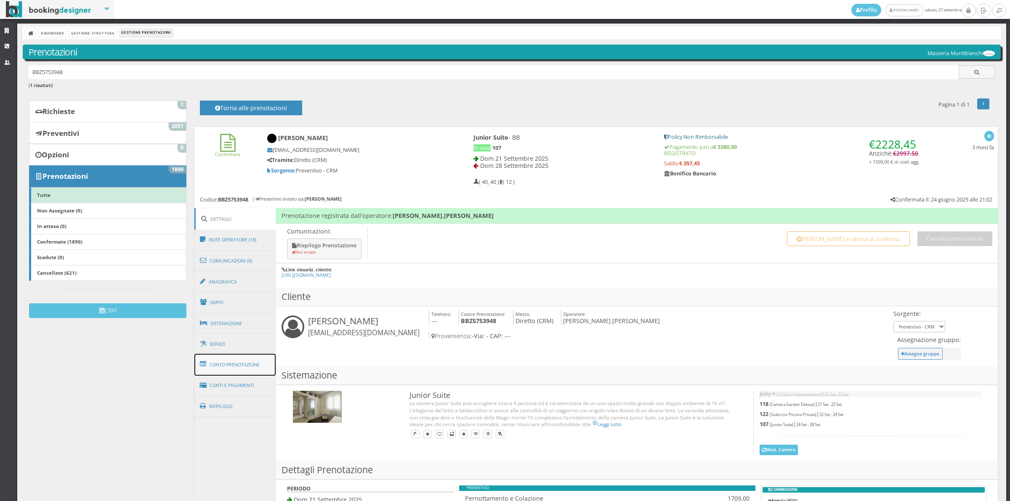
click at [243, 366] on link "Conto Prenotazione" at bounding box center [236, 365] width 82 height 22
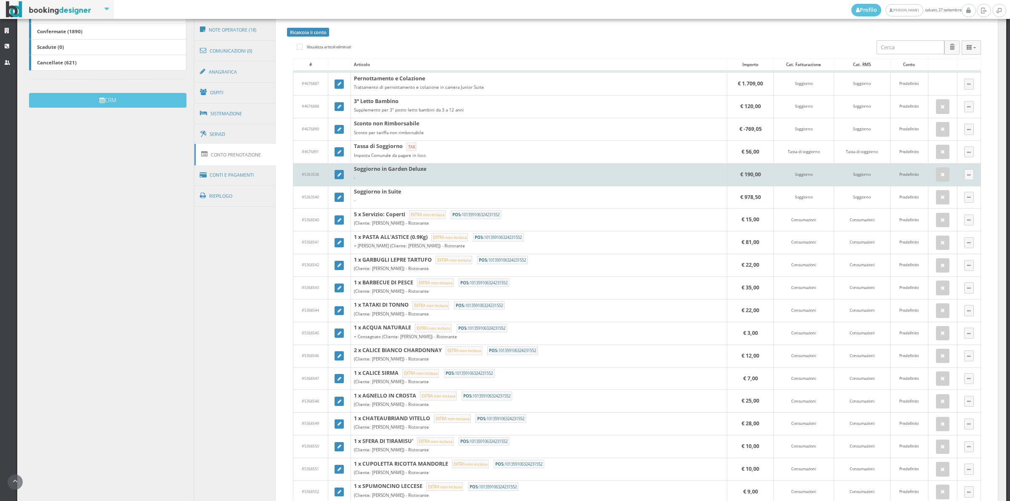
scroll to position [58, 0]
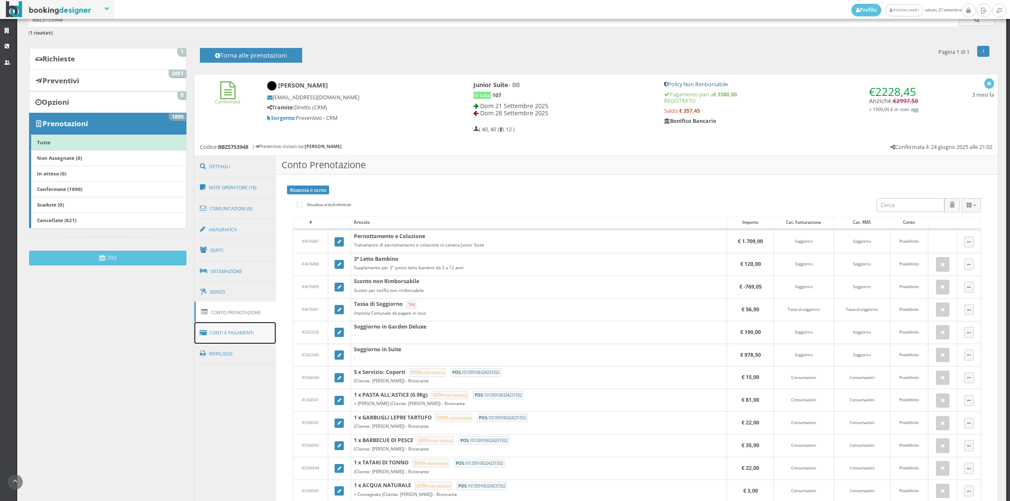
click at [268, 339] on link "Conti e Pagamenti" at bounding box center [236, 332] width 82 height 21
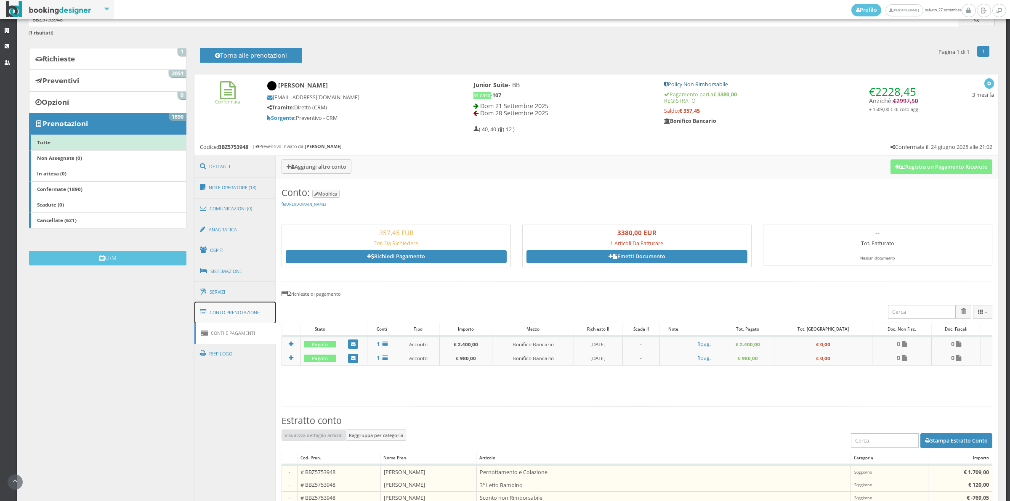
click at [260, 312] on link "Conto Prenotazione" at bounding box center [236, 313] width 82 height 22
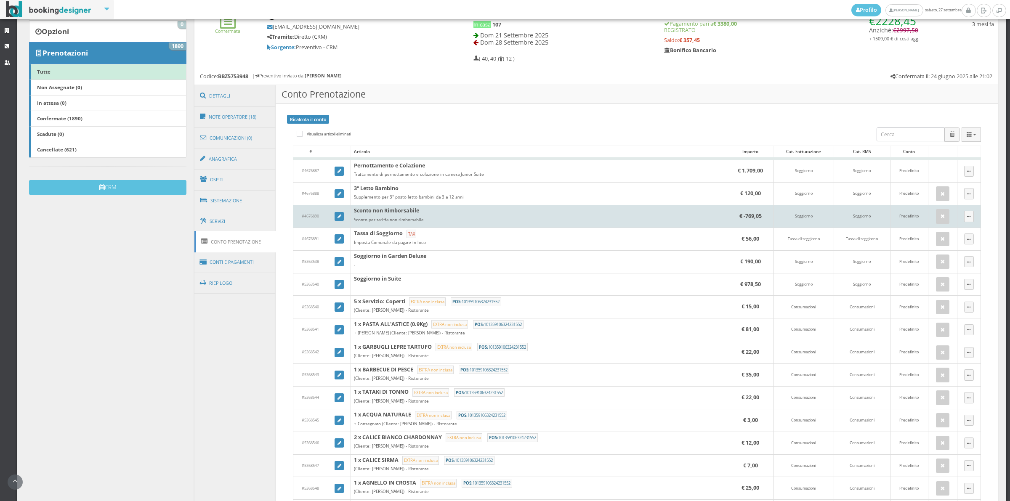
scroll to position [117, 0]
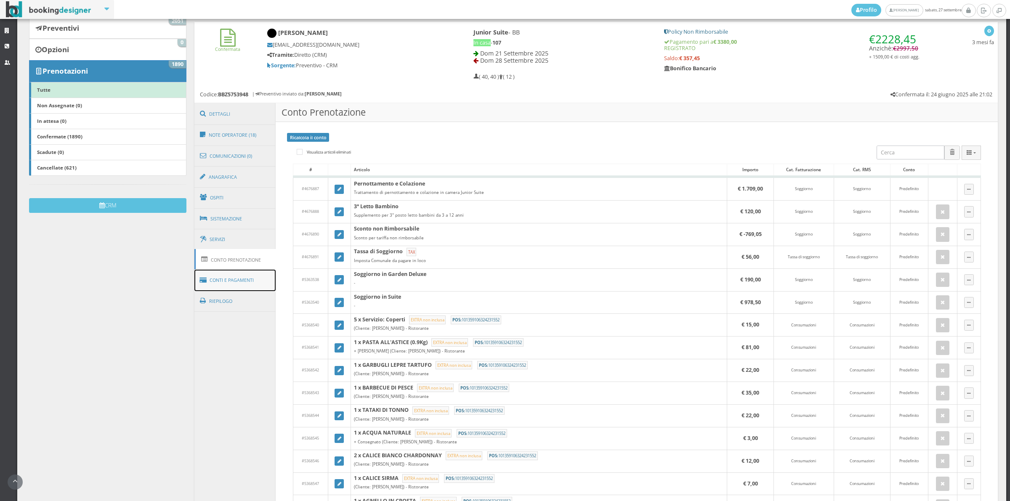
click at [261, 287] on link "Conti e Pagamenti" at bounding box center [236, 280] width 82 height 21
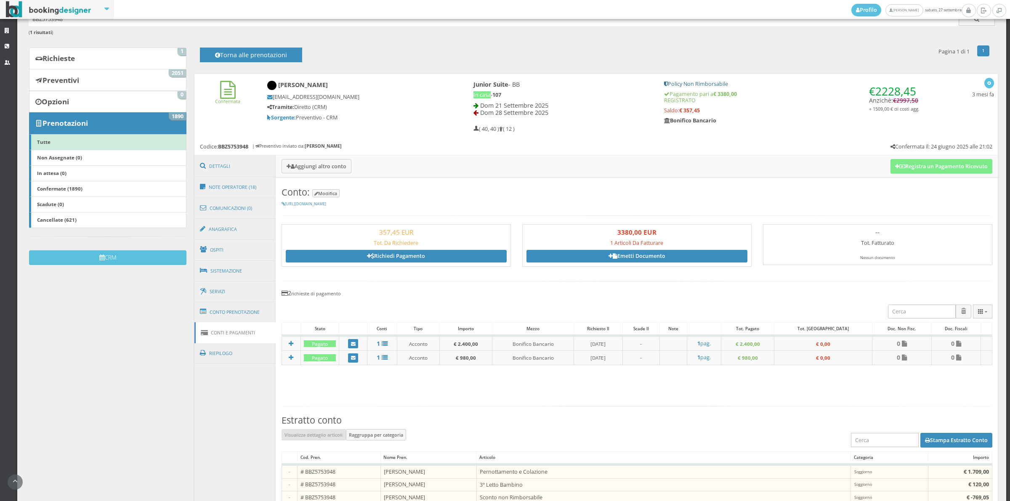
scroll to position [58, 0]
click at [945, 437] on button "Stampa Estratto Conto" at bounding box center [957, 441] width 72 height 14
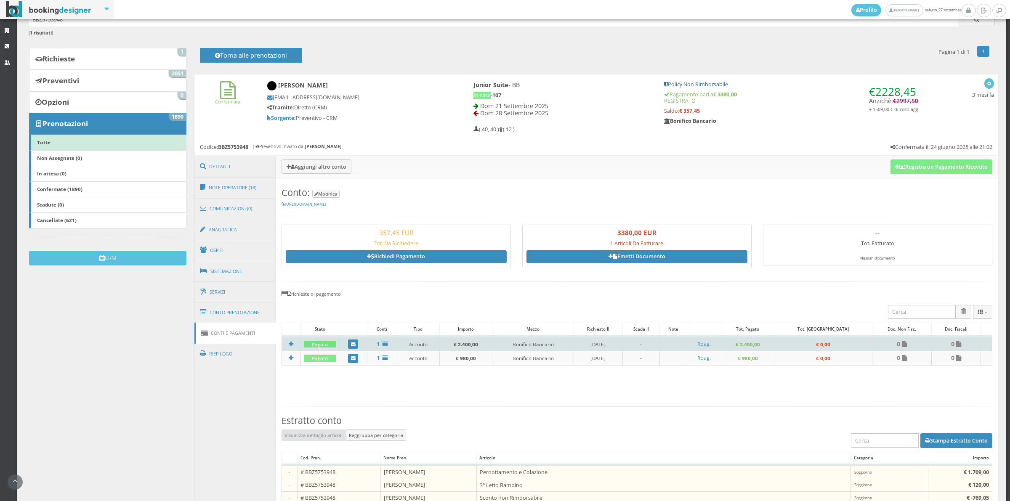
click at [289, 348] on td at bounding box center [291, 343] width 19 height 15
click at [289, 345] on icon at bounding box center [291, 344] width 5 height 6
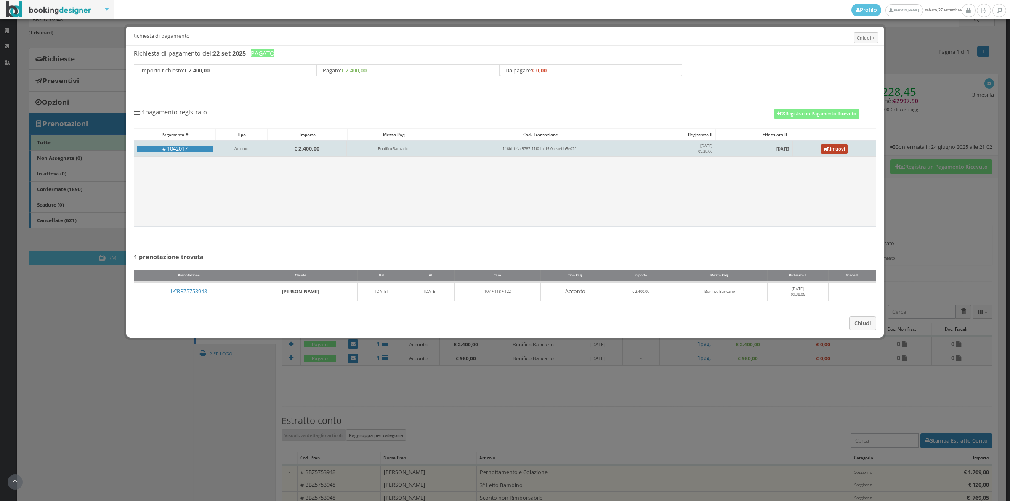
click at [827, 147] on link "Rimuovi" at bounding box center [834, 148] width 27 height 9
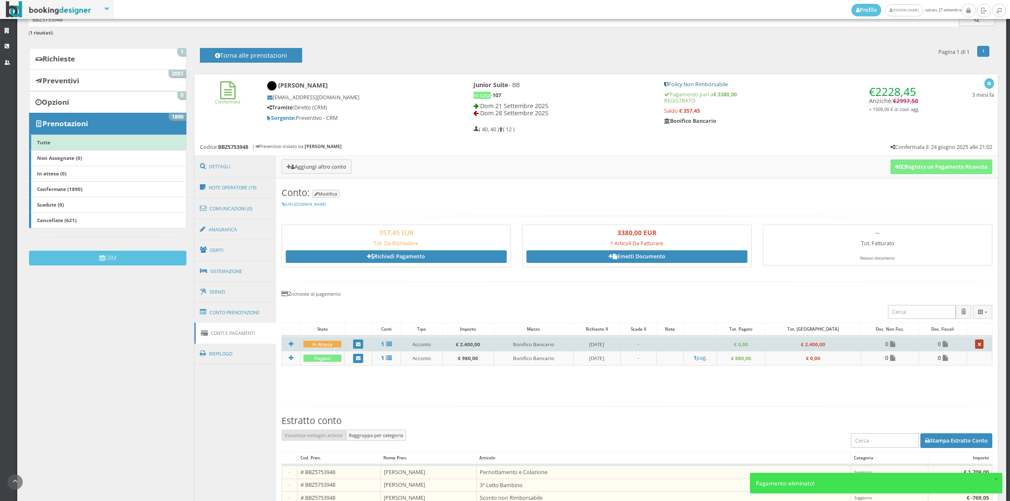
click at [975, 348] on link at bounding box center [979, 344] width 9 height 9
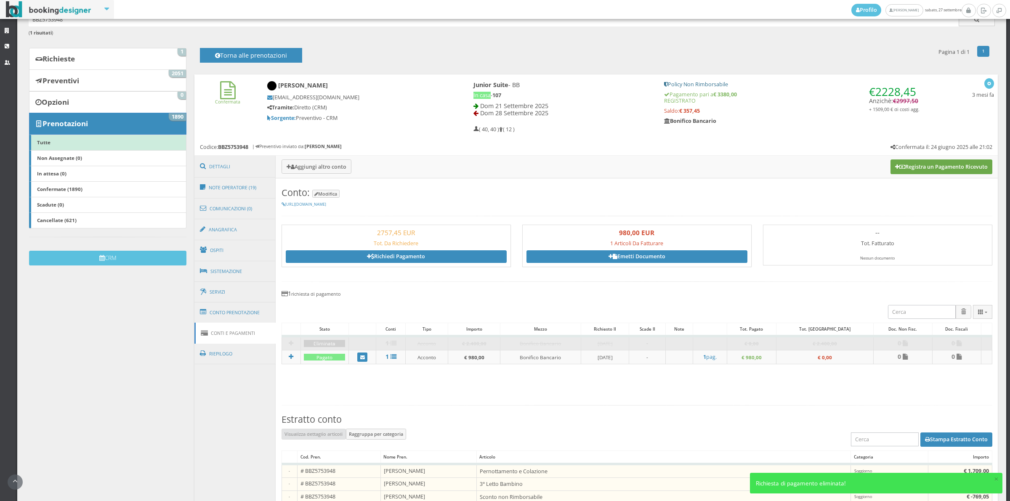
click at [928, 171] on button "Registra un Pagamento Ricevuto" at bounding box center [942, 167] width 102 height 14
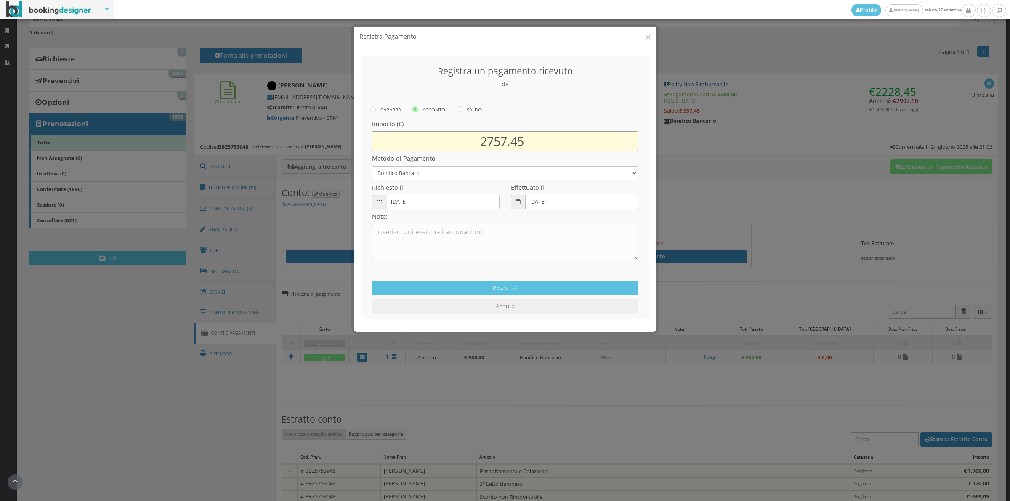
click at [506, 138] on input "2757.45" at bounding box center [505, 141] width 266 height 20
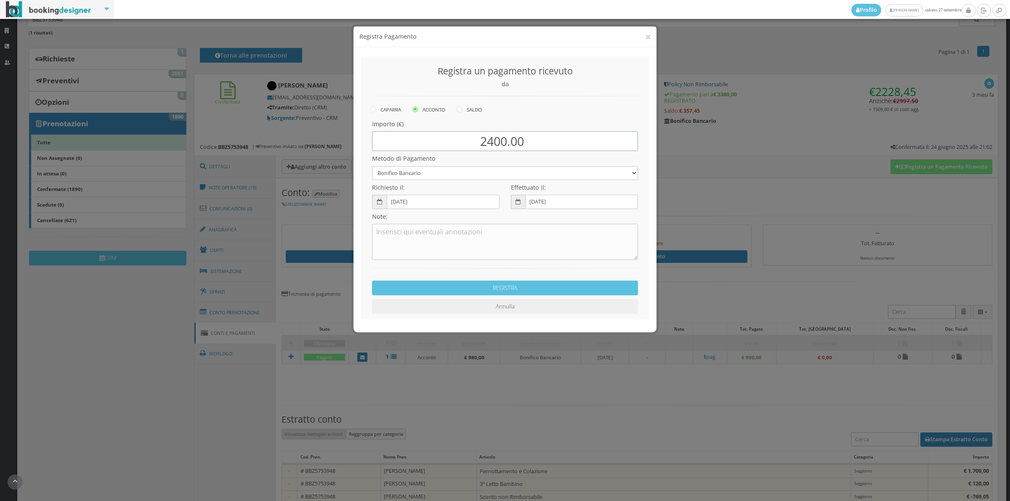
type input "2400.00"
click at [390, 165] on div "Metodo di Pagamento Bonifico Bancario Carta di Credito Contanti Assegno Bancari…" at bounding box center [505, 165] width 277 height 29
click at [389, 171] on select "Bonifico Bancario Carta di Credito Contanti Assegno Bancario Assegno Circolare …" at bounding box center [505, 173] width 266 height 14
select select
click at [372, 166] on select "Bonifico Bancario Carta di Credito Contanti Assegno Bancario Assegno Circolare …" at bounding box center [505, 173] width 266 height 14
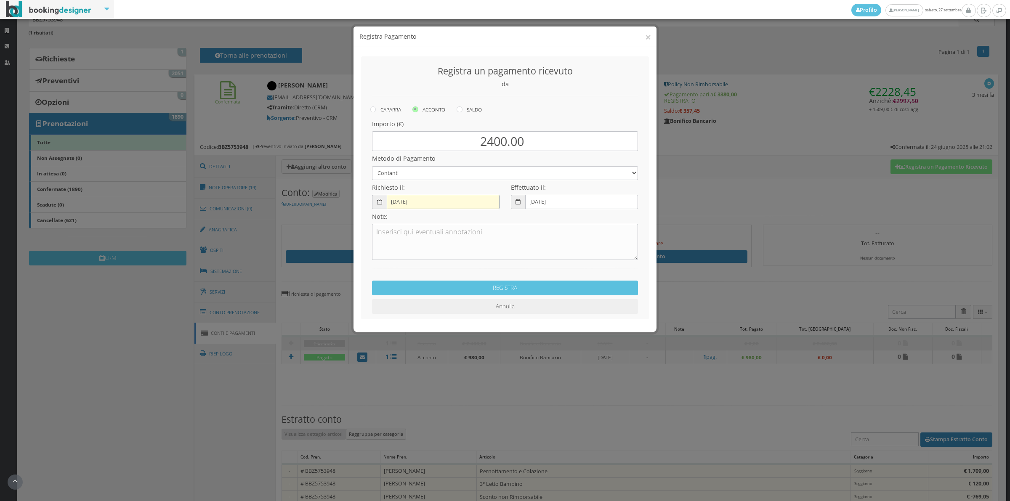
click at [394, 203] on input "[DATE]" at bounding box center [443, 202] width 113 height 14
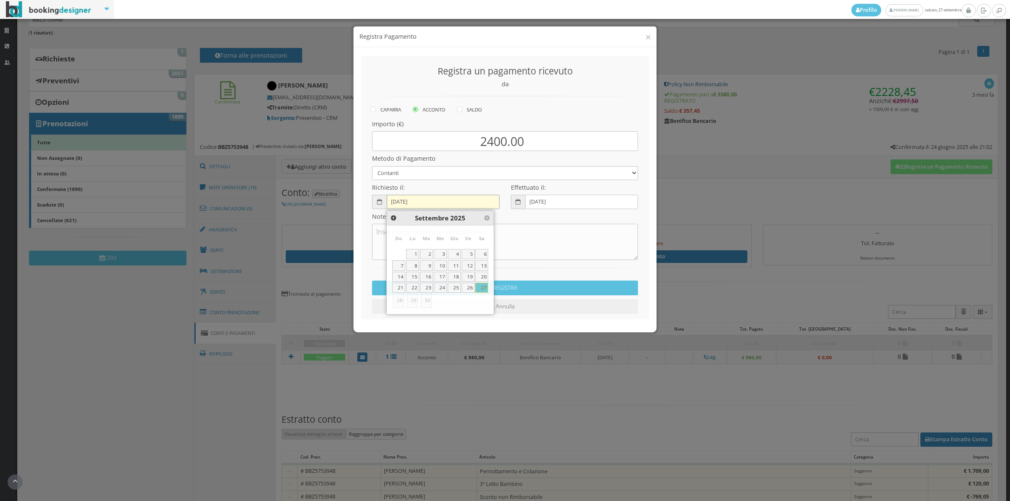
click at [394, 202] on input "[DATE]" at bounding box center [443, 202] width 113 height 14
click at [412, 288] on link "22" at bounding box center [412, 288] width 13 height 10
type input "[DATE]"
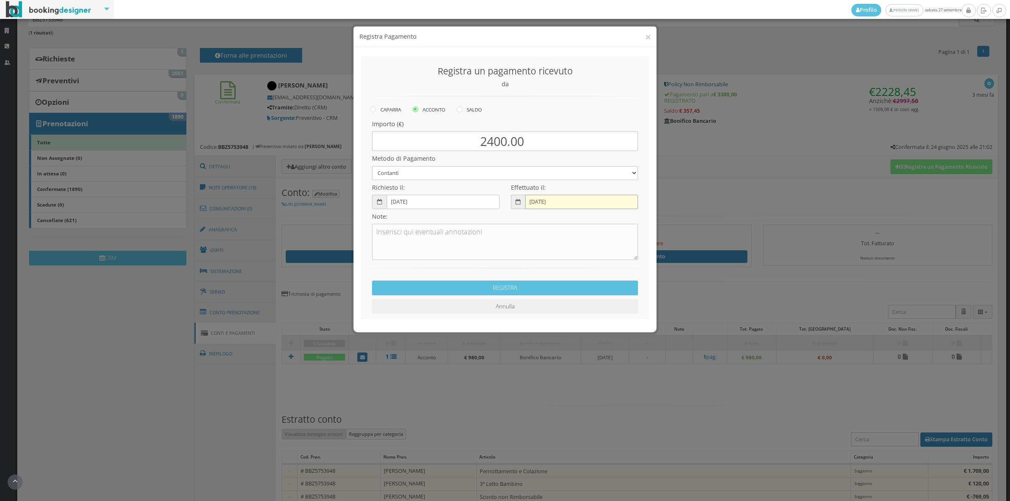
click at [532, 203] on input "[DATE]" at bounding box center [581, 202] width 113 height 14
click at [535, 205] on input "[DATE]" at bounding box center [581, 202] width 113 height 14
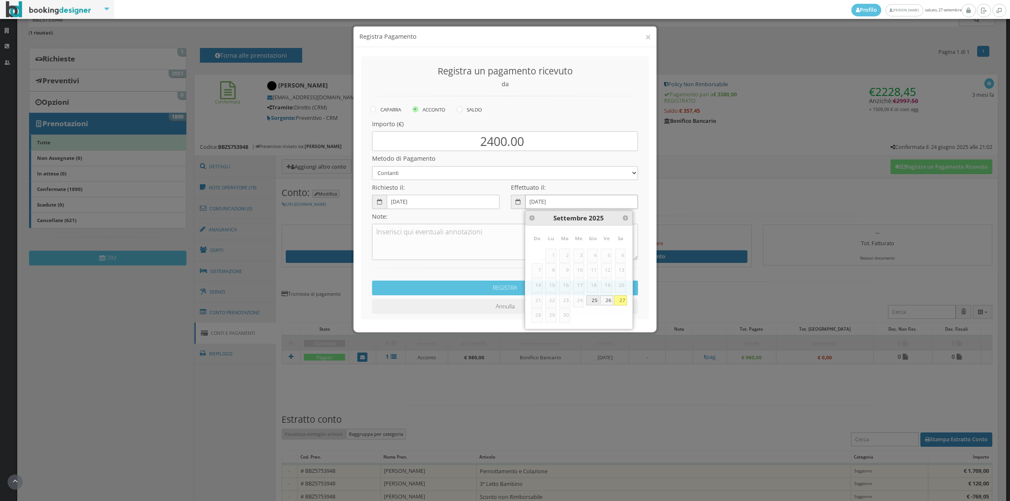
type input "[DATE]"
click at [502, 252] on textarea at bounding box center [505, 242] width 266 height 36
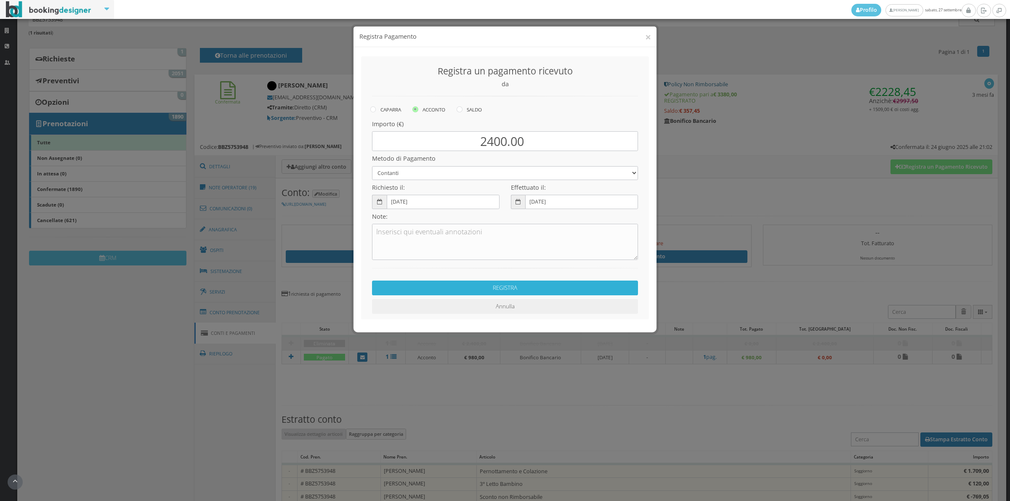
click at [500, 291] on button "REGISTRA" at bounding box center [505, 288] width 266 height 15
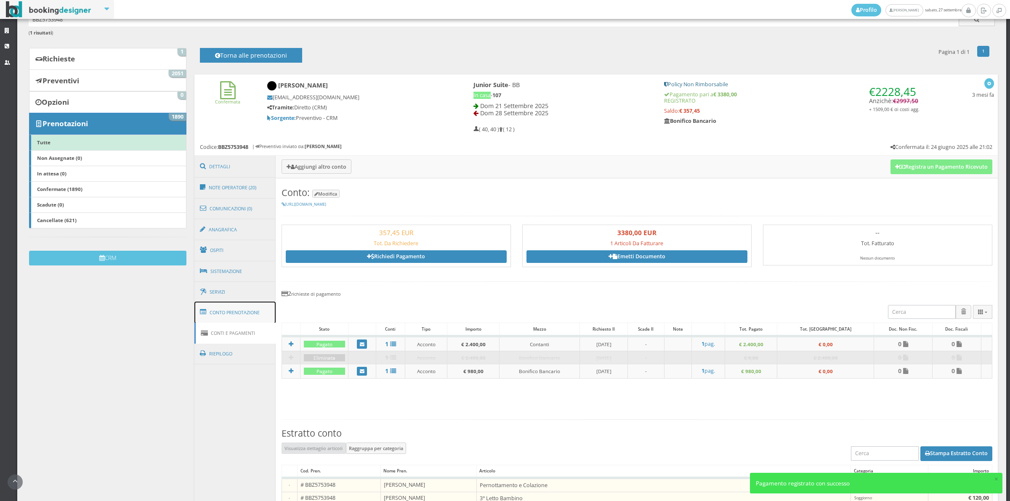
click at [249, 314] on link "Conto Prenotazione" at bounding box center [236, 313] width 82 height 22
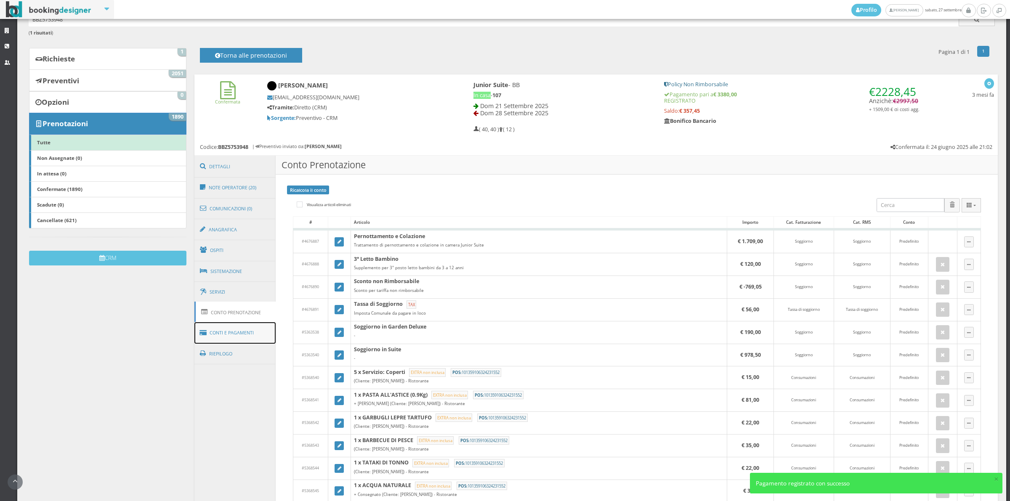
click at [226, 333] on link "Conti e Pagamenti" at bounding box center [236, 332] width 82 height 21
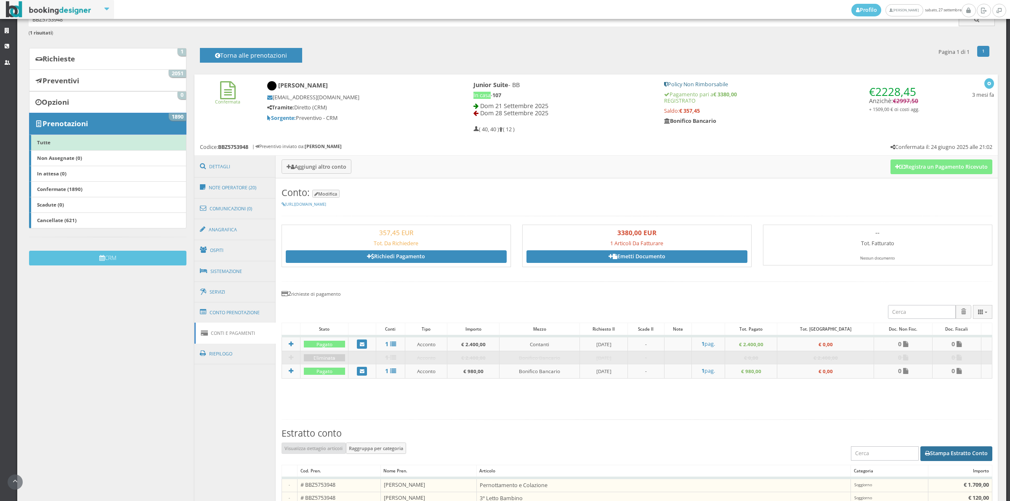
click at [929, 456] on button "Stampa Estratto Conto" at bounding box center [957, 454] width 72 height 14
click at [248, 309] on link "Conto Prenotazione" at bounding box center [236, 313] width 82 height 22
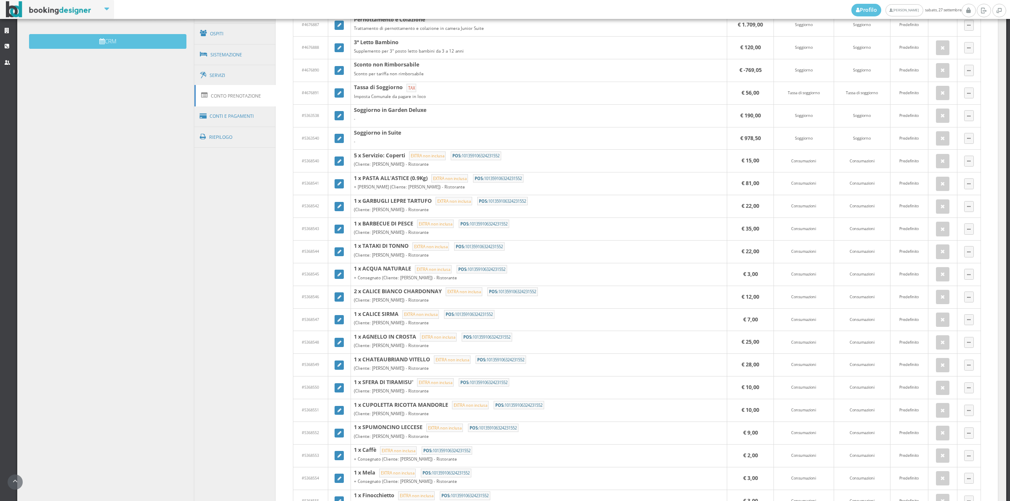
scroll to position [292, 0]
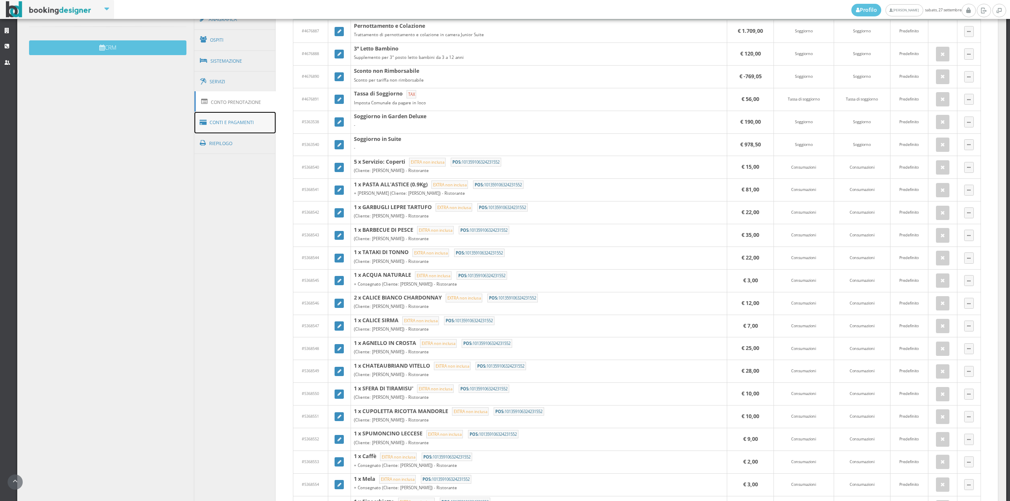
click at [255, 121] on link "Conti e Pagamenti" at bounding box center [236, 122] width 82 height 21
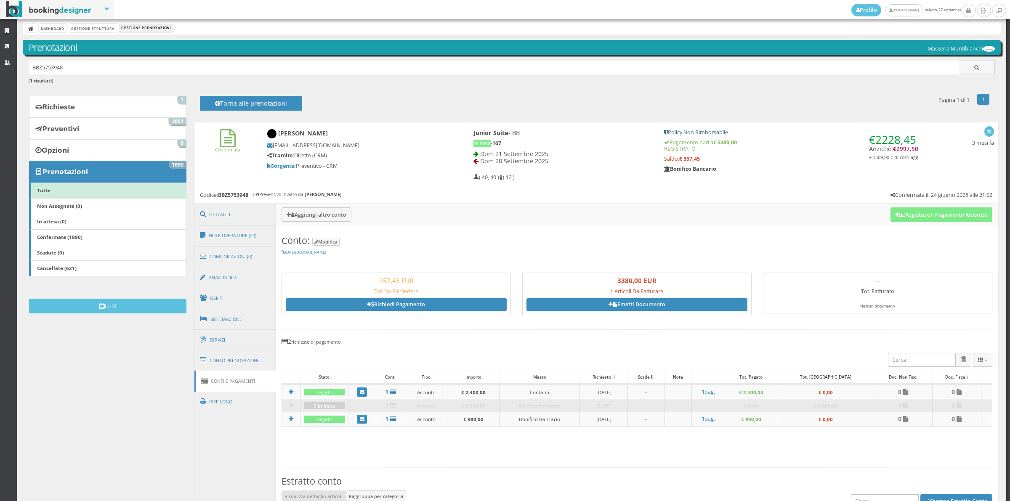
scroll to position [0, 0]
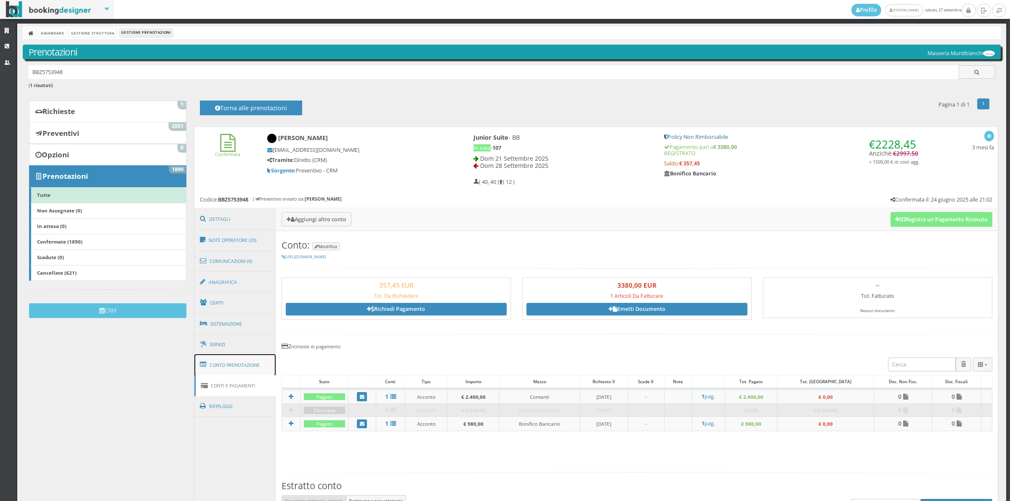
click at [231, 368] on link "Conto Prenotazione" at bounding box center [236, 365] width 82 height 22
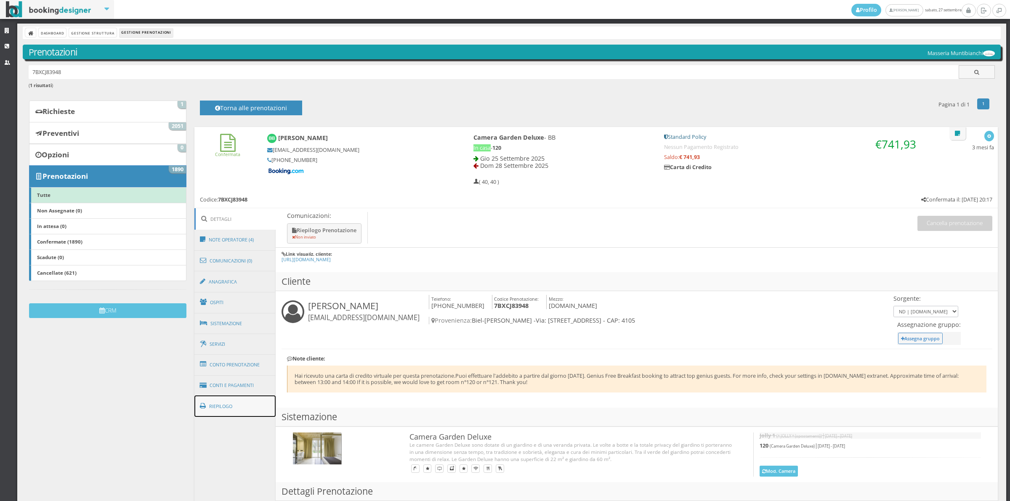
click at [253, 400] on link "Riepilogo" at bounding box center [236, 407] width 82 height 22
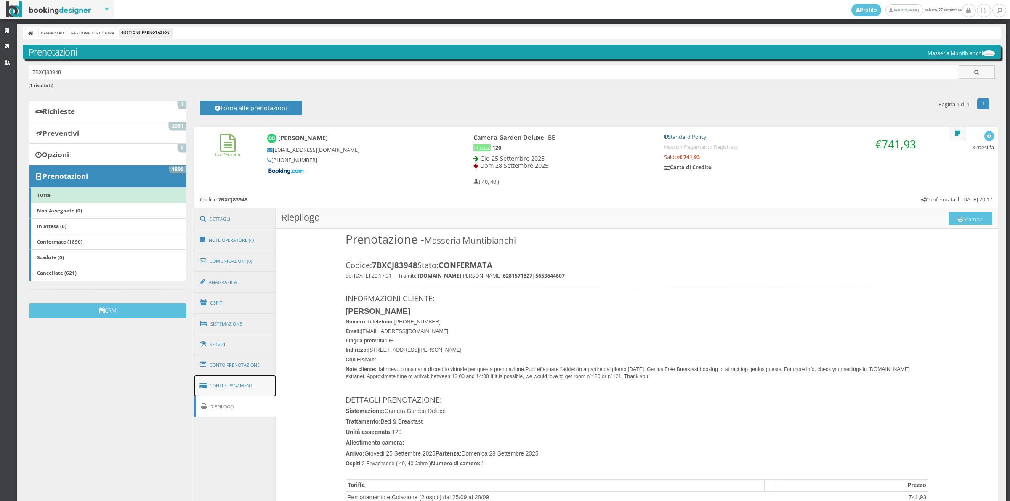
click at [251, 389] on link "Conti e Pagamenti" at bounding box center [236, 386] width 82 height 21
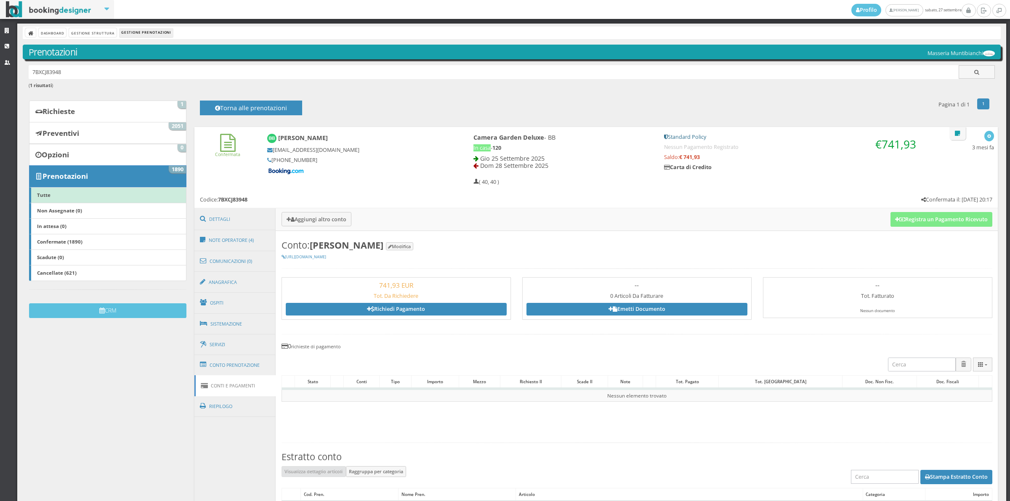
click at [251, 389] on link "Conti e Pagamenti" at bounding box center [236, 386] width 82 height 21
click at [250, 373] on link "Conto Prenotazione" at bounding box center [236, 365] width 82 height 22
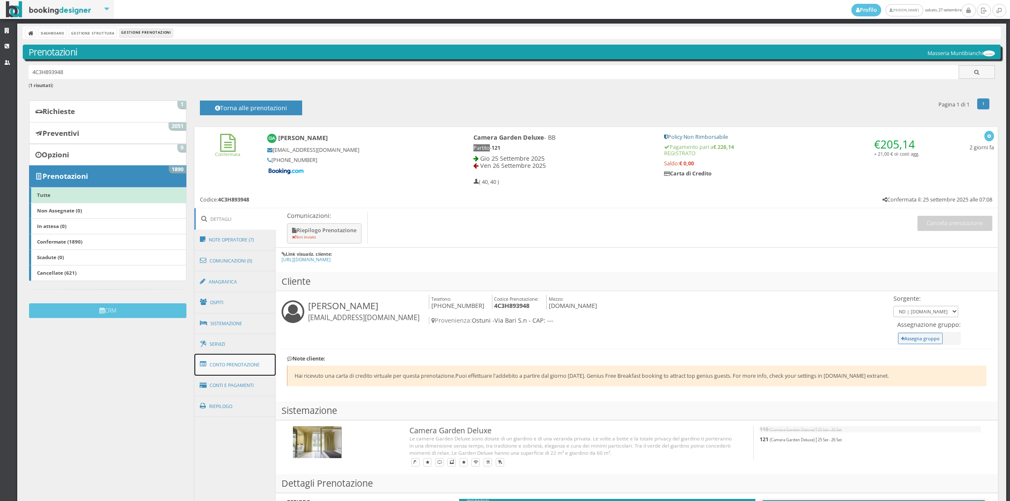
click at [248, 367] on link "Conto Prenotazione" at bounding box center [236, 365] width 82 height 22
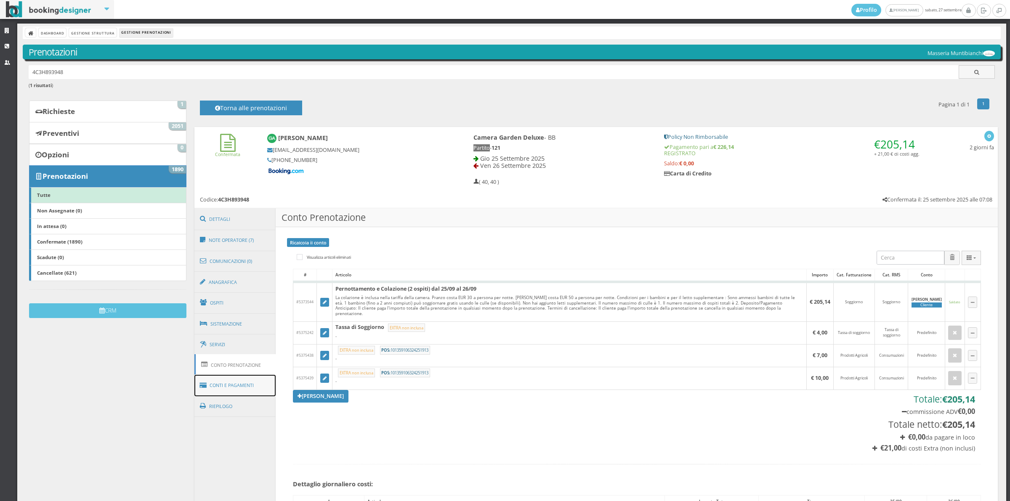
click at [247, 386] on link "Conti e Pagamenti" at bounding box center [236, 385] width 82 height 21
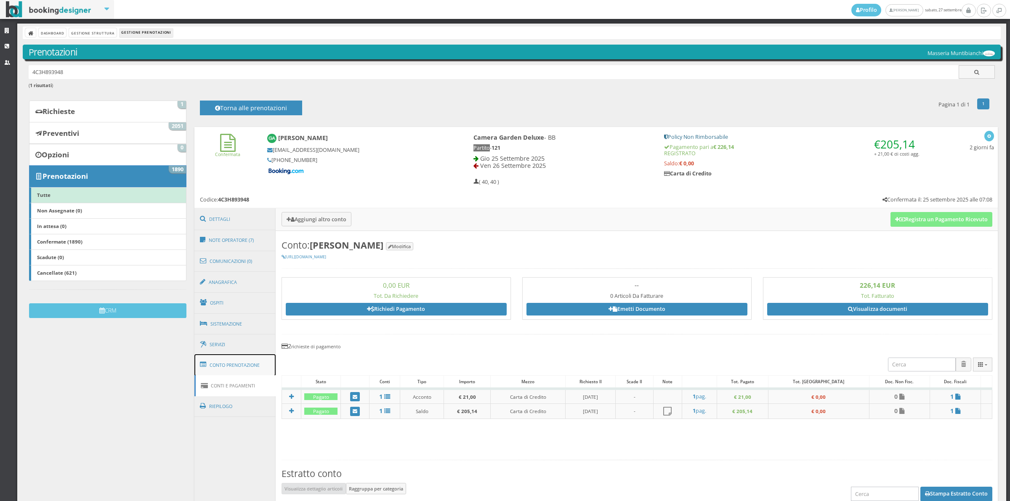
click at [245, 366] on link "Conto Prenotazione" at bounding box center [236, 365] width 82 height 22
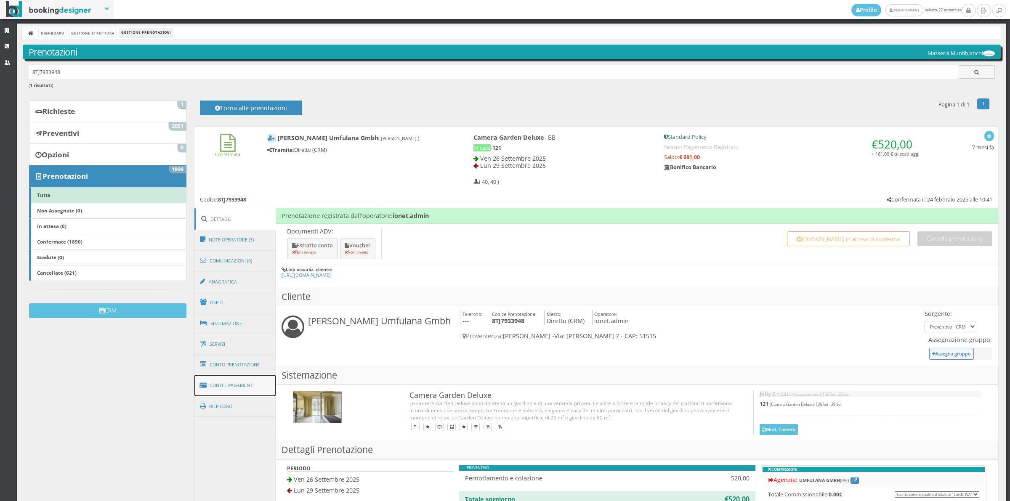
click at [243, 384] on link "Conti e Pagamenti" at bounding box center [236, 385] width 82 height 21
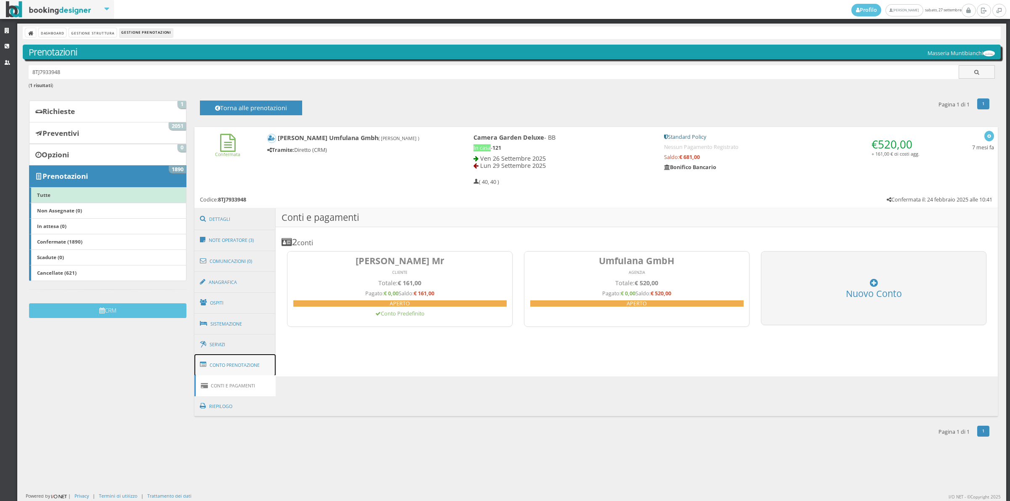
click at [241, 371] on link "Conto Prenotazione" at bounding box center [236, 365] width 82 height 22
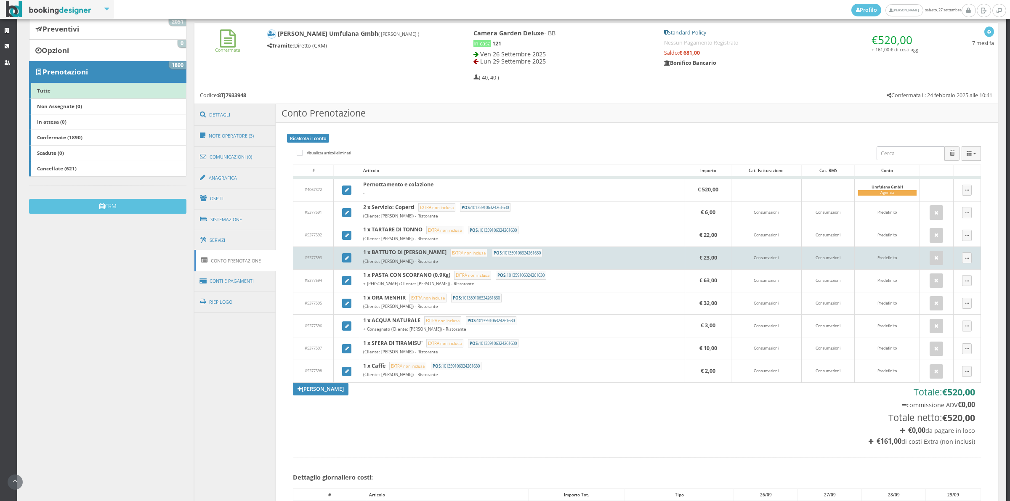
scroll to position [117, 0]
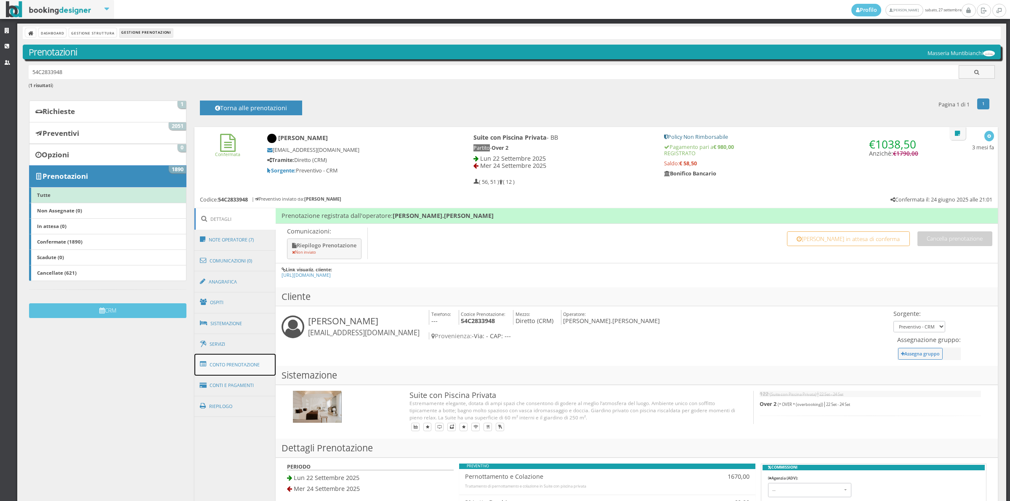
click at [224, 365] on link "Conto Prenotazione" at bounding box center [236, 365] width 82 height 22
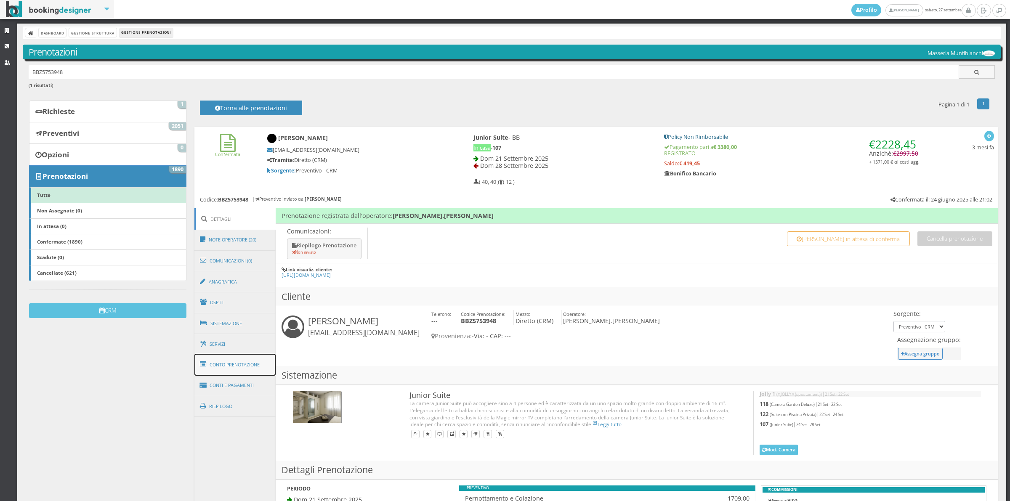
click at [257, 365] on link "Conto Prenotazione" at bounding box center [236, 365] width 82 height 22
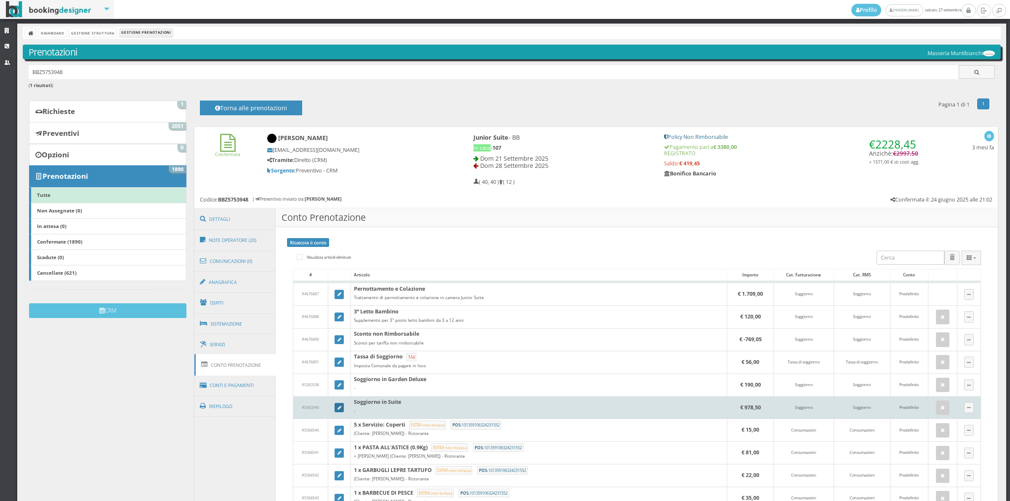
click at [338, 408] on icon at bounding box center [340, 408] width 4 height 5
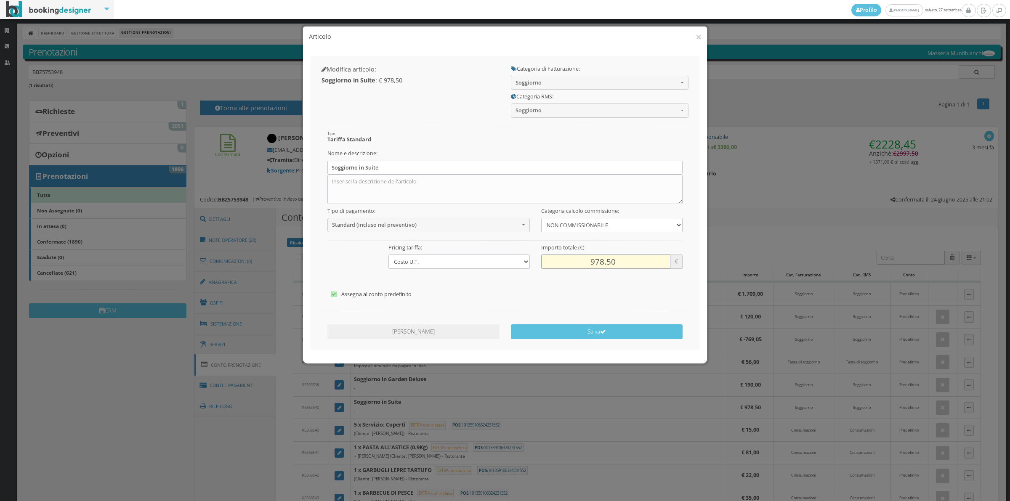
click at [591, 262] on input "978.50" at bounding box center [605, 262] width 129 height 14
type input "1038.50"
click at [602, 334] on icon "submit" at bounding box center [603, 332] width 6 height 6
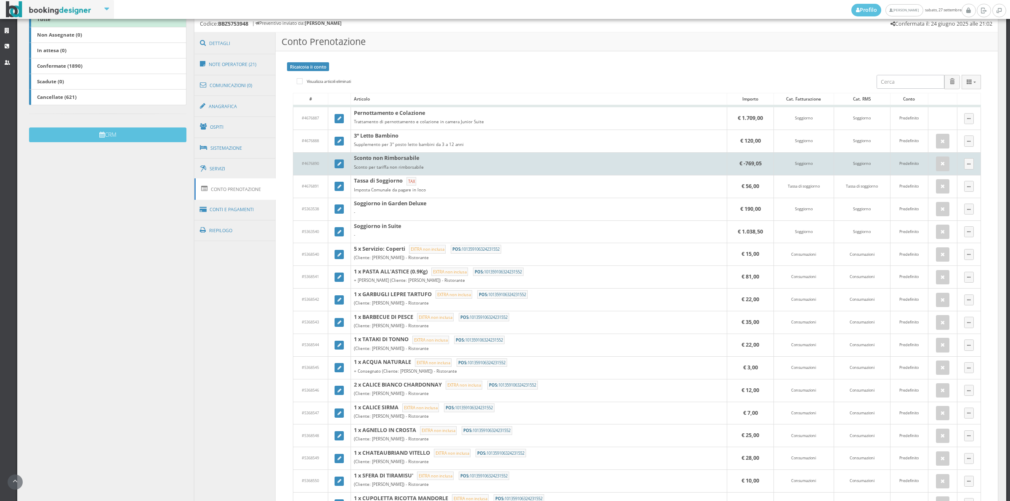
scroll to position [175, 0]
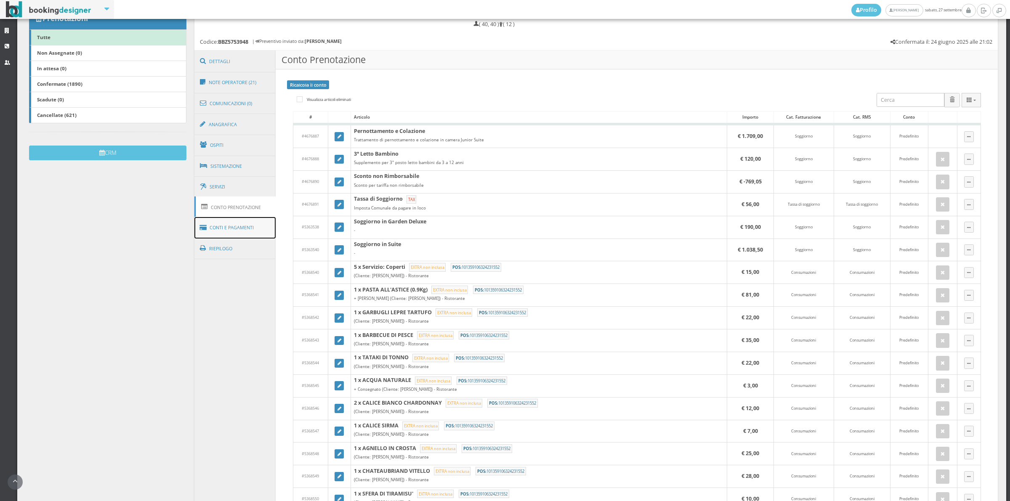
click at [256, 233] on link "Conti e Pagamenti" at bounding box center [236, 227] width 82 height 21
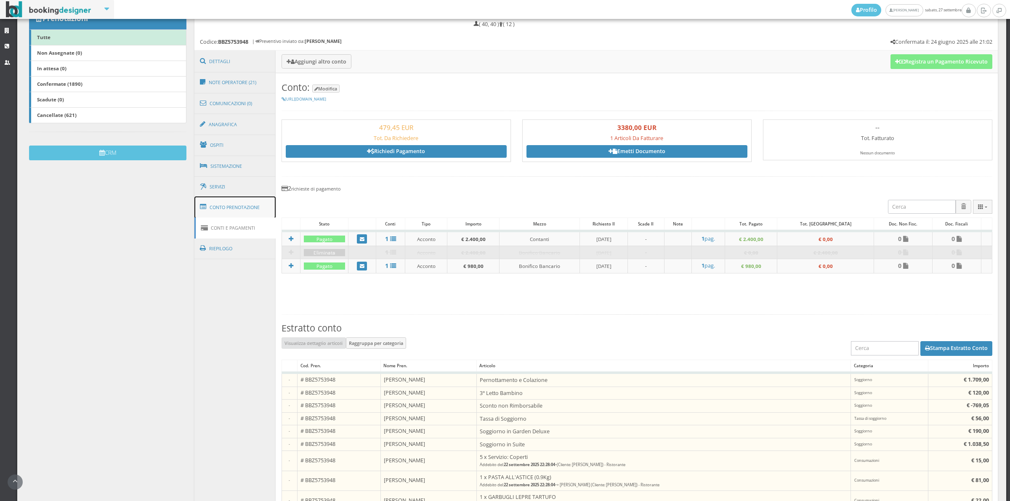
click at [266, 215] on link "Conto Prenotazione" at bounding box center [236, 208] width 82 height 22
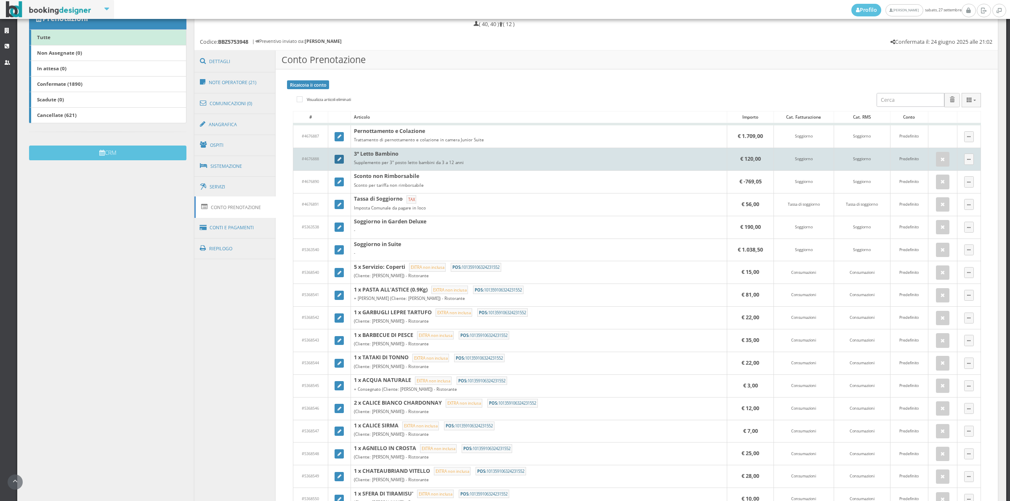
click at [339, 161] on icon at bounding box center [340, 159] width 4 height 5
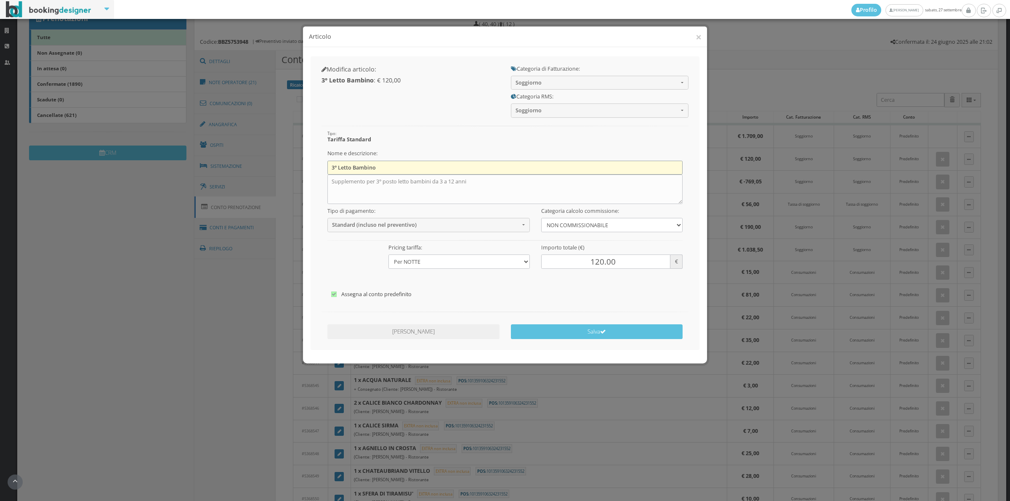
click at [337, 170] on input "3° Letto Bambino" at bounding box center [506, 168] width 356 height 14
type input "3° Letto Bambino e 4 Letto bambino"
click at [469, 181] on textarea "Supplemento per 3° posto letto bambini da 3 a 12 anni" at bounding box center [506, 189] width 356 height 29
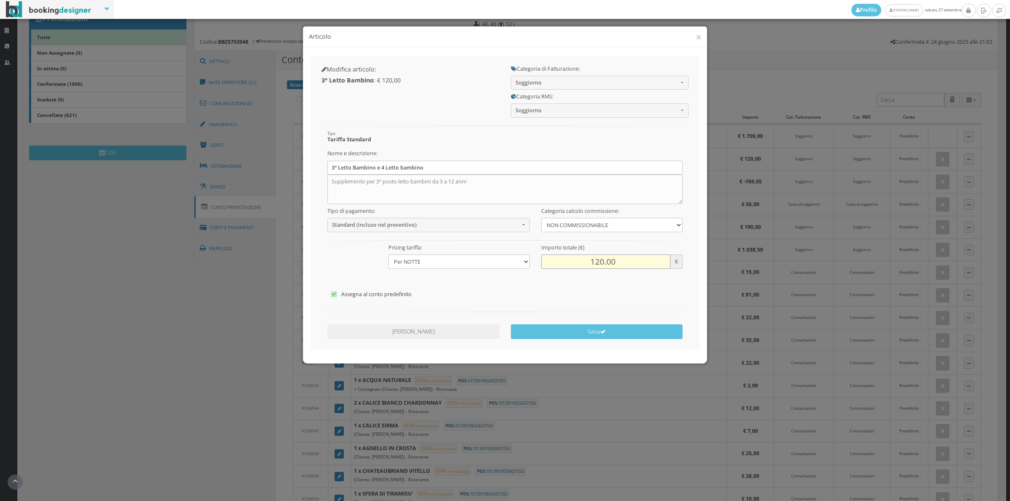
click at [586, 264] on input "120.00" at bounding box center [605, 262] width 129 height 14
type input "240.00"
click at [596, 337] on button "Salva" at bounding box center [597, 332] width 172 height 15
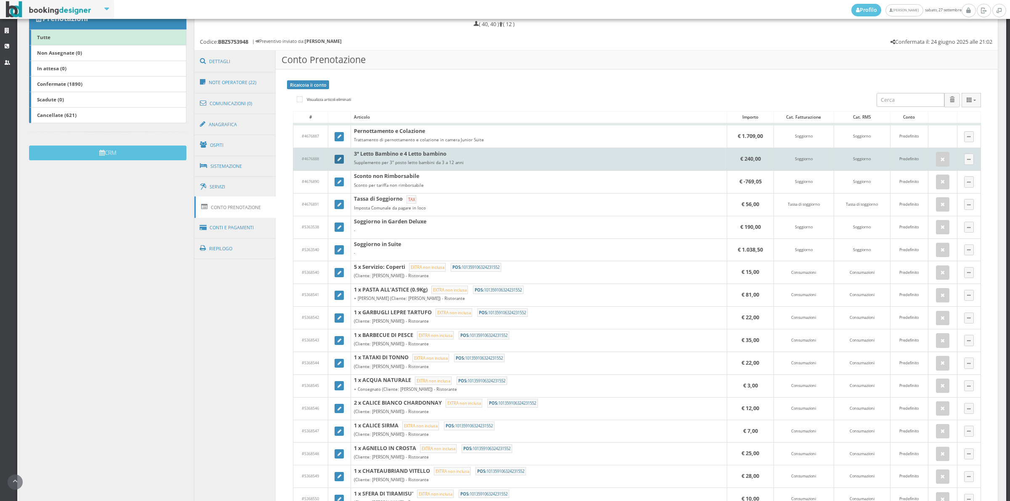
click at [338, 159] on icon at bounding box center [340, 159] width 4 height 5
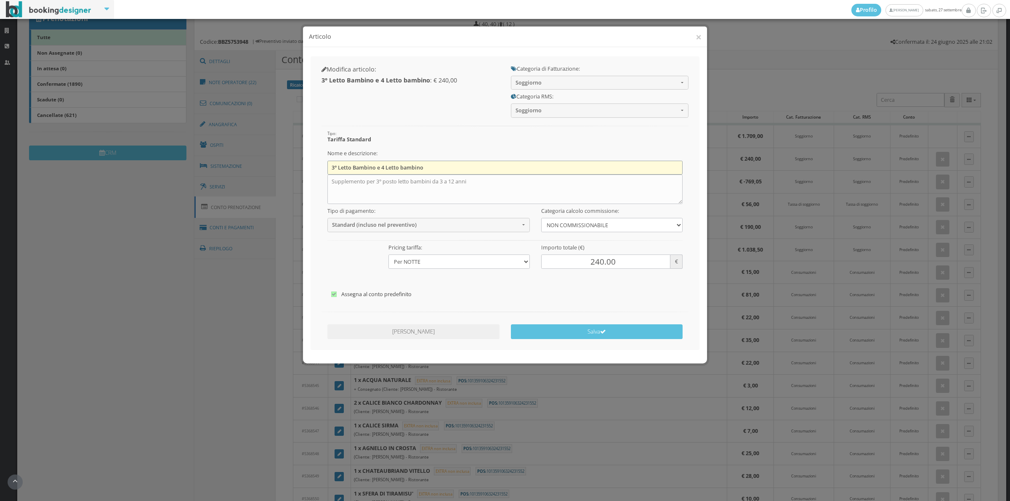
click at [383, 168] on input "3° Letto Bambino e 4 Letto bambino" at bounding box center [506, 168] width 356 height 14
click at [426, 169] on input "3° Letto Bambino e 4° Letto bambino" at bounding box center [506, 168] width 356 height 14
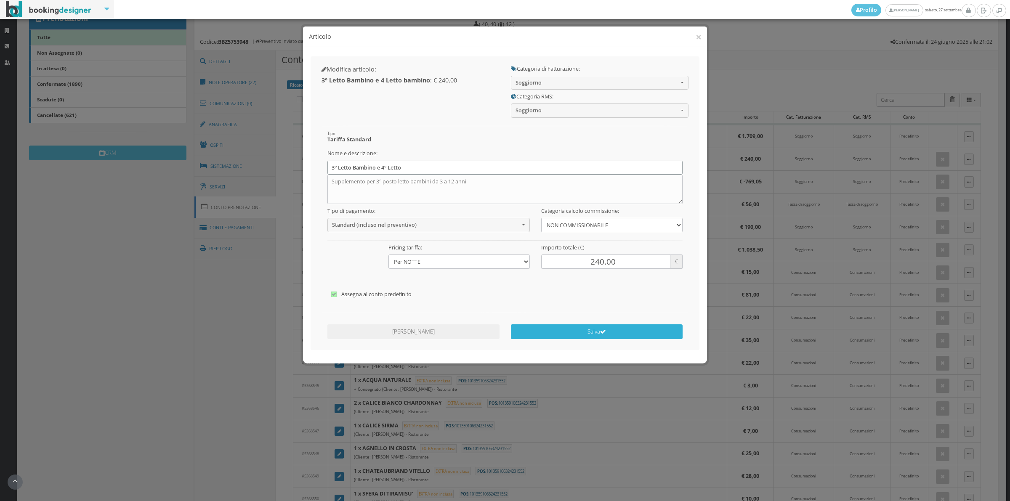
type input "3° Letto Bambino e 4° Letto"
click at [600, 334] on button "Salva" at bounding box center [597, 332] width 172 height 15
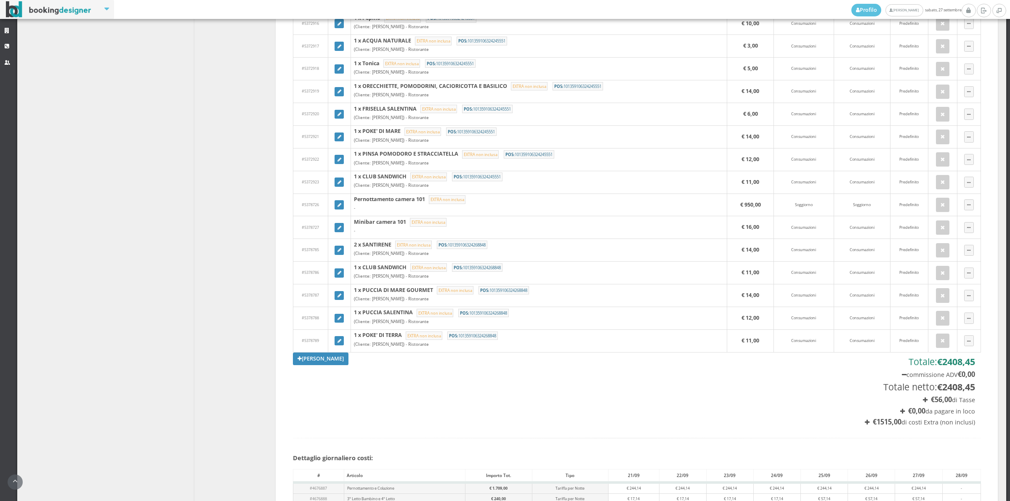
scroll to position [1053, 0]
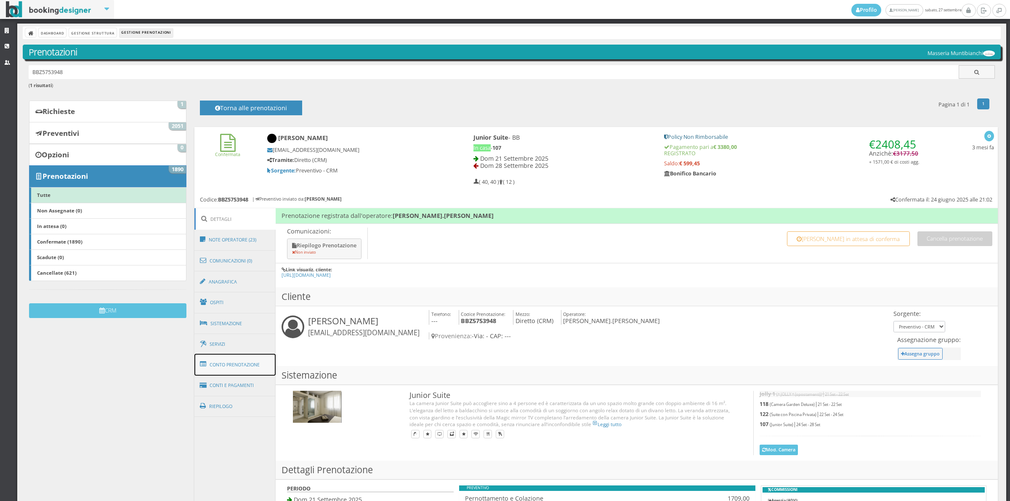
click at [254, 375] on link "Conto Prenotazione" at bounding box center [236, 365] width 82 height 22
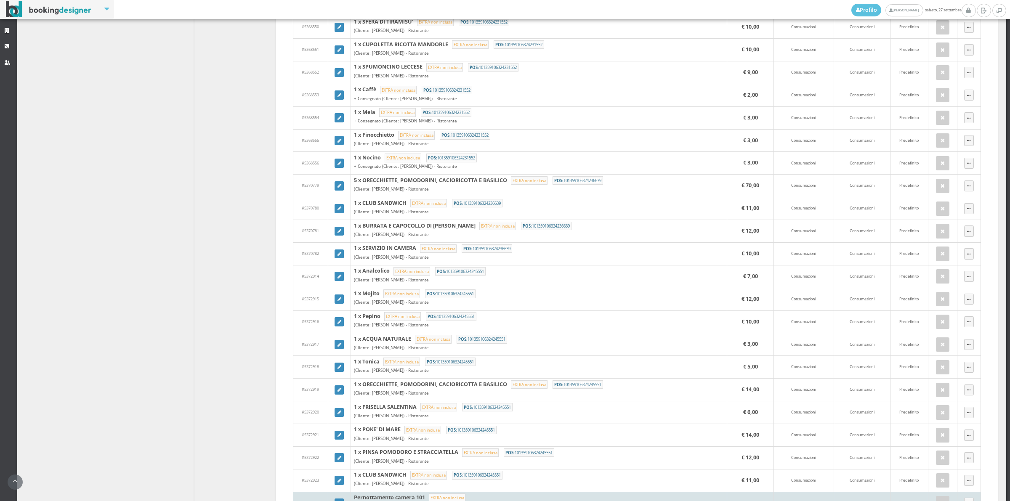
scroll to position [701, 0]
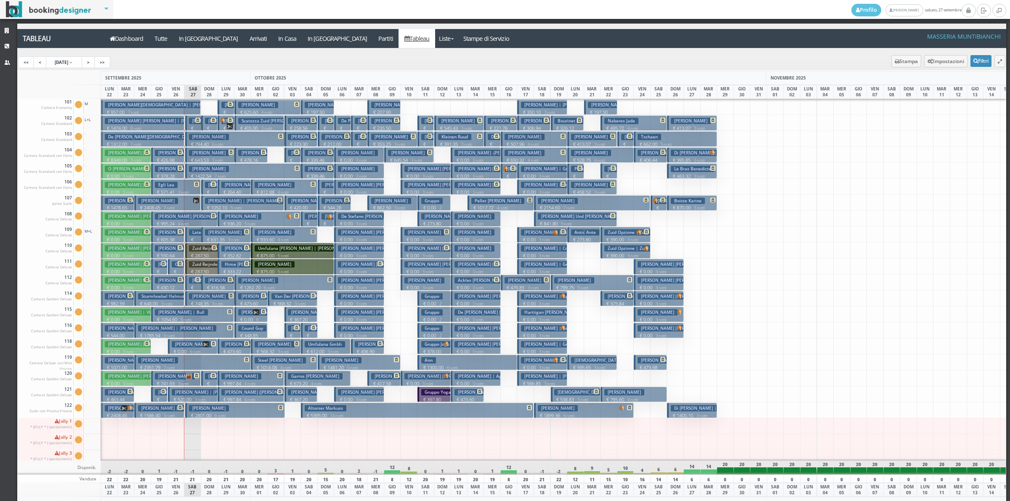
click at [115, 413] on p "€ 2408.45 7 notti" at bounding box center [118, 419] width 27 height 13
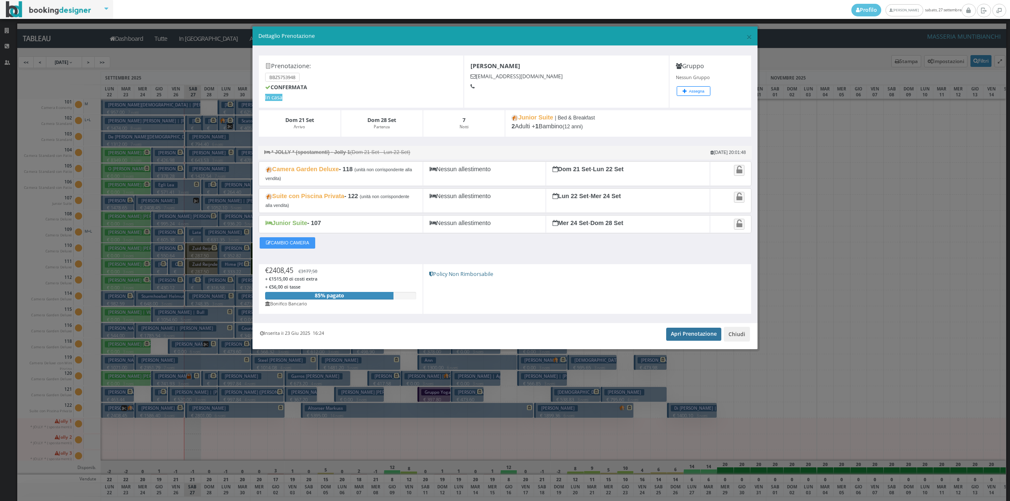
click at [695, 341] on link "Apri Prenotazione" at bounding box center [693, 334] width 55 height 13
click at [733, 341] on button "Chiudi" at bounding box center [737, 334] width 26 height 14
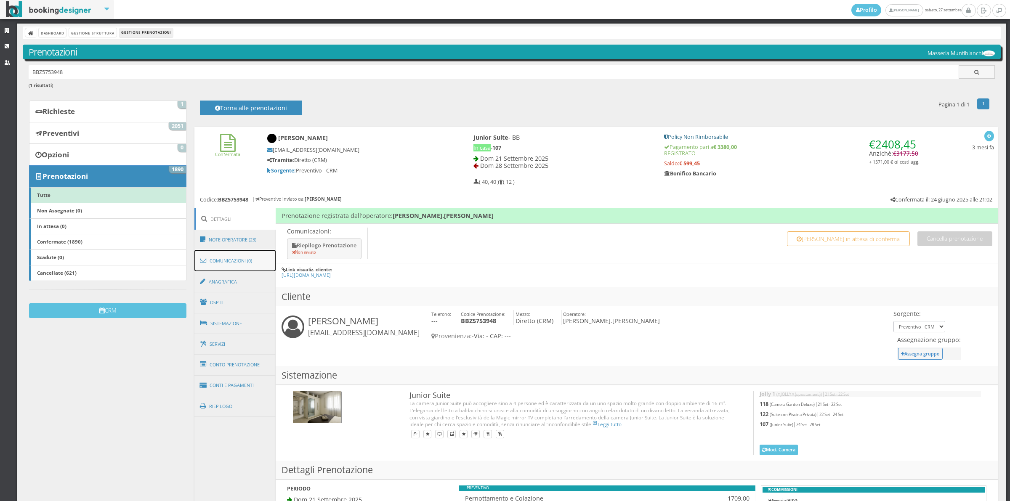
click at [260, 261] on link "Comunicazioni (0)" at bounding box center [236, 261] width 82 height 22
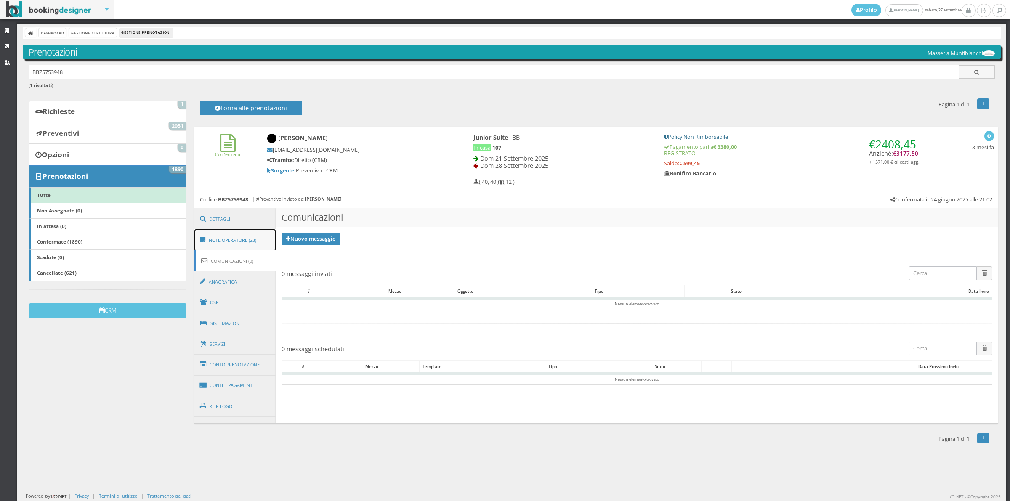
click at [253, 236] on link "Note Operatore (23)" at bounding box center [236, 240] width 82 height 22
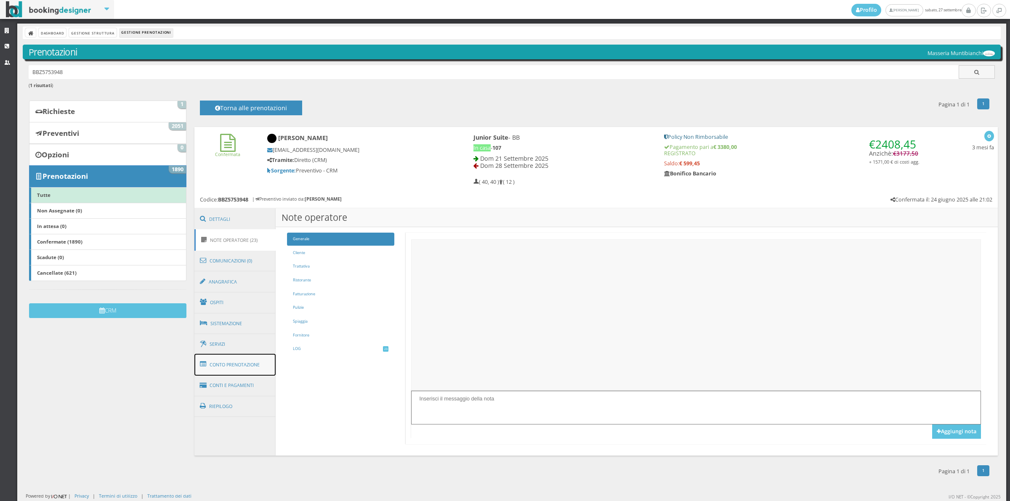
click at [238, 368] on link "Conto Prenotazione" at bounding box center [236, 365] width 82 height 22
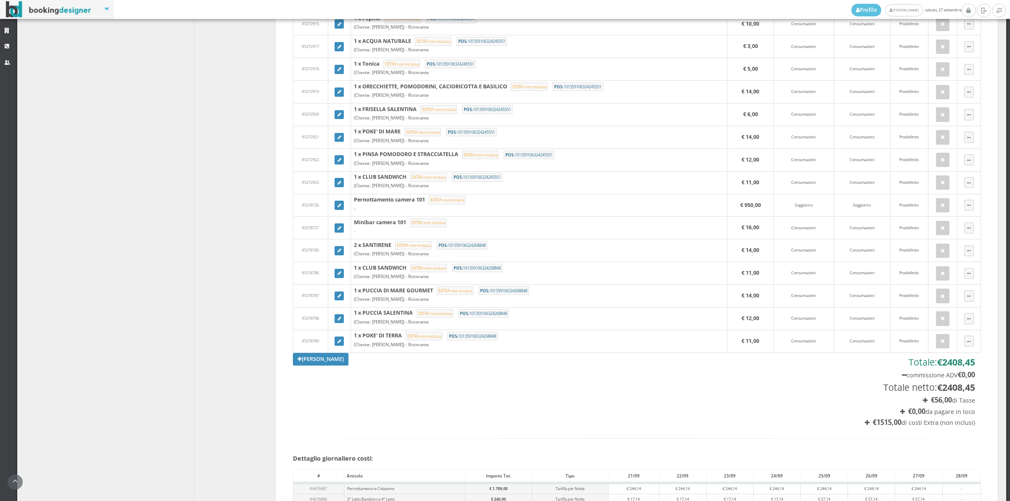
scroll to position [1053, 0]
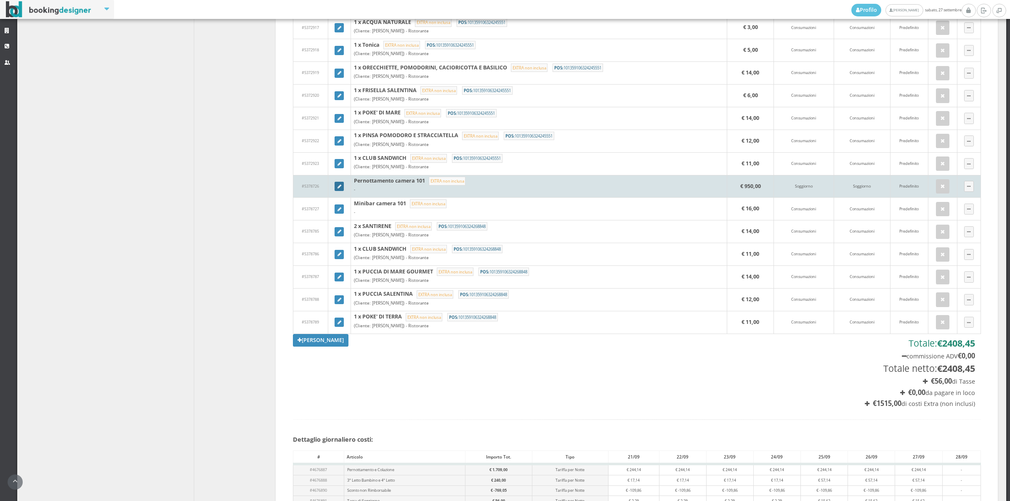
click at [341, 191] on link at bounding box center [339, 186] width 9 height 9
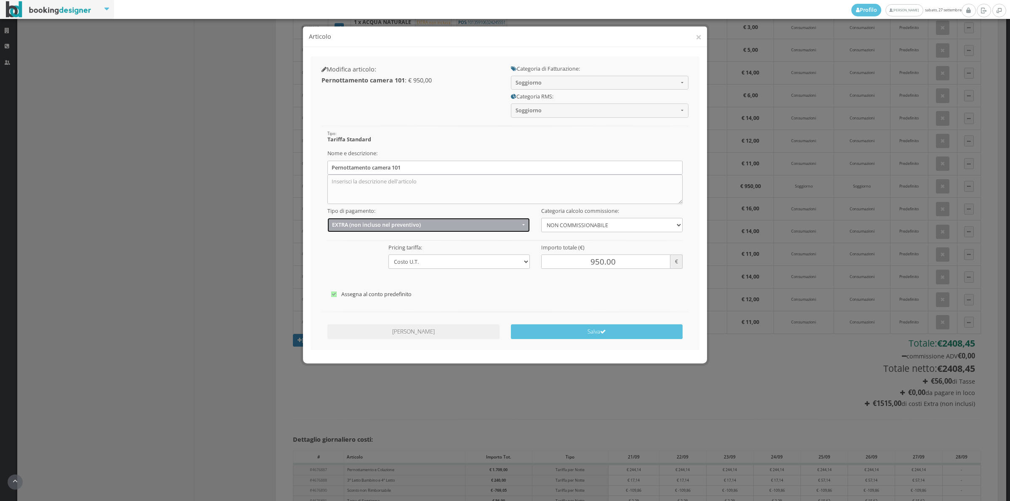
click at [384, 227] on span "EXTRA (non incluso nel preventivo)" at bounding box center [426, 225] width 188 height 6
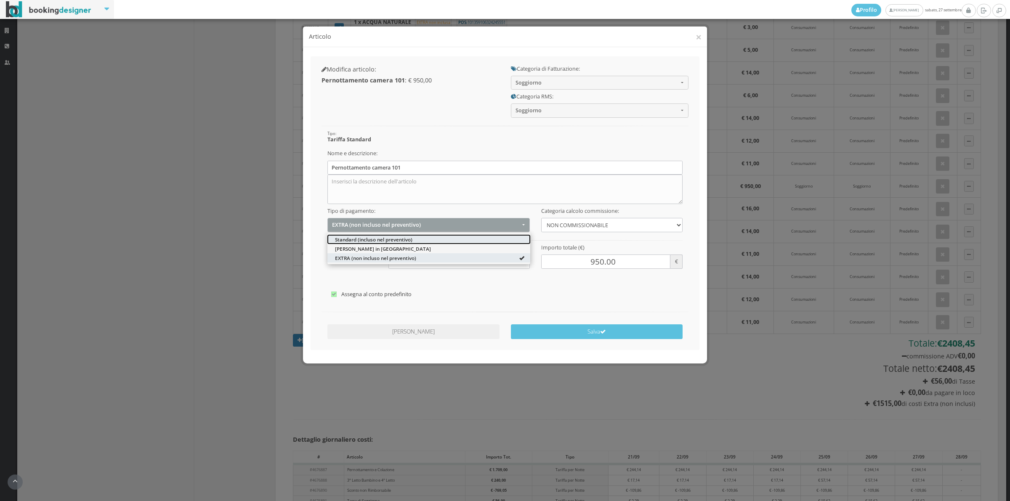
click at [363, 239] on span "Standard (incluso nel preventivo)" at bounding box center [373, 239] width 77 height 7
select select "1"
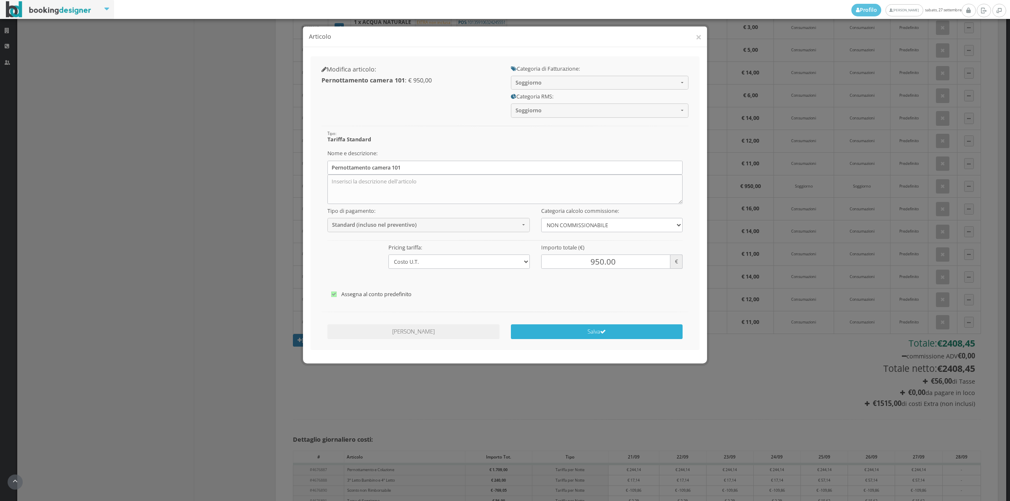
click at [612, 335] on button "Salva" at bounding box center [597, 332] width 172 height 15
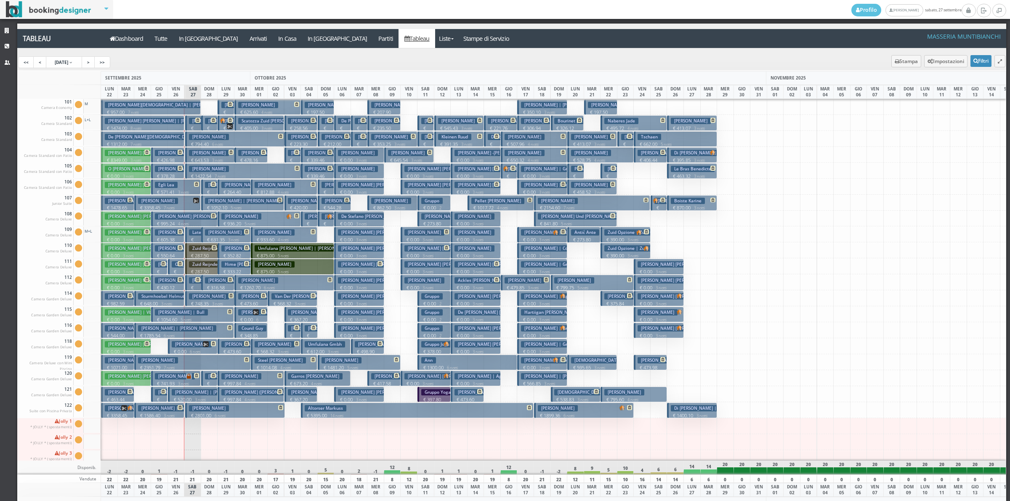
click at [165, 200] on h3 "[PERSON_NAME]" at bounding box center [158, 201] width 40 height 6
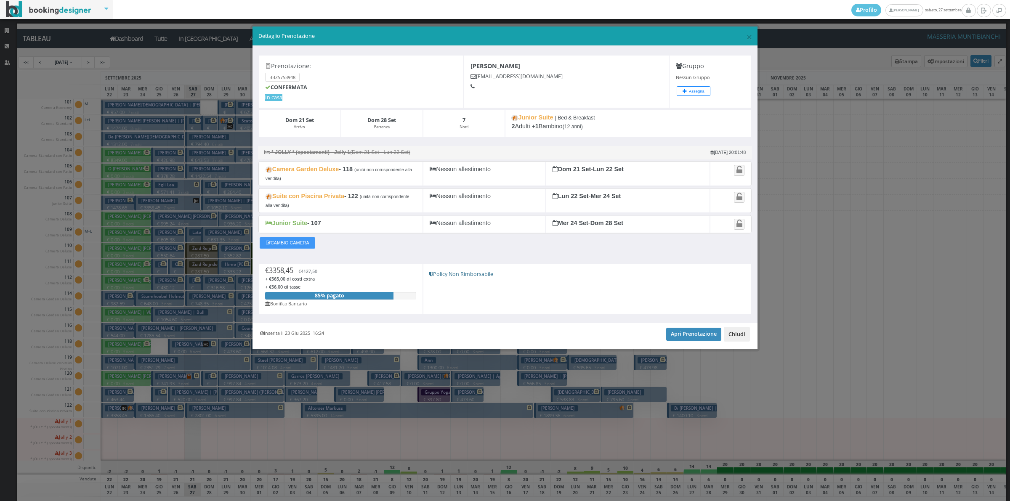
click at [739, 336] on button "Chiudi" at bounding box center [737, 334] width 26 height 14
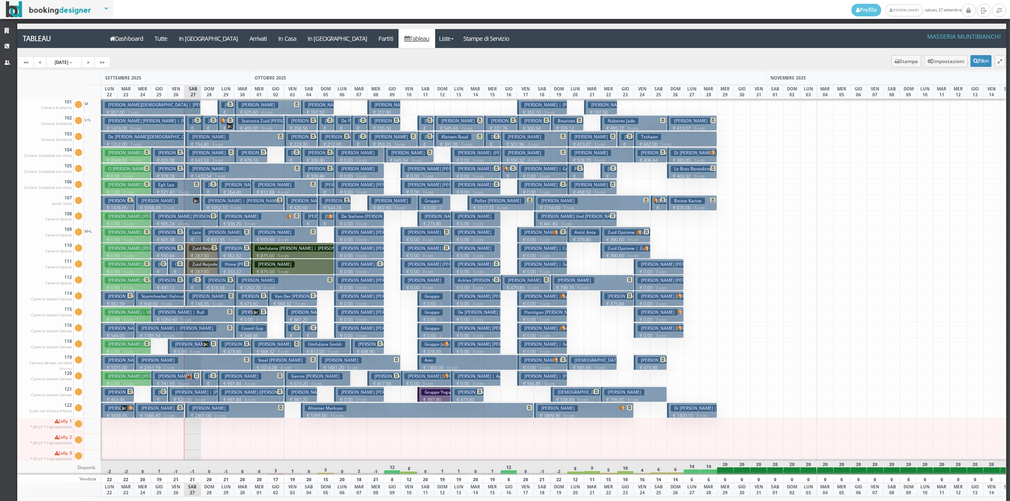
click at [127, 415] on p "€ 3358.45 7 notti" at bounding box center [118, 419] width 27 height 13
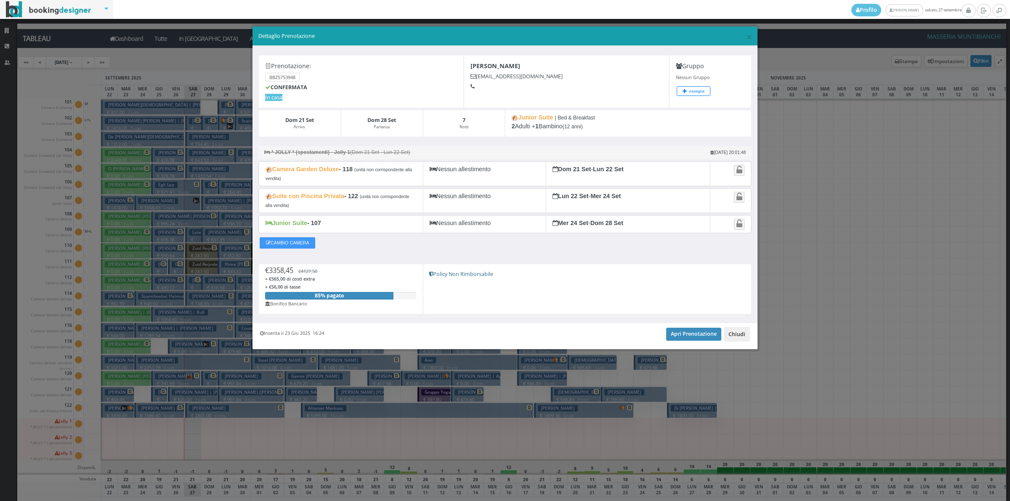
click at [744, 338] on button "Chiudi" at bounding box center [737, 334] width 26 height 14
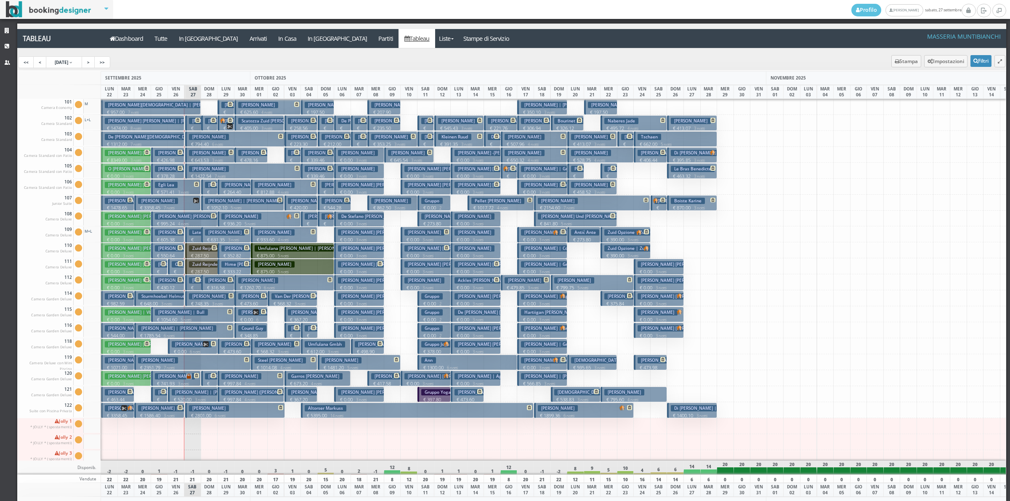
click at [183, 104] on button "Bortone Christian | Bortone Figlio € 957.00 7 notti 1 Adulto" at bounding box center [151, 107] width 100 height 16
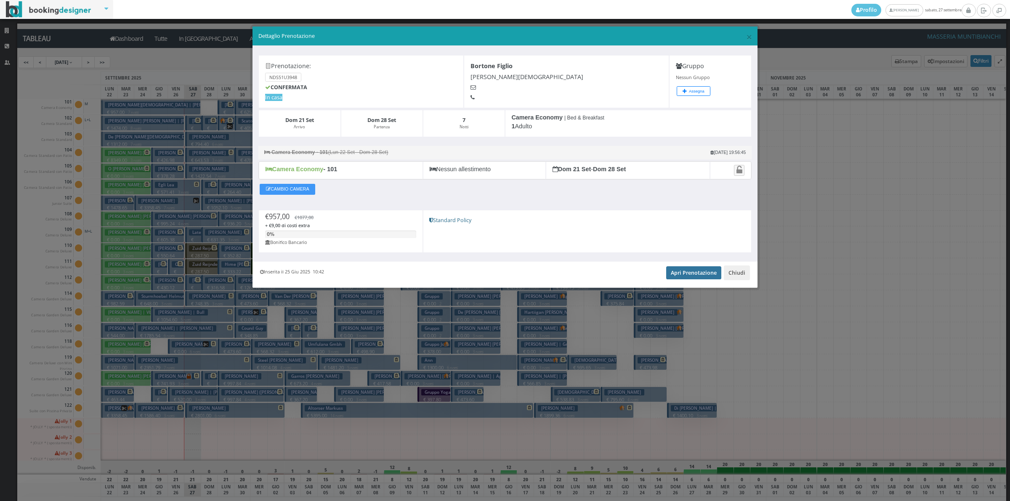
click at [683, 275] on link "Apri Prenotazione" at bounding box center [693, 273] width 55 height 13
click at [741, 277] on button "Chiudi" at bounding box center [737, 273] width 26 height 14
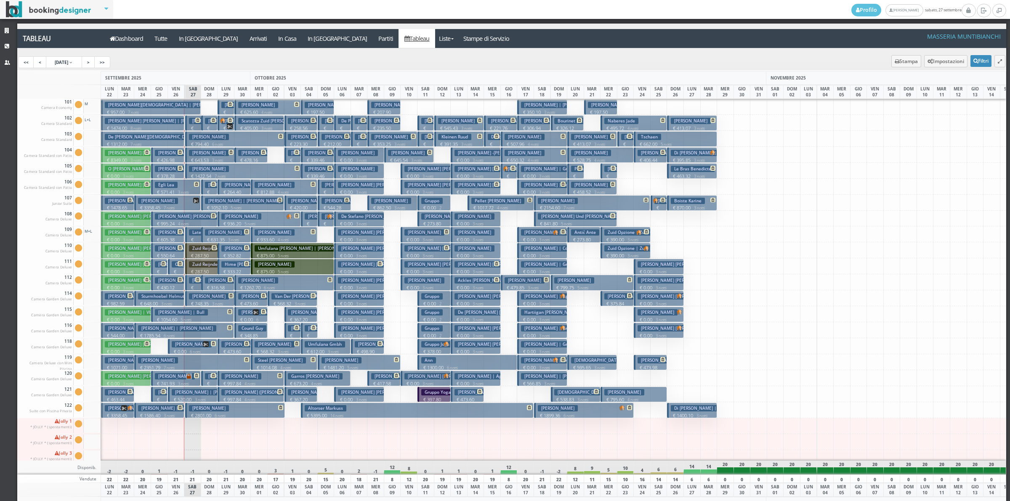
click at [164, 197] on button "Bortone Francesco € 3358.45 7 notti 2 Adulti + 1 Bambino (12 anni)" at bounding box center [167, 203] width 67 height 16
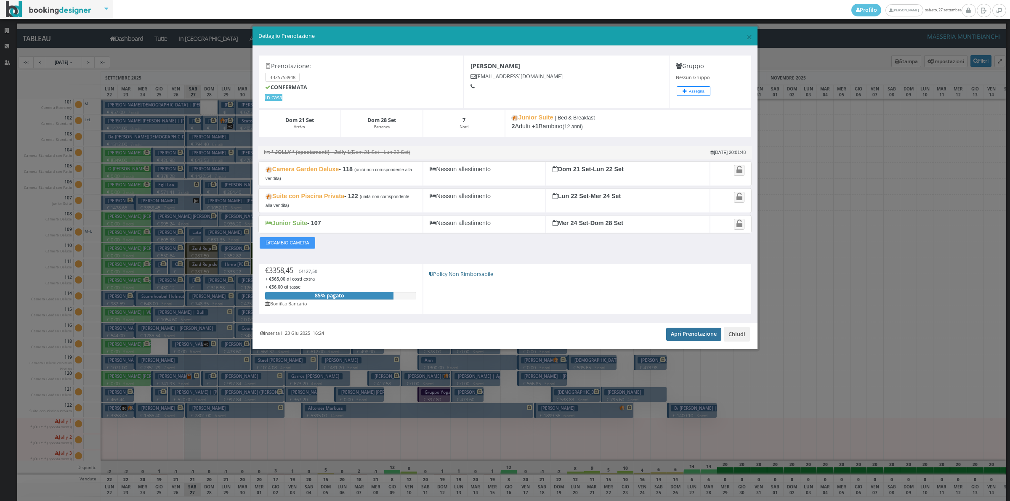
click at [684, 333] on link "Apri Prenotazione" at bounding box center [693, 334] width 55 height 13
click at [733, 341] on button "Chiudi" at bounding box center [737, 334] width 26 height 14
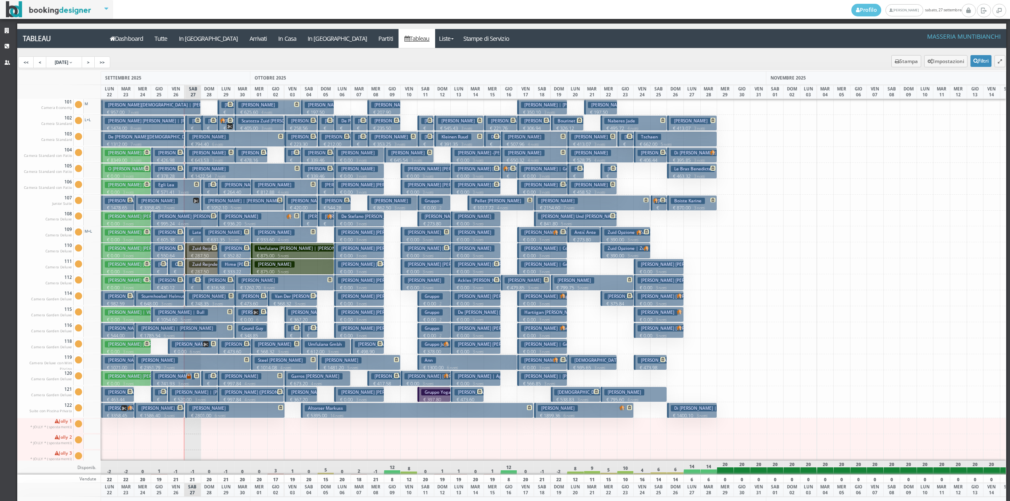
click at [201, 265] on h3 "Zuid Reijnders" at bounding box center [207, 264] width 36 height 6
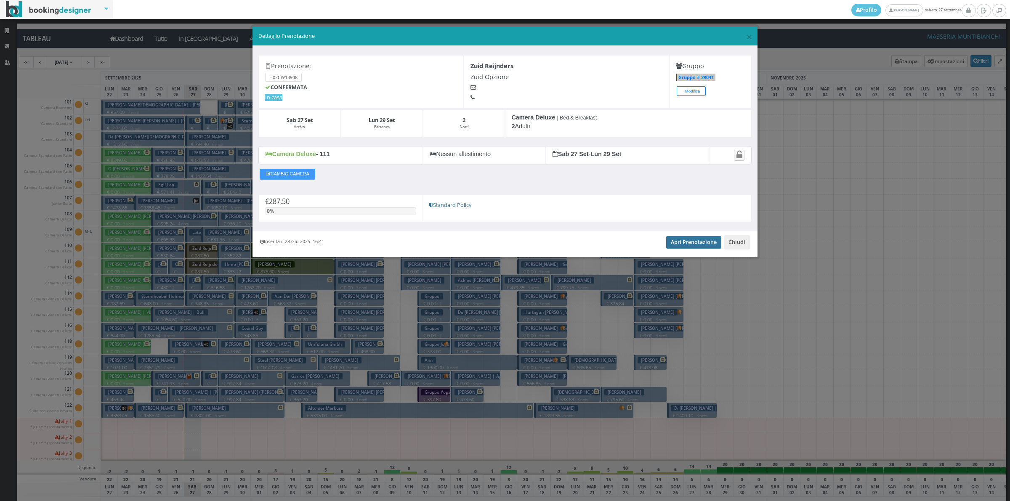
click at [698, 241] on link "Apri Prenotazione" at bounding box center [693, 242] width 55 height 13
click at [740, 241] on button "Chiudi" at bounding box center [737, 242] width 26 height 14
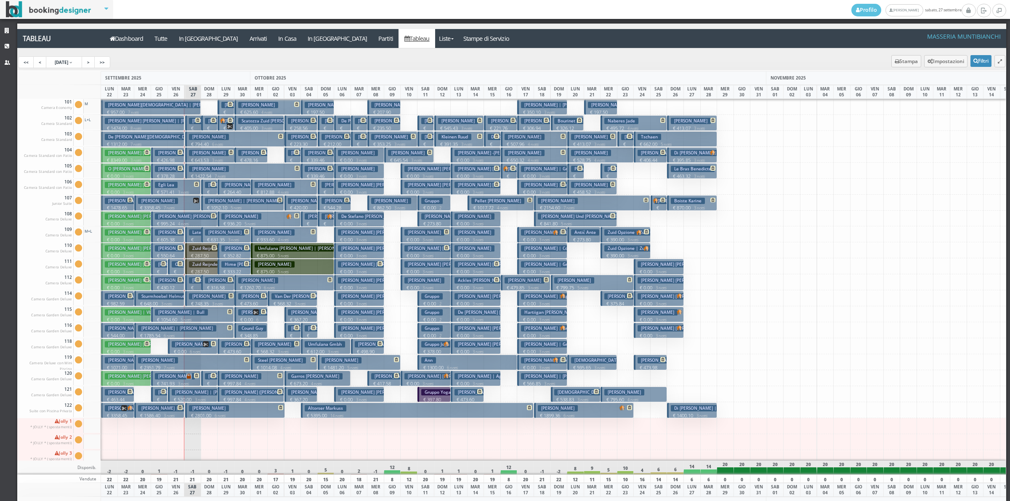
click at [199, 251] on h3 "Zuid Reijnders" at bounding box center [207, 248] width 36 height 6
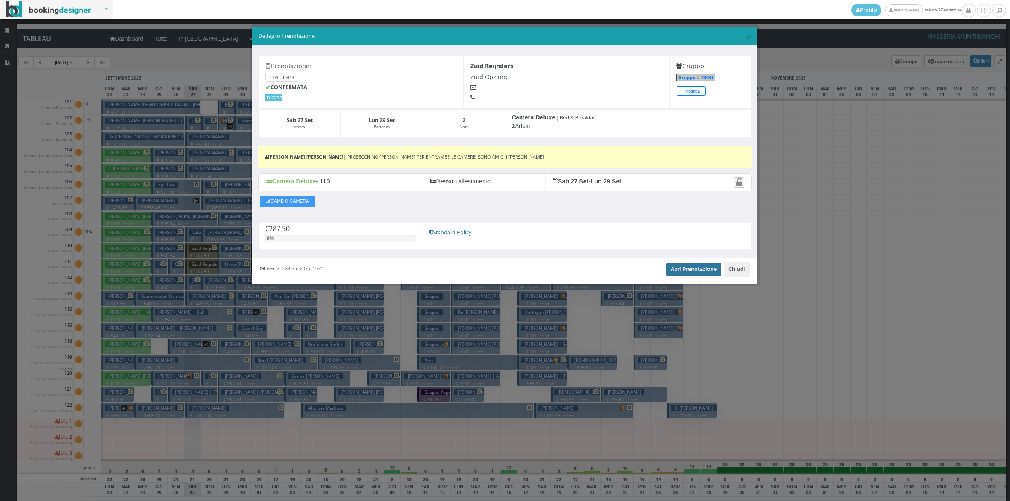
click at [683, 266] on link "Apri Prenotazione" at bounding box center [693, 269] width 55 height 13
click at [738, 271] on button "Chiudi" at bounding box center [737, 269] width 26 height 14
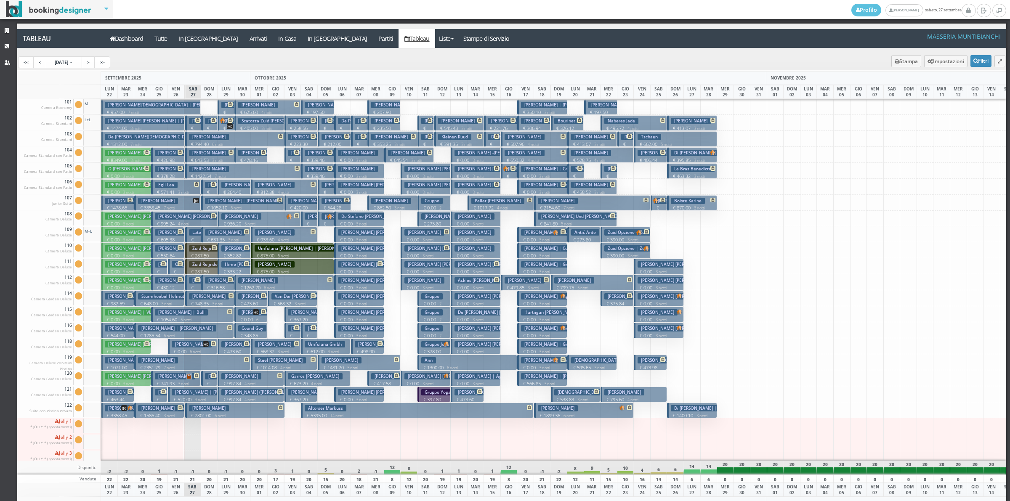
click at [195, 282] on span at bounding box center [196, 279] width 7 height 5
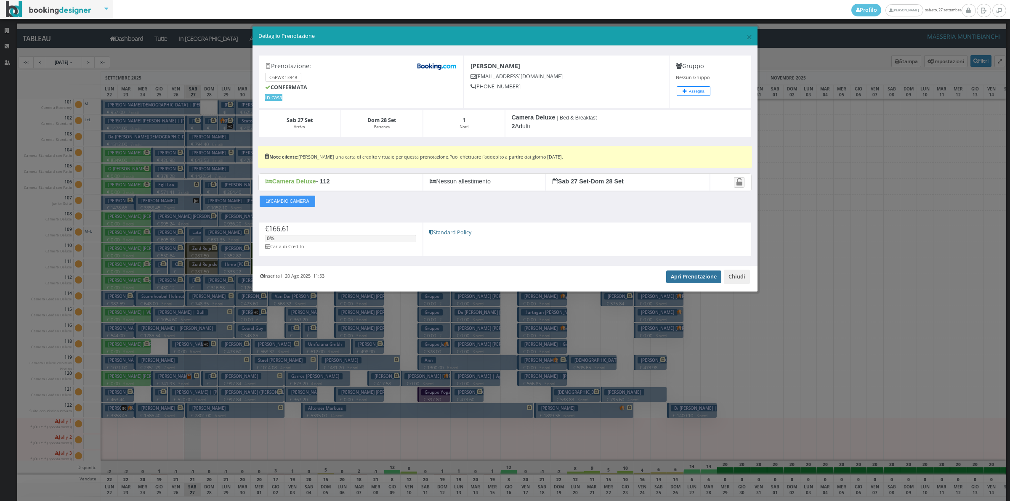
click at [694, 279] on link "Apri Prenotazione" at bounding box center [693, 277] width 55 height 13
click at [739, 278] on button "Chiudi" at bounding box center [737, 277] width 26 height 14
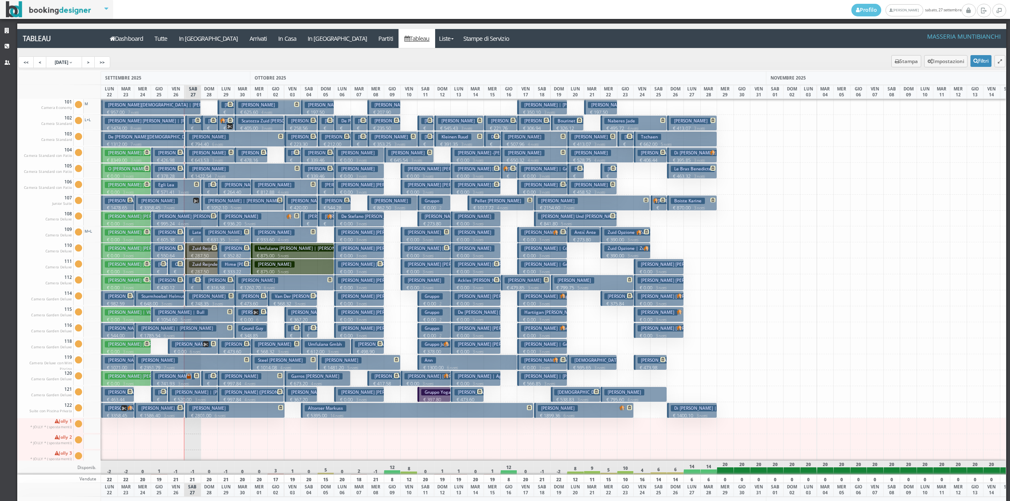
click at [196, 133] on button "Plescia € 794.40 6 notti 2 Adulti" at bounding box center [235, 139] width 100 height 16
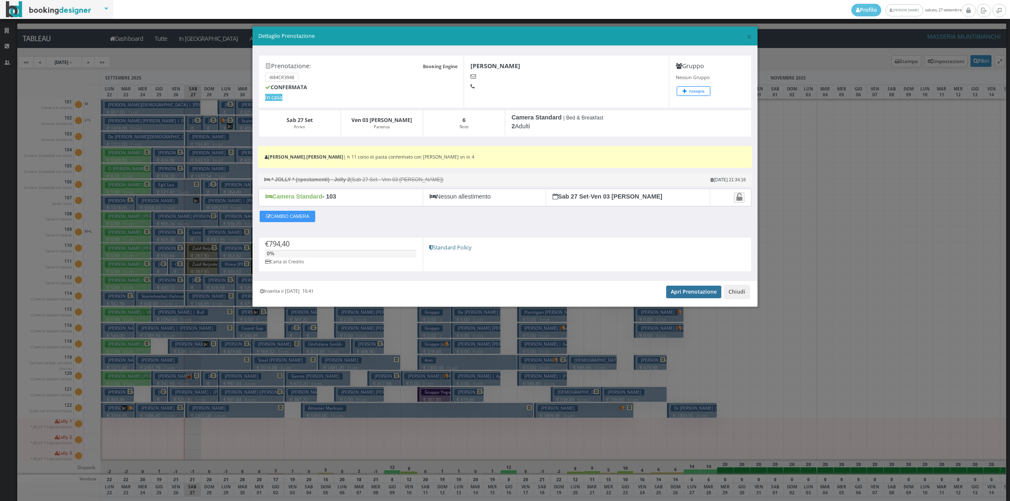
click at [681, 298] on link "Apri Prenotazione" at bounding box center [693, 292] width 55 height 13
click at [741, 293] on button "Chiudi" at bounding box center [737, 292] width 26 height 14
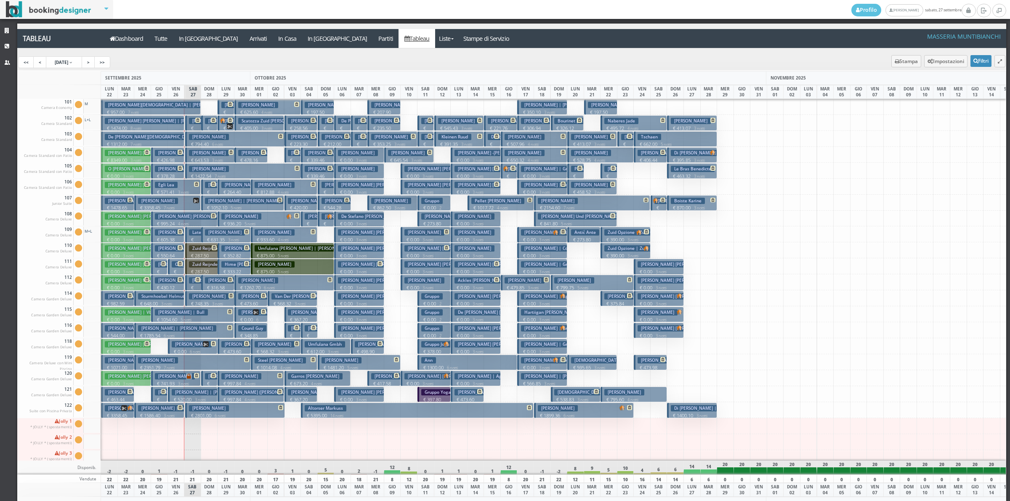
click at [222, 413] on p "€ 2801.00 6 notti" at bounding box center [235, 416] width 93 height 7
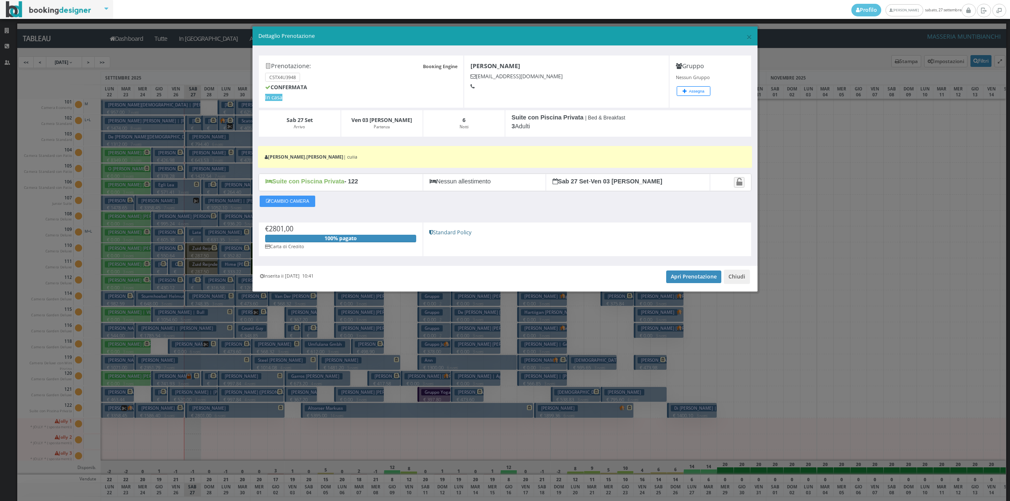
click at [681, 270] on div "Inserita il 24 Feb 2025 10:41 Apri Prenotazione Chiudi" at bounding box center [505, 279] width 505 height 26
click at [681, 277] on link "Apri Prenotazione" at bounding box center [693, 277] width 55 height 13
click at [741, 275] on button "Chiudi" at bounding box center [737, 277] width 26 height 14
click at [741, 275] on div at bounding box center [742, 283] width 17 height 16
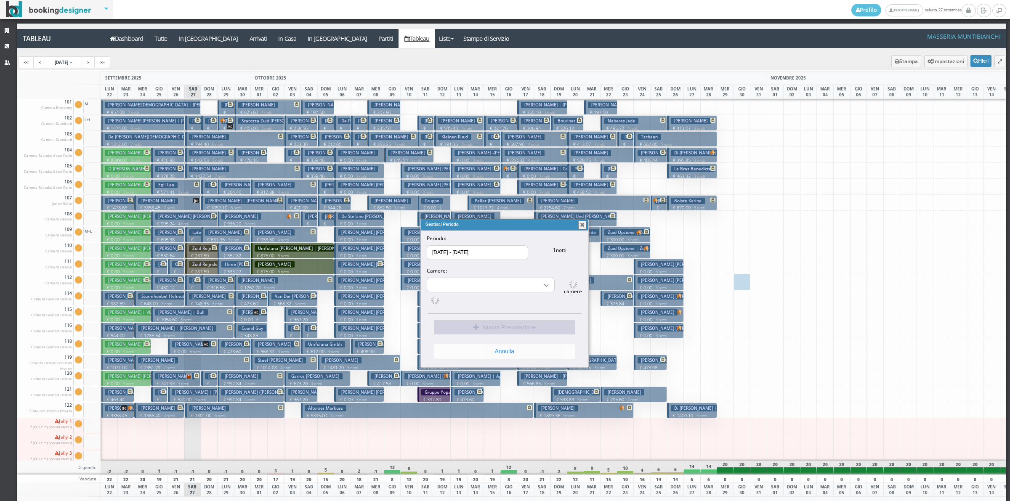
select select "15512"
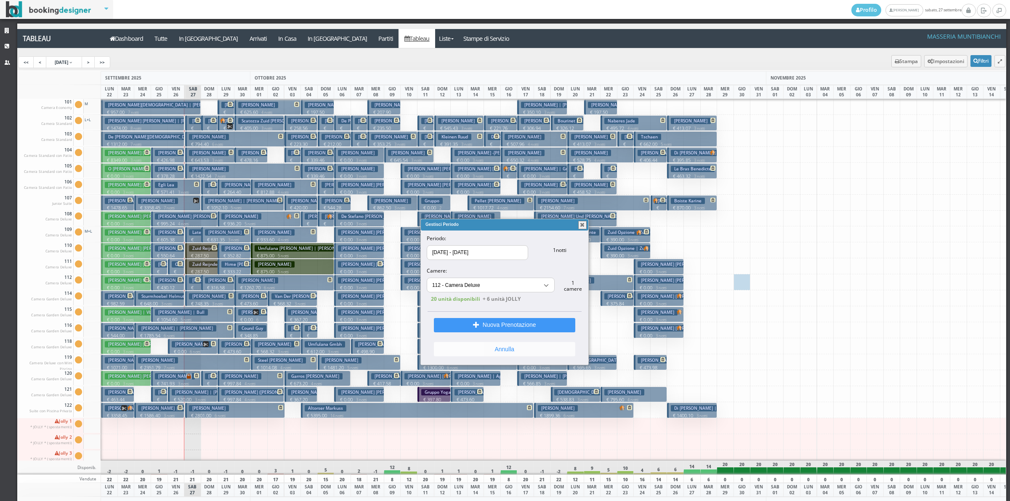
click at [491, 349] on button "Annulla" at bounding box center [504, 349] width 141 height 14
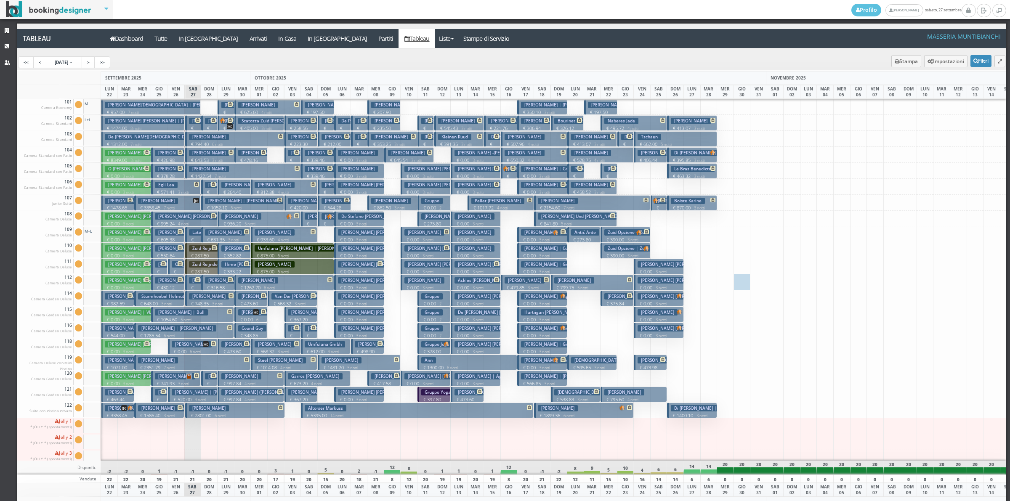
click at [176, 265] on span at bounding box center [179, 263] width 7 height 5
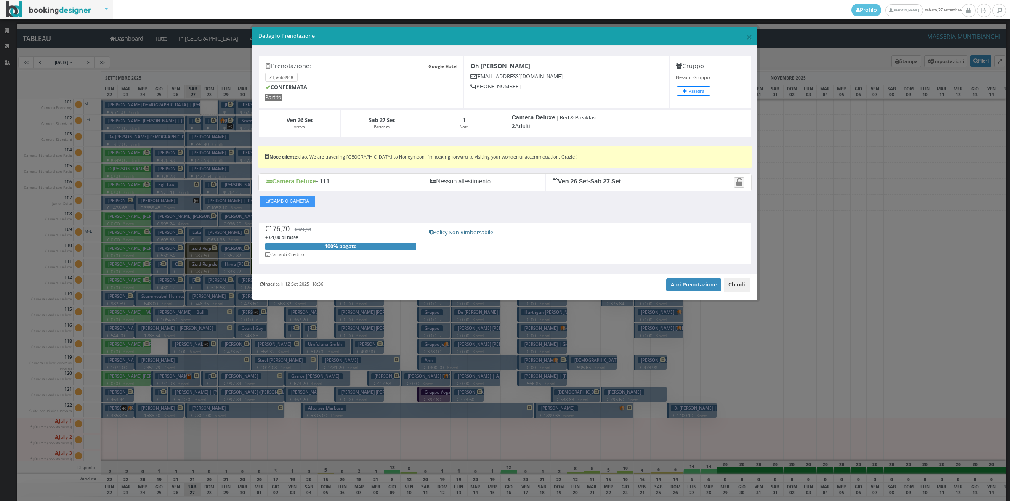
click at [732, 292] on button "Chiudi" at bounding box center [737, 285] width 26 height 14
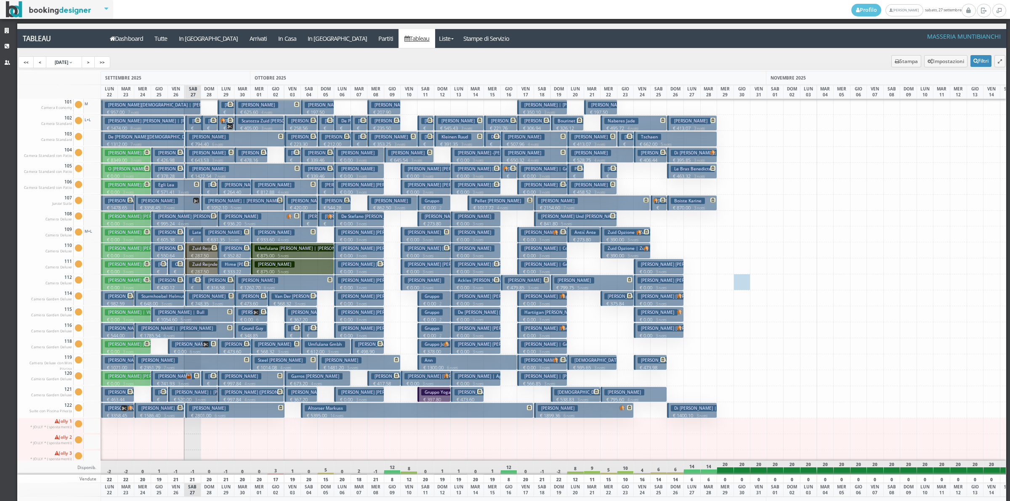
click at [195, 153] on h3 "Frey Edith" at bounding box center [209, 153] width 40 height 6
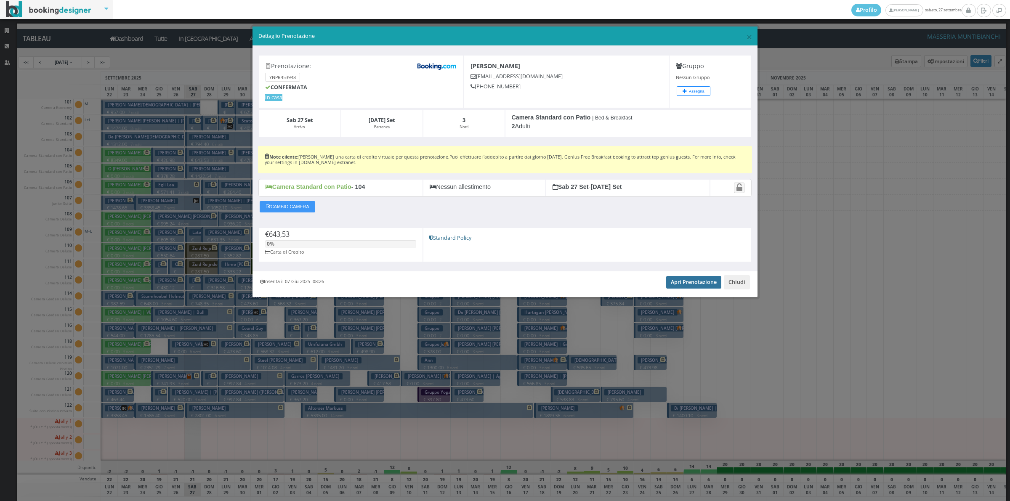
click at [680, 286] on link "Apri Prenotazione" at bounding box center [693, 282] width 55 height 13
click at [742, 280] on button "Chiudi" at bounding box center [737, 282] width 26 height 14
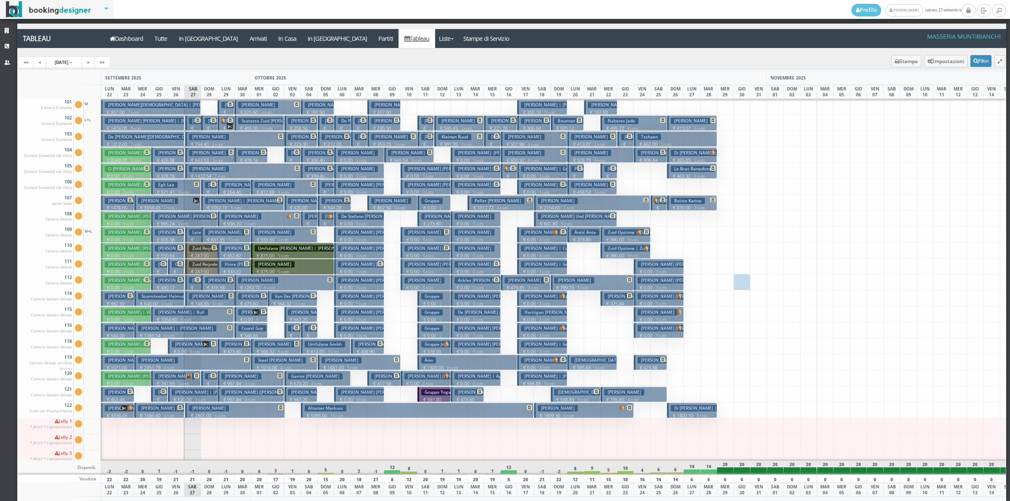
click at [197, 298] on h3 "Frey Edith" at bounding box center [209, 296] width 40 height 6
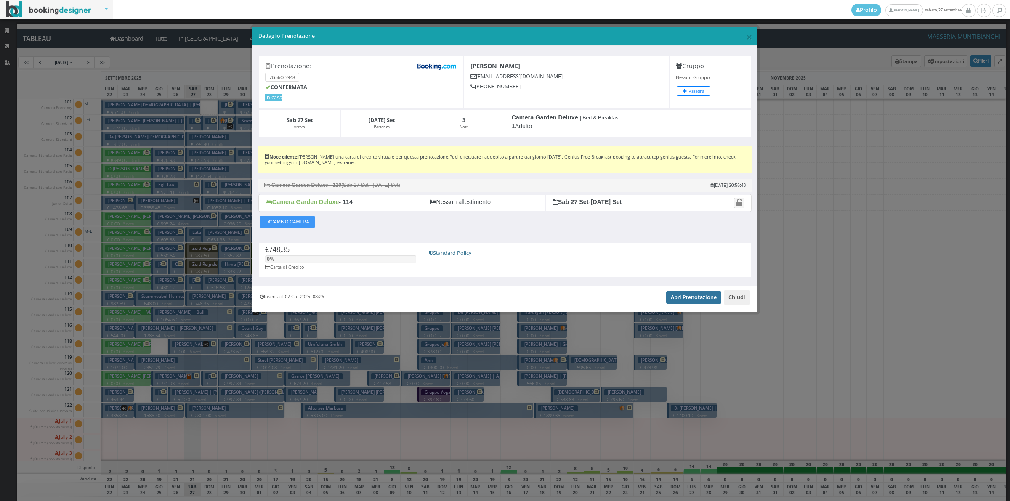
click at [696, 298] on link "Apri Prenotazione" at bounding box center [693, 297] width 55 height 13
click at [733, 295] on button "Chiudi" at bounding box center [737, 298] width 26 height 14
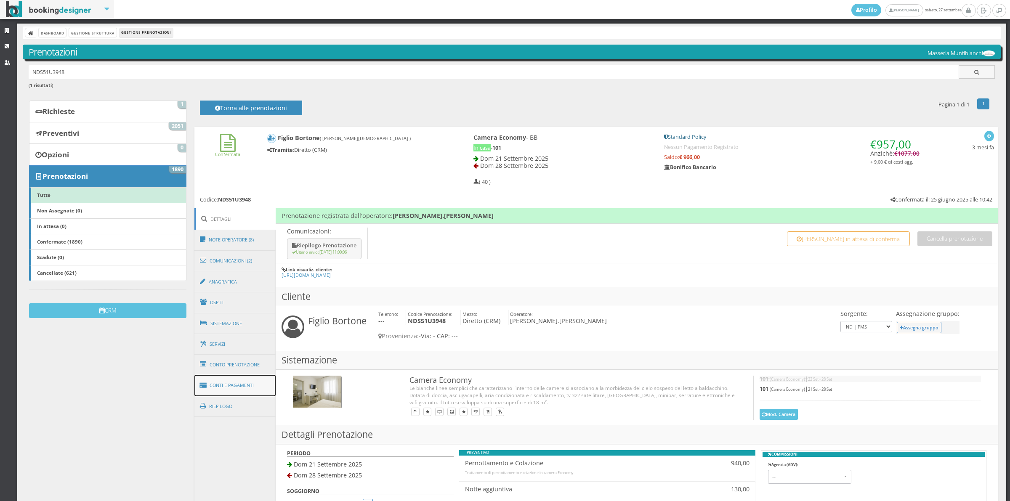
click at [255, 385] on link "Conti e Pagamenti" at bounding box center [236, 385] width 82 height 21
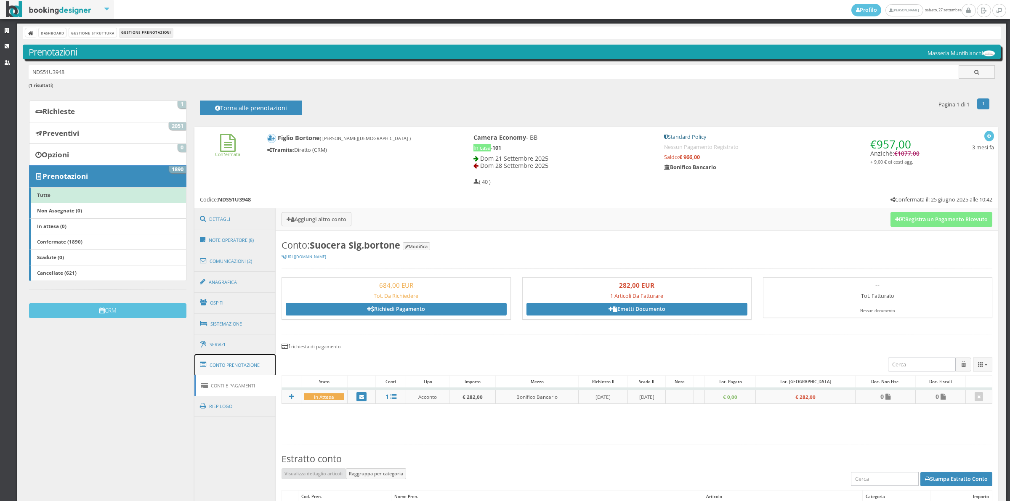
click at [253, 367] on link "Conto Prenotazione" at bounding box center [236, 365] width 82 height 22
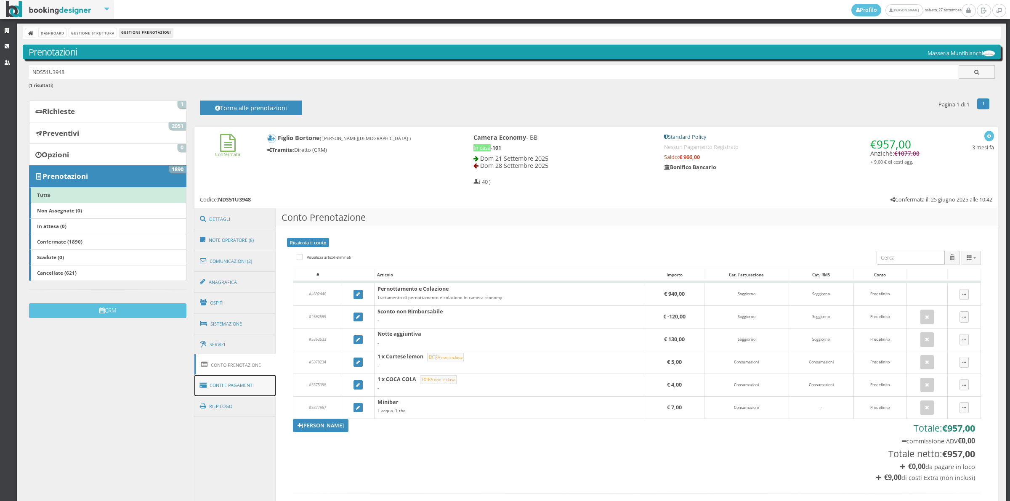
click at [253, 390] on link "Conti e Pagamenti" at bounding box center [236, 385] width 82 height 21
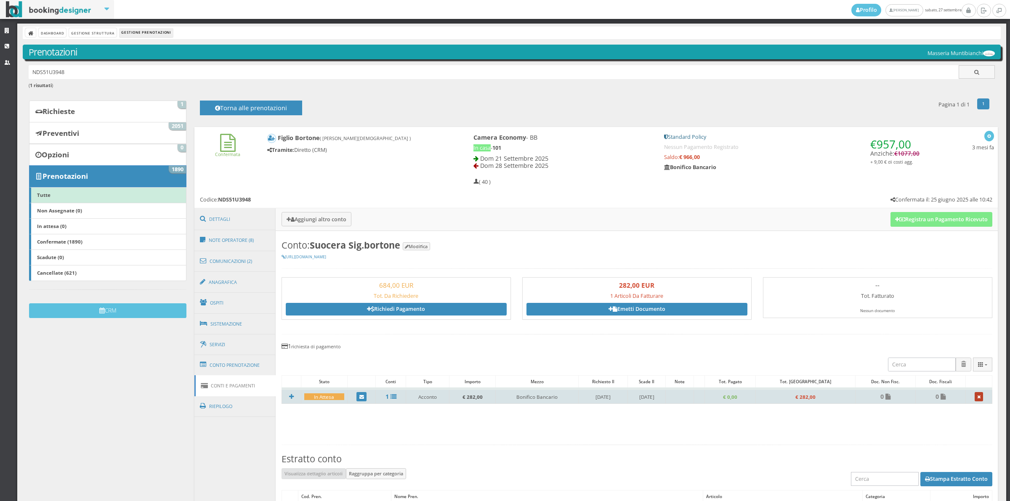
click at [978, 396] on icon at bounding box center [979, 397] width 3 height 5
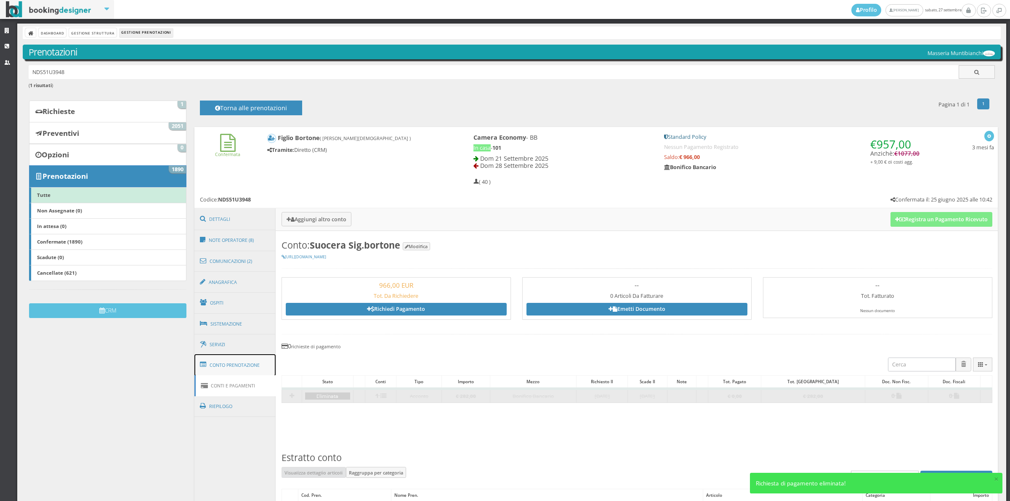
click at [245, 365] on link "Conto Prenotazione" at bounding box center [236, 365] width 82 height 22
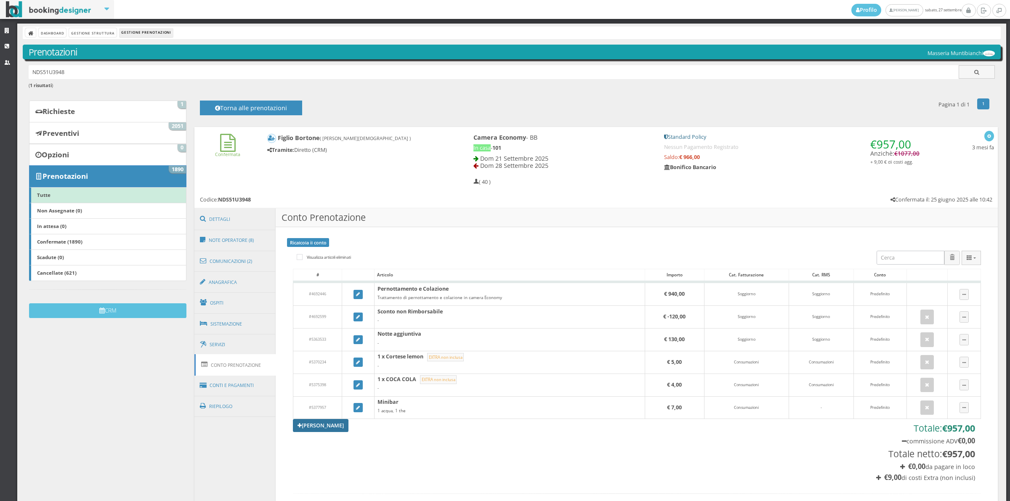
click at [321, 426] on link "[PERSON_NAME]" at bounding box center [321, 425] width 56 height 13
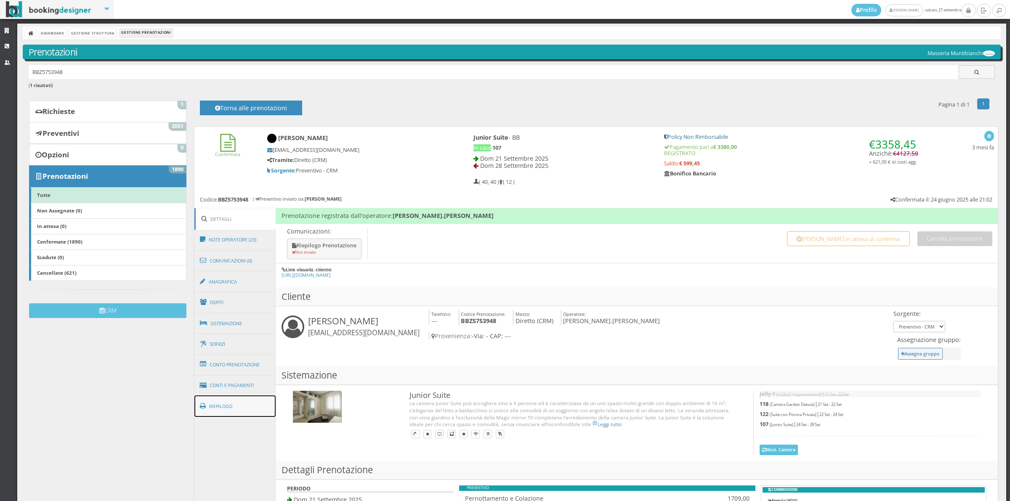
click at [235, 410] on link "Riepilogo" at bounding box center [236, 407] width 82 height 22
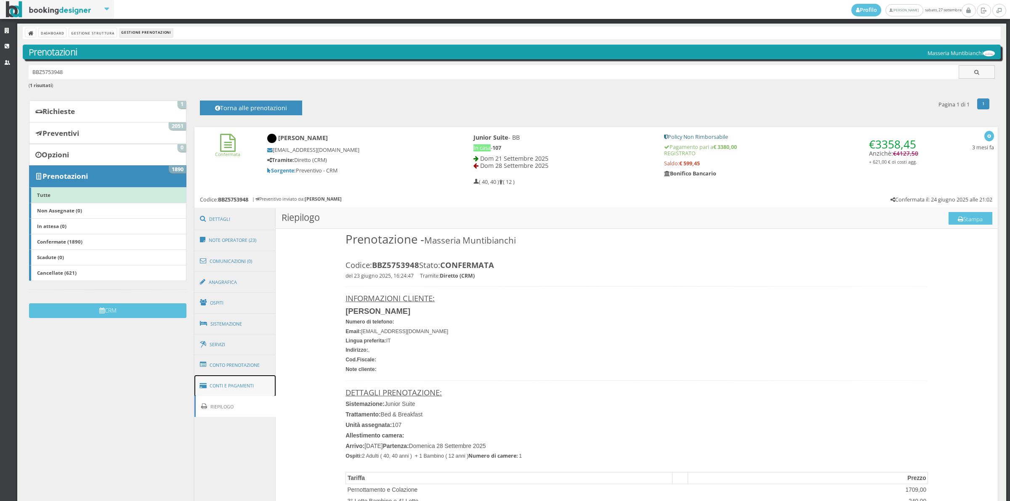
click at [235, 386] on link "Conti e Pagamenti" at bounding box center [236, 386] width 82 height 21
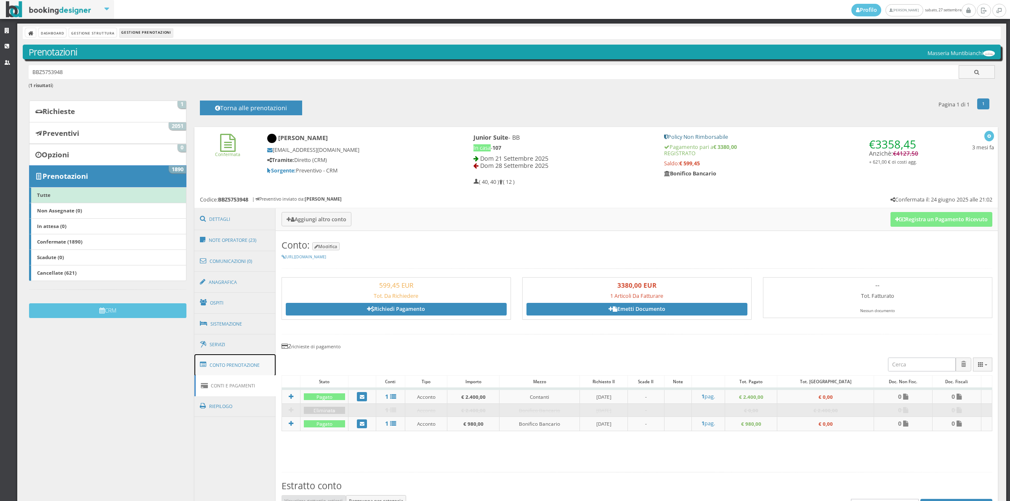
click at [229, 360] on link "Conto Prenotazione" at bounding box center [236, 365] width 82 height 22
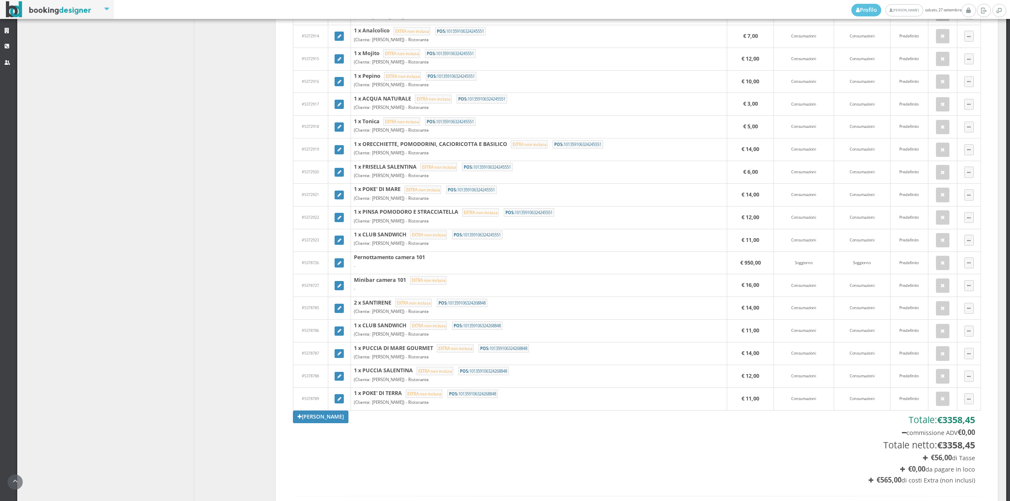
scroll to position [994, 0]
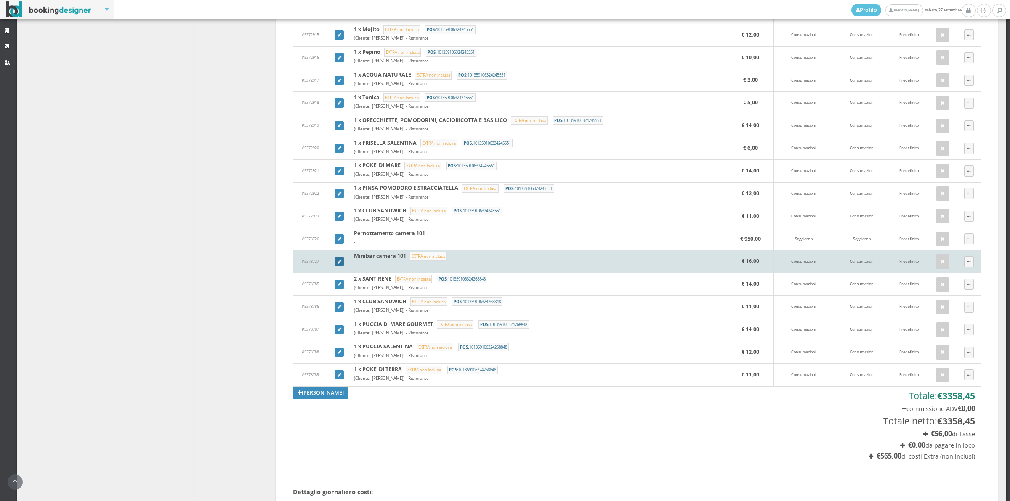
click at [338, 265] on icon at bounding box center [340, 262] width 4 height 5
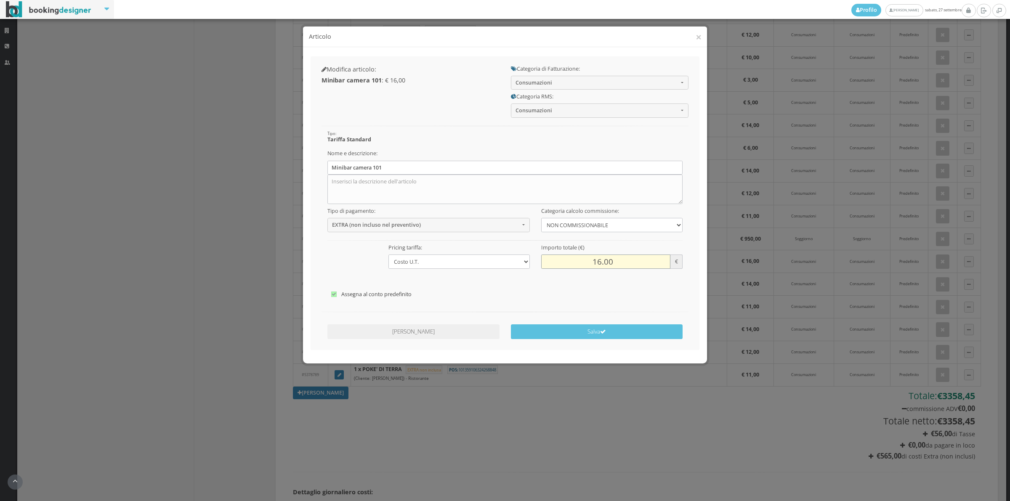
click at [594, 259] on input "16.00" at bounding box center [605, 262] width 129 height 14
type input "30.00"
click at [591, 333] on button "Salva" at bounding box center [597, 332] width 172 height 15
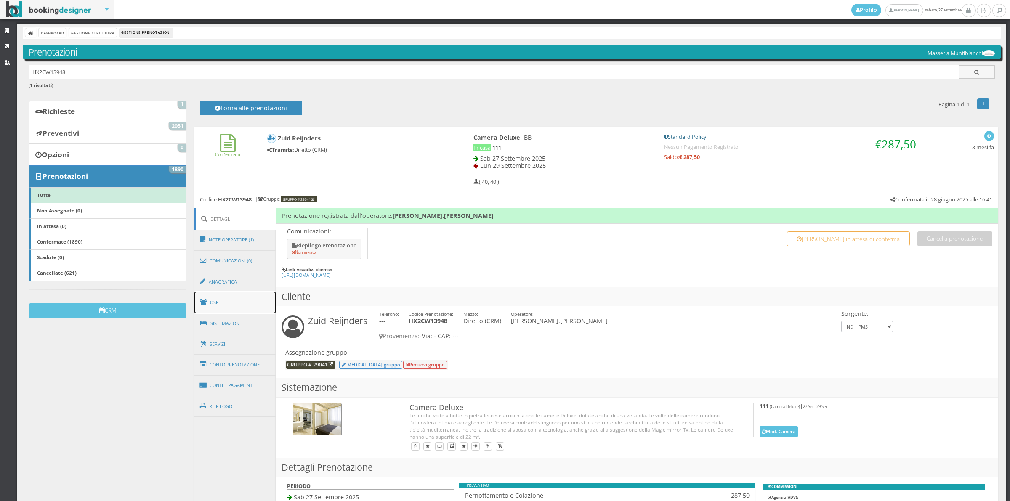
click at [224, 308] on link "Ospiti" at bounding box center [236, 303] width 82 height 22
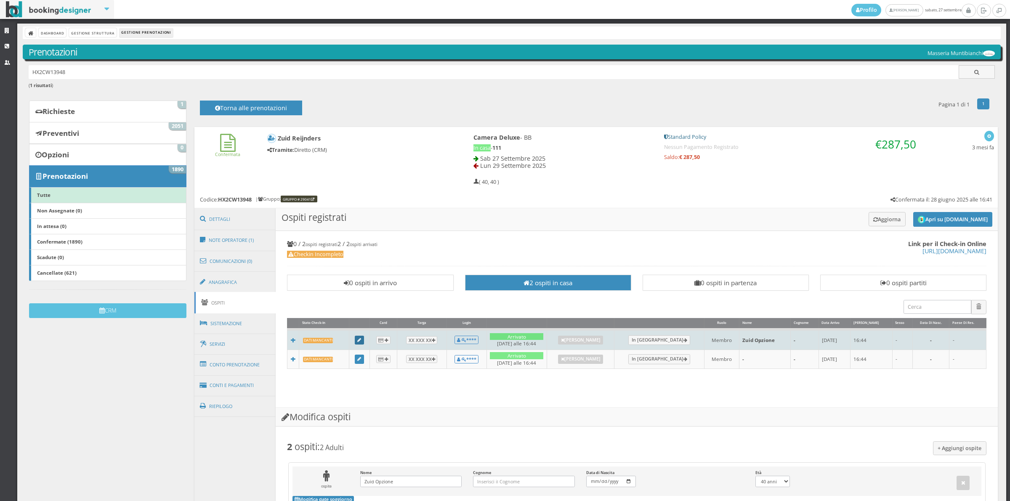
click at [361, 337] on link at bounding box center [359, 340] width 9 height 9
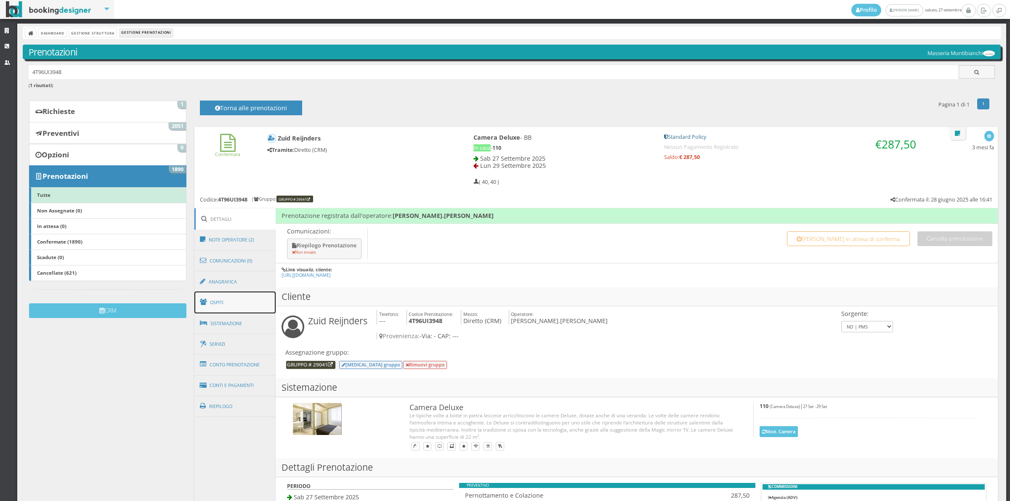
click at [225, 300] on link "Ospiti" at bounding box center [236, 303] width 82 height 22
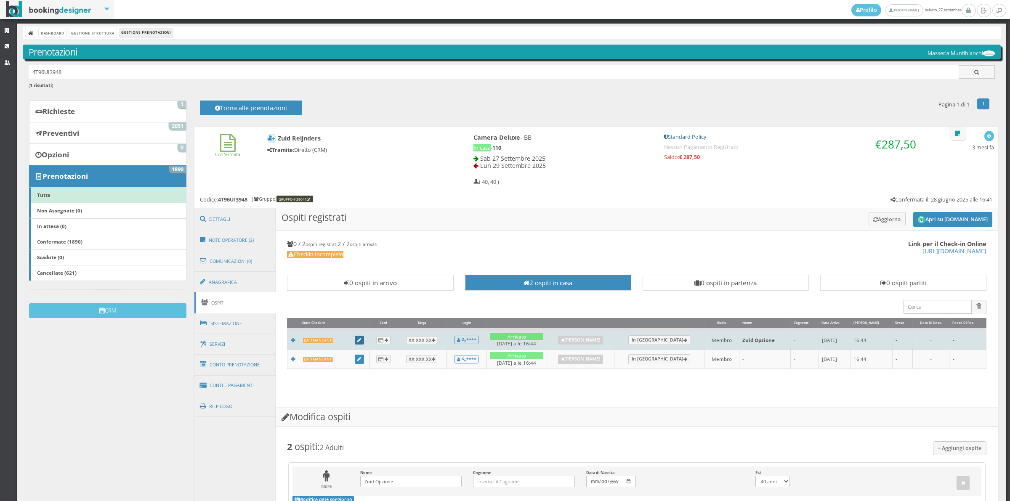
click at [361, 340] on icon at bounding box center [359, 340] width 4 height 5
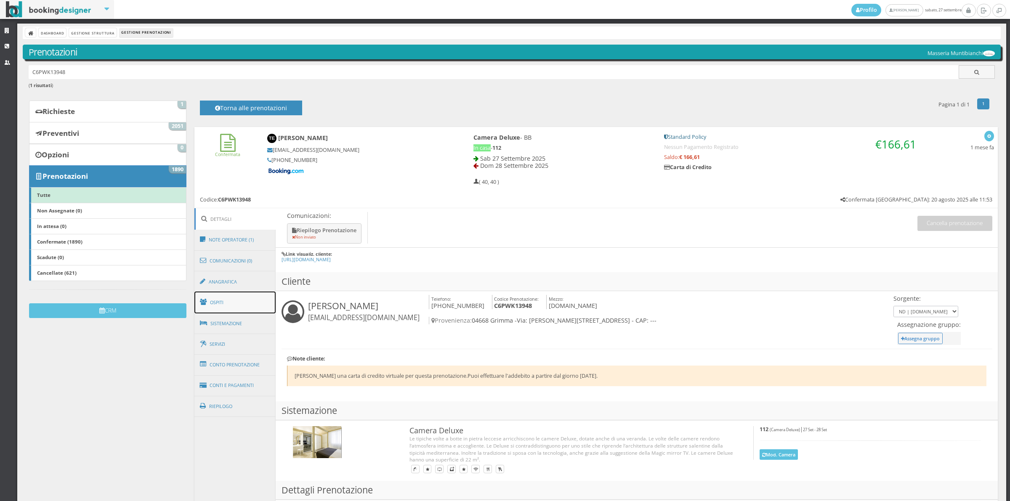
click at [239, 308] on link "Ospiti" at bounding box center [236, 303] width 82 height 22
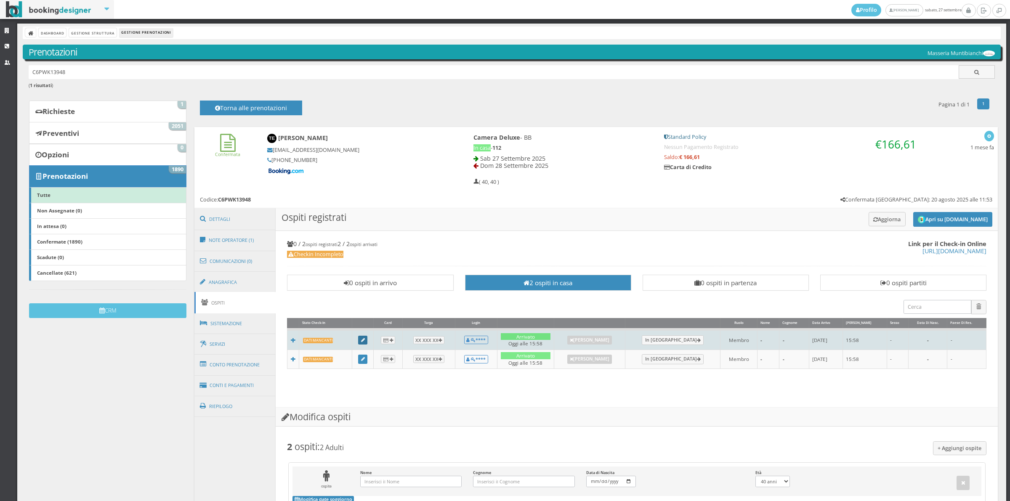
click at [361, 345] on link at bounding box center [362, 340] width 9 height 9
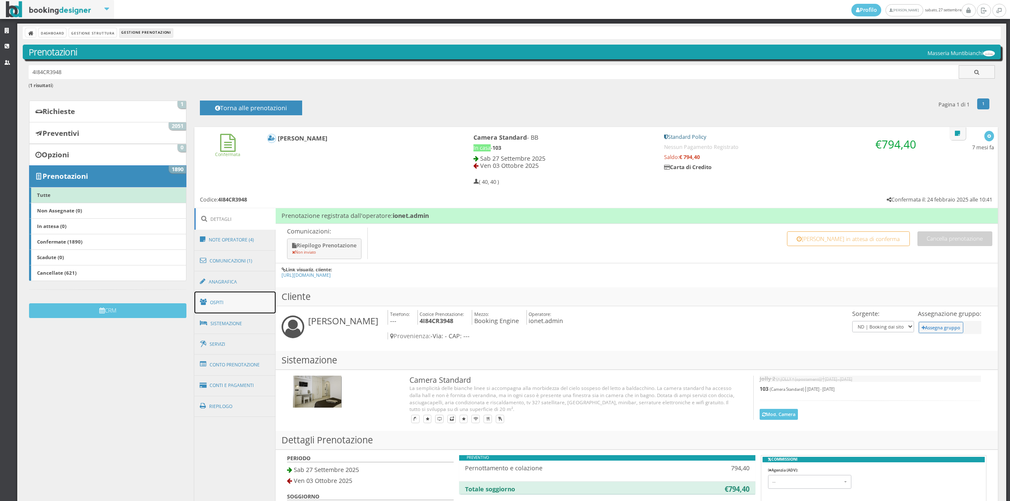
click at [221, 306] on link "Ospiti" at bounding box center [236, 303] width 82 height 22
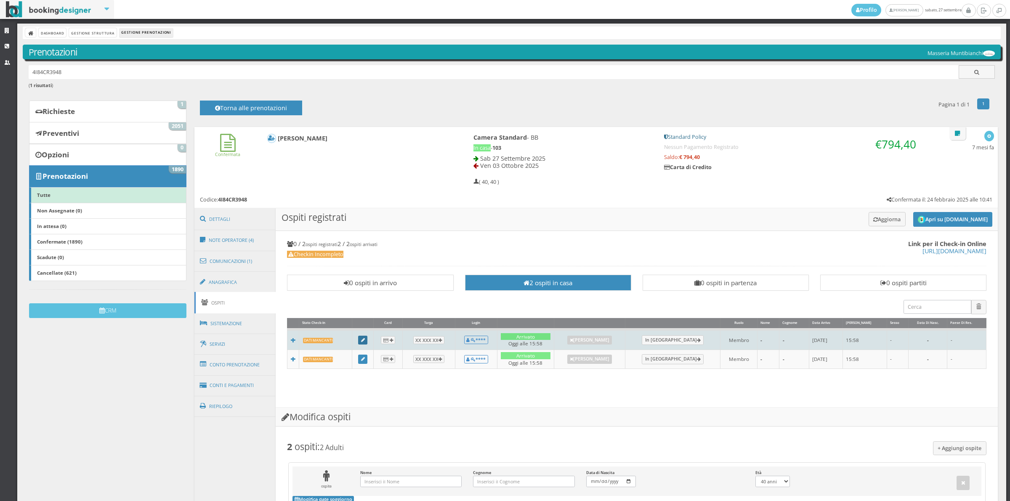
click at [359, 343] on link at bounding box center [362, 340] width 9 height 9
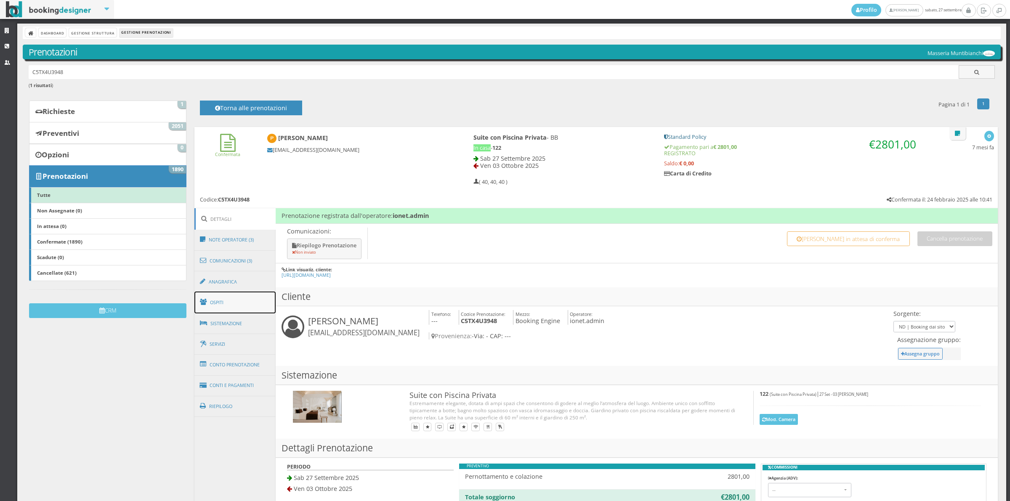
click at [224, 308] on link "Ospiti" at bounding box center [236, 303] width 82 height 22
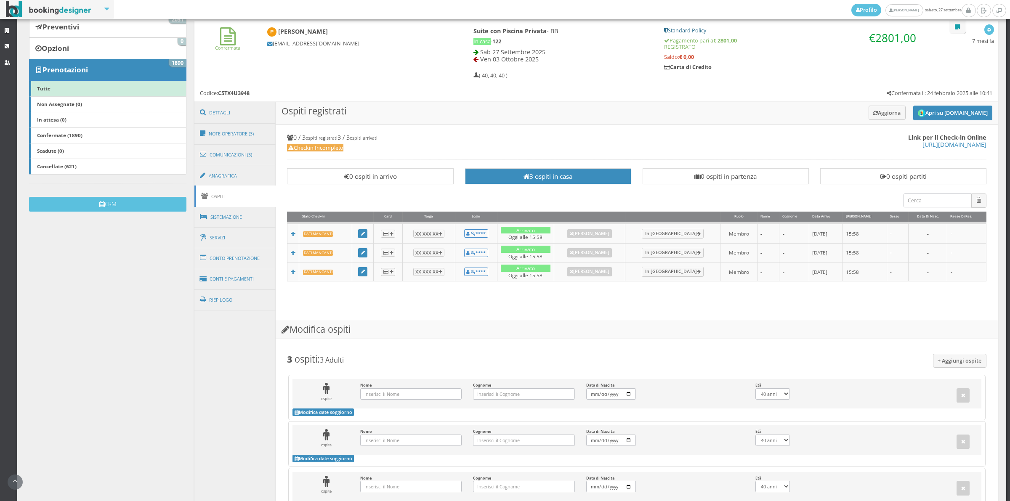
scroll to position [226, 0]
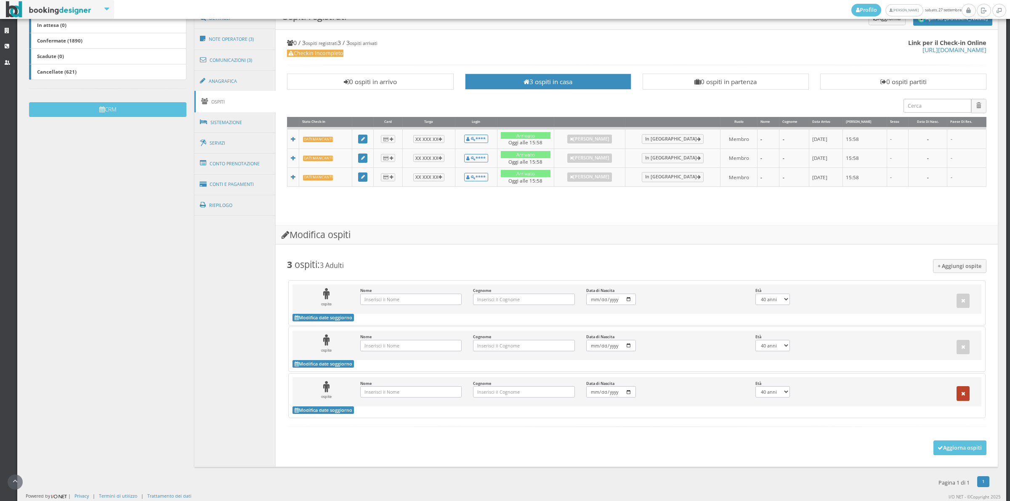
click at [958, 397] on button "button" at bounding box center [963, 393] width 13 height 14
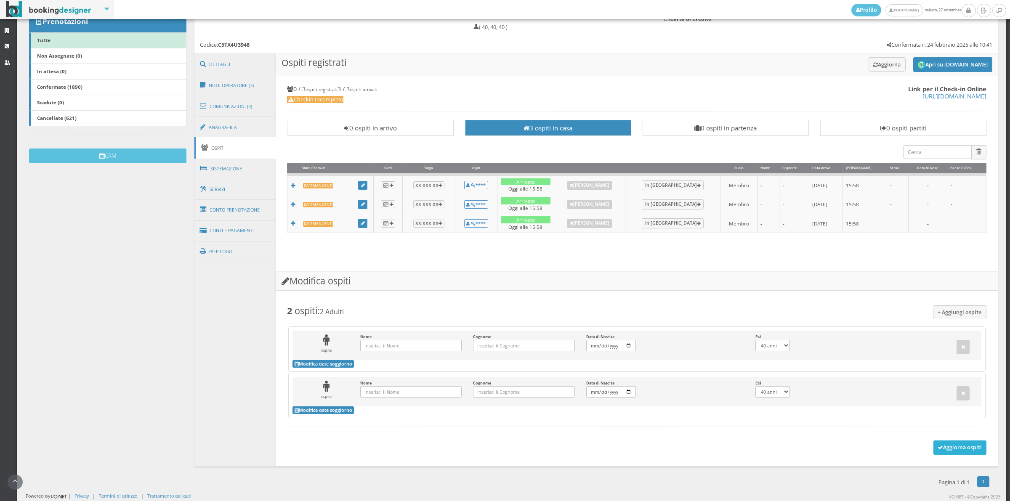
click at [950, 449] on button "Aggiorna ospiti" at bounding box center [960, 448] width 53 height 14
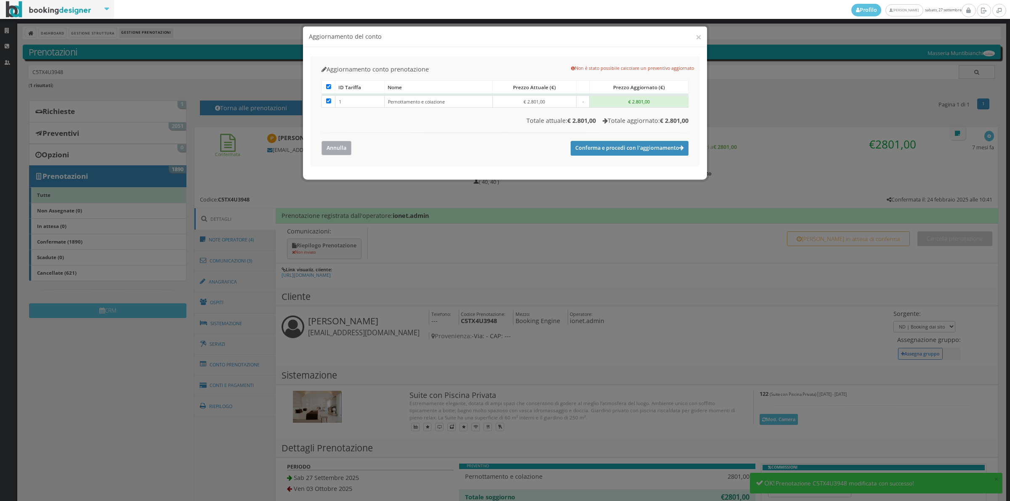
click at [339, 149] on button "Annulla" at bounding box center [337, 148] width 30 height 14
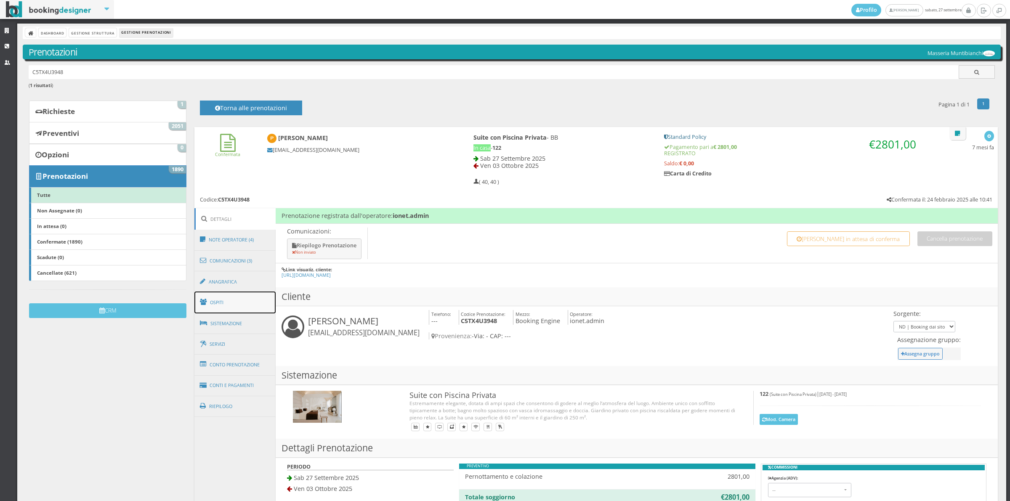
click at [233, 306] on link "Ospiti" at bounding box center [236, 303] width 82 height 22
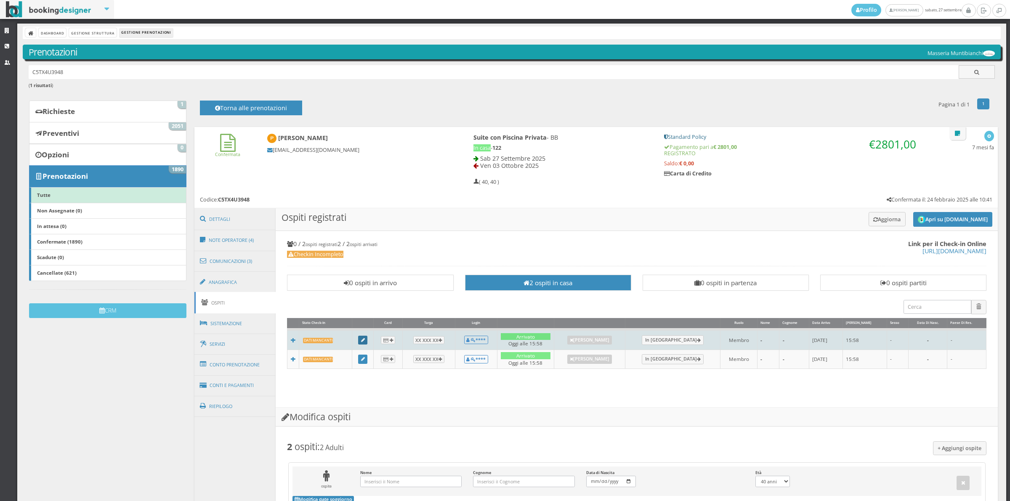
click at [365, 339] on link at bounding box center [362, 340] width 9 height 9
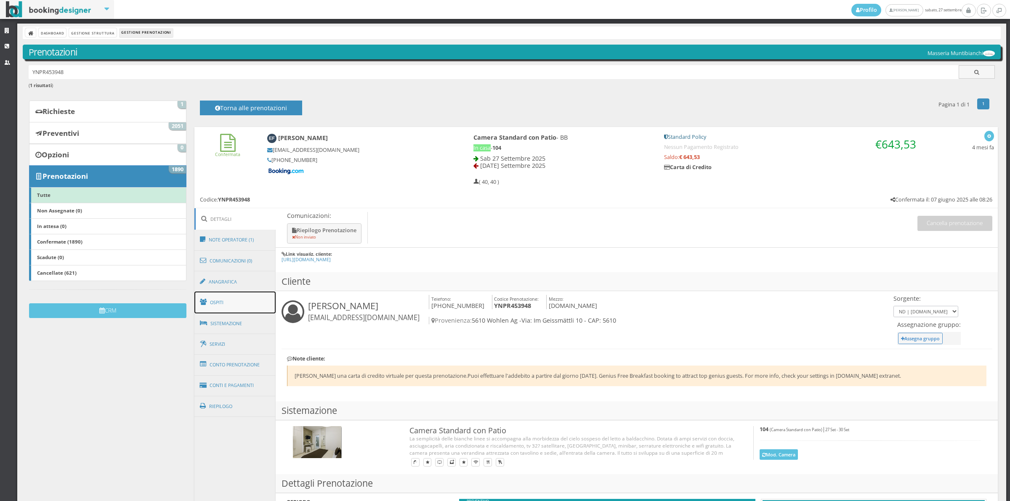
click at [227, 301] on link "Ospiti" at bounding box center [236, 303] width 82 height 22
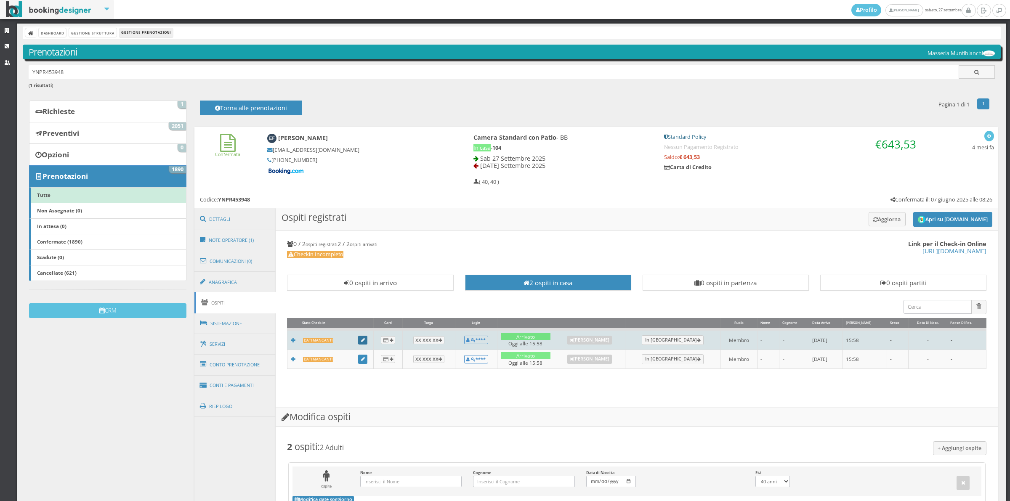
click at [362, 339] on icon at bounding box center [363, 340] width 4 height 5
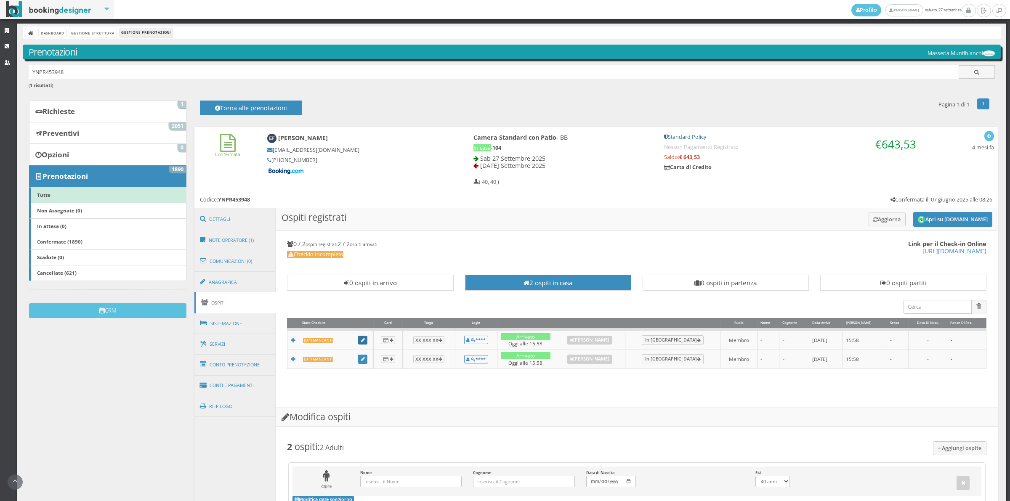
scroll to position [152, 0]
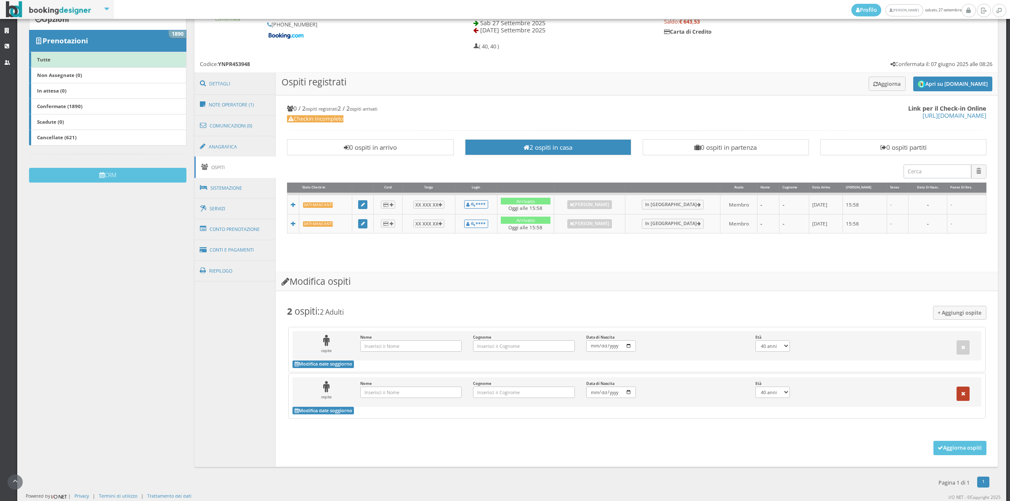
click at [959, 394] on button "button" at bounding box center [963, 394] width 13 height 14
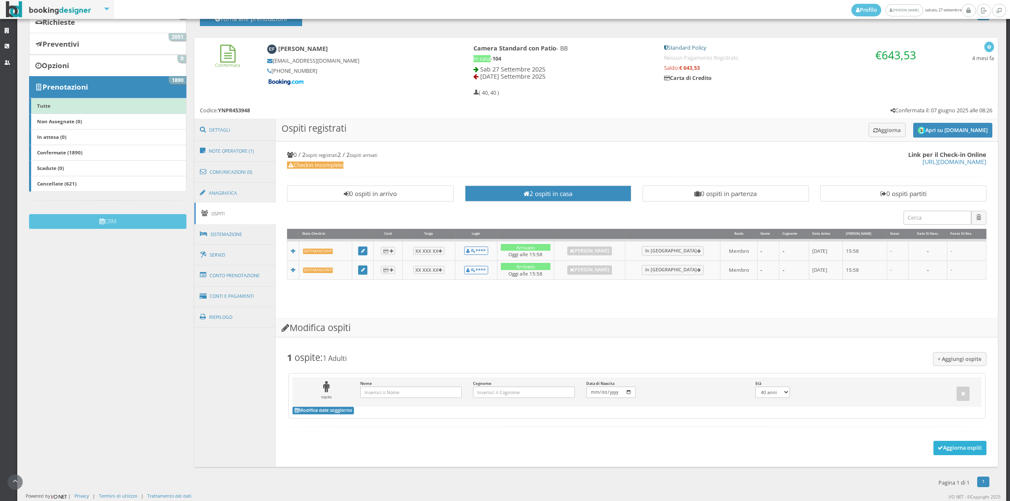
click at [949, 447] on button "Aggiorna ospiti" at bounding box center [960, 448] width 53 height 14
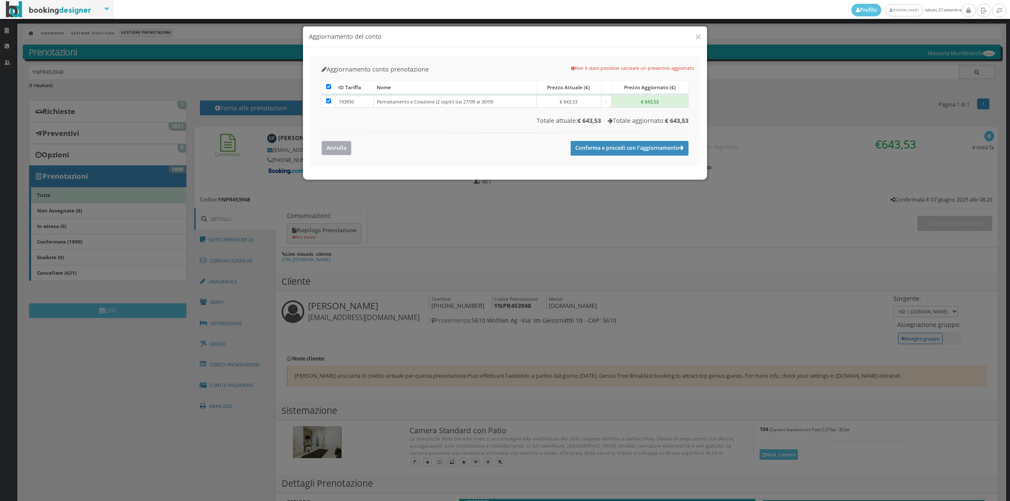
click at [342, 144] on button "Annulla" at bounding box center [337, 148] width 30 height 14
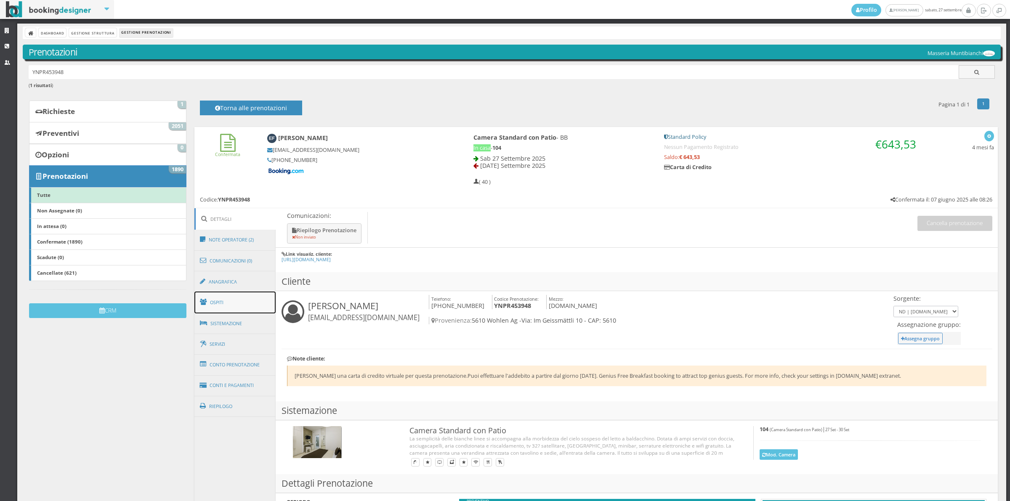
click at [243, 299] on link "Ospiti" at bounding box center [236, 303] width 82 height 22
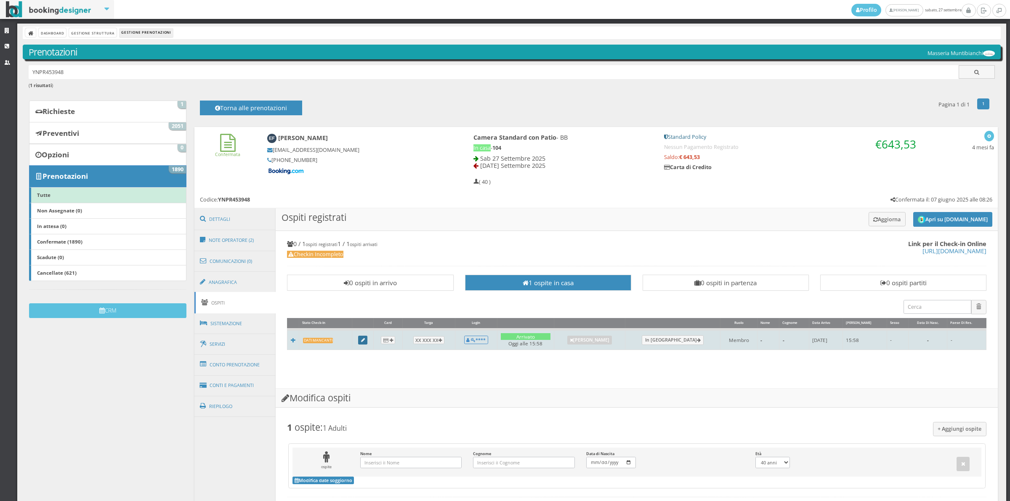
click at [365, 341] on icon at bounding box center [363, 340] width 4 height 5
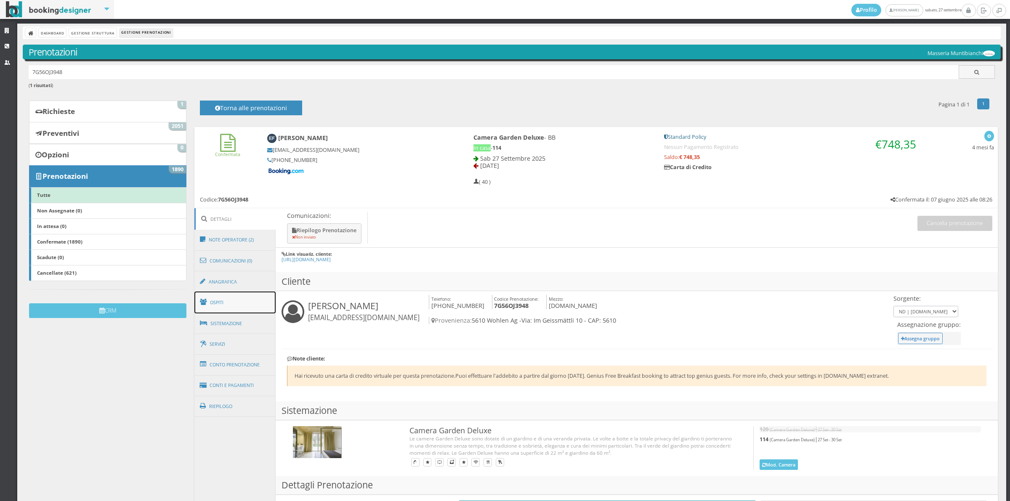
click at [260, 298] on link "Ospiti" at bounding box center [236, 303] width 82 height 22
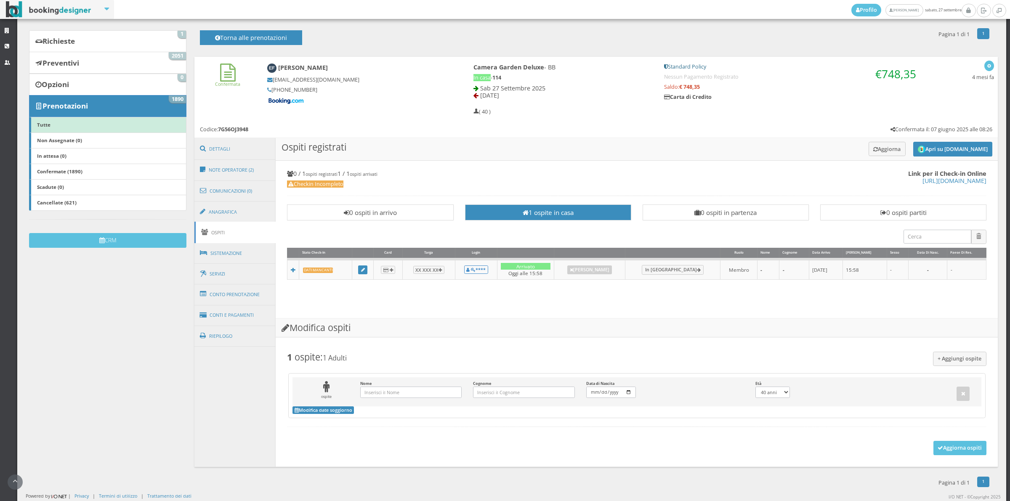
scroll to position [79, 0]
click at [959, 355] on button "+ Aggiungi ospite" at bounding box center [960, 359] width 54 height 14
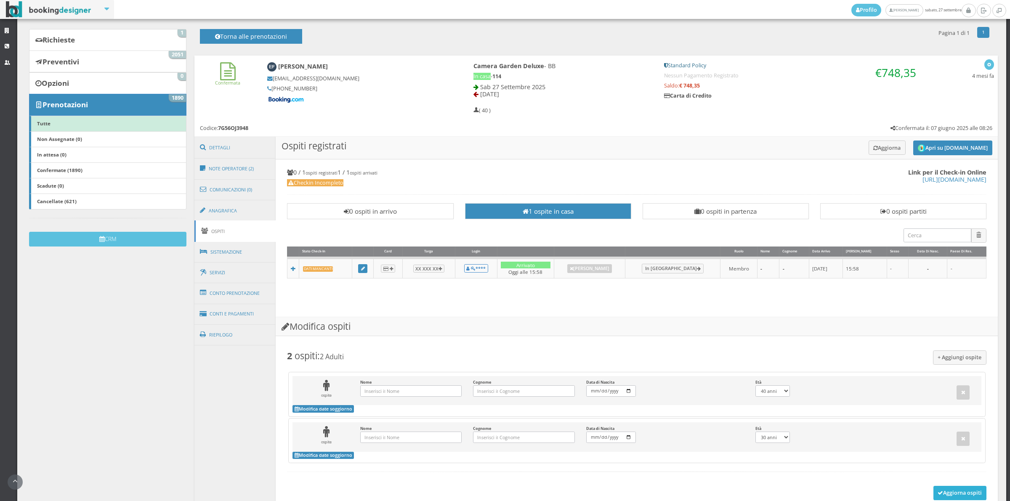
click at [938, 491] on button "Aggiorna ospiti" at bounding box center [960, 493] width 53 height 14
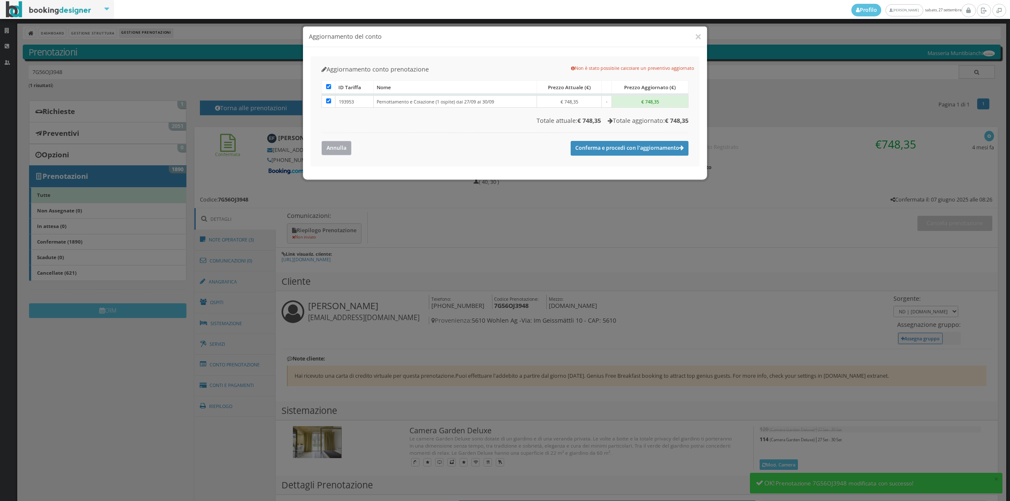
click at [327, 149] on button "Annulla" at bounding box center [337, 148] width 30 height 14
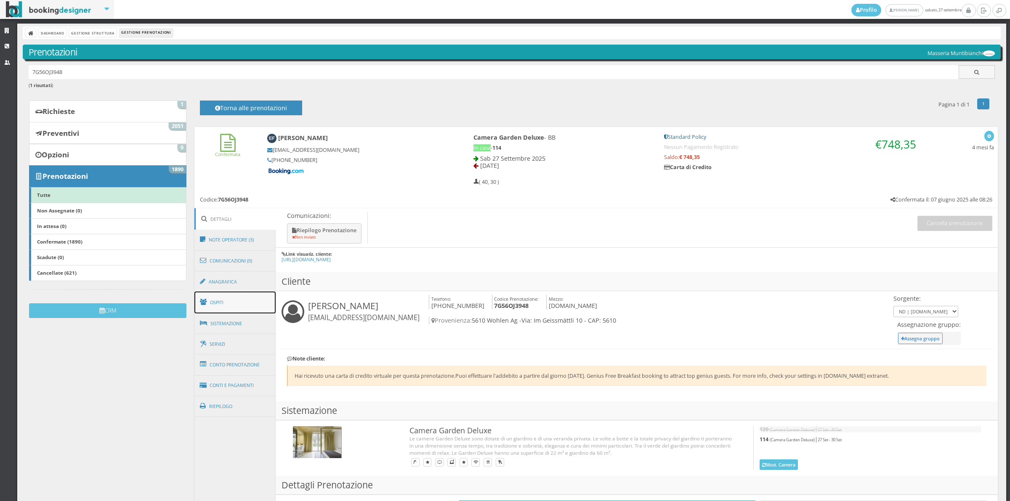
click at [230, 302] on link "Ospiti" at bounding box center [236, 303] width 82 height 22
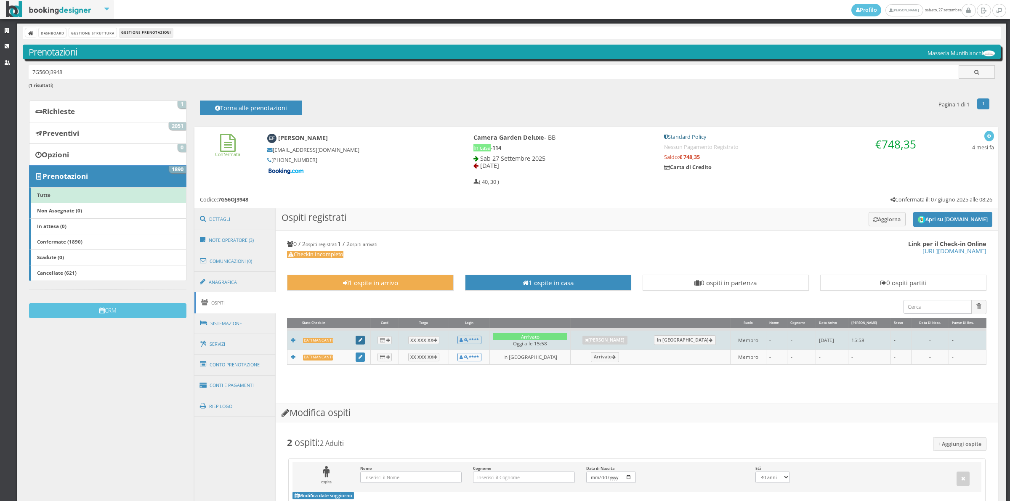
click at [362, 340] on icon at bounding box center [361, 340] width 4 height 5
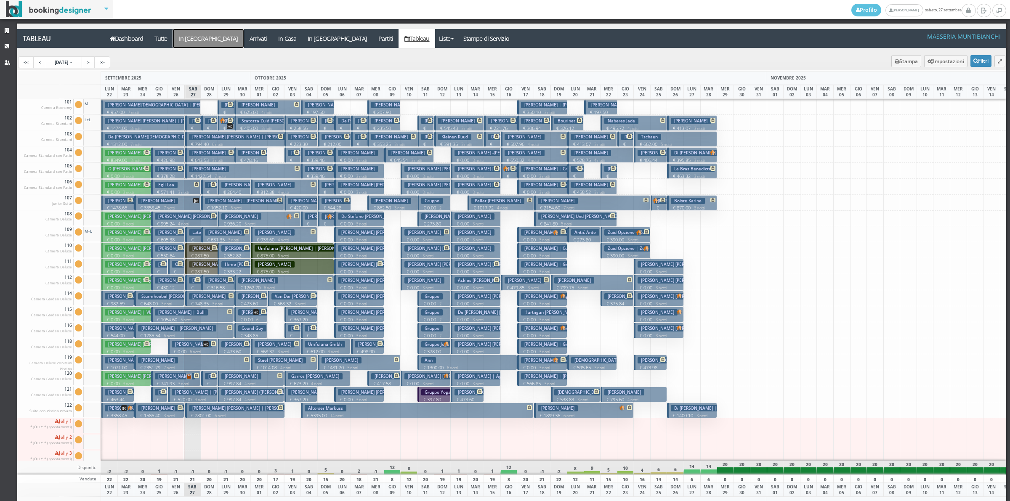
click at [191, 39] on a=pms-arrival-reservations"] "In [GEOGRAPHIC_DATA]" at bounding box center [208, 38] width 71 height 19
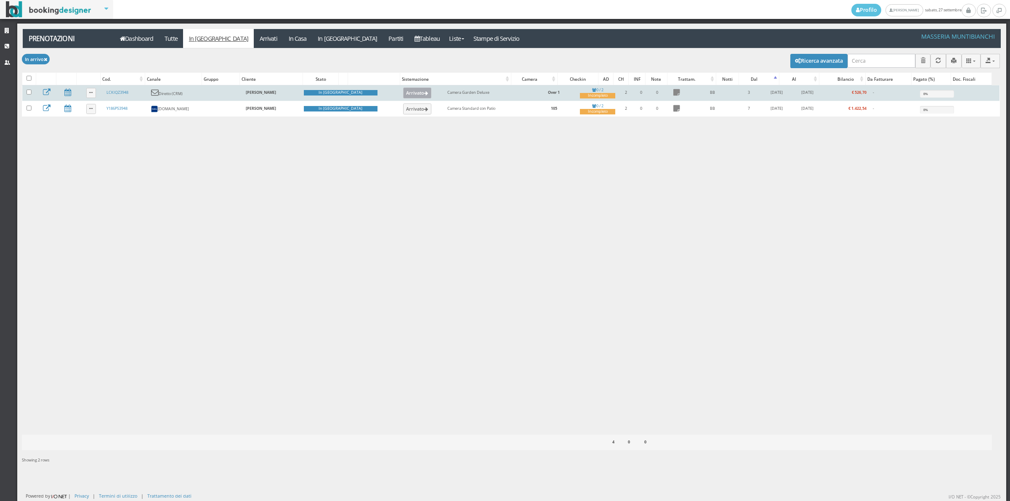
click at [403, 93] on button "Arrivato" at bounding box center [417, 93] width 28 height 11
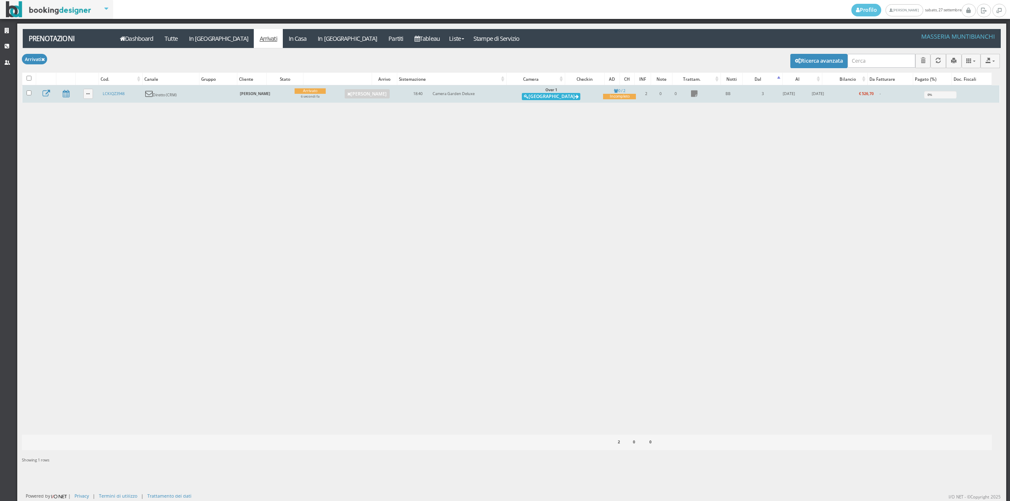
click at [529, 95] on button "Alloggia" at bounding box center [551, 97] width 59 height 8
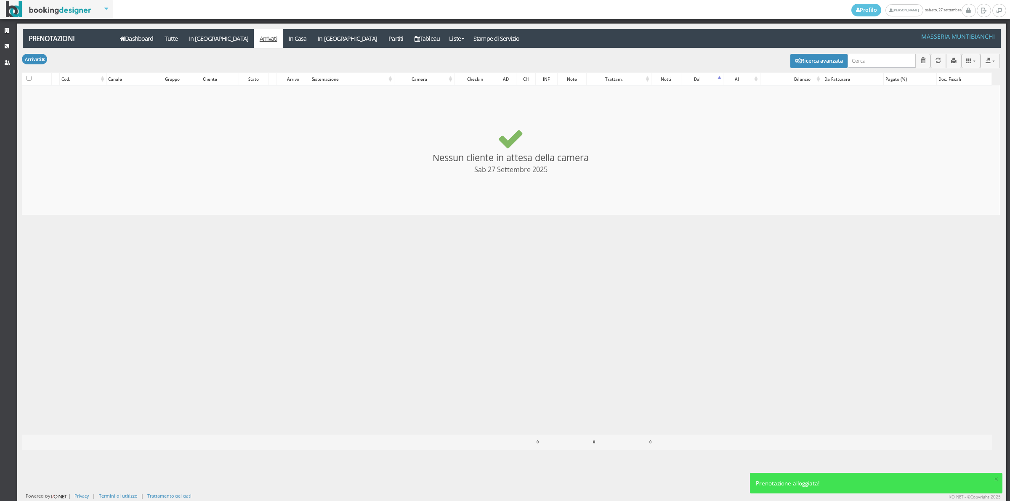
checkbox input "false"
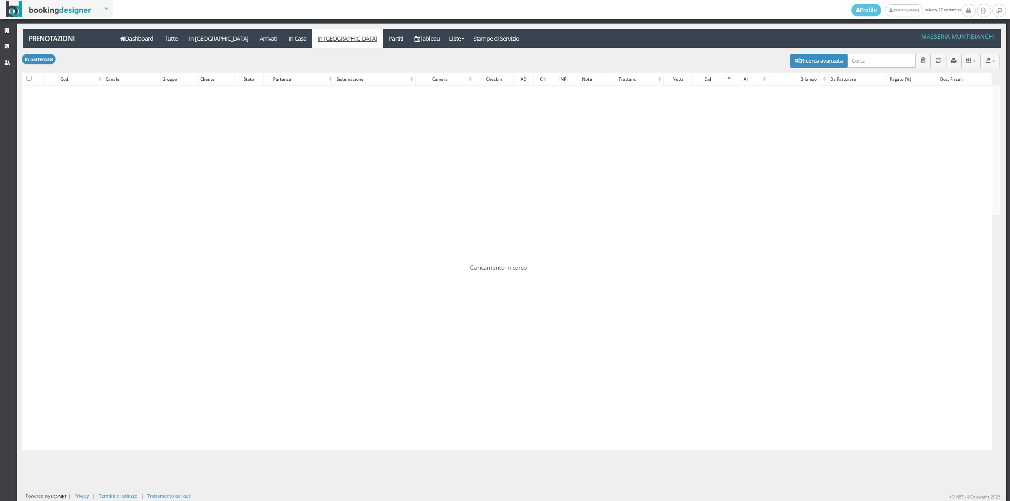
checkbox input "false"
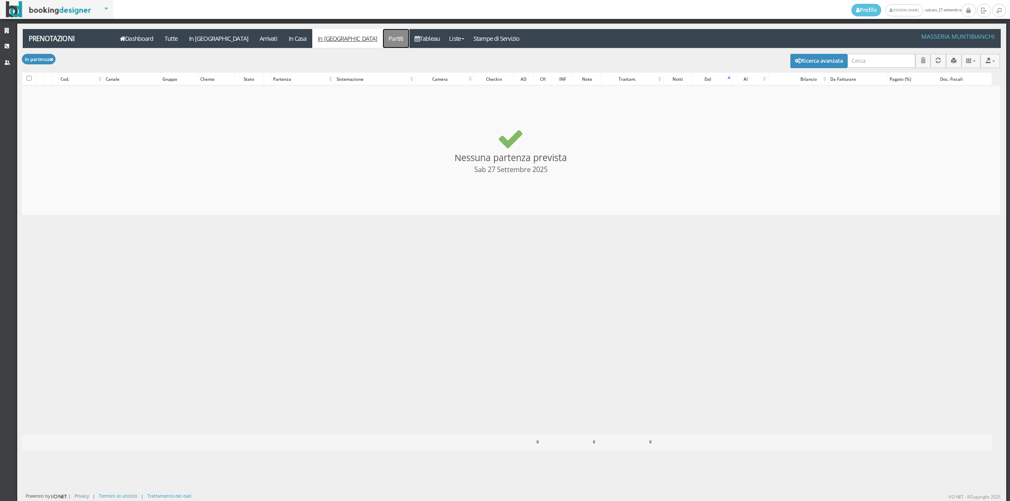
click at [383, 45] on link "Partiti" at bounding box center [396, 38] width 26 height 19
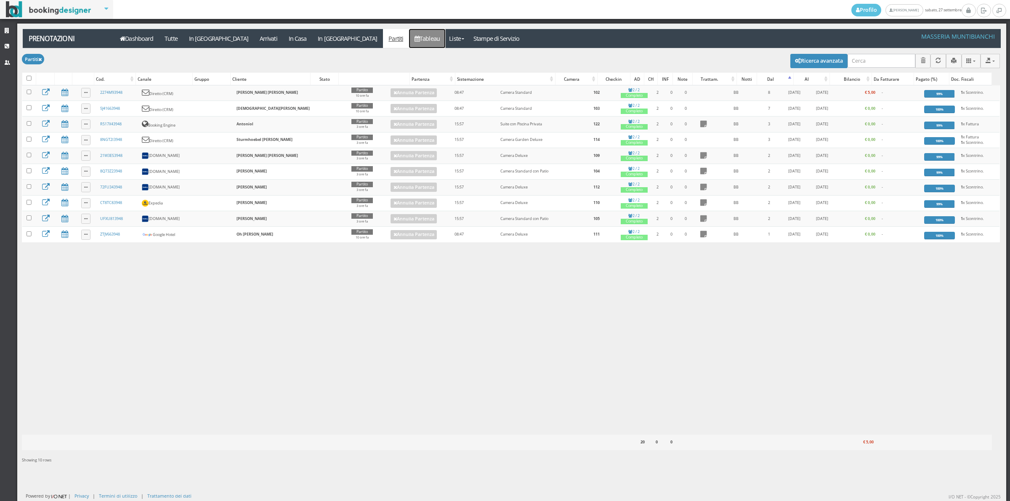
click at [409, 39] on link "Tableau" at bounding box center [427, 38] width 37 height 19
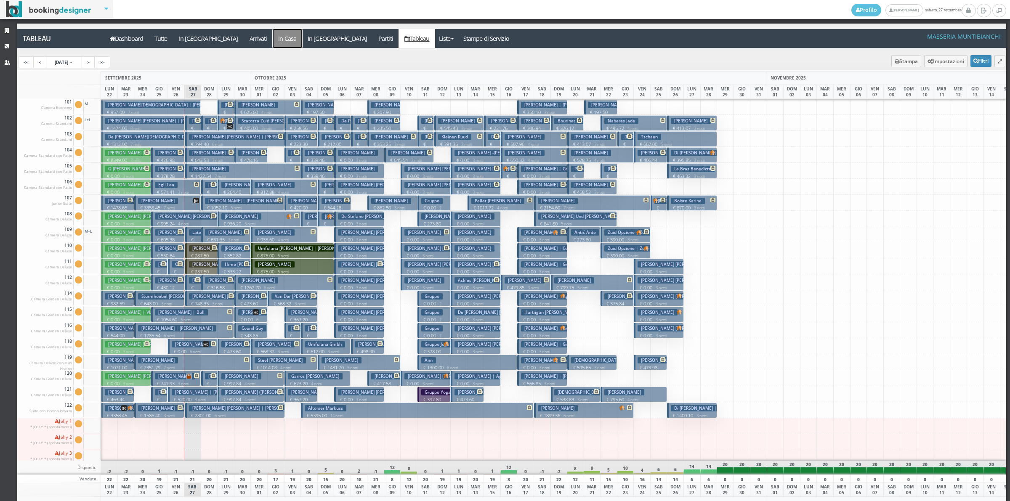
click at [273, 39] on a=pms-instay-reservations"] "In Casa" at bounding box center [287, 38] width 29 height 19
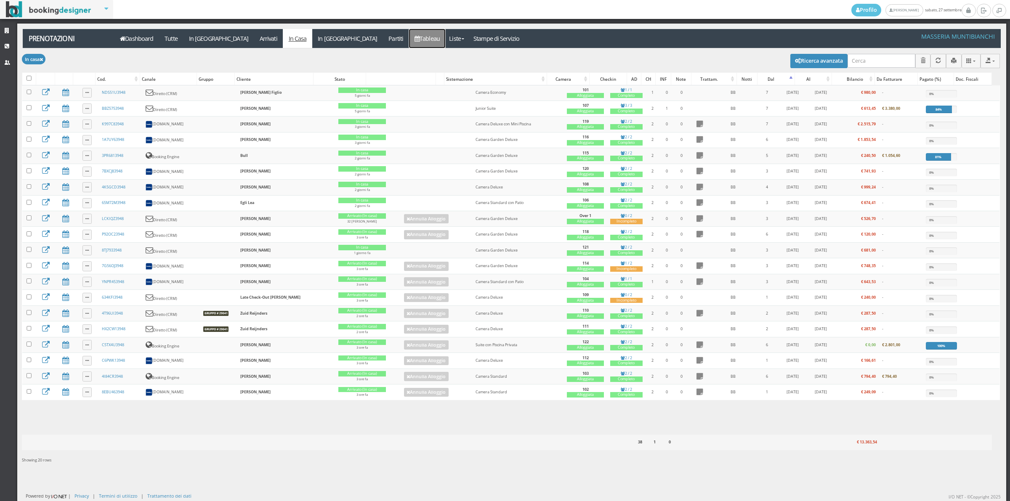
click at [409, 40] on link "Tableau" at bounding box center [427, 38] width 37 height 19
